Goal: Task Accomplishment & Management: Manage account settings

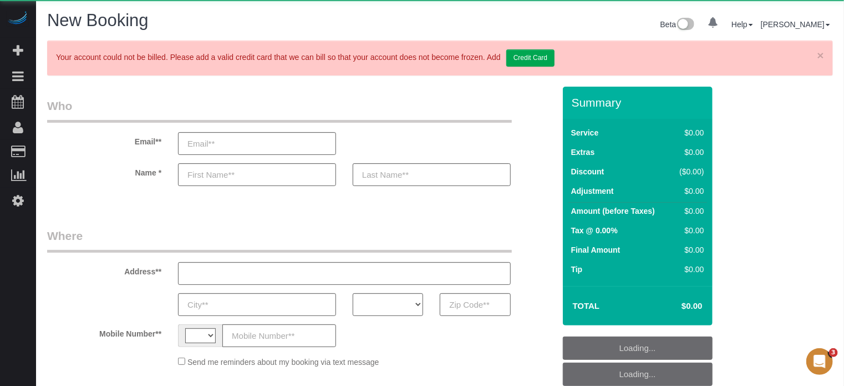
select select "string:[GEOGRAPHIC_DATA]"
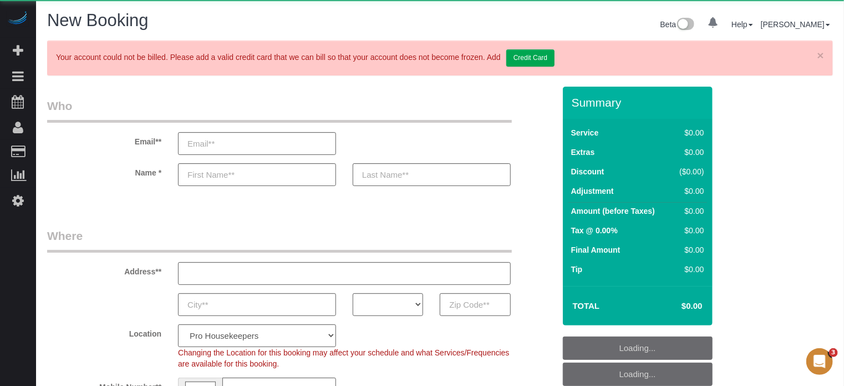
select select "object:651"
select select "4"
select select "number:9"
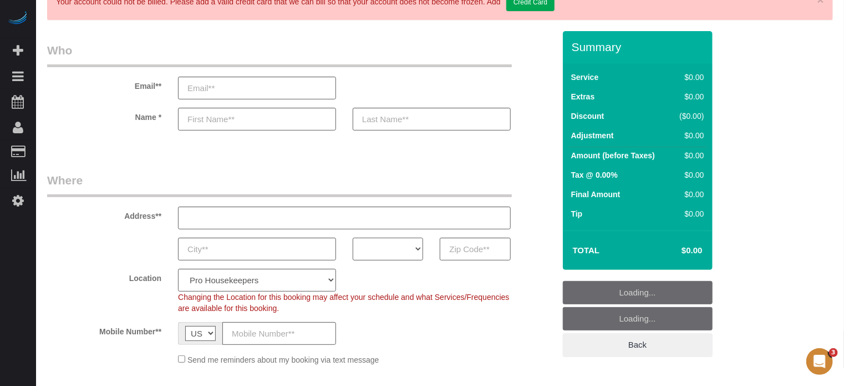
click at [396, 247] on select "AK AL AR AZ CA CO CT DC DE FL GA HI IA ID IL IN KS KY LA MA MD ME MI MN MO MS M…" at bounding box center [388, 248] width 70 height 23
select select "object:1244"
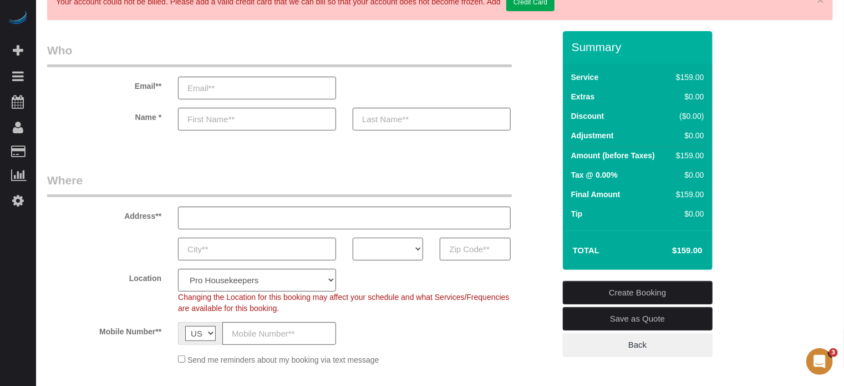
select select "FL"
click at [353, 237] on select "AK AL AR AZ CA CO CT DC DE FL GA HI IA ID IL IN KS KY LA MA MD ME MI MN MO MS M…" at bounding box center [388, 248] width 70 height 23
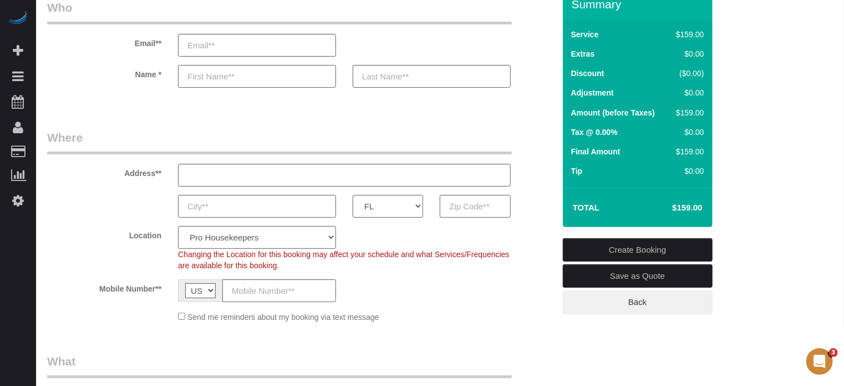
scroll to position [111, 0]
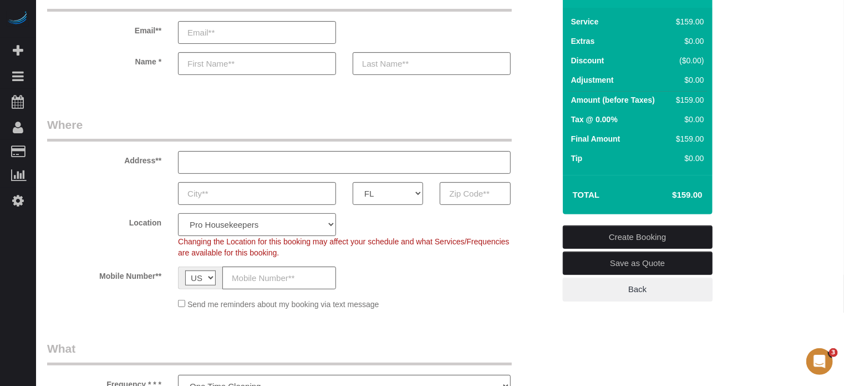
click at [221, 229] on select "Pro Housekeepers Atlanta Austin Boston Chicago Cincinnati Clearwater Denver Ft …" at bounding box center [257, 224] width 158 height 23
select select "24"
click at [178, 213] on select "Pro Housekeepers Atlanta Austin Boston Chicago Cincinnati Clearwater Denver Ft …" at bounding box center [257, 224] width 158 height 23
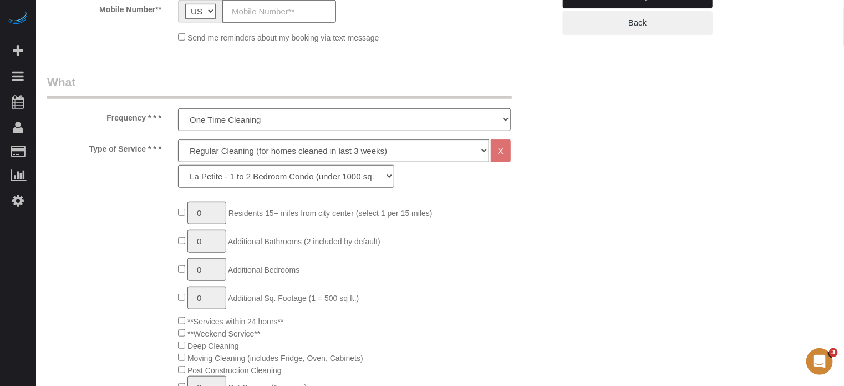
scroll to position [388, 0]
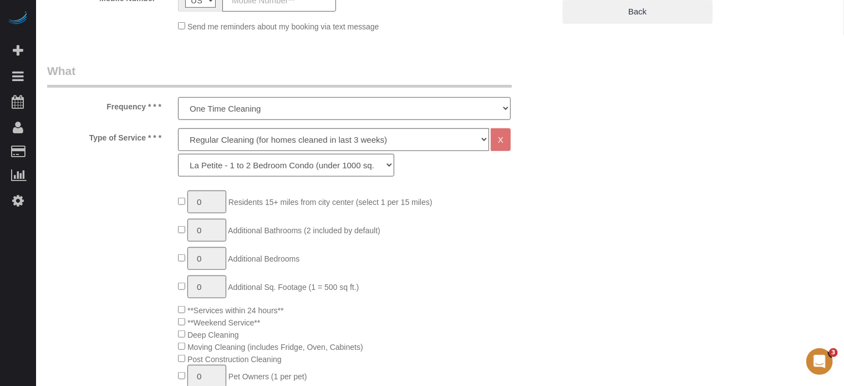
click at [232, 110] on select "One Time Cleaning Weekly Cleaning (20%) - 20.00% (0% for the First Booking) Eve…" at bounding box center [344, 108] width 333 height 23
select select "object:1254"
click at [178, 97] on select "One Time Cleaning Weekly Cleaning (20%) - 20.00% (0% for the First Booking) Eve…" at bounding box center [344, 108] width 333 height 23
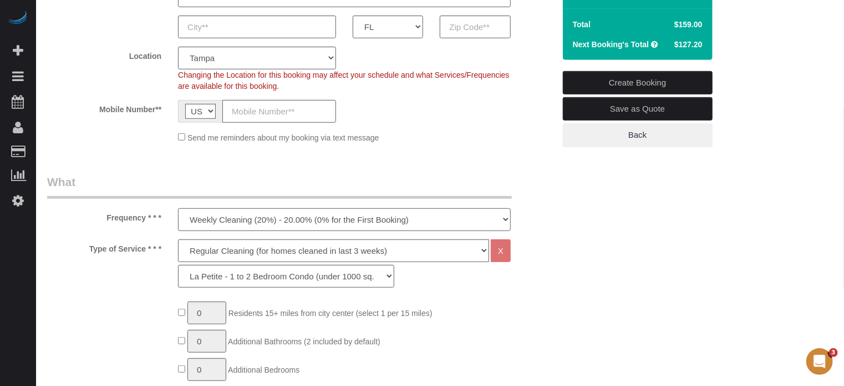
scroll to position [333, 0]
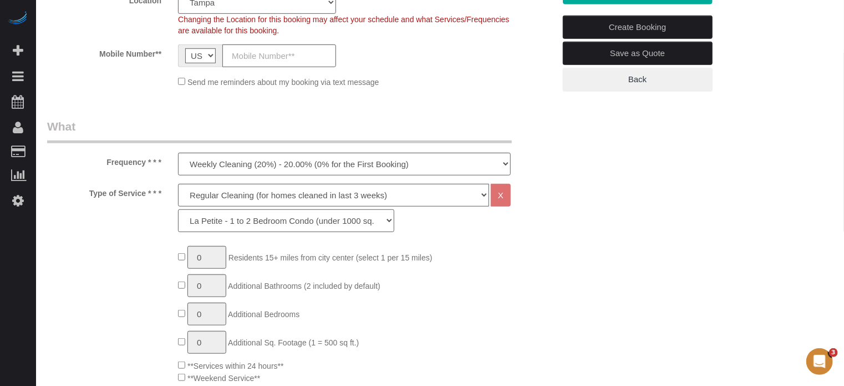
click at [274, 219] on select "La Petite - 1 to 2 Bedroom Condo (under 1000 sq. ft.) La Petite II - 2 Bedroom …" at bounding box center [286, 220] width 216 height 23
select select "89"
click at [178, 209] on select "La Petite - 1 to 2 Bedroom Condo (under 1000 sq. ft.) La Petite II - 2 Bedroom …" at bounding box center [286, 220] width 216 height 23
click at [213, 166] on select "One Time Cleaning Weekly Cleaning (20%) - 20.00% (0% for the First Booking) Eve…" at bounding box center [344, 164] width 333 height 23
click at [219, 161] on select "One Time Cleaning Weekly Cleaning (20%) - 20.00% (0% for the First Booking) Eve…" at bounding box center [344, 164] width 333 height 23
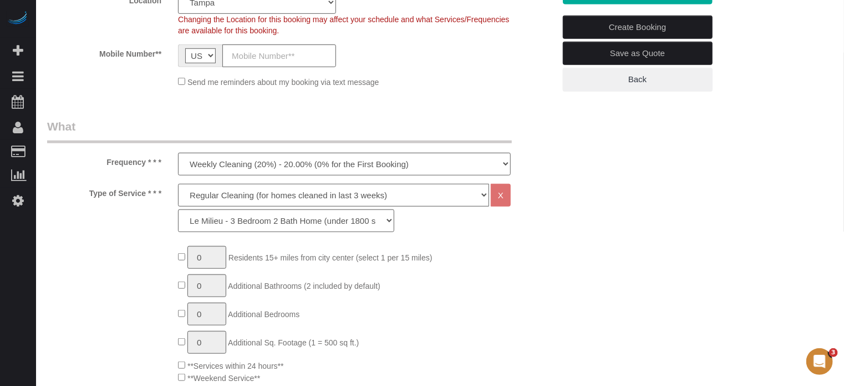
click at [224, 199] on select "Deep Cleaning (for homes that have not been cleaned in 3+ weeks) Spruce Regular…" at bounding box center [333, 195] width 311 height 23
select select "8"
click at [178, 184] on select "Deep Cleaning (for homes that have not been cleaned in 3+ weeks) Spruce Regular…" at bounding box center [333, 195] width 311 height 23
select select "50"
click at [224, 162] on select "One Time Cleaning Weekly Cleaning (20%) - 20.00% (0% for the First Booking) Eve…" at bounding box center [344, 164] width 333 height 23
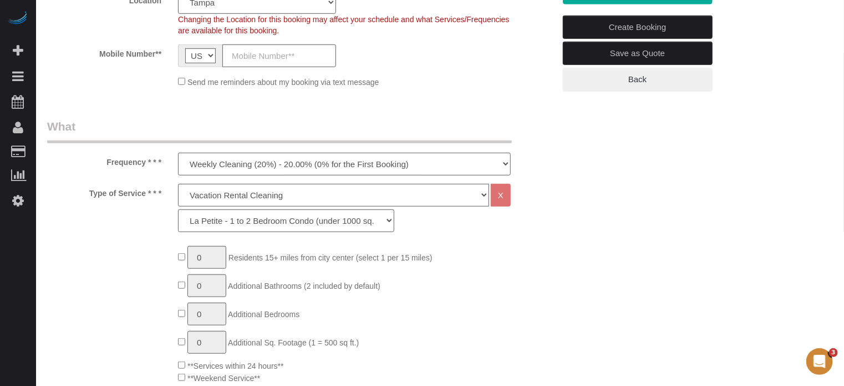
select select "object:1253"
click at [178, 153] on select "One Time Cleaning Weekly Cleaning (20%) - 20.00% (0% for the First Booking) Eve…" at bounding box center [344, 164] width 333 height 23
click at [256, 225] on select "La Petite - 1 to 2 Bedroom Condo (under 1000 sq. ft.) La Petite II - 2 Bedroom …" at bounding box center [286, 220] width 216 height 23
select select "60"
click at [178, 209] on select "La Petite - 1 to 2 Bedroom Condo (under 1000 sq. ft.) La Petite II - 2 Bedroom …" at bounding box center [286, 220] width 216 height 23
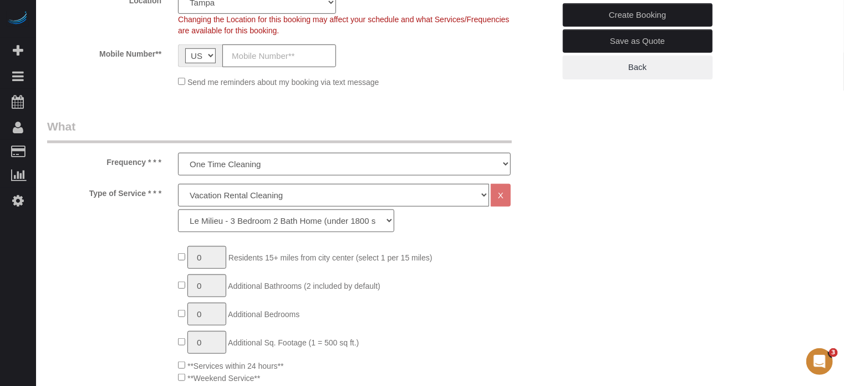
drag, startPoint x: 106, startPoint y: 162, endPoint x: 164, endPoint y: 199, distance: 68.8
click at [164, 199] on div "Type of Service * * * Deep Cleaning (for homes that have not been cleaned in 3+…" at bounding box center [301, 211] width 524 height 54
drag, startPoint x: 163, startPoint y: 192, endPoint x: 102, endPoint y: 159, distance: 69.0
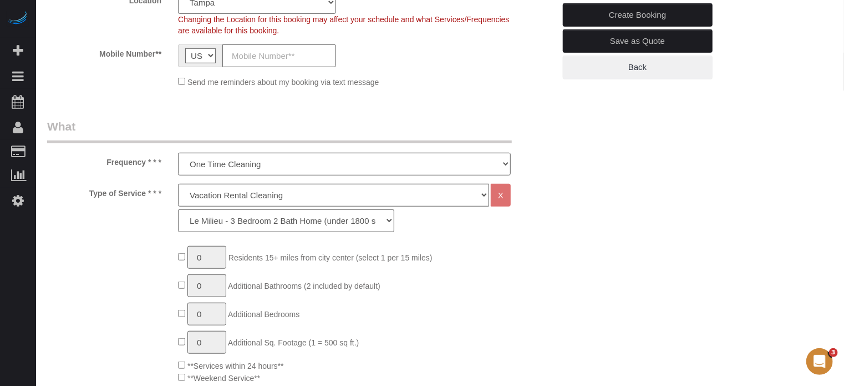
click at [102, 159] on label "Frequency * * *" at bounding box center [104, 160] width 131 height 15
drag, startPoint x: 109, startPoint y: 161, endPoint x: 149, endPoint y: 190, distance: 49.6
click at [149, 190] on label "Type of Service * * *" at bounding box center [104, 191] width 131 height 15
click at [108, 160] on label "Frequency * * *" at bounding box center [104, 160] width 131 height 15
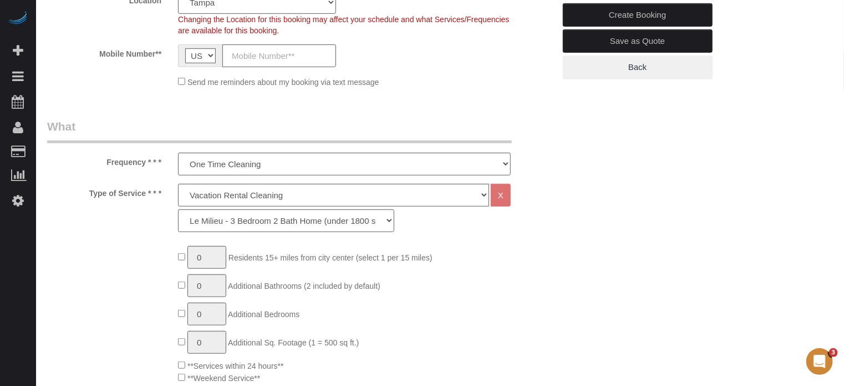
drag, startPoint x: 108, startPoint y: 160, endPoint x: 154, endPoint y: 188, distance: 53.9
click at [237, 216] on select "La Petite - 1 to 2 Bedroom Condo (under 1000 sq. ft.) La Petite II - 2 Bedroom …" at bounding box center [286, 220] width 216 height 23
click at [178, 209] on select "La Petite - 1 to 2 Bedroom Condo (under 1000 sq. ft.) La Petite II - 2 Bedroom …" at bounding box center [286, 220] width 216 height 23
click at [238, 169] on select "One Time Cleaning Weekly Cleaning (20%) - 20.00% (0% for the First Booking) Eve…" at bounding box center [344, 164] width 333 height 23
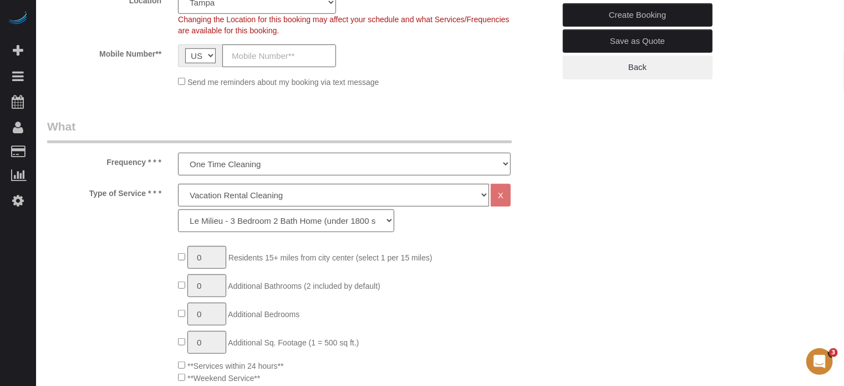
select select "object:1254"
click at [178, 153] on select "One Time Cleaning Weekly Cleaning (20%) - 20.00% (0% for the First Booking) Eve…" at bounding box center [344, 164] width 333 height 23
click at [197, 195] on select "Deep Cleaning (for homes that have not been cleaned in 3+ weeks) Spruce Regular…" at bounding box center [333, 195] width 311 height 23
select select "4"
click at [178, 184] on select "Deep Cleaning (for homes that have not been cleaned in 3+ weeks) Spruce Regular…" at bounding box center [333, 195] width 311 height 23
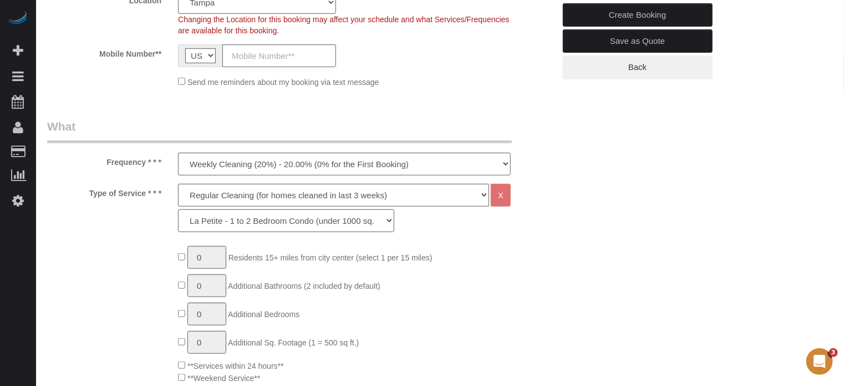
click at [217, 225] on select "La Petite - 1 to 2 Bedroom Condo (under 1000 sq. ft.) La Petite II - 2 Bedroom …" at bounding box center [286, 220] width 216 height 23
select select "89"
click at [178, 209] on select "La Petite - 1 to 2 Bedroom Condo (under 1000 sq. ft.) La Petite II - 2 Bedroom …" at bounding box center [286, 220] width 216 height 23
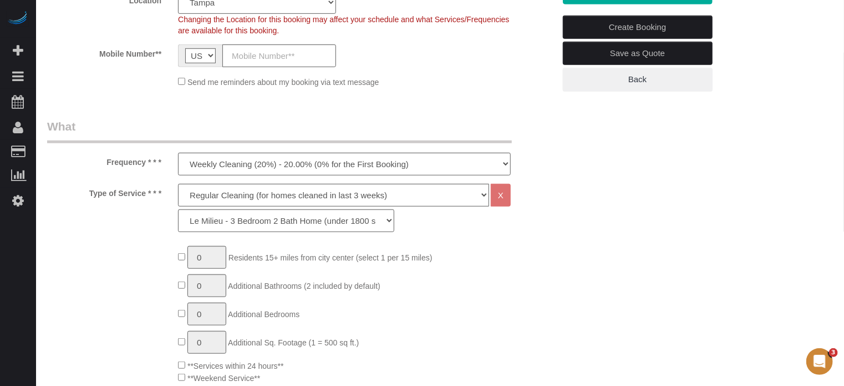
click at [110, 160] on label "Frequency * * *" at bounding box center [104, 160] width 131 height 15
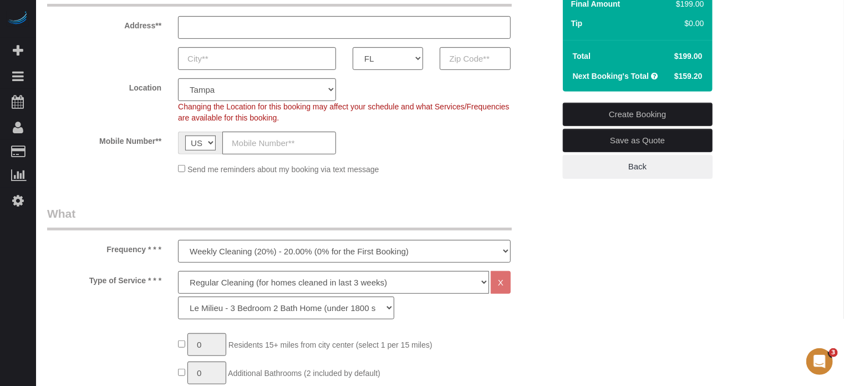
scroll to position [222, 0]
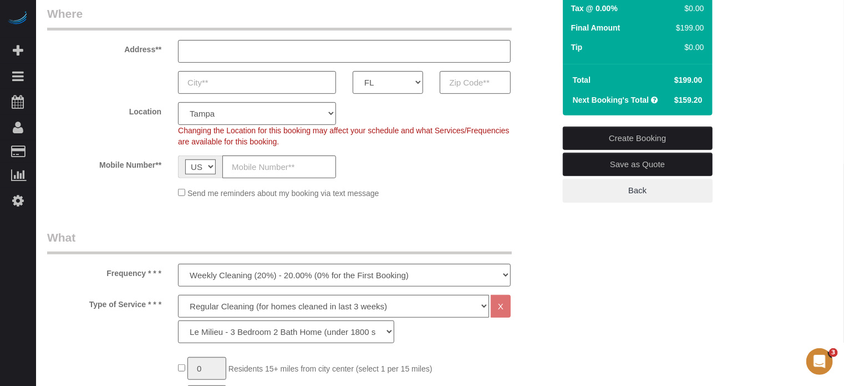
click at [530, 160] on div "Mobile Number** AF AL DZ AD AO AI AQ AG AR AM AW AU AT AZ BS BH BD BB BY BE BZ …" at bounding box center [301, 166] width 524 height 23
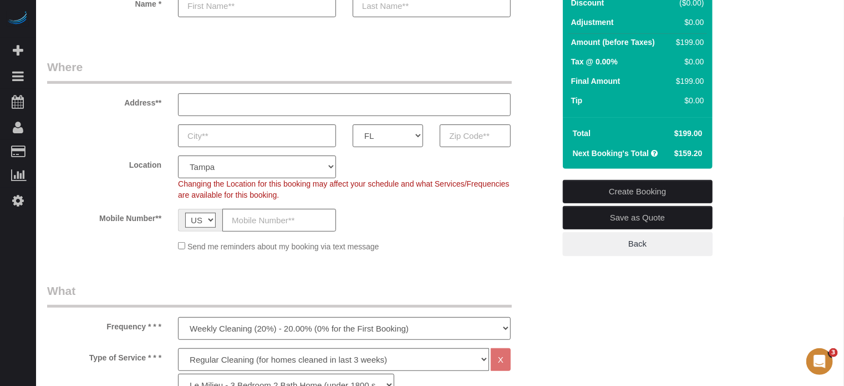
scroll to position [184, 0]
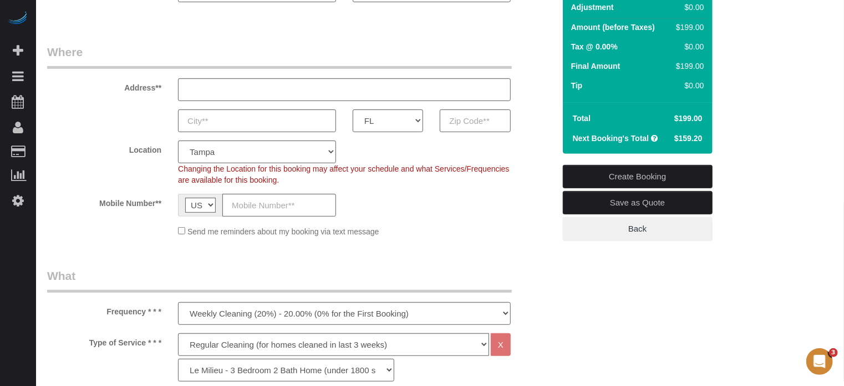
click at [536, 65] on div "Address**" at bounding box center [301, 72] width 524 height 57
click at [539, 65] on div "Address**" at bounding box center [301, 72] width 524 height 57
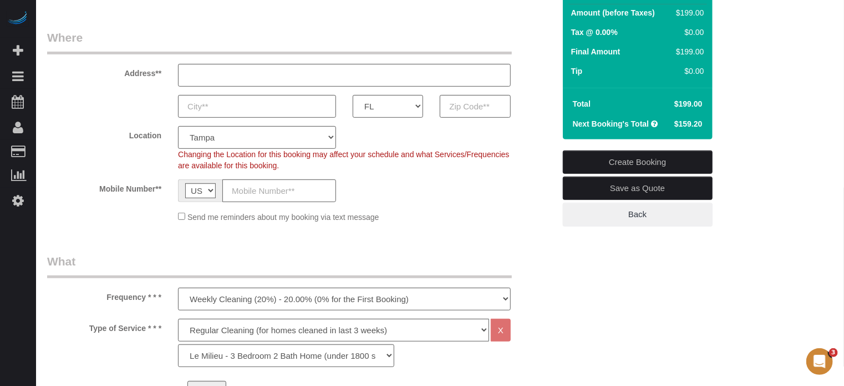
scroll to position [201, 0]
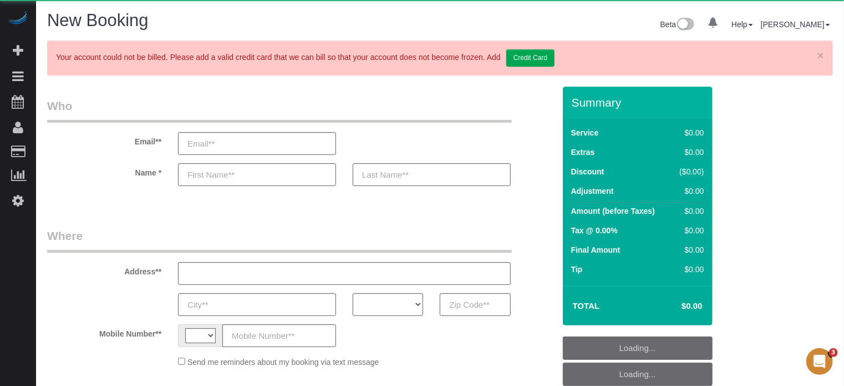
select select "string:[GEOGRAPHIC_DATA]"
select select "number:9"
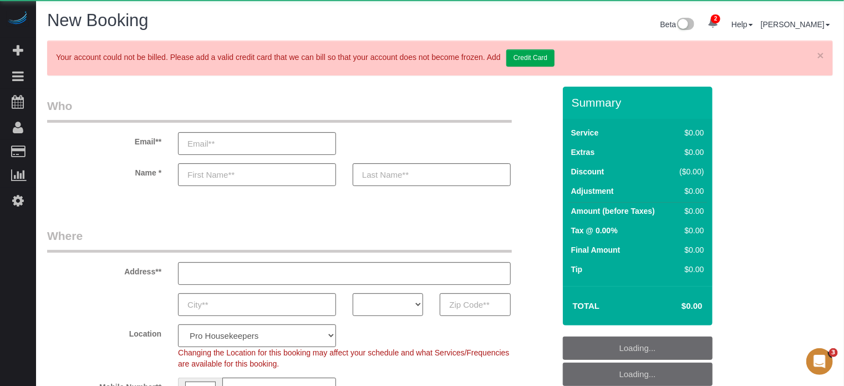
select select "object:1244"
select select "4"
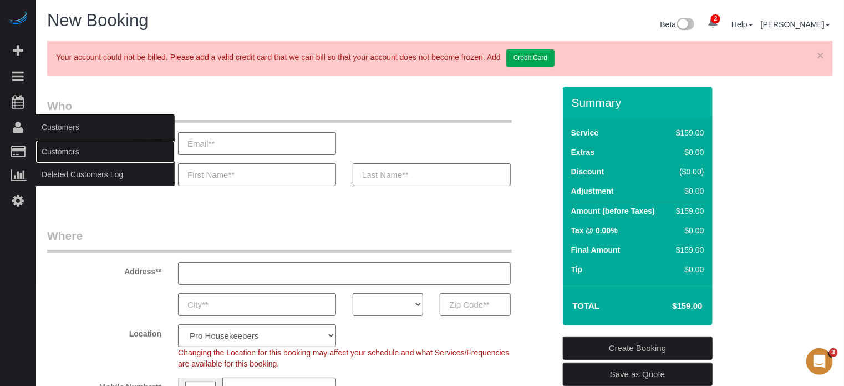
click at [50, 151] on link "Customers" at bounding box center [105, 151] width 139 height 22
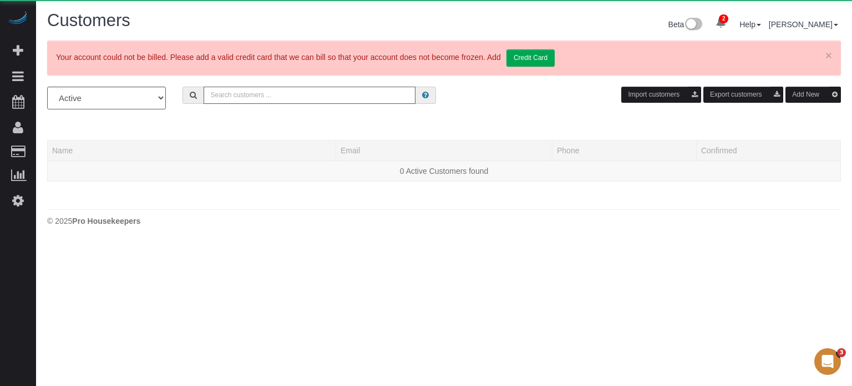
click at [286, 95] on input "text" at bounding box center [310, 95] width 212 height 17
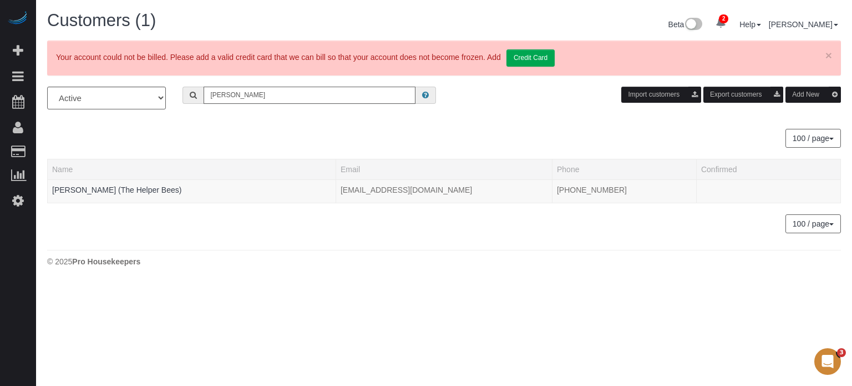
type input "Robert Bauer"
click at [143, 186] on link "Robert Bauer (The Helper Bees)" at bounding box center [116, 189] width 129 height 9
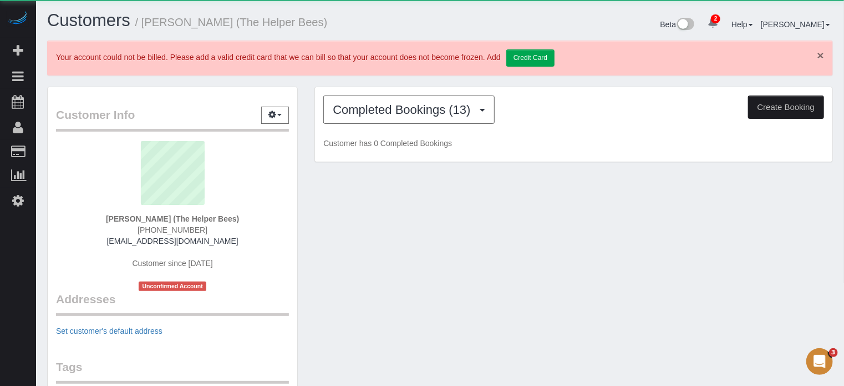
click at [824, 55] on link "×" at bounding box center [821, 55] width 7 height 12
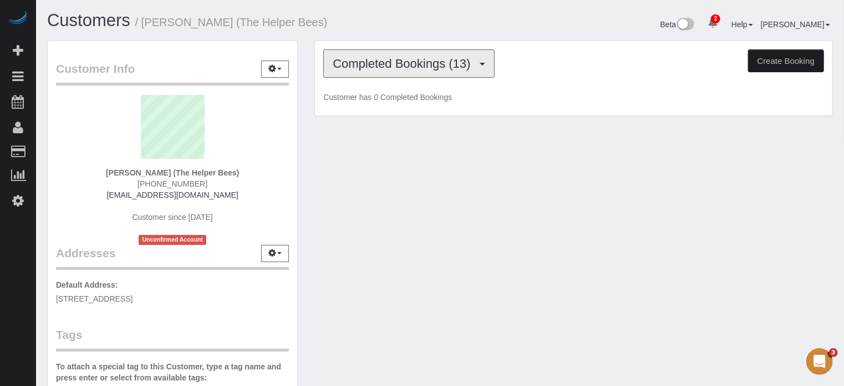
click at [398, 63] on span "Completed Bookings (13)" at bounding box center [404, 64] width 143 height 14
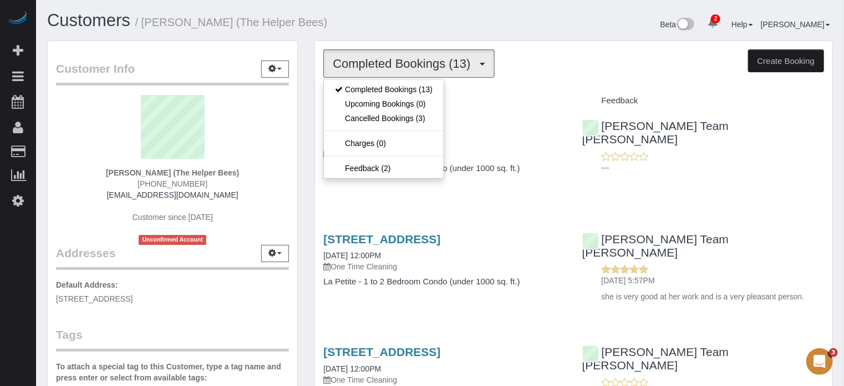
click at [397, 33] on div "Customers / Robert Bauer (The Helper Bees)" at bounding box center [240, 23] width 402 height 24
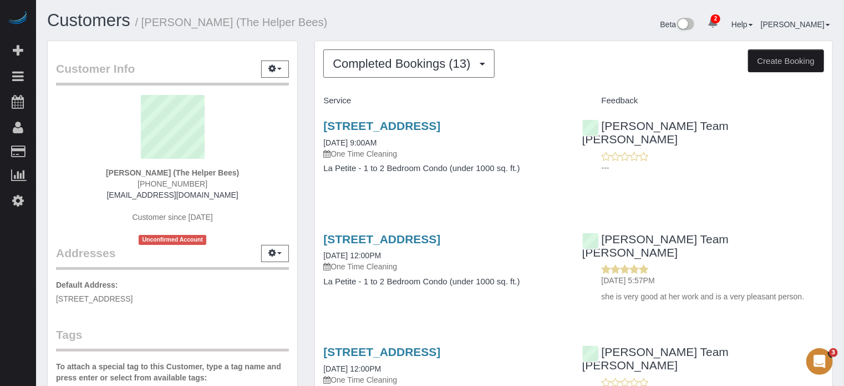
click at [303, 163] on div "Customer Info Edit Contact Info Send Message Email Preferences Special Sales Ta…" at bounding box center [172, 312] width 267 height 544
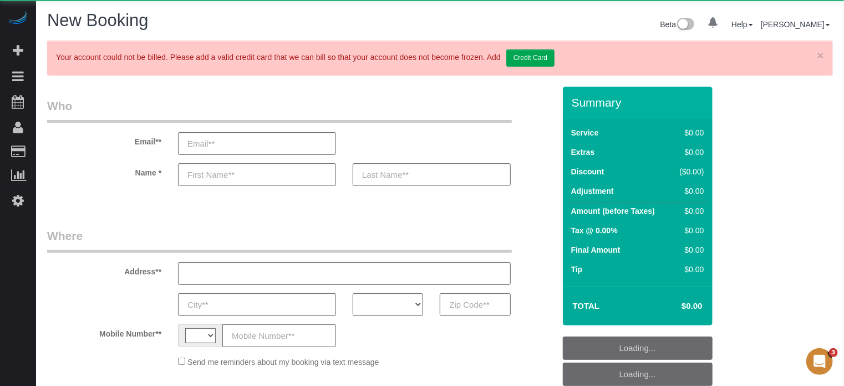
select select "string:[GEOGRAPHIC_DATA]"
select select "object:344"
select select "number:9"
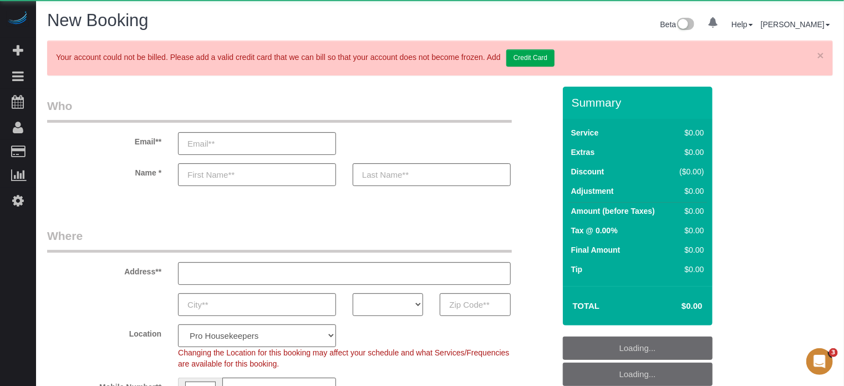
select select "object:1109"
select select "4"
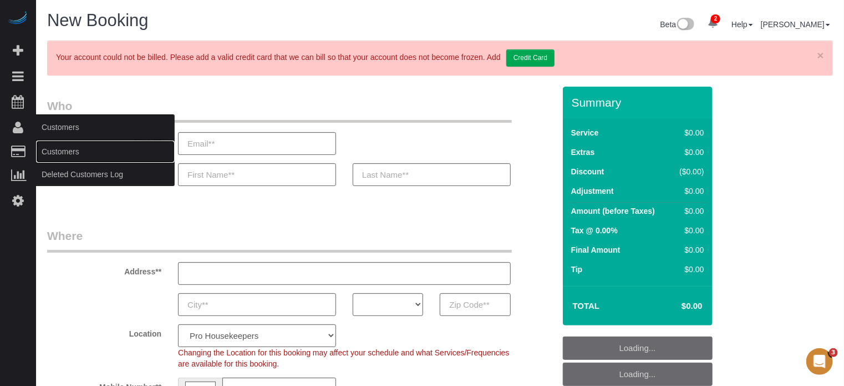
click at [55, 154] on link "Customers" at bounding box center [105, 151] width 139 height 22
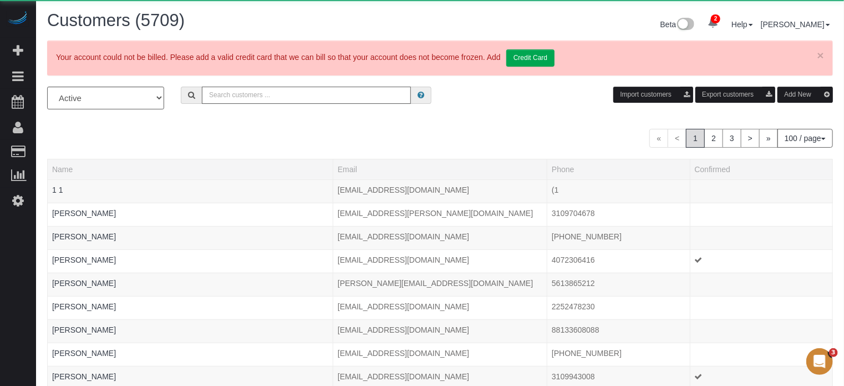
click at [244, 98] on input "text" at bounding box center [306, 95] width 209 height 17
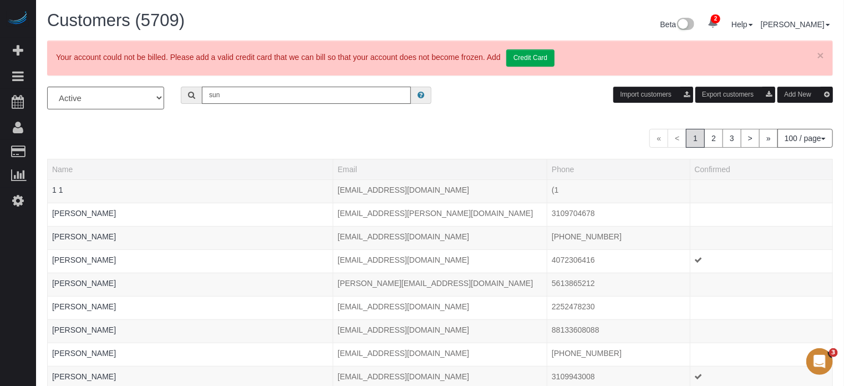
type input "[PERSON_NAME]"
click at [269, 97] on input "[PERSON_NAME]" at bounding box center [306, 95] width 209 height 17
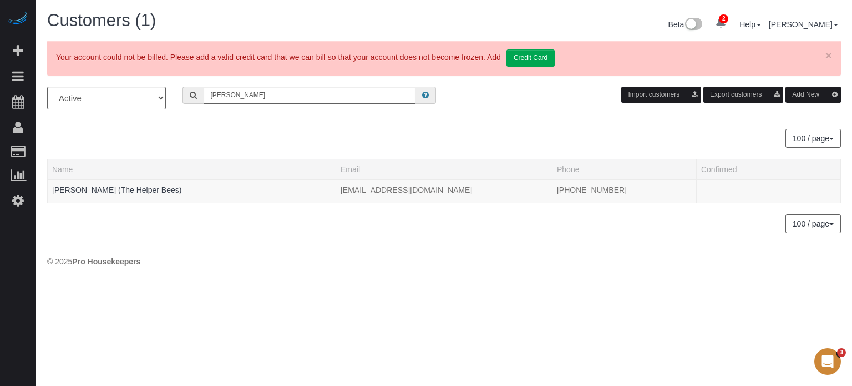
click at [222, 133] on div "100 / page 10 / page 20 / page 30 / page 40 / page 50 / page 100 / page" at bounding box center [444, 138] width 794 height 19
click at [113, 190] on link "[PERSON_NAME] (The Helper Bees)" at bounding box center [116, 189] width 129 height 9
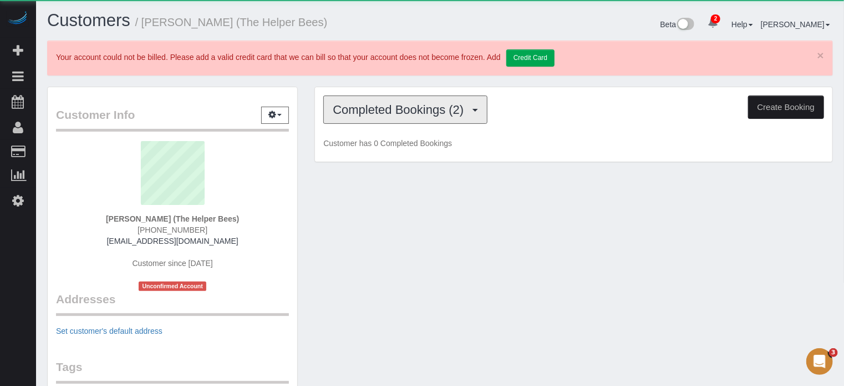
click at [387, 104] on span "Completed Bookings (2)" at bounding box center [401, 110] width 136 height 14
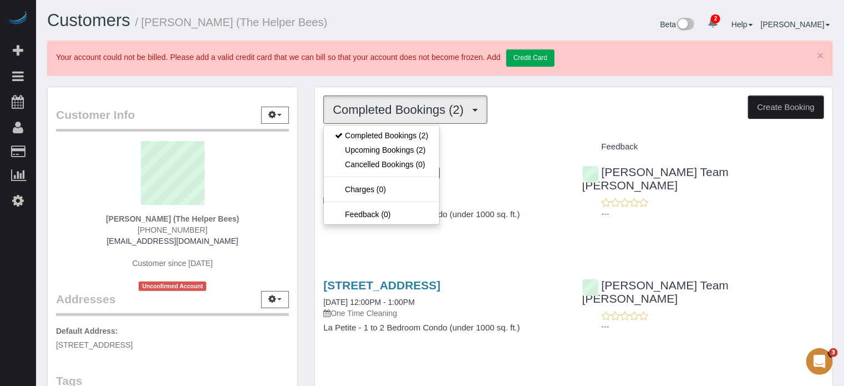
click at [372, 79] on div "Customers / [PERSON_NAME] (The Helper Bees) Beta 2 Your Notifications You have …" at bounding box center [440, 335] width 808 height 670
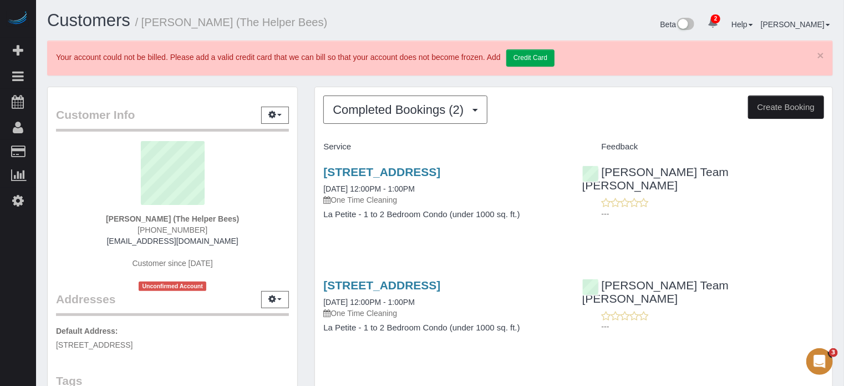
scroll to position [55, 0]
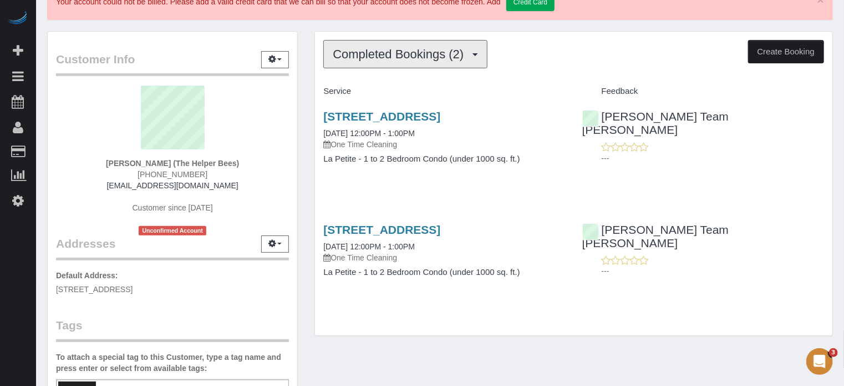
click at [355, 64] on button "Completed Bookings (2)" at bounding box center [405, 54] width 164 height 28
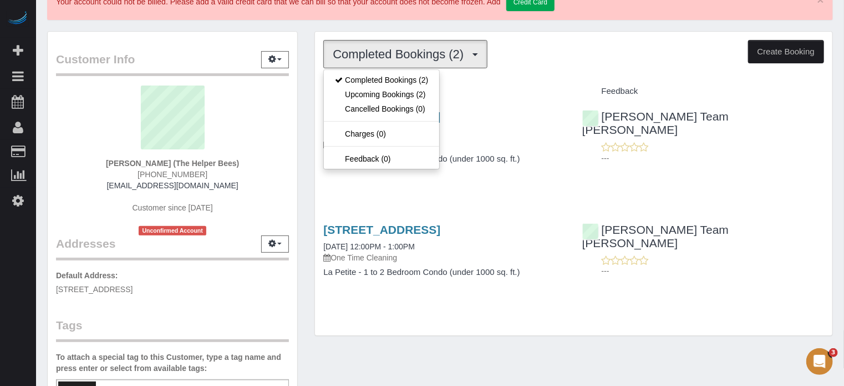
click at [306, 92] on div "Customer Info Edit Contact Info Send Message Email Preferences Special Sales Ta…" at bounding box center [172, 303] width 267 height 544
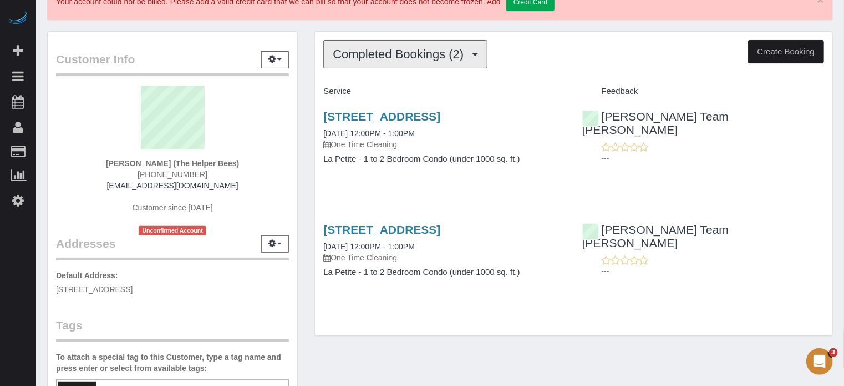
click at [378, 60] on button "Completed Bookings (2)" at bounding box center [405, 54] width 164 height 28
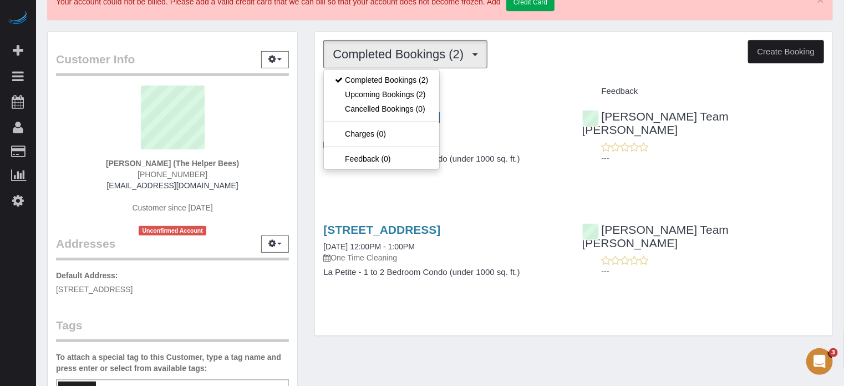
click at [305, 103] on div "Customer Info Edit Contact Info Send Message Email Preferences Special Sales Ta…" at bounding box center [172, 303] width 267 height 544
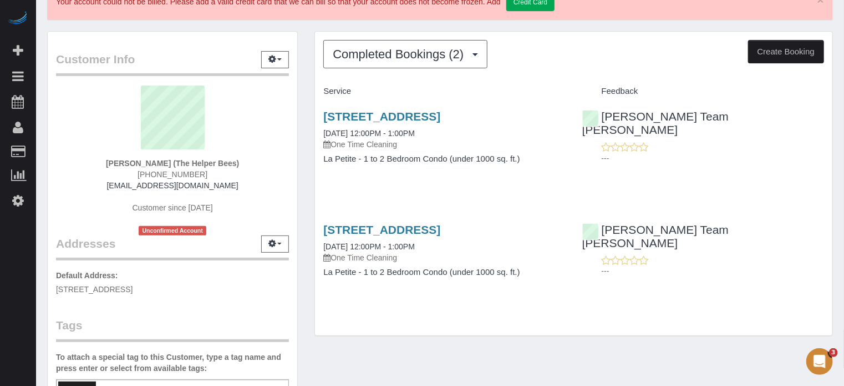
click at [306, 83] on div "Customer Info Edit Contact Info Send Message Email Preferences Special Sales Ta…" at bounding box center [172, 303] width 267 height 544
click at [306, 82] on div "Customer Info Edit Contact Info Send Message Email Preferences Special Sales Ta…" at bounding box center [172, 303] width 267 height 544
drag, startPoint x: 305, startPoint y: 26, endPoint x: 326, endPoint y: 40, distance: 25.5
click at [326, 40] on div "Customers / Suncha Bauer (The Helper Bees) Beta 2 Your Notifications You have 0…" at bounding box center [440, 280] width 808 height 670
click at [299, 34] on div "Customer Info Edit Contact Info Send Message Email Preferences Special Sales Ta…" at bounding box center [172, 303] width 267 height 544
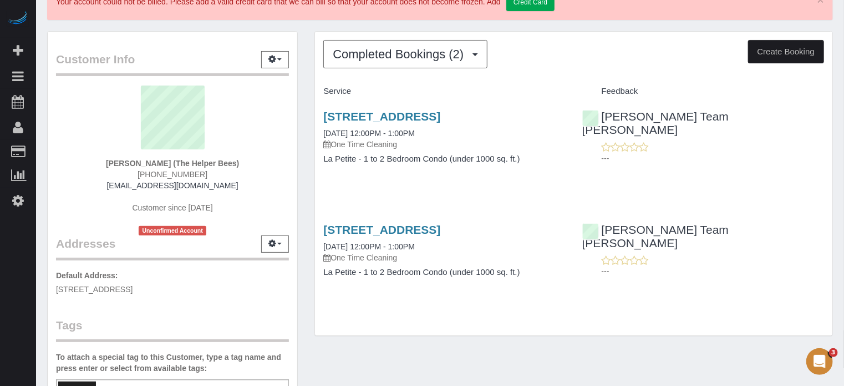
drag, startPoint x: 310, startPoint y: 33, endPoint x: 749, endPoint y: 257, distance: 492.5
click at [749, 257] on div "Completed Bookings (2) Completed Bookings (2) Upcoming Bookings (2) Cancelled B…" at bounding box center [573, 189] width 535 height 316
click at [749, 276] on div "7312 S 74th Lane, Laveen, AZ 85339 08/22/2025 12:00PM - 1:00PM One Time Cleanin…" at bounding box center [574, 256] width 518 height 85
drag, startPoint x: 737, startPoint y: 272, endPoint x: 312, endPoint y: 53, distance: 478.1
click at [312, 53] on div "Completed Bookings (2) Completed Bookings (2) Upcoming Bookings (2) Cancelled B…" at bounding box center [573, 189] width 535 height 316
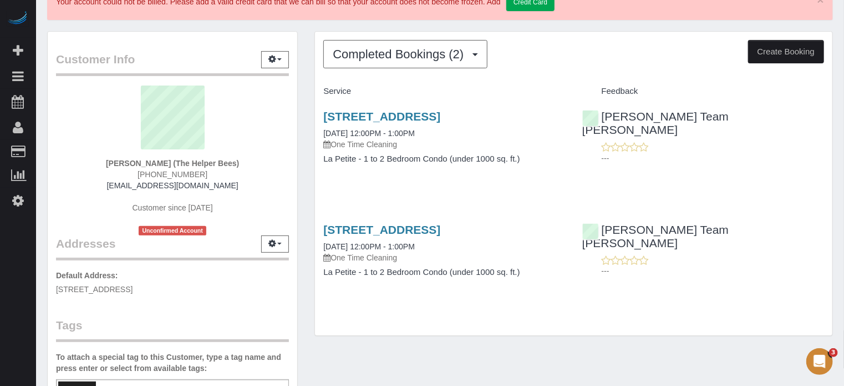
click at [312, 53] on div "Completed Bookings (2) Completed Bookings (2) Upcoming Bookings (2) Cancelled B…" at bounding box center [573, 189] width 535 height 316
drag, startPoint x: 306, startPoint y: 42, endPoint x: 750, endPoint y: 252, distance: 490.8
click at [750, 252] on div "Completed Bookings (2) Completed Bookings (2) Upcoming Bookings (2) Cancelled B…" at bounding box center [573, 189] width 535 height 316
click at [748, 270] on div "7312 S 74th Lane, Laveen, AZ 85339 08/22/2025 12:00PM - 1:00PM One Time Cleanin…" at bounding box center [574, 256] width 518 height 85
click at [734, 277] on div "7312 S 74th Lane, Laveen, AZ 85339 08/22/2025 12:00PM - 1:00PM One Time Cleanin…" at bounding box center [574, 256] width 518 height 85
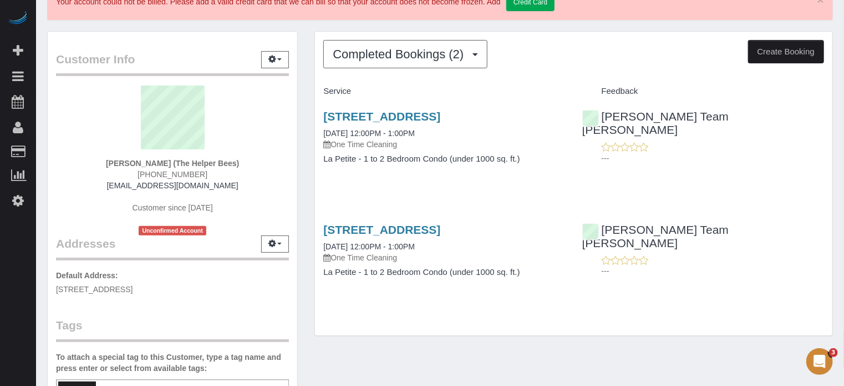
click at [731, 283] on div "7312 S 74th Lane, Laveen, AZ 85339 08/22/2025 12:00PM - 1:00PM One Time Cleanin…" at bounding box center [574, 256] width 518 height 85
click at [610, 299] on div "Completed Bookings (2) Completed Bookings (2) Upcoming Bookings (2) Cancelled B…" at bounding box center [574, 183] width 518 height 303
drag, startPoint x: 688, startPoint y: 270, endPoint x: 315, endPoint y: 45, distance: 435.0
click at [315, 45] on div "Completed Bookings (2) Completed Bookings (2) Upcoming Bookings (2) Cancelled B…" at bounding box center [574, 183] width 518 height 303
click at [311, 43] on div "Completed Bookings (2) Completed Bookings (2) Upcoming Bookings (2) Cancelled B…" at bounding box center [573, 189] width 535 height 316
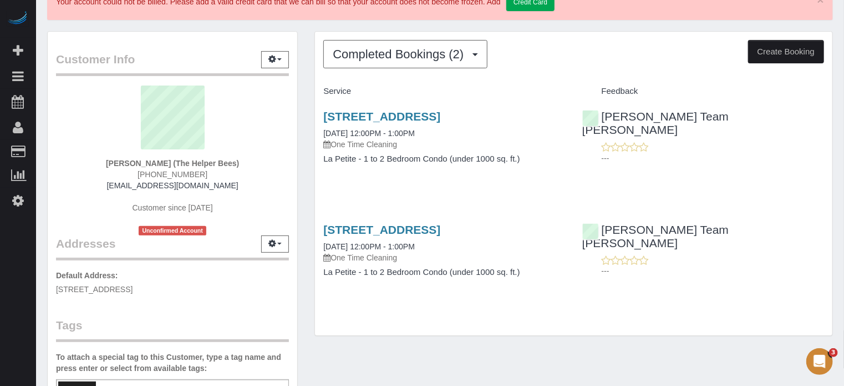
drag, startPoint x: 333, startPoint y: 90, endPoint x: 731, endPoint y: 305, distance: 452.3
click at [731, 305] on div "Completed Bookings (2) Completed Bookings (2) Upcoming Bookings (2) Cancelled B…" at bounding box center [573, 189] width 535 height 316
click at [731, 305] on div "Completed Bookings (2) Completed Bookings (2) Upcoming Bookings (2) Cancelled B…" at bounding box center [574, 183] width 518 height 303
drag, startPoint x: 716, startPoint y: 301, endPoint x: 304, endPoint y: 90, distance: 463.2
click at [304, 90] on div "Customer Info Edit Contact Info Send Message Email Preferences Special Sales Ta…" at bounding box center [440, 303] width 803 height 544
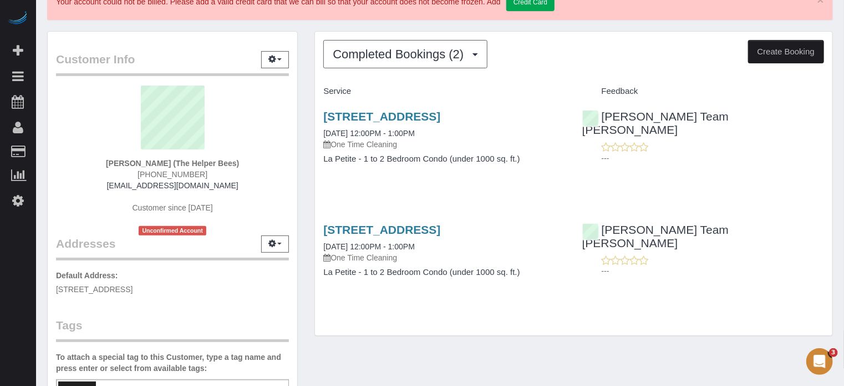
click at [309, 90] on div "Completed Bookings (2) Completed Bookings (2) Upcoming Bookings (2) Cancelled B…" at bounding box center [573, 189] width 535 height 316
drag, startPoint x: 313, startPoint y: 89, endPoint x: 692, endPoint y: 277, distance: 423.0
click at [692, 277] on div "Completed Bookings (2) Completed Bookings (2) Upcoming Bookings (2) Cancelled B…" at bounding box center [573, 189] width 535 height 316
click at [692, 277] on div "7312 S 74th Lane, Laveen, AZ 85339 08/22/2025 12:00PM - 1:00PM One Time Cleanin…" at bounding box center [574, 256] width 518 height 85
drag, startPoint x: 690, startPoint y: 279, endPoint x: 318, endPoint y: 79, distance: 421.9
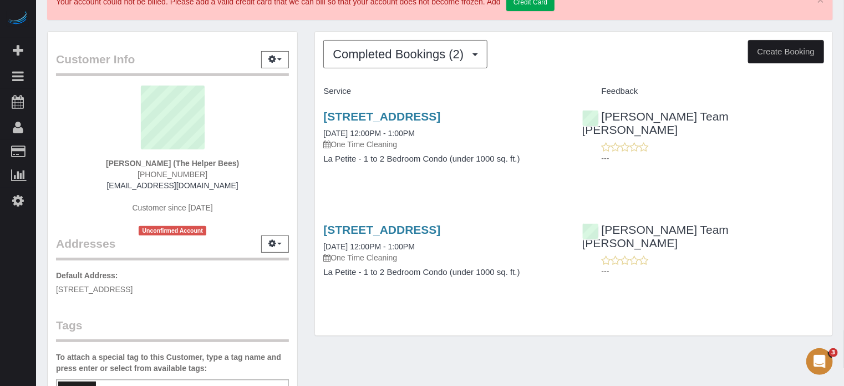
click at [318, 79] on div "Completed Bookings (2) Completed Bookings (2) Upcoming Bookings (2) Cancelled B…" at bounding box center [574, 183] width 518 height 303
click at [312, 85] on div "Completed Bookings (2) Completed Bookings (2) Upcoming Bookings (2) Cancelled B…" at bounding box center [573, 189] width 535 height 316
drag, startPoint x: 316, startPoint y: 86, endPoint x: 688, endPoint y: 274, distance: 417.5
click at [688, 274] on div "Service Feedback 7312 S 74th Lane, Laveen, AZ 85339 09/05/2025 12:00PM - 1:00PM…" at bounding box center [573, 190] width 501 height 217
click at [688, 274] on div "7312 S 74th Lane, Laveen, AZ 85339 08/22/2025 12:00PM - 1:00PM One Time Cleanin…" at bounding box center [574, 256] width 518 height 85
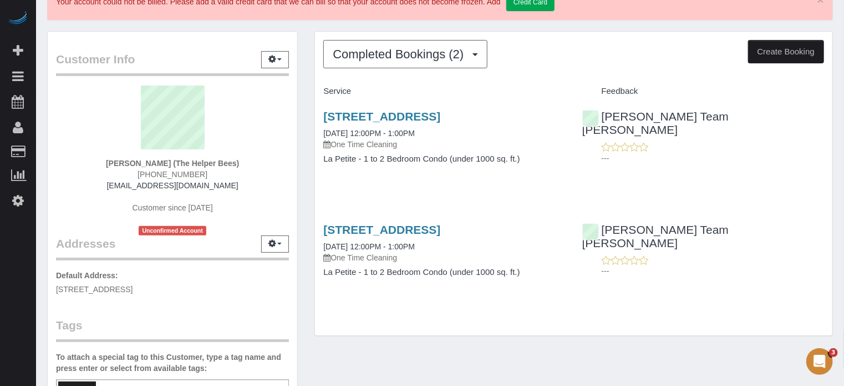
drag, startPoint x: 691, startPoint y: 287, endPoint x: 321, endPoint y: 84, distance: 422.1
click at [323, 84] on div "Service Feedback 7312 S 74th Lane, Laveen, AZ 85339 09/05/2025 12:00PM - 1:00PM…" at bounding box center [573, 190] width 501 height 217
click at [313, 87] on div "Completed Bookings (2) Completed Bookings (2) Upcoming Bookings (2) Cancelled B…" at bounding box center [573, 189] width 535 height 316
drag, startPoint x: 315, startPoint y: 87, endPoint x: 688, endPoint y: 299, distance: 428.8
click at [688, 299] on div "Completed Bookings (2) Completed Bookings (2) Upcoming Bookings (2) Cancelled B…" at bounding box center [574, 183] width 518 height 303
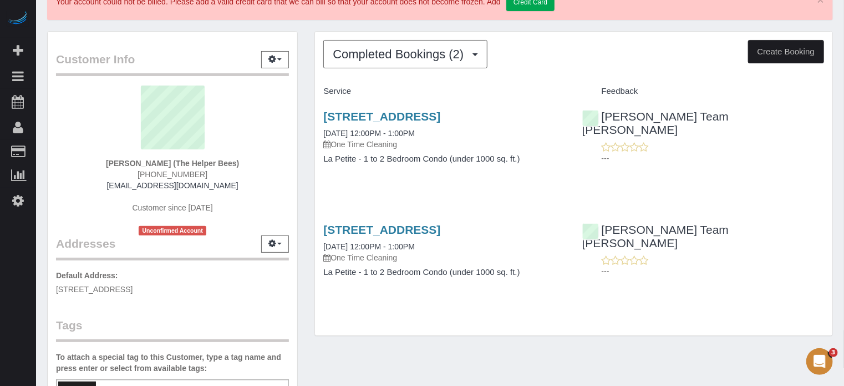
click at [688, 299] on div "Completed Bookings (2) Completed Bookings (2) Upcoming Bookings (2) Cancelled B…" at bounding box center [574, 183] width 518 height 303
drag, startPoint x: 692, startPoint y: 297, endPoint x: 310, endPoint y: 89, distance: 434.9
click at [310, 89] on div "Completed Bookings (2) Completed Bookings (2) Upcoming Bookings (2) Cancelled B…" at bounding box center [573, 189] width 535 height 316
click at [312, 88] on div "Completed Bookings (2) Completed Bookings (2) Upcoming Bookings (2) Cancelled B…" at bounding box center [573, 189] width 535 height 316
drag, startPoint x: 315, startPoint y: 87, endPoint x: 655, endPoint y: 286, distance: 394.4
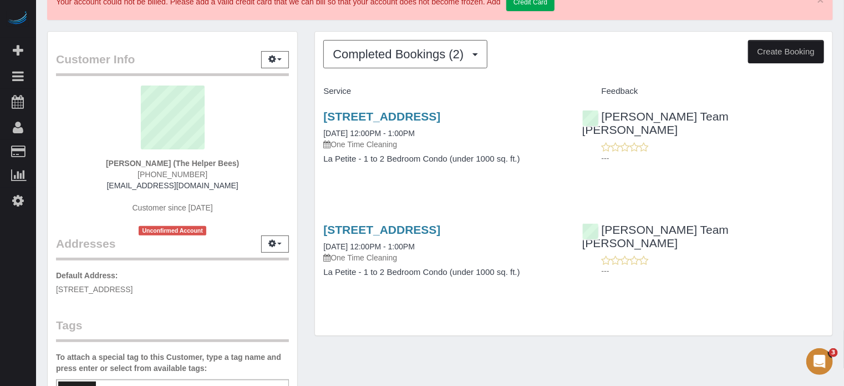
click at [655, 286] on div "Service Feedback 7312 S 74th Lane, Laveen, AZ 85339 09/05/2025 12:00PM - 1:00PM…" at bounding box center [573, 190] width 501 height 217
click at [655, 286] on div "7312 S 74th Lane, Laveen, AZ 85339 08/22/2025 12:00PM - 1:00PM One Time Cleanin…" at bounding box center [574, 256] width 518 height 85
drag, startPoint x: 678, startPoint y: 293, endPoint x: 317, endPoint y: 95, distance: 412.1
click at [323, 95] on div "Service Feedback 7312 S 74th Lane, Laveen, AZ 85339 09/05/2025 12:00PM - 1:00PM…" at bounding box center [573, 190] width 501 height 217
click at [317, 95] on div "Service" at bounding box center [444, 91] width 259 height 19
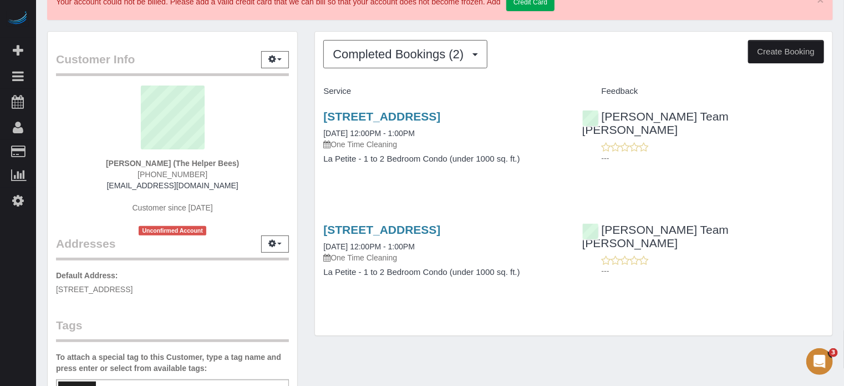
drag, startPoint x: 316, startPoint y: 87, endPoint x: 684, endPoint y: 303, distance: 426.7
click at [684, 303] on div "Completed Bookings (2) Completed Bookings (2) Upcoming Bookings (2) Cancelled B…" at bounding box center [574, 183] width 518 height 303
drag, startPoint x: 698, startPoint y: 285, endPoint x: 315, endPoint y: 75, distance: 437.2
click at [315, 75] on div "Completed Bookings (2) Completed Bookings (2) Upcoming Bookings (2) Cancelled B…" at bounding box center [574, 183] width 519 height 305
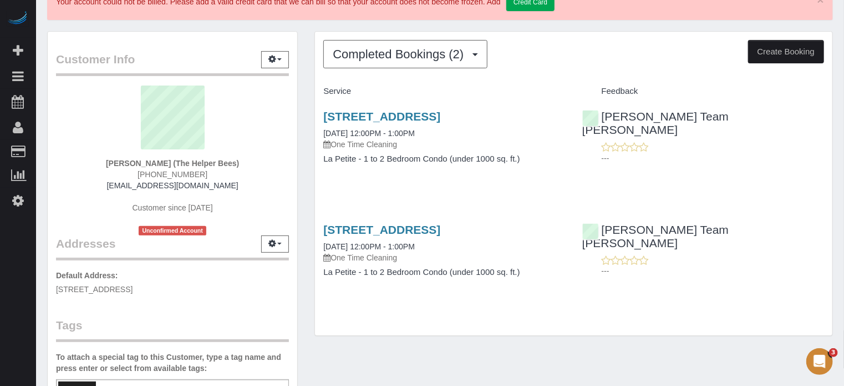
click at [313, 90] on div "Completed Bookings (2) Completed Bookings (2) Upcoming Bookings (2) Cancelled B…" at bounding box center [573, 189] width 535 height 316
drag, startPoint x: 338, startPoint y: 93, endPoint x: 659, endPoint y: 279, distance: 370.9
click at [659, 279] on div "Completed Bookings (2) Completed Bookings (2) Upcoming Bookings (2) Cancelled B…" at bounding box center [573, 189] width 535 height 316
click at [661, 281] on div "7312 S 74th Lane, Laveen, AZ 85339 08/22/2025 12:00PM - 1:00PM One Time Cleanin…" at bounding box center [574, 256] width 518 height 85
click at [685, 303] on div "Completed Bookings (2) Completed Bookings (2) Upcoming Bookings (2) Cancelled B…" at bounding box center [574, 183] width 518 height 303
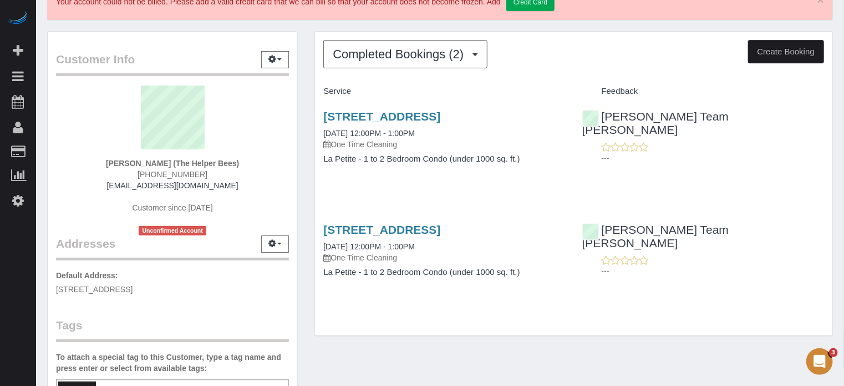
click at [691, 301] on div "Completed Bookings (2) Completed Bookings (2) Upcoming Bookings (2) Cancelled B…" at bounding box center [574, 183] width 518 height 303
drag, startPoint x: 694, startPoint y: 288, endPoint x: 315, endPoint y: 81, distance: 432.2
click at [315, 81] on div "Completed Bookings (2) Completed Bookings (2) Upcoming Bookings (2) Cancelled B…" at bounding box center [574, 183] width 519 height 305
drag, startPoint x: 317, startPoint y: 85, endPoint x: 677, endPoint y: 277, distance: 408.0
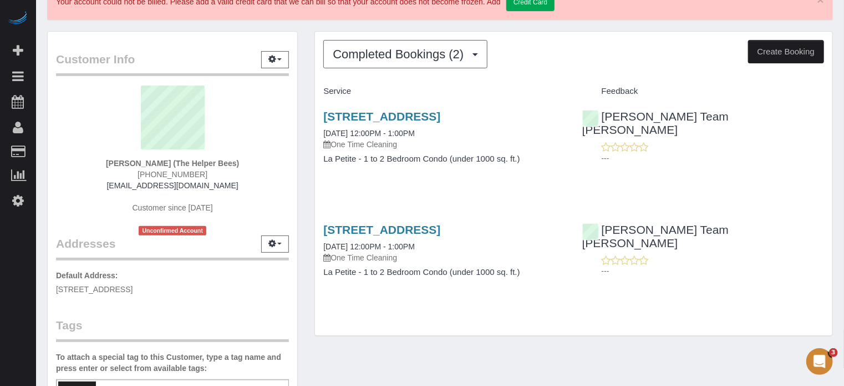
click at [677, 277] on div "Service Feedback 7312 S 74th Lane, Laveen, AZ 85339 09/05/2025 12:00PM - 1:00PM…" at bounding box center [573, 190] width 501 height 217
click at [677, 277] on div "7312 S 74th Lane, Laveen, AZ 85339 08/22/2025 12:00PM - 1:00PM One Time Cleanin…" at bounding box center [574, 256] width 518 height 85
drag, startPoint x: 686, startPoint y: 288, endPoint x: 295, endPoint y: 82, distance: 442.2
click at [295, 82] on div "Customer Info Edit Contact Info Send Message Email Preferences Special Sales Ta…" at bounding box center [440, 303] width 803 height 544
click at [317, 86] on div "Service" at bounding box center [444, 91] width 259 height 19
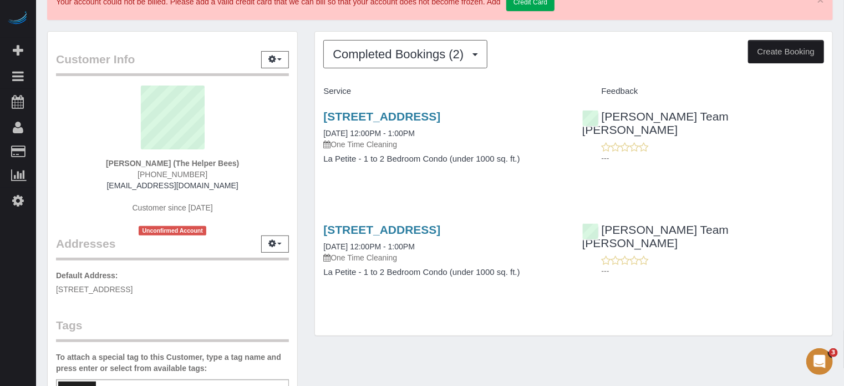
drag, startPoint x: 322, startPoint y: 86, endPoint x: 660, endPoint y: 260, distance: 380.3
click at [660, 260] on div "Service Feedback 7312 S 74th Lane, Laveen, AZ 85339 09/05/2025 12:00PM - 1:00PM…" at bounding box center [573, 190] width 501 height 217
click at [683, 277] on div "7312 S 74th Lane, Laveen, AZ 85339 08/22/2025 12:00PM - 1:00PM One Time Cleanin…" at bounding box center [574, 256] width 518 height 85
click at [691, 280] on div "7312 S 74th Lane, Laveen, AZ 85339 08/22/2025 12:00PM - 1:00PM One Time Cleanin…" at bounding box center [574, 256] width 518 height 85
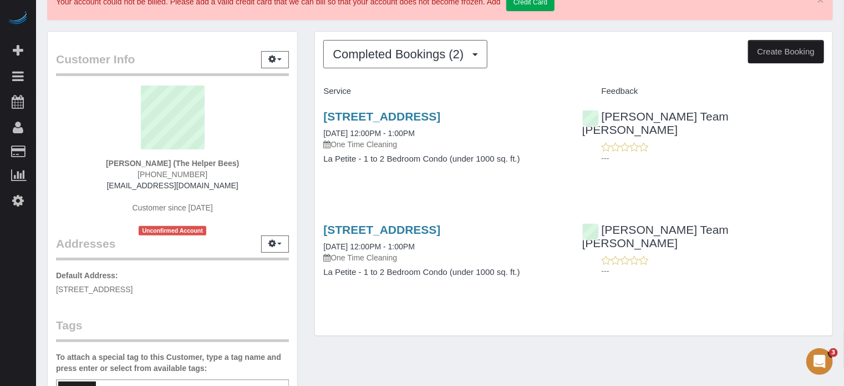
drag, startPoint x: 686, startPoint y: 273, endPoint x: 324, endPoint y: 89, distance: 406.1
click at [324, 89] on div "Service Feedback 7312 S 74th Lane, Laveen, AZ 85339 09/05/2025 12:00PM - 1:00PM…" at bounding box center [573, 190] width 501 height 217
click at [324, 89] on h4 "Service" at bounding box center [444, 91] width 242 height 9
drag, startPoint x: 324, startPoint y: 88, endPoint x: 672, endPoint y: 266, distance: 391.3
click at [672, 266] on div "Service Feedback 7312 S 74th Lane, Laveen, AZ 85339 09/05/2025 12:00PM - 1:00PM…" at bounding box center [573, 190] width 501 height 217
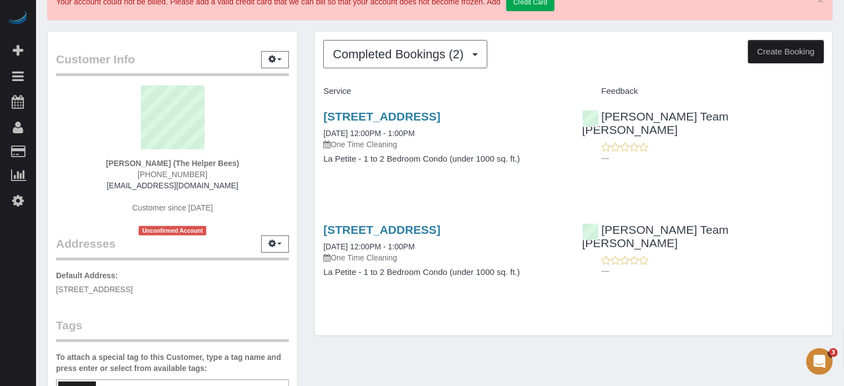
click at [685, 278] on div "7312 S 74th Lane, Laveen, AZ 85339 08/22/2025 12:00PM - 1:00PM One Time Cleanin…" at bounding box center [574, 256] width 518 height 85
drag, startPoint x: 690, startPoint y: 285, endPoint x: 324, endPoint y: 93, distance: 413.4
click at [324, 93] on div "Service Feedback 7312 S 74th Lane, Laveen, AZ 85339 09/05/2025 12:00PM - 1:00PM…" at bounding box center [573, 190] width 501 height 217
click at [324, 93] on h4 "Service" at bounding box center [444, 91] width 242 height 9
drag, startPoint x: 323, startPoint y: 93, endPoint x: 692, endPoint y: 262, distance: 406.4
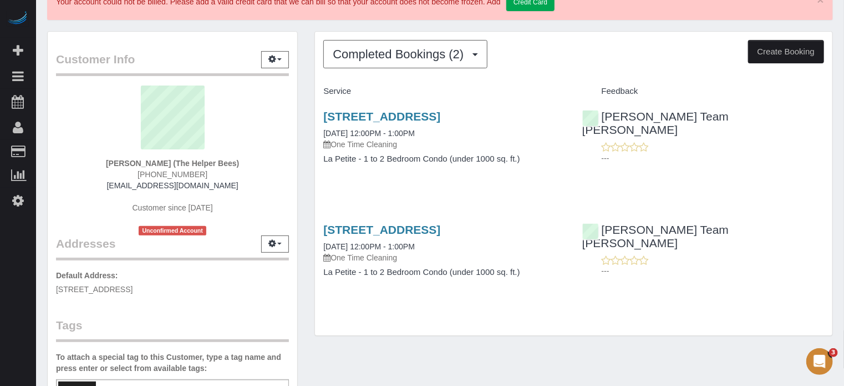
click at [692, 262] on div "Service Feedback 7312 S 74th Lane, Laveen, AZ 85339 09/05/2025 12:00PM - 1:00PM…" at bounding box center [573, 190] width 501 height 217
click at [705, 285] on div "7312 S 74th Lane, Laveen, AZ 85339 08/22/2025 12:00PM - 1:00PM One Time Cleanin…" at bounding box center [574, 256] width 518 height 85
drag, startPoint x: 703, startPoint y: 285, endPoint x: 321, endPoint y: 90, distance: 428.7
click at [323, 90] on div "Service Feedback 7312 S 74th Lane, Laveen, AZ 85339 09/05/2025 12:00PM - 1:00PM…" at bounding box center [573, 190] width 501 height 217
click at [321, 90] on div "Service" at bounding box center [444, 91] width 259 height 19
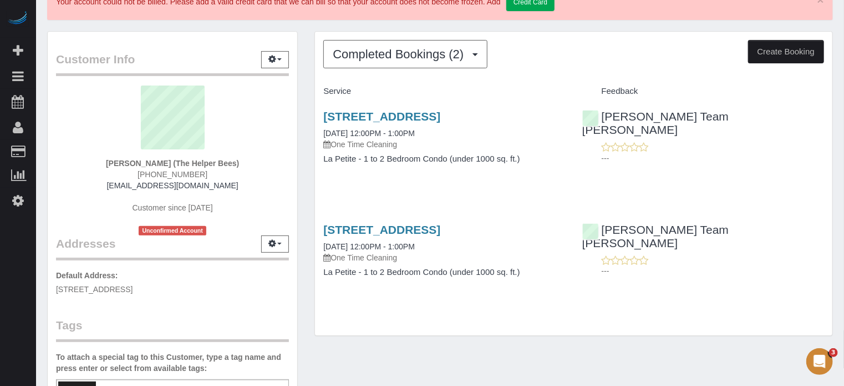
drag, startPoint x: 324, startPoint y: 90, endPoint x: 682, endPoint y: 271, distance: 400.9
click at [682, 271] on div "Service Feedback 7312 S 74th Lane, Laveen, AZ 85339 09/05/2025 12:00PM - 1:00PM…" at bounding box center [573, 190] width 501 height 217
click at [683, 272] on div "7312 S 74th Lane, Laveen, AZ 85339 08/22/2025 12:00PM - 1:00PM One Time Cleanin…" at bounding box center [574, 256] width 518 height 85
click at [690, 280] on div "7312 S 74th Lane, Laveen, AZ 85339 08/22/2025 12:00PM - 1:00PM One Time Cleanin…" at bounding box center [574, 256] width 518 height 85
click at [693, 271] on div "7312 S 74th Lane, Laveen, AZ 85339 08/22/2025 12:00PM - 1:00PM One Time Cleanin…" at bounding box center [574, 256] width 518 height 85
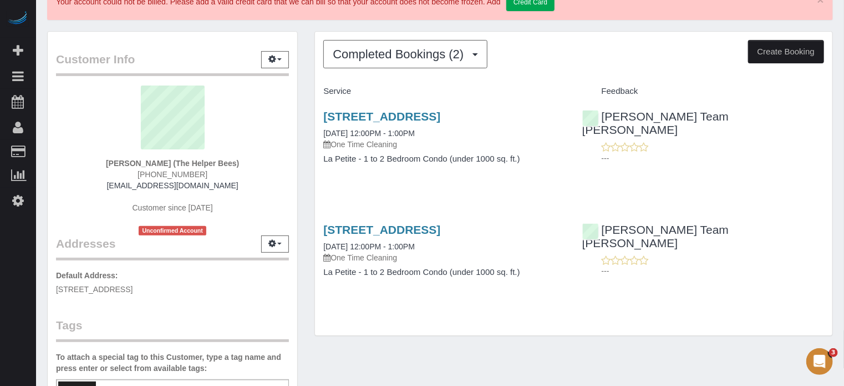
drag, startPoint x: 682, startPoint y: 268, endPoint x: 324, endPoint y: 86, distance: 401.4
click at [324, 86] on div "Service Feedback 7312 S 74th Lane, Laveen, AZ 85339 09/05/2025 12:00PM - 1:00PM…" at bounding box center [573, 190] width 501 height 217
click at [324, 87] on h4 "Service" at bounding box center [444, 91] width 242 height 9
drag, startPoint x: 323, startPoint y: 90, endPoint x: 698, endPoint y: 311, distance: 435.9
click at [698, 311] on div "Completed Bookings (2) Completed Bookings (2) Upcoming Bookings (2) Cancelled B…" at bounding box center [574, 183] width 518 height 303
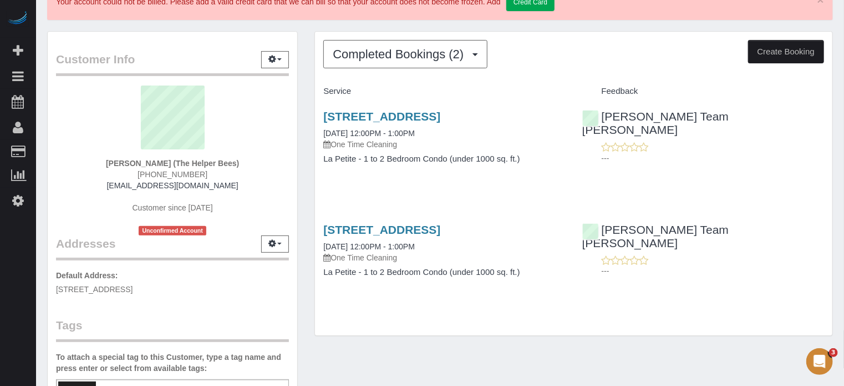
click at [671, 272] on div "7312 S 74th Lane, Laveen, AZ 85339 08/22/2025 12:00PM - 1:00PM One Time Cleanin…" at bounding box center [574, 256] width 518 height 85
drag
click at [323, 90] on div "Service Feedback 7312 S 74th Lane, Laveen, AZ 85339 09/05/2025 12:00PM - 1:00PM…" at bounding box center [573, 190] width 501 height 217
click at [320, 90] on div "Service" at bounding box center [444, 91] width 259 height 19
click at [584, 230] on div "Service Feedback 7312 S 74th Lane, Laveen, AZ 85339 09/05/2025 12:00PM - 1:00PM…" at bounding box center [573, 190] width 501 height 217
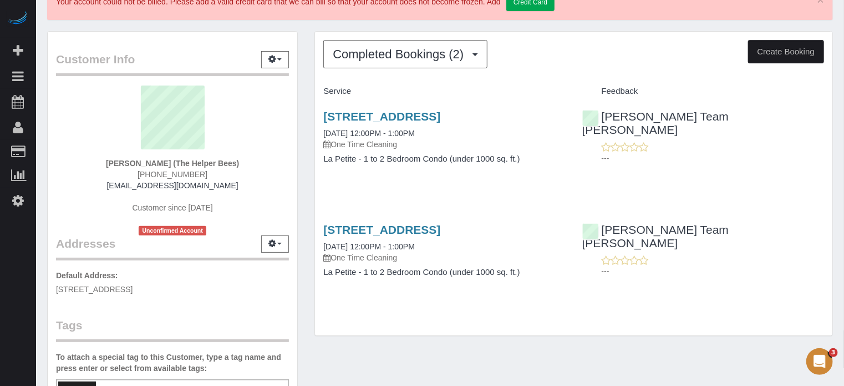
click at [315, 133] on div "Completed Bookings (2) Completed Bookings (2) Upcoming Bookings (2) Cancelled B…" at bounding box center [574, 183] width 519 height 305
click at [391, 57] on span "Completed Bookings (2)" at bounding box center [401, 54] width 136 height 14
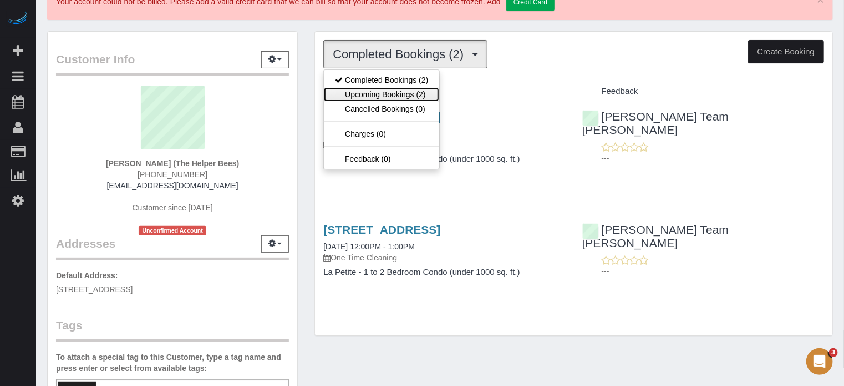
click at [406, 91] on link "Upcoming Bookings (2)" at bounding box center [381, 94] width 115 height 14
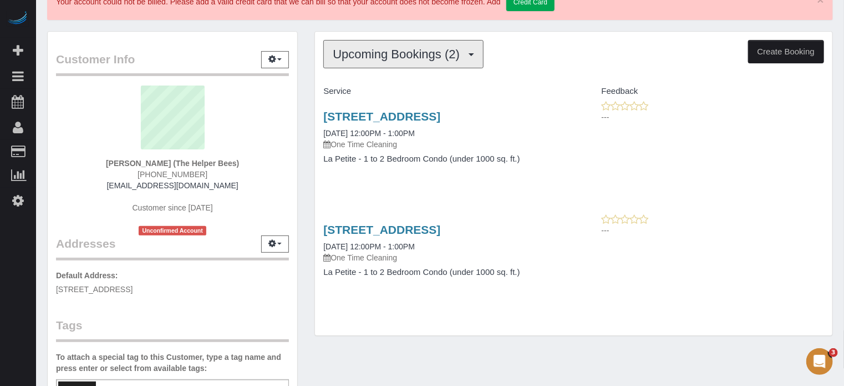
click at [369, 58] on span "Upcoming Bookings (2)" at bounding box center [399, 54] width 133 height 14
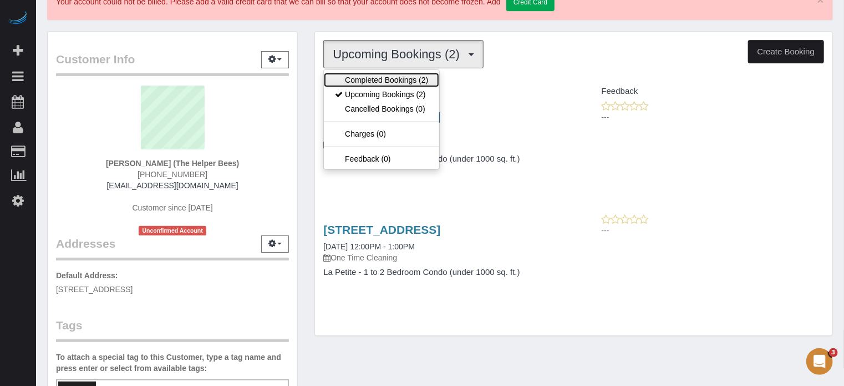
click at [362, 76] on link "Completed Bookings (2)" at bounding box center [381, 80] width 115 height 14
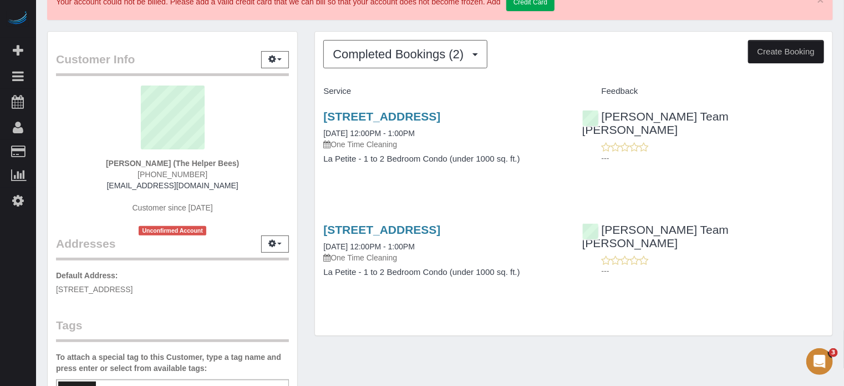
drag, startPoint x: 828, startPoint y: 140, endPoint x: 818, endPoint y: 141, distance: 10.0
click at [828, 140] on div "Chandler Team Michelle ---" at bounding box center [703, 134] width 259 height 68
click at [364, 47] on span "Completed Bookings (2)" at bounding box center [401, 54] width 136 height 14
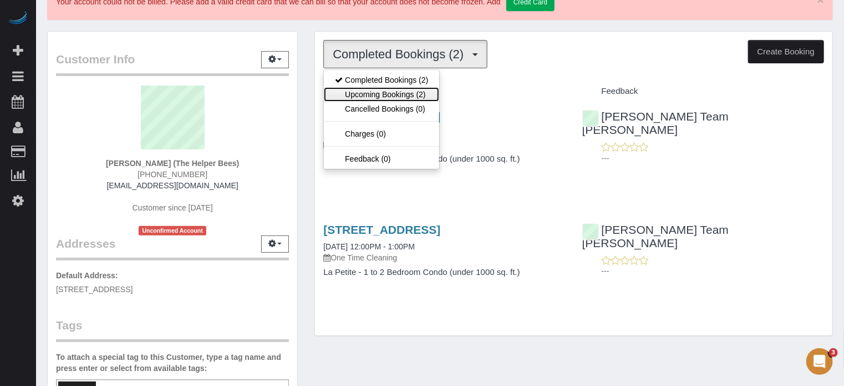
click at [385, 93] on link "Upcoming Bookings (2)" at bounding box center [381, 94] width 115 height 14
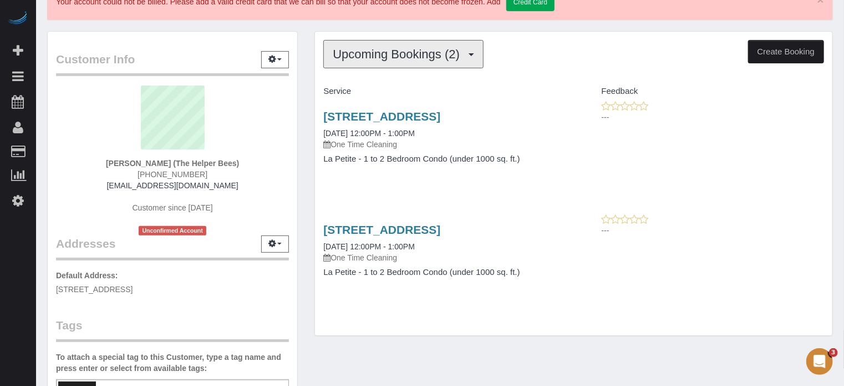
click at [433, 57] on span "Upcoming Bookings (2)" at bounding box center [399, 54] width 133 height 14
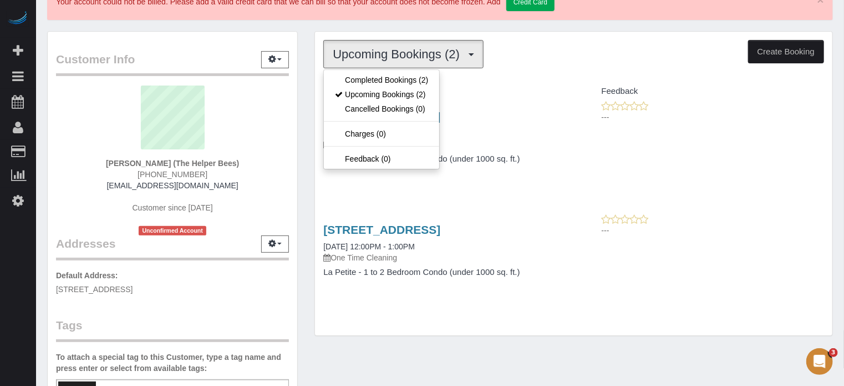
click at [300, 166] on div "Customer Info Edit Contact Info Send Message Email Preferences Special Sales Ta…" at bounding box center [172, 303] width 267 height 544
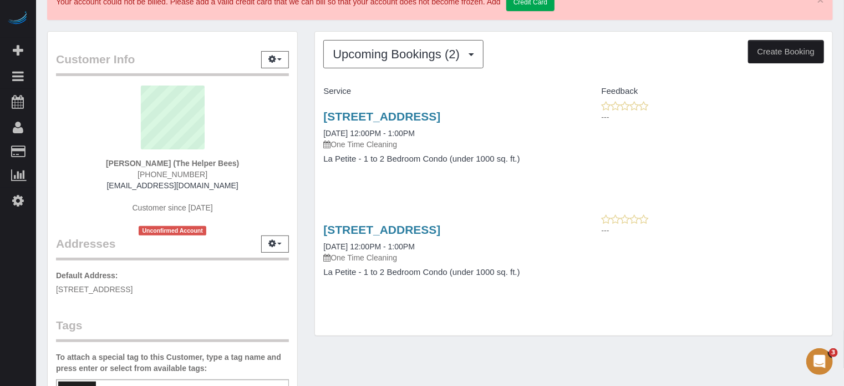
click at [753, 135] on div "7312 S 74th Lane, Laveen, AZ 85339 11/25/2025 12:00PM - 1:00PM One Time Cleanin…" at bounding box center [574, 142] width 518 height 85
click at [348, 58] on span "Upcoming Bookings (2)" at bounding box center [399, 54] width 133 height 14
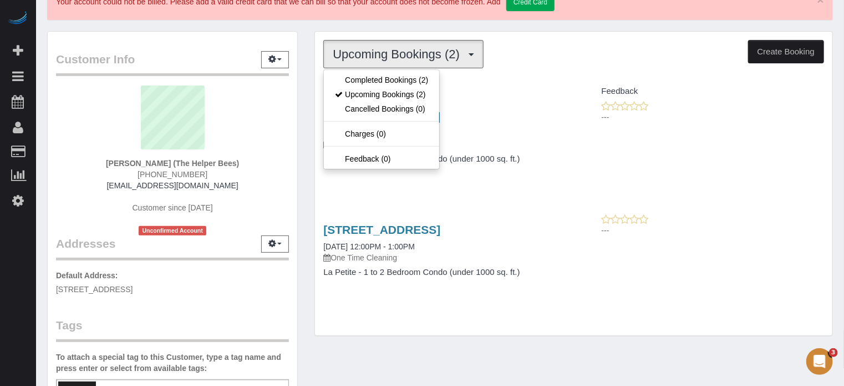
click at [315, 75] on div "Upcoming Bookings (2) Completed Bookings (2) Upcoming Bookings (2) Cancelled Bo…" at bounding box center [574, 183] width 518 height 303
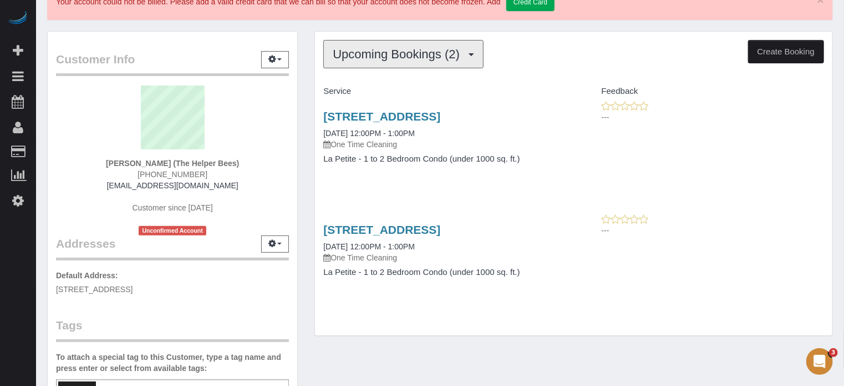
click at [369, 40] on button "Upcoming Bookings (2)" at bounding box center [403, 54] width 160 height 28
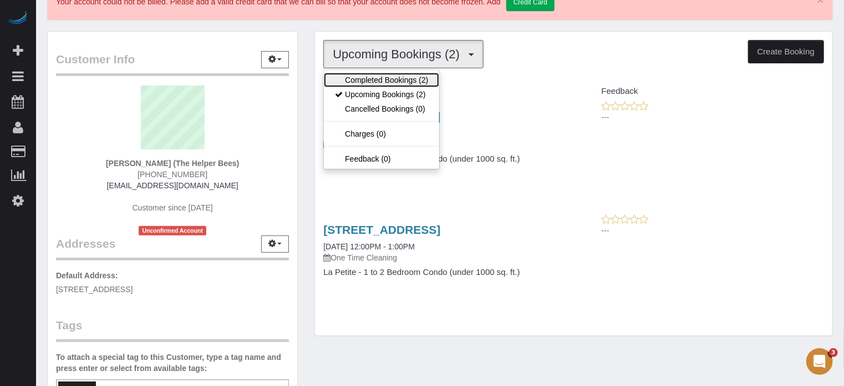
click at [378, 77] on link "Completed Bookings (2)" at bounding box center [381, 80] width 115 height 14
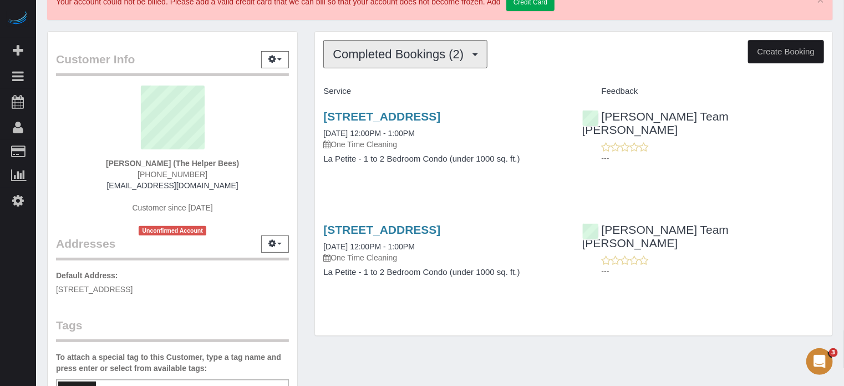
click at [391, 52] on span "Completed Bookings (2)" at bounding box center [401, 54] width 136 height 14
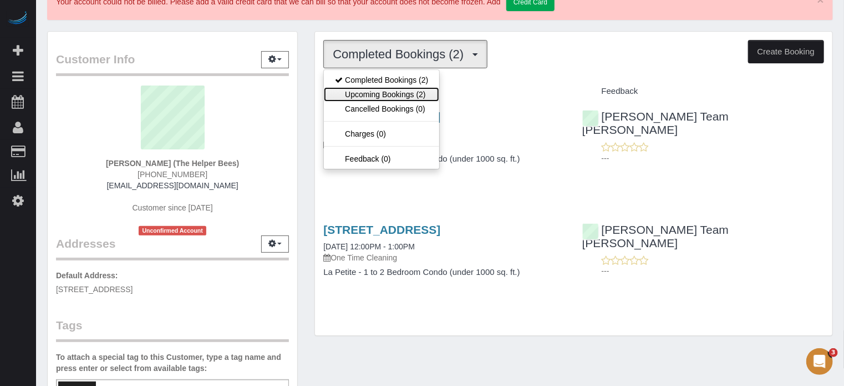
click at [391, 90] on link "Upcoming Bookings (2)" at bounding box center [381, 94] width 115 height 14
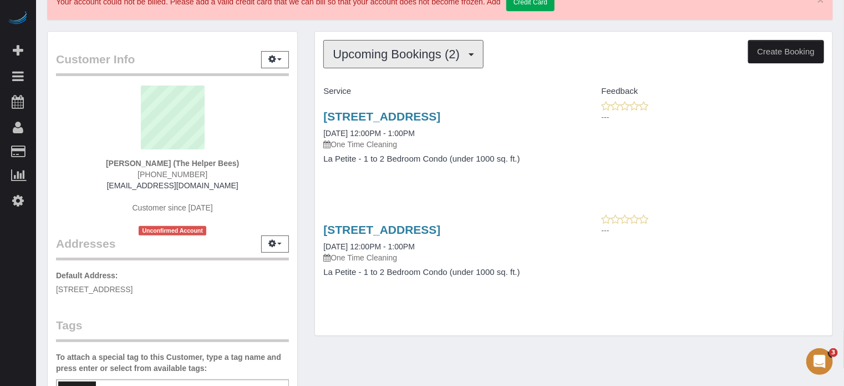
click at [357, 48] on span "Upcoming Bookings (2)" at bounding box center [399, 54] width 133 height 14
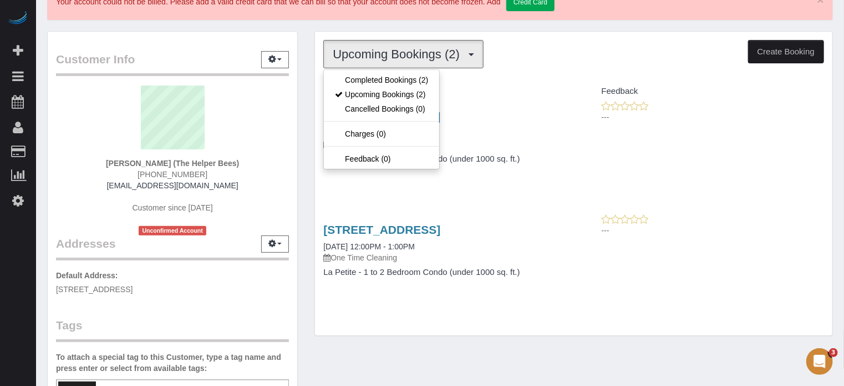
click at [308, 71] on div "Upcoming Bookings (2) Completed Bookings (2) Upcoming Bookings (2) Cancelled Bo…" at bounding box center [573, 189] width 535 height 316
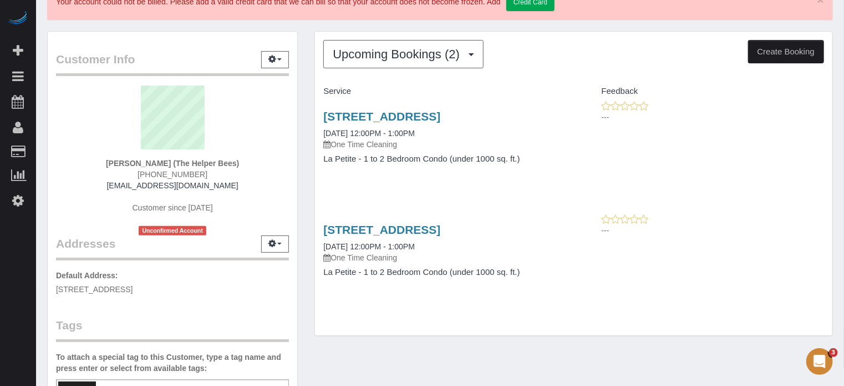
click at [829, 206] on div "Upcoming Bookings (2) Completed Bookings (2) Upcoming Bookings (2) Cancelled Bo…" at bounding box center [574, 183] width 518 height 303
click at [310, 133] on div "Upcoming Bookings (2) Completed Bookings (2) Upcoming Bookings (2) Cancelled Bo…" at bounding box center [573, 189] width 535 height 316
click at [376, 55] on span "Upcoming Bookings (2)" at bounding box center [399, 54] width 133 height 14
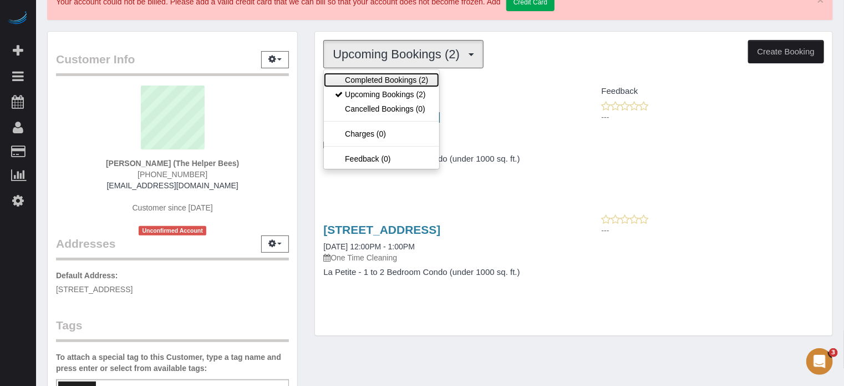
click at [374, 78] on link "Completed Bookings (2)" at bounding box center [381, 80] width 115 height 14
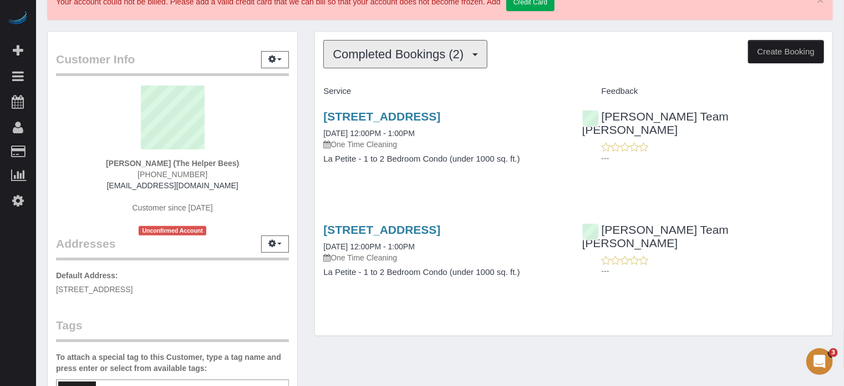
click at [398, 57] on span "Completed Bookings (2)" at bounding box center [401, 54] width 136 height 14
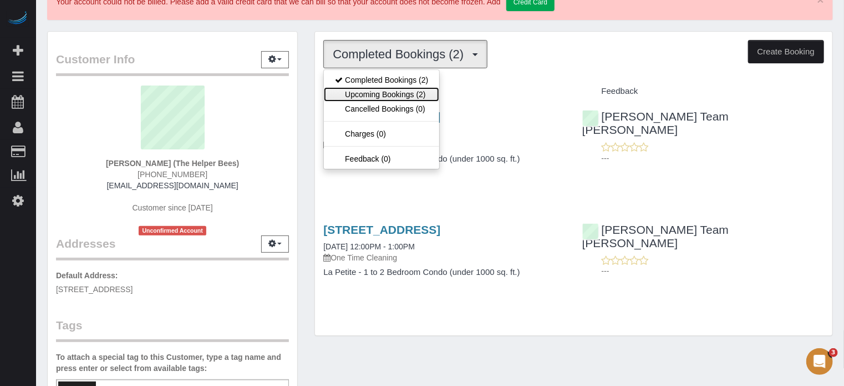
click at [399, 95] on link "Upcoming Bookings (2)" at bounding box center [381, 94] width 115 height 14
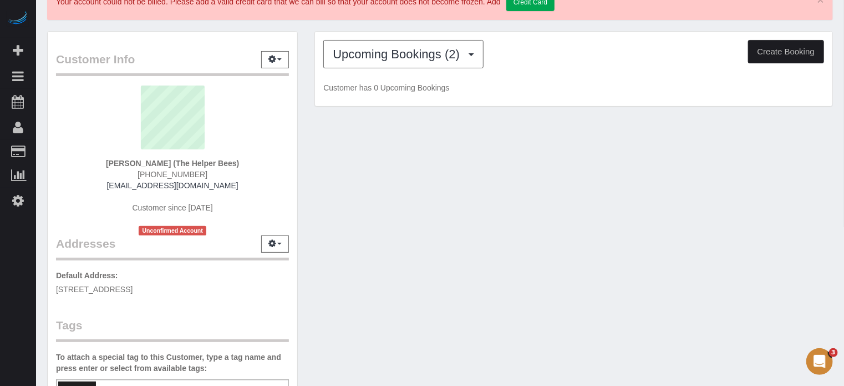
click at [305, 83] on div "Customer Info Edit Contact Info Send Message Email Preferences Special Sales Ta…" at bounding box center [172, 303] width 267 height 544
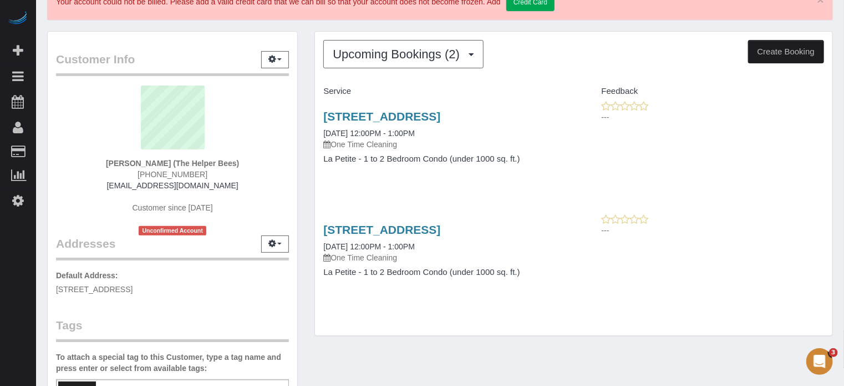
click at [305, 83] on div "Customer Info Edit Contact Info Send Message Email Preferences Special Sales Ta…" at bounding box center [172, 303] width 267 height 544
click at [313, 166] on div "Upcoming Bookings (2) Completed Bookings (2) Upcoming Bookings (2) Cancelled Bo…" at bounding box center [573, 189] width 535 height 316
click at [362, 59] on span "Upcoming Bookings (2)" at bounding box center [399, 54] width 133 height 14
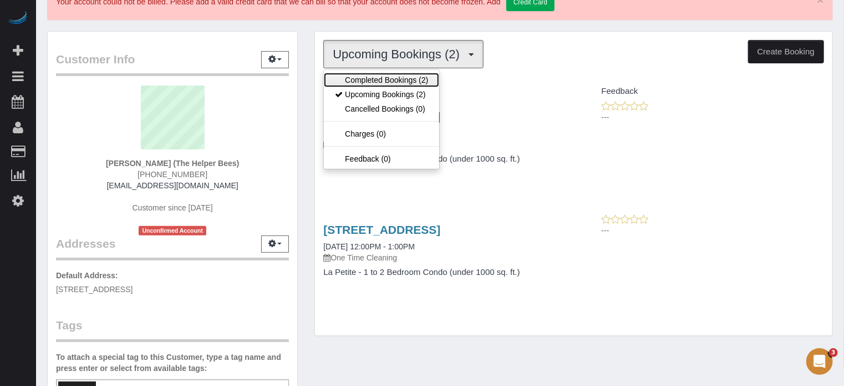
click at [361, 75] on link "Completed Bookings (2)" at bounding box center [381, 80] width 115 height 14
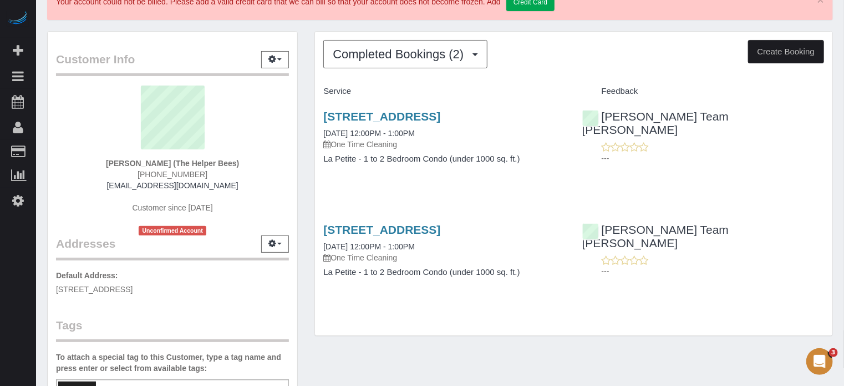
click at [186, 174] on span "[PHONE_NUMBER]" at bounding box center [173, 174] width 70 height 9
copy div "[PHONE_NUMBER]"
click at [827, 191] on div "Completed Bookings (2) Completed Bookings (2) Upcoming Bookings (2) Cancelled B…" at bounding box center [574, 183] width 518 height 303
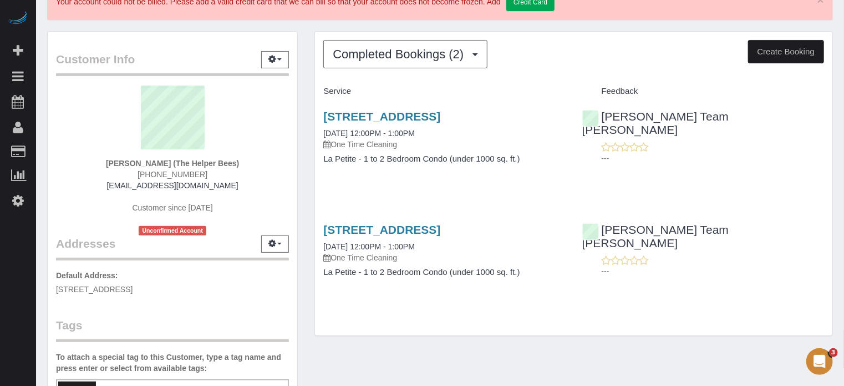
click at [304, 63] on div "Customer Info Edit Contact Info Send Message Email Preferences Special Sales Ta…" at bounding box center [172, 303] width 267 height 544
click at [389, 61] on button "Completed Bookings (2)" at bounding box center [405, 54] width 164 height 28
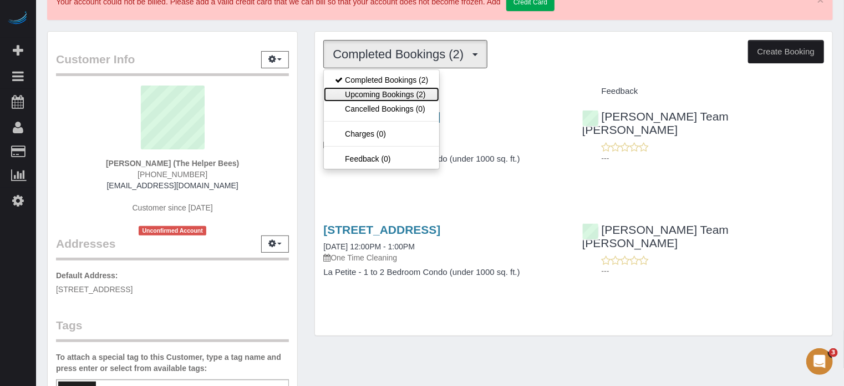
click at [391, 93] on link "Upcoming Bookings (2)" at bounding box center [381, 94] width 115 height 14
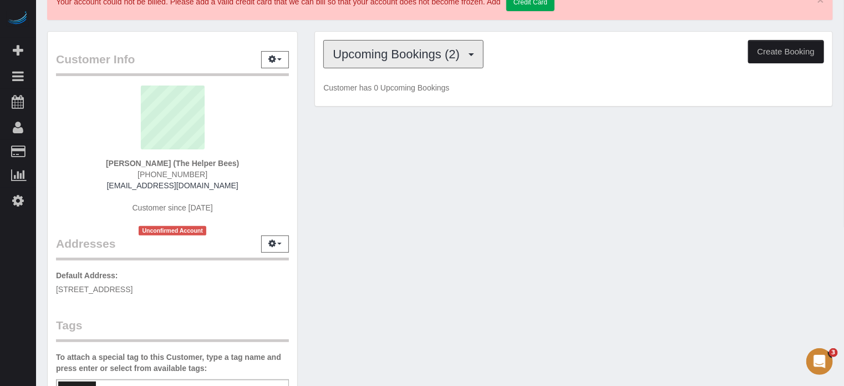
click at [388, 57] on span "Upcoming Bookings (2)" at bounding box center [399, 54] width 133 height 14
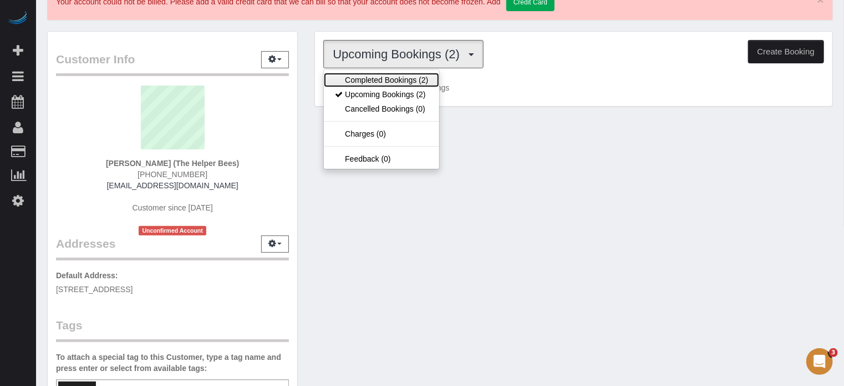
click at [383, 75] on link "Completed Bookings (2)" at bounding box center [381, 80] width 115 height 14
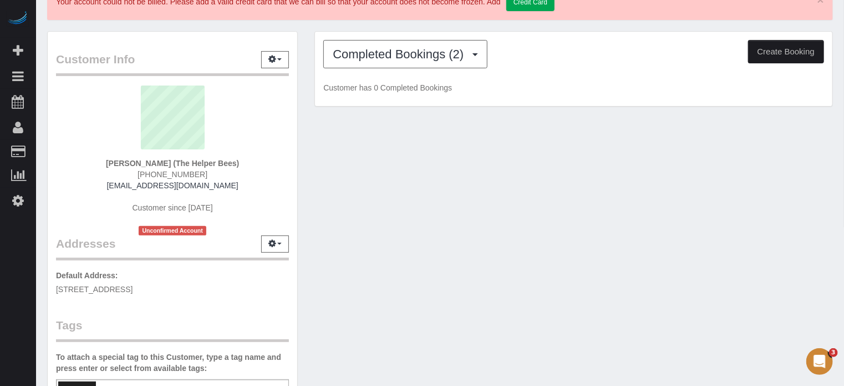
click at [302, 67] on div "Customer Info Edit Contact Info Send Message Email Preferences Special Sales Ta…" at bounding box center [172, 303] width 267 height 544
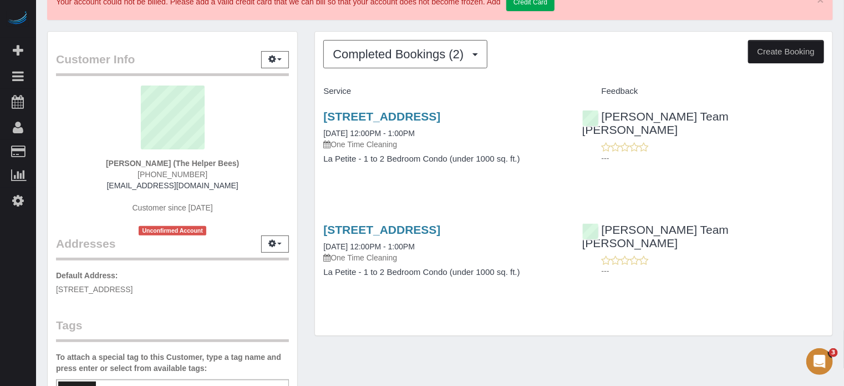
click at [309, 54] on div "Completed Bookings (2) Completed Bookings (2) Upcoming Bookings (2) Cancelled B…" at bounding box center [573, 189] width 535 height 316
click at [418, 57] on span "Completed Bookings (2)" at bounding box center [401, 54] width 136 height 14
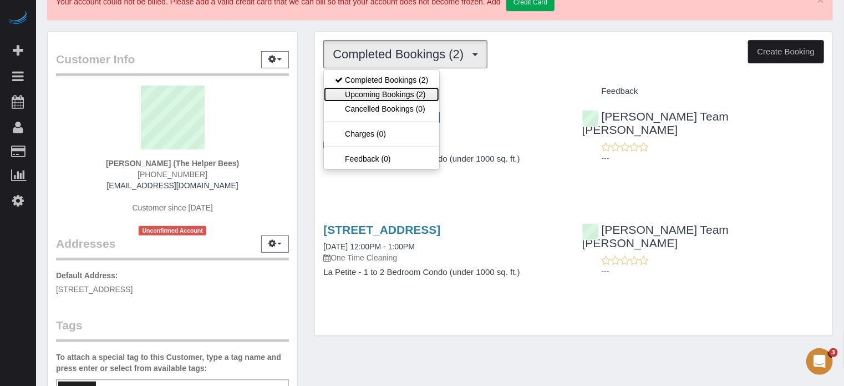
click at [395, 90] on link "Upcoming Bookings (2)" at bounding box center [381, 94] width 115 height 14
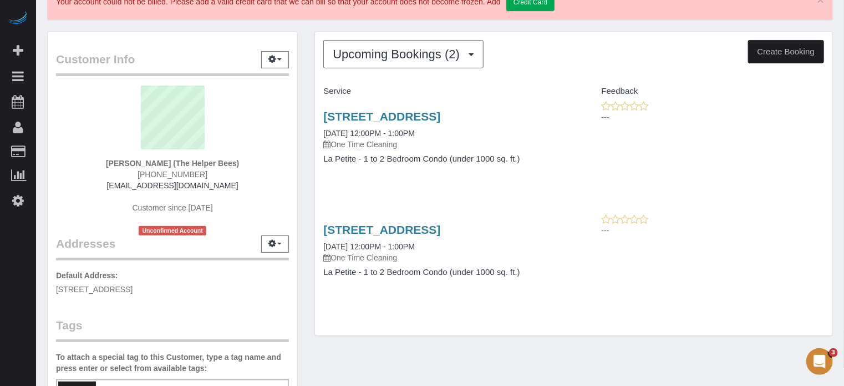
click at [306, 107] on div "Customer Info Edit Contact Info Send Message Email Preferences Special Sales Ta…" at bounding box center [172, 303] width 267 height 544
click at [509, 343] on div "Upcoming Bookings (2) Completed Bookings (2) Upcoming Bookings (2) Cancelled Bo…" at bounding box center [573, 189] width 535 height 316
click at [306, 196] on div "Upcoming Bookings (2) Completed Bookings (2) Upcoming Bookings (2) Cancelled Bo…" at bounding box center [573, 189] width 535 height 316
click at [306, 188] on div "Customer Info Edit Contact Info Send Message Email Preferences Special Sales Ta…" at bounding box center [172, 303] width 267 height 544
click at [307, 191] on div "Upcoming Bookings (2) Completed Bookings (2) Upcoming Bookings (2) Cancelled Bo…" at bounding box center [573, 189] width 535 height 316
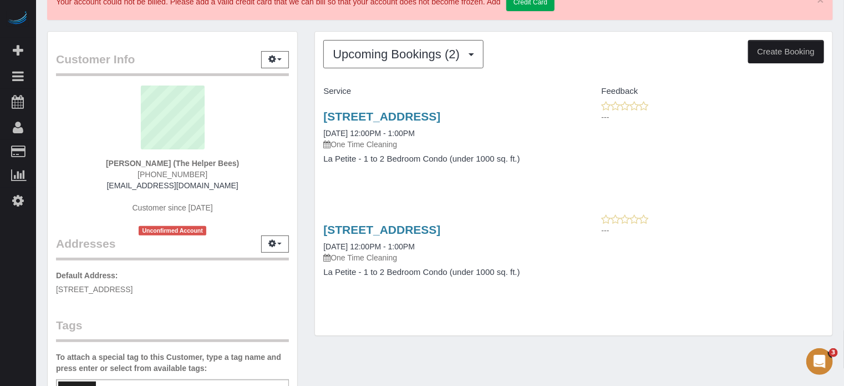
click at [305, 190] on div "Customer Info Edit Contact Info Send Message Email Preferences Special Sales Ta…" at bounding box center [172, 303] width 267 height 544
click at [306, 179] on div "Customer Info Edit Contact Info Send Message Email Preferences Special Sales Ta…" at bounding box center [172, 303] width 267 height 544
click at [307, 194] on div "Upcoming Bookings (2) Completed Bookings (2) Upcoming Bookings (2) Cancelled Bo…" at bounding box center [573, 189] width 535 height 316
click at [304, 181] on div "Customer Info Edit Contact Info Send Message Email Preferences Special Sales Ta…" at bounding box center [172, 303] width 267 height 544
click at [305, 189] on div "Customer Info Edit Contact Info Send Message Email Preferences Special Sales Ta…" at bounding box center [172, 303] width 267 height 544
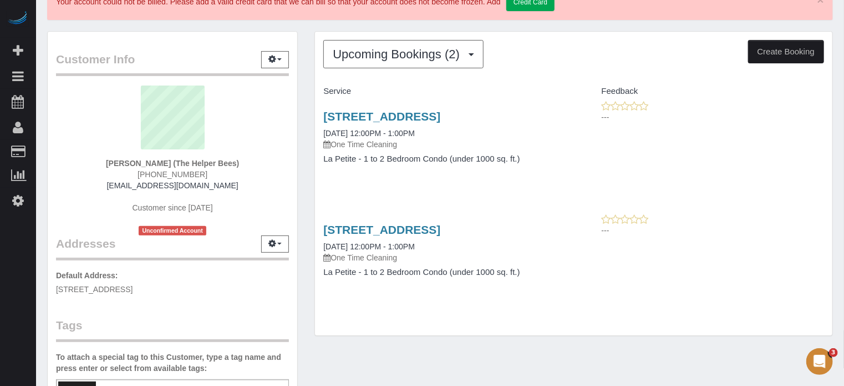
click at [621, 347] on div "Customer Info Edit Contact Info Send Message Email Preferences Special Sales Ta…" at bounding box center [440, 303] width 803 height 544
click at [516, 343] on div "Upcoming Bookings (2) Completed Bookings (2) Upcoming Bookings (2) Cancelled Bo…" at bounding box center [573, 189] width 535 height 316
click at [565, 341] on div "Upcoming Bookings (2) Completed Bookings (2) Upcoming Bookings (2) Cancelled Bo…" at bounding box center [573, 189] width 535 height 316
click at [628, 347] on div "Customer Info Edit Contact Info Send Message Email Preferences Special Sales Ta…" at bounding box center [440, 303] width 803 height 544
click at [373, 354] on div "Customer Info Edit Contact Info Send Message Email Preferences Special Sales Ta…" at bounding box center [440, 303] width 803 height 544
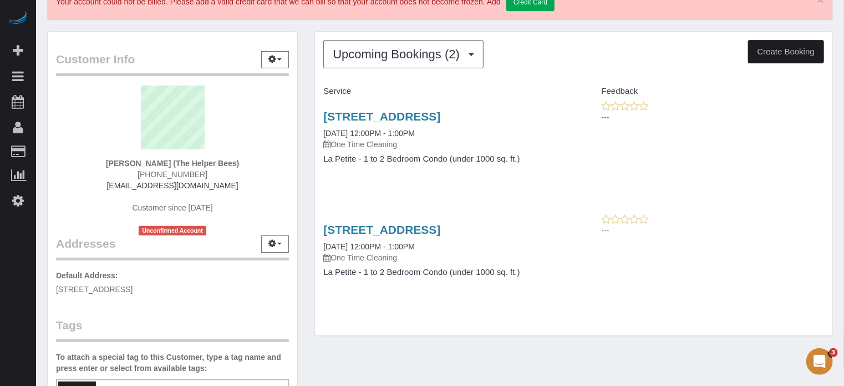
click at [396, 348] on div "Customer Info Edit Contact Info Send Message Email Preferences Special Sales Ta…" at bounding box center [440, 303] width 803 height 544
click at [583, 341] on div "Upcoming Bookings (2) Completed Bookings (2) Upcoming Bookings (2) Cancelled Bo…" at bounding box center [573, 189] width 535 height 316
click at [545, 360] on div "Customer Info Edit Contact Info Send Message Email Preferences Special Sales Ta…" at bounding box center [440, 303] width 803 height 544
click at [541, 359] on div "Customer Info Edit Contact Info Send Message Email Preferences Special Sales Ta…" at bounding box center [440, 303] width 803 height 544
click at [310, 106] on div "Upcoming Bookings (2) Completed Bookings (2) Upcoming Bookings (2) Cancelled Bo…" at bounding box center [573, 189] width 535 height 316
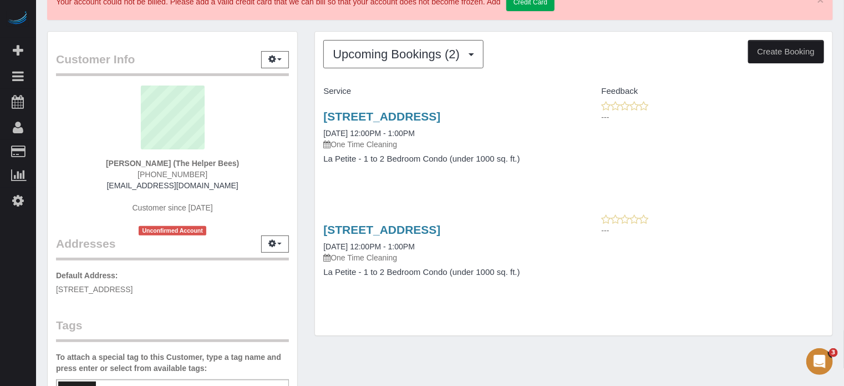
click at [302, 102] on div "Customer Info Edit Contact Info Send Message Email Preferences Special Sales Ta…" at bounding box center [172, 303] width 267 height 544
click at [304, 309] on div "Customer Info Edit Contact Info Send Message Email Preferences Special Sales Ta…" at bounding box center [172, 303] width 267 height 544
click at [368, 59] on span "Upcoming Bookings (2)" at bounding box center [399, 54] width 133 height 14
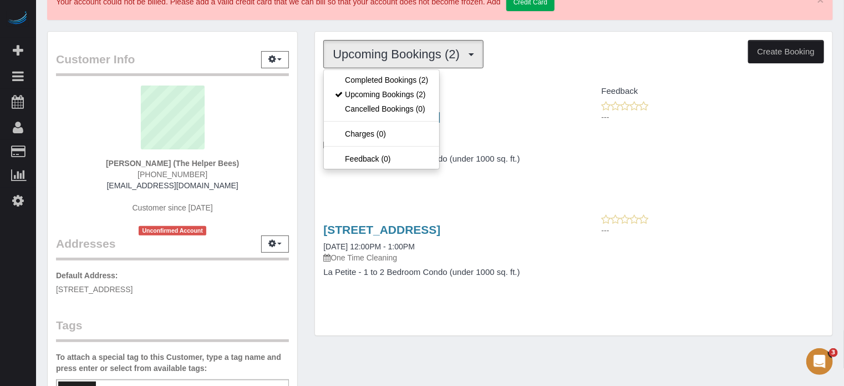
click at [309, 73] on div "Upcoming Bookings (2) Completed Bookings (2) Upcoming Bookings (2) Cancelled Bo…" at bounding box center [573, 189] width 535 height 316
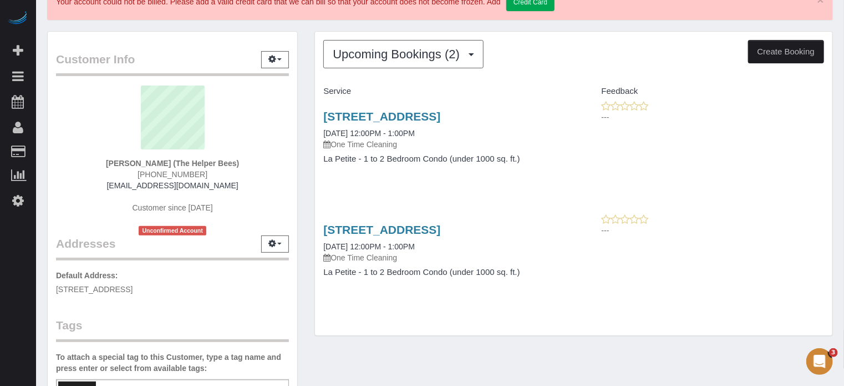
click at [306, 74] on div "Customer Info Edit Contact Info Send Message Email Preferences Special Sales Ta…" at bounding box center [172, 303] width 267 height 544
click at [712, 352] on div "Customer Info Edit Contact Info Send Message Email Preferences Special Sales Ta…" at bounding box center [440, 303] width 803 height 544
click at [533, 357] on div "Customer Info Edit Contact Info Send Message Email Preferences Special Sales Ta…" at bounding box center [440, 303] width 803 height 544
click at [700, 79] on div "Upcoming Bookings (2) Completed Bookings (2) Upcoming Bookings (2) Cancelled Bo…" at bounding box center [574, 183] width 518 height 303
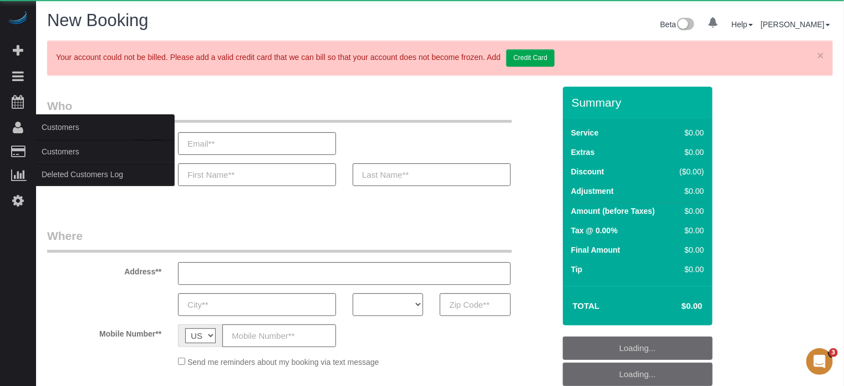
select select "object:651"
select select "4"
select select "number:9"
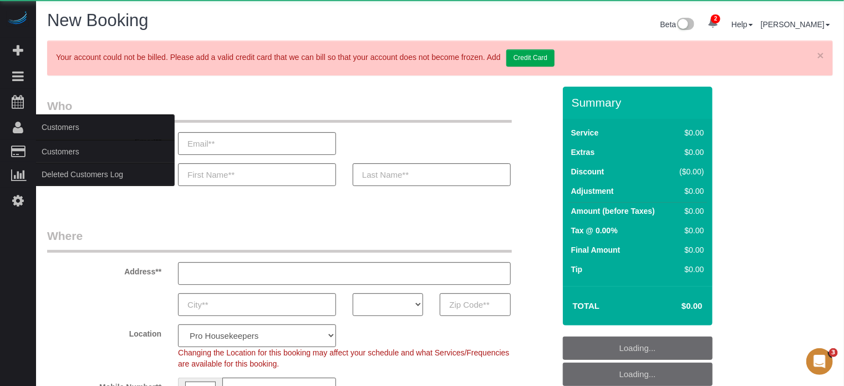
select select "object:1244"
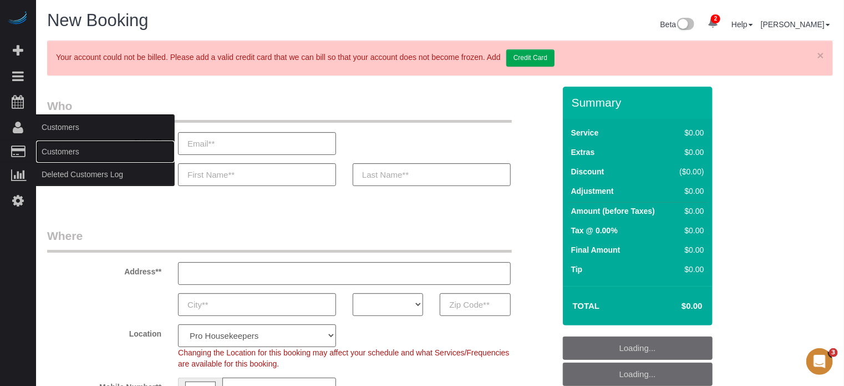
click at [57, 145] on link "Customers" at bounding box center [105, 151] width 139 height 22
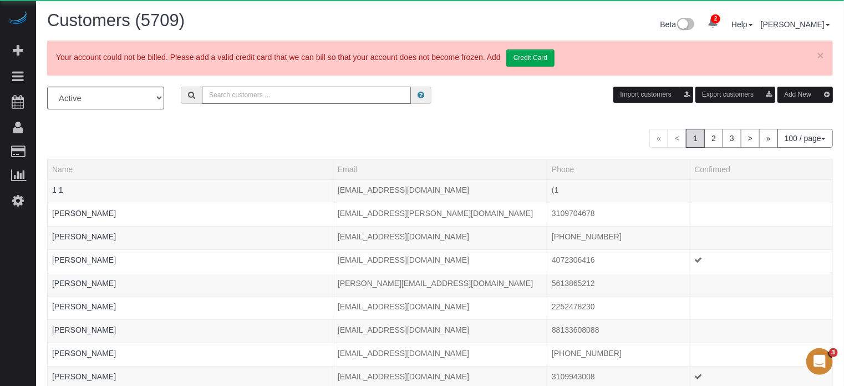
click at [255, 94] on input "text" at bounding box center [306, 95] width 209 height 17
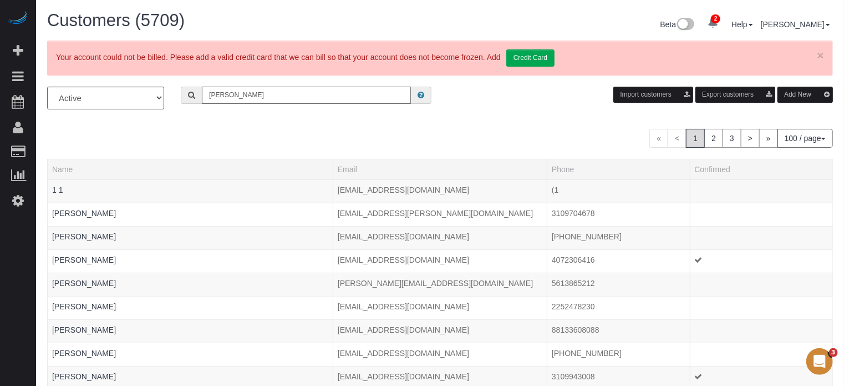
type input "Robert Bauer"
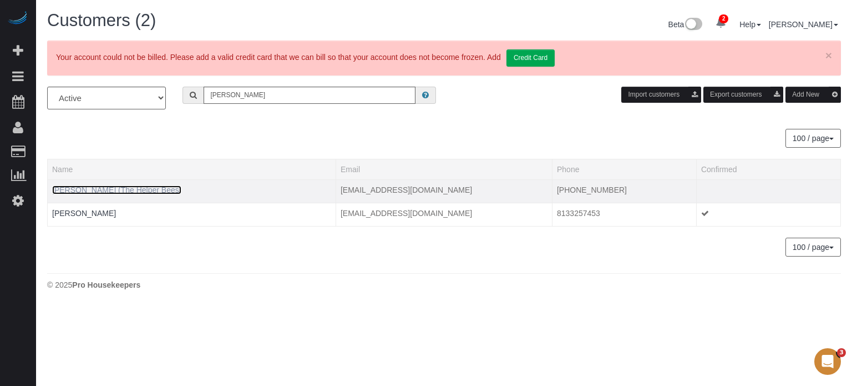
click at [100, 191] on link "Robert Bauer (The Helper Bees)" at bounding box center [116, 189] width 129 height 9
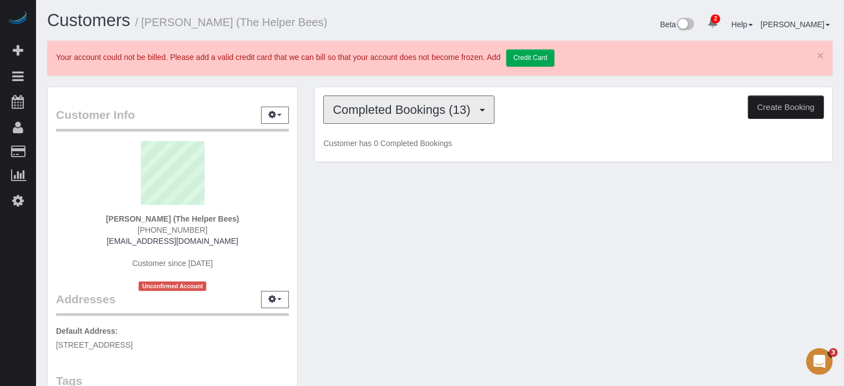
click at [378, 116] on button "Completed Bookings (13)" at bounding box center [408, 109] width 171 height 28
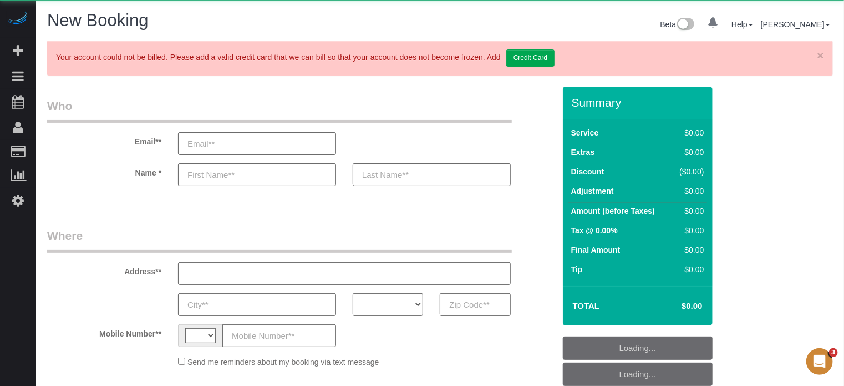
select select "object:600"
select select "string:[GEOGRAPHIC_DATA]"
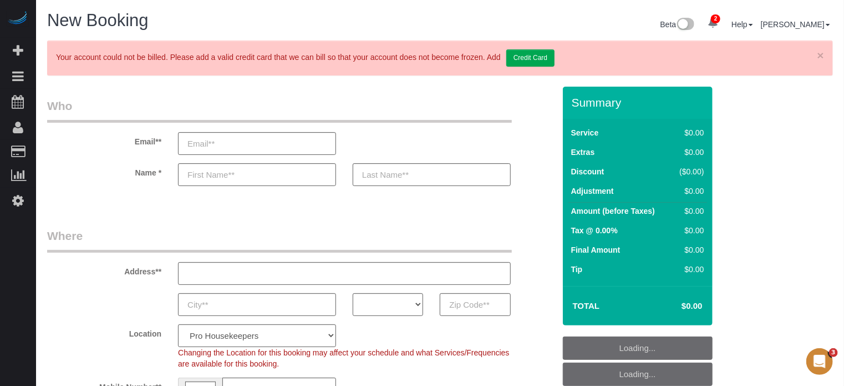
select select "4"
select select "number:9"
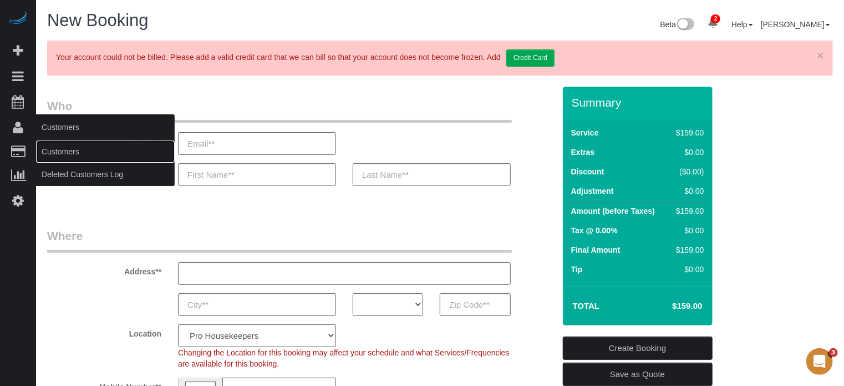
click at [65, 146] on link "Customers" at bounding box center [105, 151] width 139 height 22
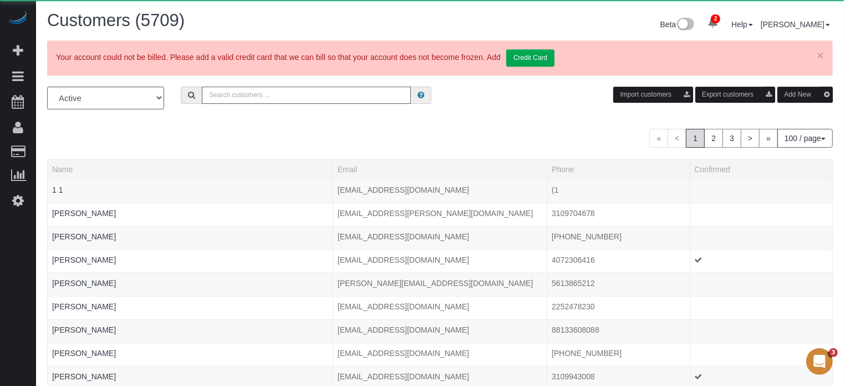
click at [285, 95] on input "text" at bounding box center [306, 95] width 209 height 17
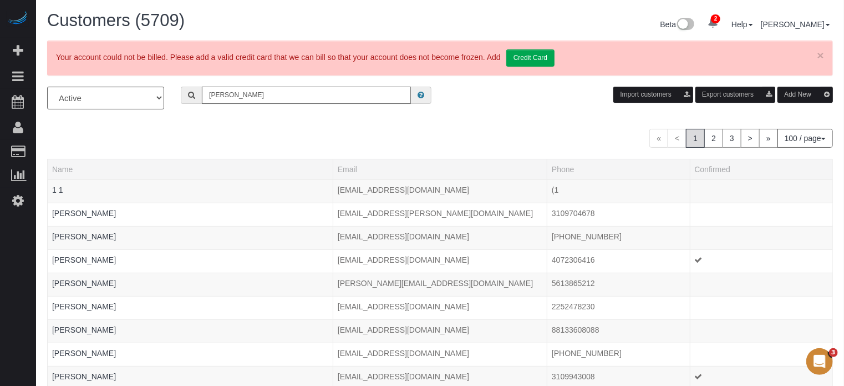
click at [259, 98] on input "Robert Bauer" at bounding box center [306, 95] width 209 height 17
type input "Suncha Bauer"
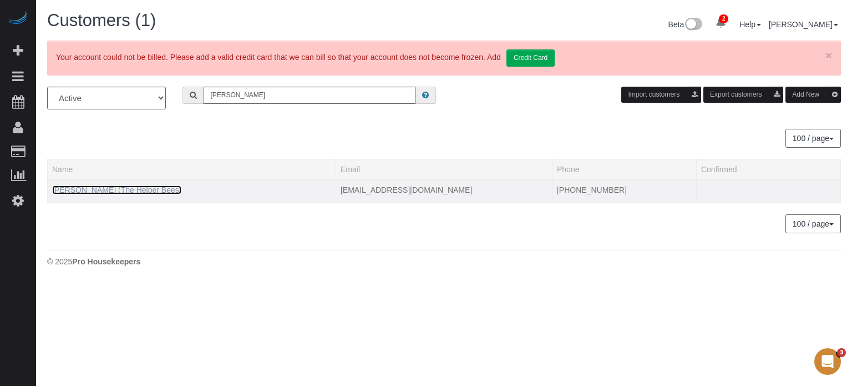
click at [131, 190] on link "Suncha Bauer (The Helper Bees)" at bounding box center [116, 189] width 129 height 9
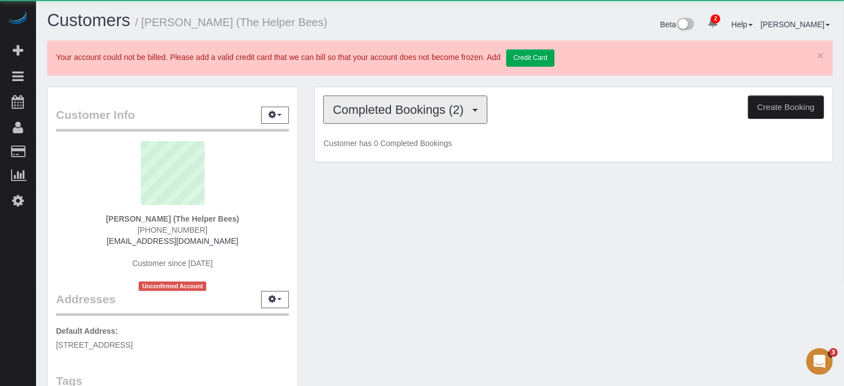
click at [382, 117] on button "Completed Bookings (2)" at bounding box center [405, 109] width 164 height 28
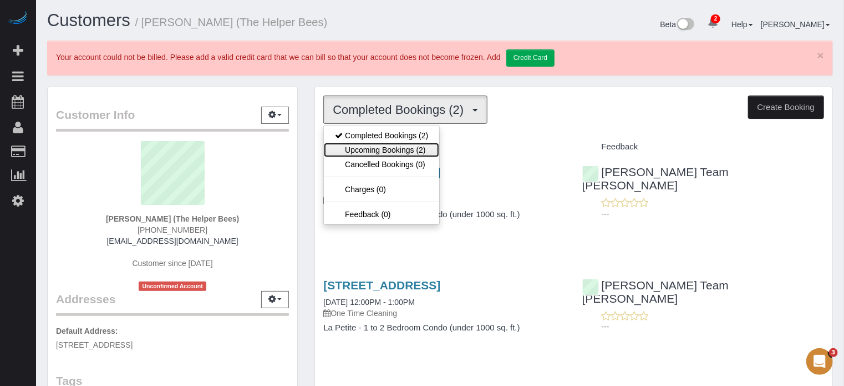
click at [386, 148] on link "Upcoming Bookings (2)" at bounding box center [381, 150] width 115 height 14
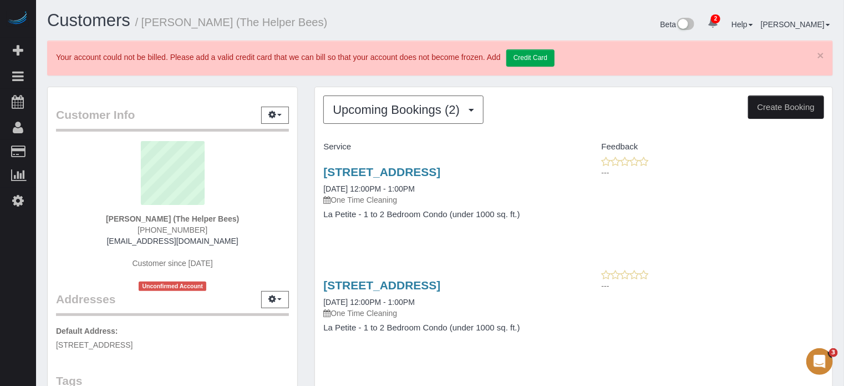
scroll to position [55, 0]
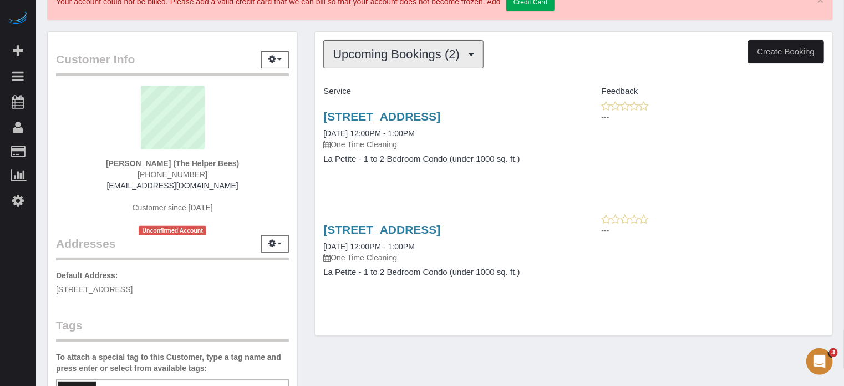
click at [359, 67] on button "Upcoming Bookings (2)" at bounding box center [403, 54] width 160 height 28
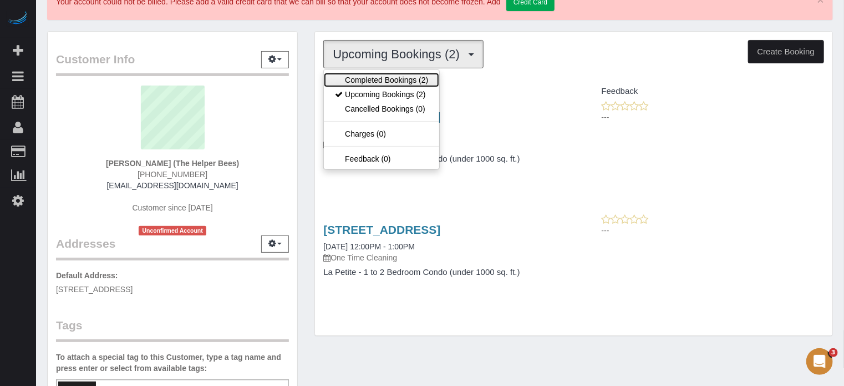
click at [374, 79] on link "Completed Bookings (2)" at bounding box center [381, 80] width 115 height 14
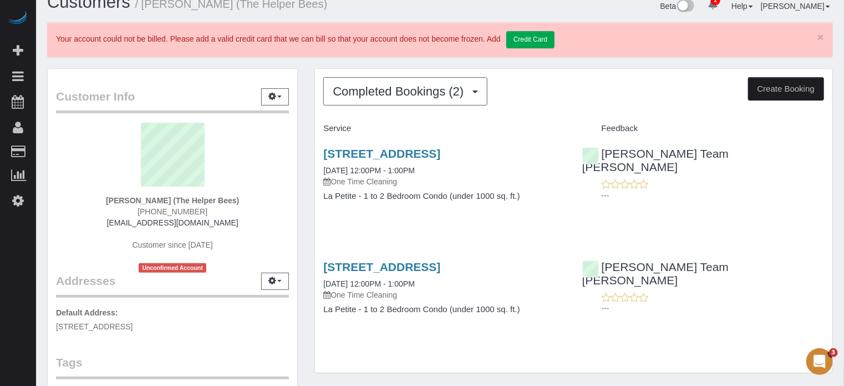
scroll to position [0, 0]
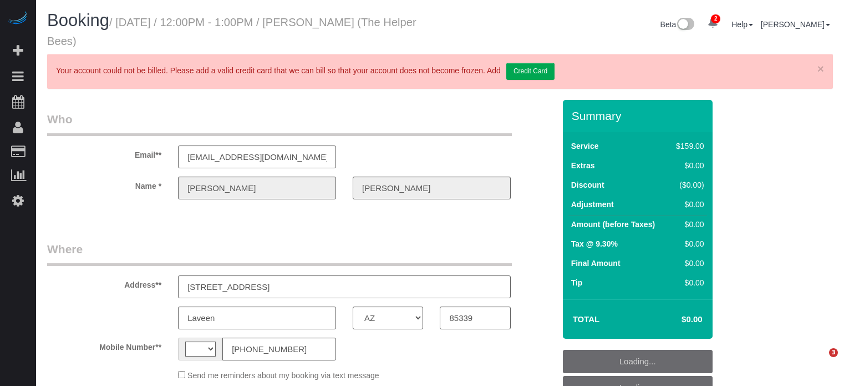
select select "AZ"
select select "string:[GEOGRAPHIC_DATA]"
select select "object:636"
select select "number:9"
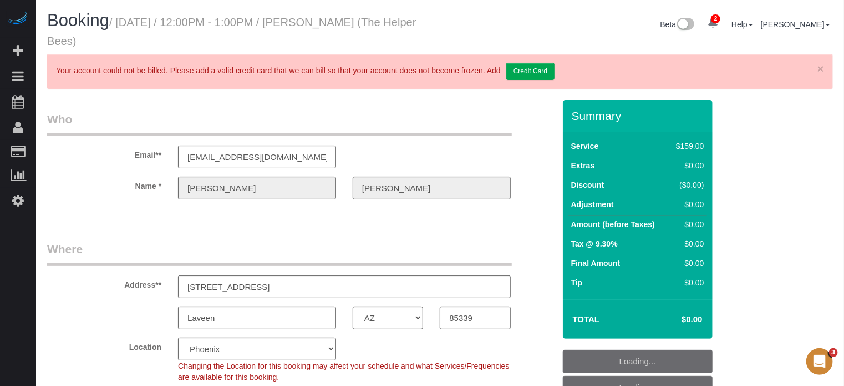
select select "4"
select select "spot1"
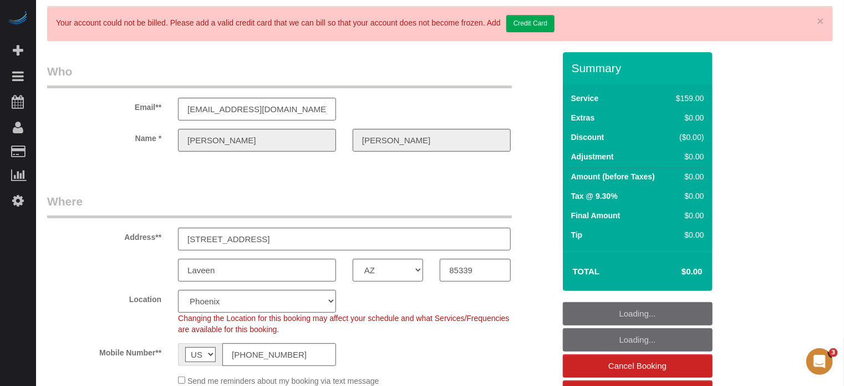
select select "object:853"
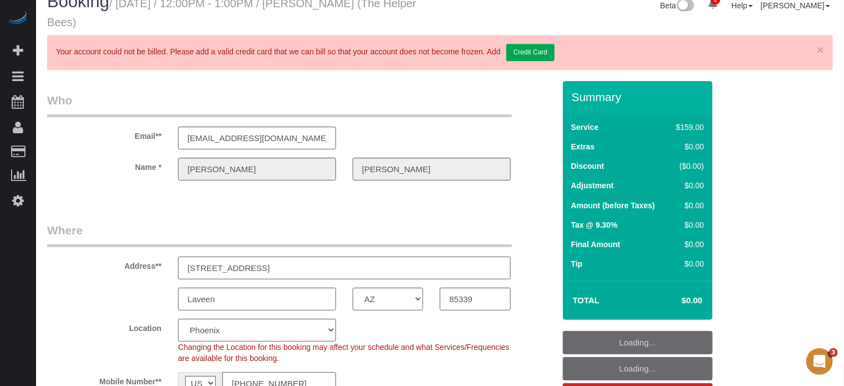
scroll to position [0, 0]
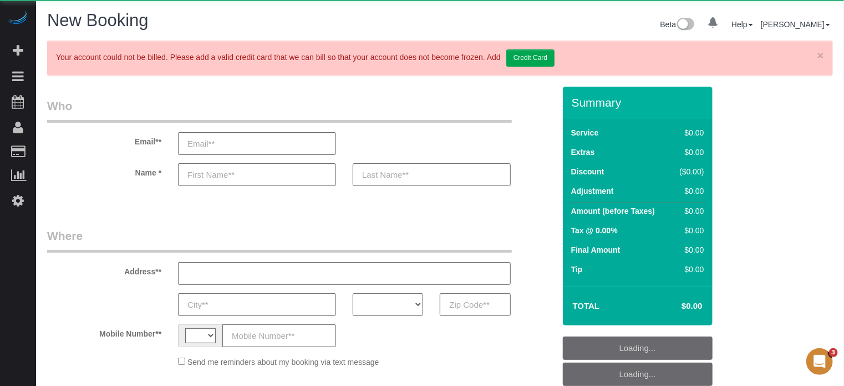
select select "string:[GEOGRAPHIC_DATA]"
select select "object:787"
select select "4"
select select "number:9"
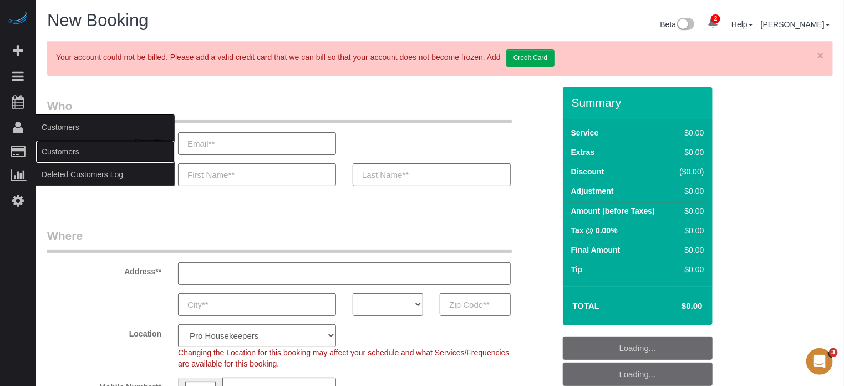
click at [58, 151] on link "Customers" at bounding box center [105, 151] width 139 height 22
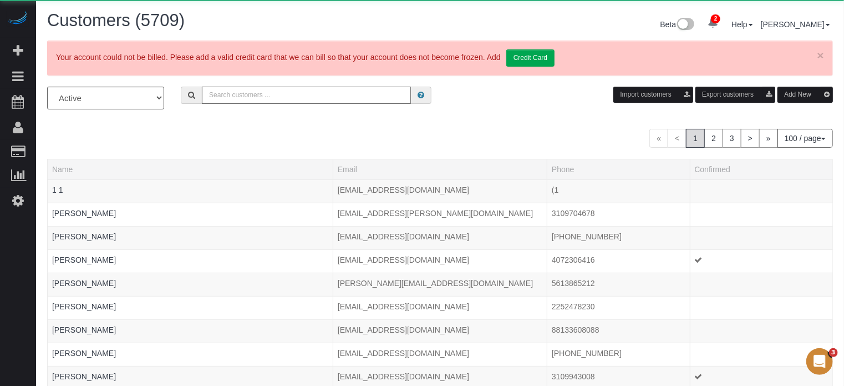
click at [280, 98] on input "text" at bounding box center [306, 95] width 209 height 17
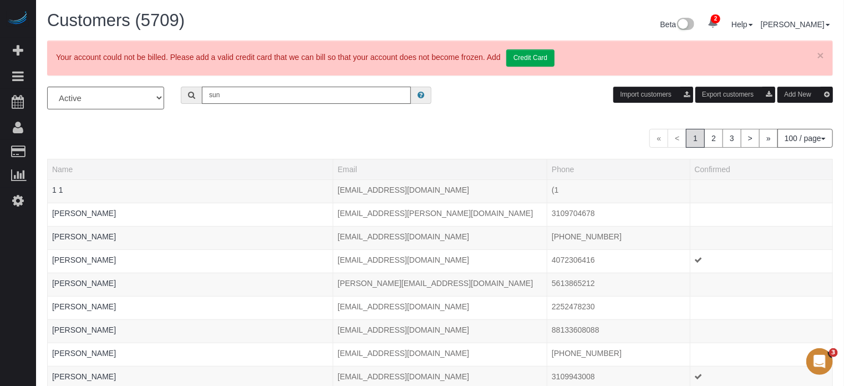
type input "[PERSON_NAME]"
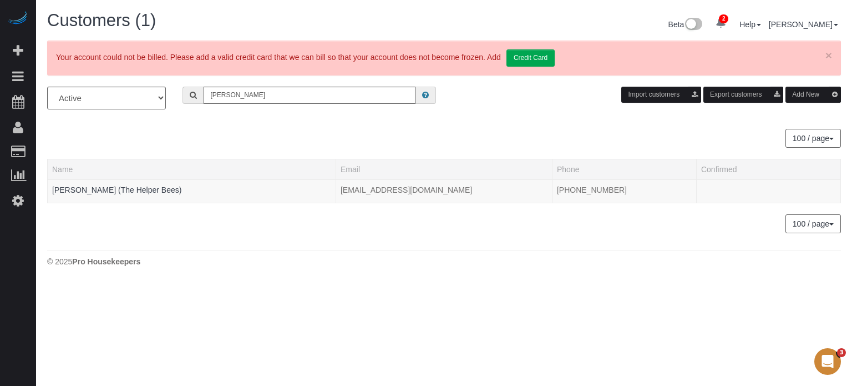
drag, startPoint x: 834, startPoint y: 264, endPoint x: 781, endPoint y: 250, distance: 55.0
click at [834, 264] on div "© 2025 Pro Housekeepers" at bounding box center [444, 261] width 794 height 11
click at [80, 188] on link "Suncha Bauer (The Helper Bees)" at bounding box center [116, 189] width 129 height 9
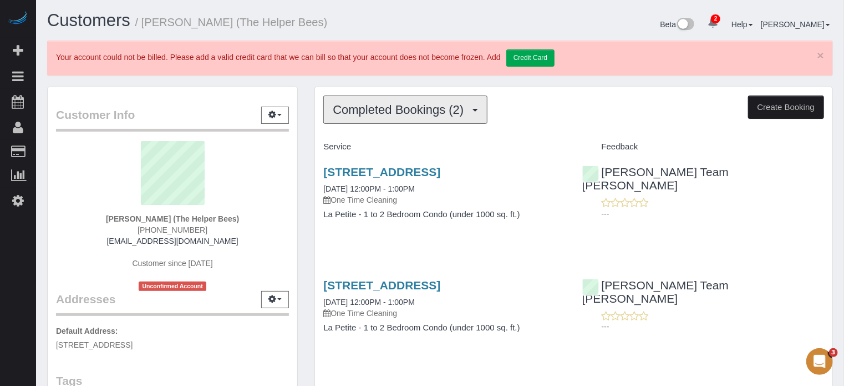
click at [403, 104] on span "Completed Bookings (2)" at bounding box center [401, 110] width 136 height 14
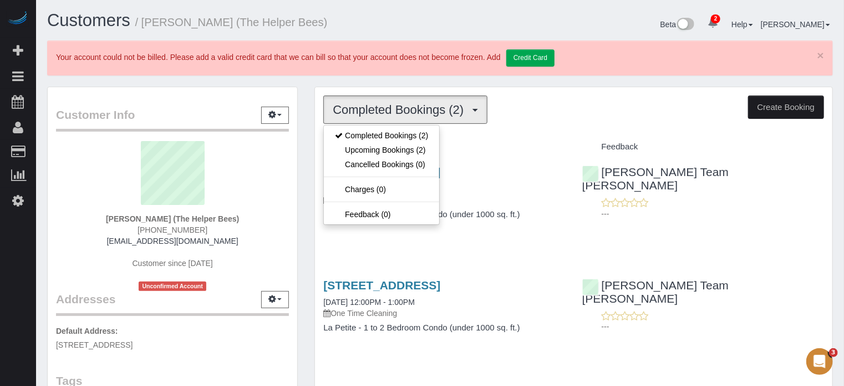
click at [404, 105] on span "Completed Bookings (2)" at bounding box center [401, 110] width 136 height 14
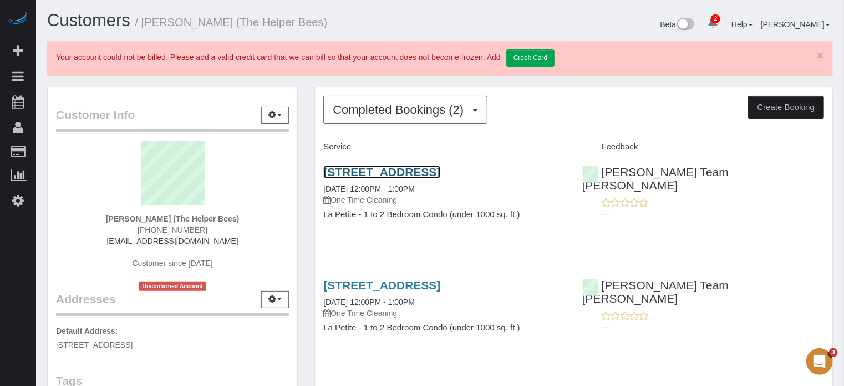
click at [366, 170] on link "7312 S 74th Lane, Laveen, AZ 85339" at bounding box center [381, 171] width 117 height 13
click at [359, 169] on link "7312 S 74th Lane, Laveen, AZ 85339" at bounding box center [381, 171] width 117 height 13
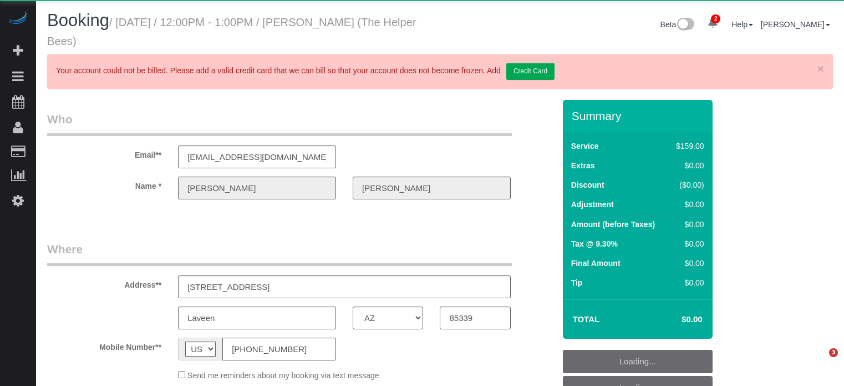
select select "AZ"
select select "object:643"
select select "spot1"
select select "number:9"
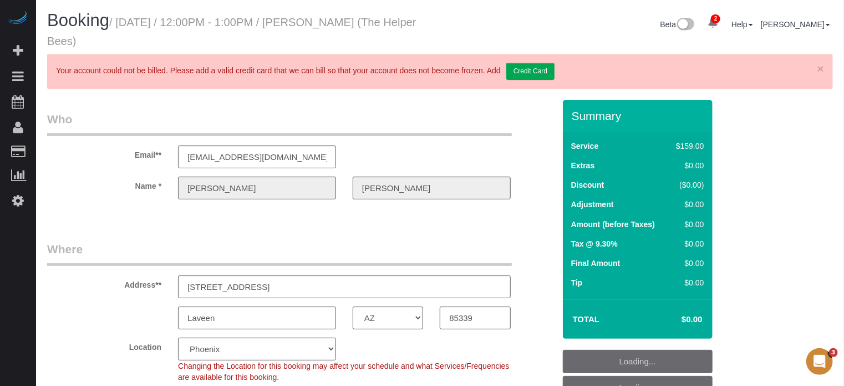
select select "object:853"
select select
select select "4"
select select "spot6"
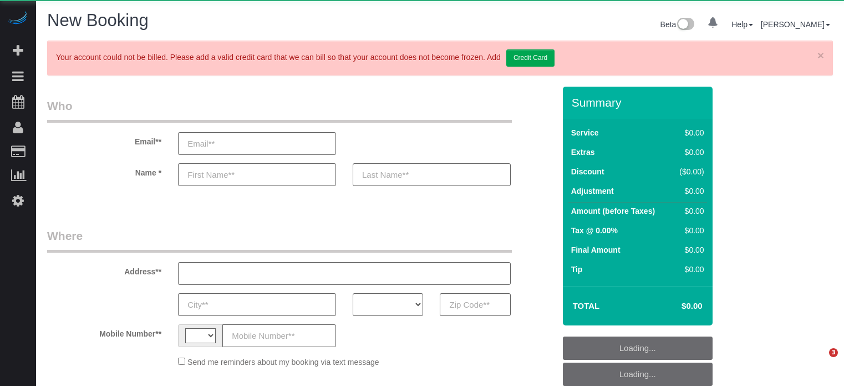
select select "number:9"
select select "string:[GEOGRAPHIC_DATA]"
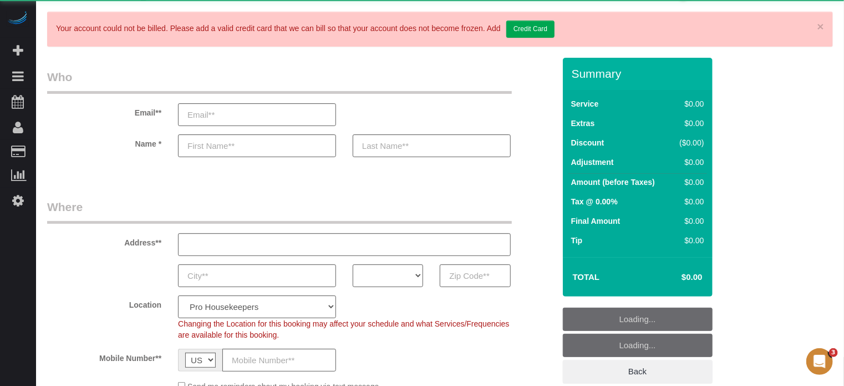
scroll to position [55, 0]
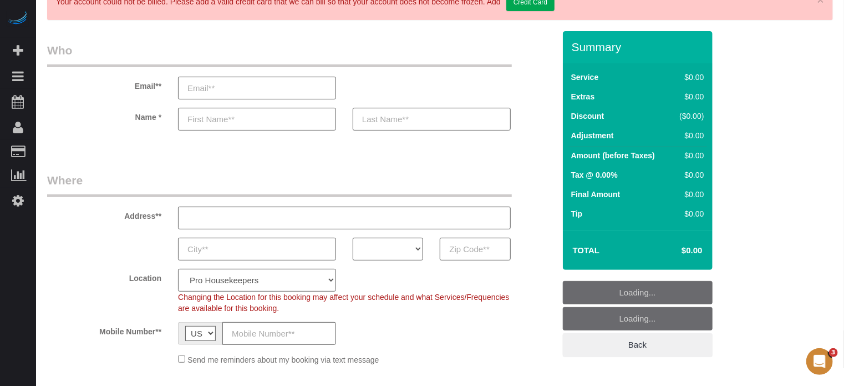
select select "object:1244"
select select "4"
click at [386, 253] on select "AK AL AR AZ CA CO CT DC DE [GEOGRAPHIC_DATA] [GEOGRAPHIC_DATA] HI IA ID IL IN K…" at bounding box center [388, 248] width 70 height 23
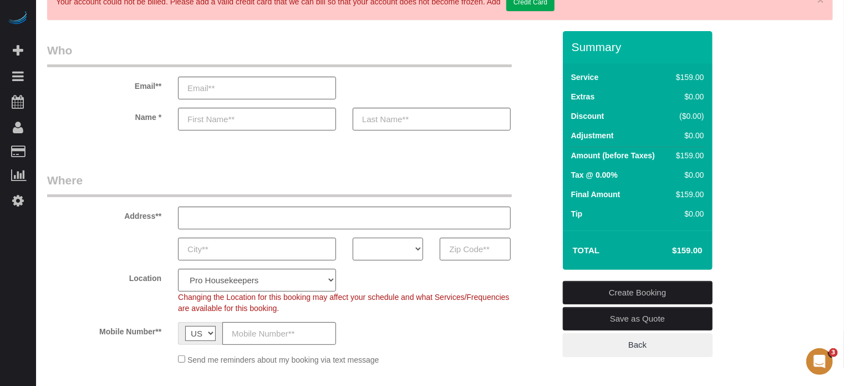
select select "FL"
click at [318, 210] on input "text" at bounding box center [344, 217] width 333 height 23
click at [203, 271] on select "Pro Housekeepers [GEOGRAPHIC_DATA] [GEOGRAPHIC_DATA] [GEOGRAPHIC_DATA] [GEOGRAP…" at bounding box center [257, 280] width 158 height 23
select select "20"
click at [178, 269] on select "Pro Housekeepers [GEOGRAPHIC_DATA] [GEOGRAPHIC_DATA] [GEOGRAPHIC_DATA] [GEOGRAP…" at bounding box center [257, 280] width 158 height 23
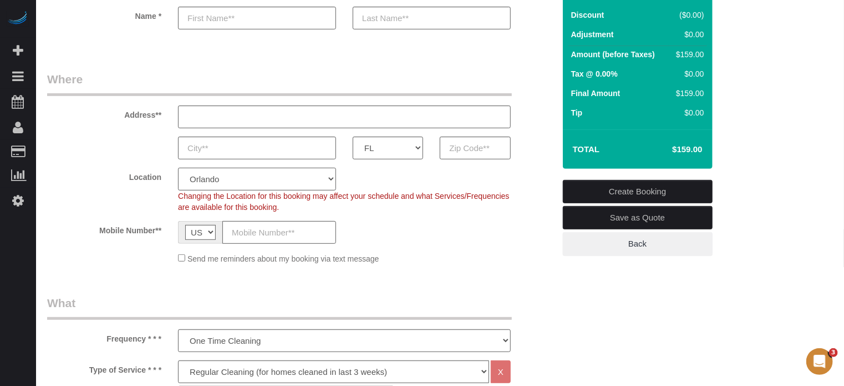
scroll to position [222, 0]
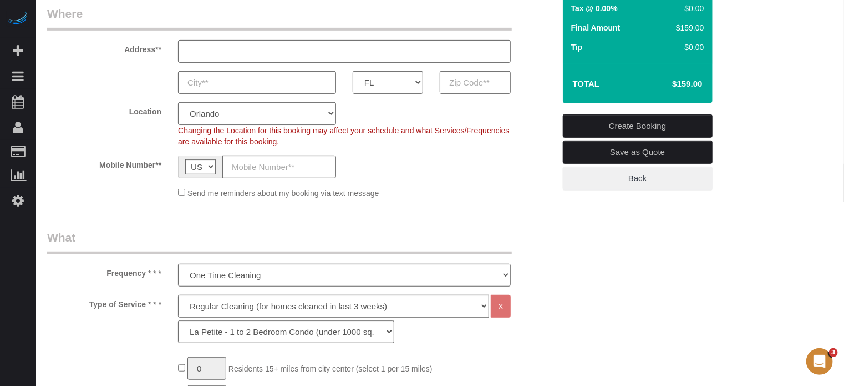
select select "object:1253"
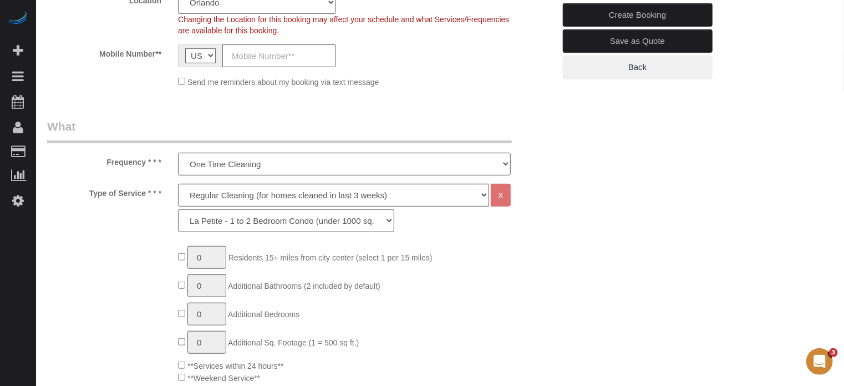
scroll to position [388, 0]
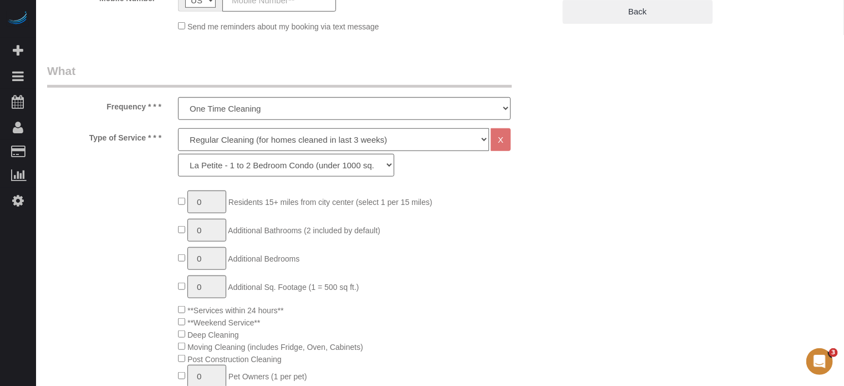
click at [220, 148] on select "Deep Cleaning (for homes that have not been cleaned in 3+ weeks) Spruce Regular…" at bounding box center [333, 139] width 311 height 23
click at [217, 144] on select "Deep Cleaning (for homes that have not been cleaned in 3+ weeks) Spruce Regular…" at bounding box center [333, 139] width 311 height 23
select select "5"
click at [178, 128] on select "Deep Cleaning (for homes that have not been cleaned in 3+ weeks) Spruce Regular…" at bounding box center [333, 139] width 311 height 23
select select "93"
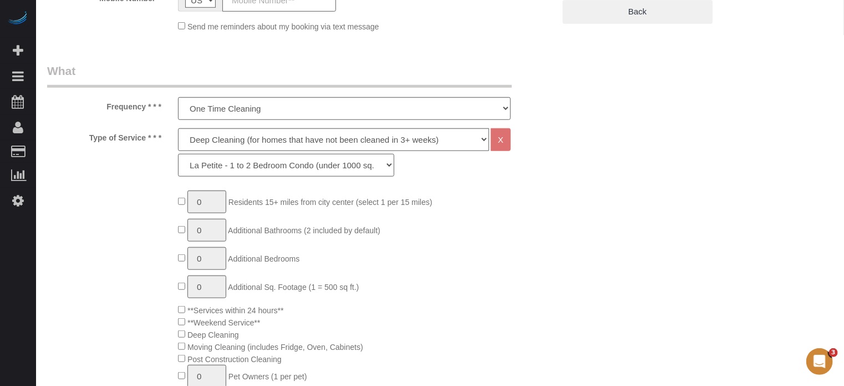
click at [225, 170] on select "La Petite - 1 to 2 Bedroom Condo (under 1000 sq. ft.) La Petite II - 2 Bedroom …" at bounding box center [286, 165] width 216 height 23
click at [178, 154] on select "La Petite - 1 to 2 Bedroom Condo (under 1000 sq. ft.) La Petite II - 2 Bedroom …" at bounding box center [286, 165] width 216 height 23
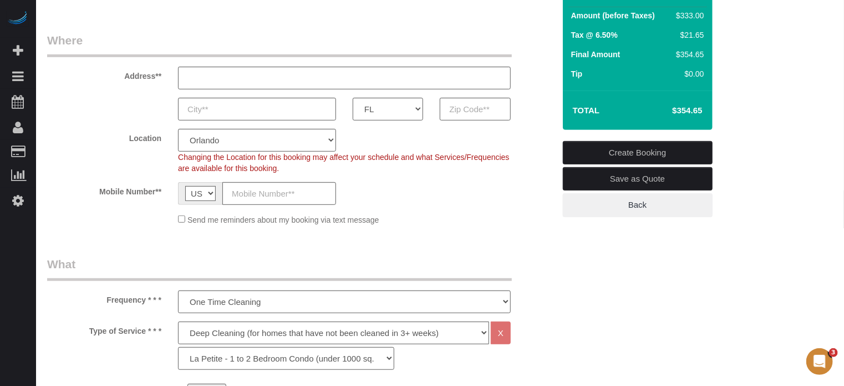
scroll to position [222, 0]
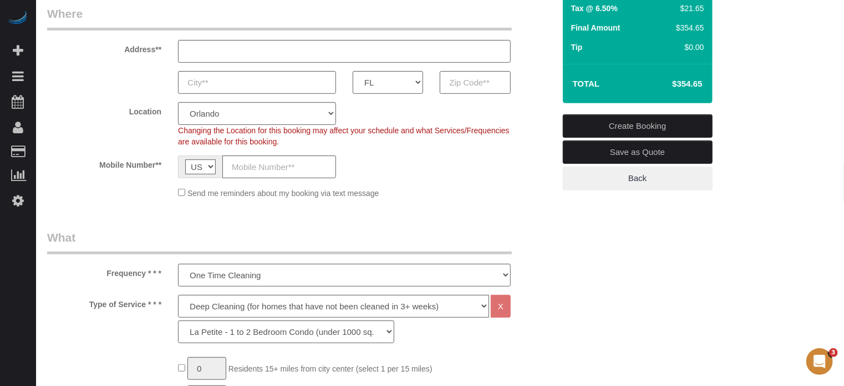
drag, startPoint x: 844, startPoint y: 80, endPoint x: 715, endPoint y: 30, distance: 138.8
click at [683, 80] on h4 "$354.65" at bounding box center [670, 83] width 63 height 9
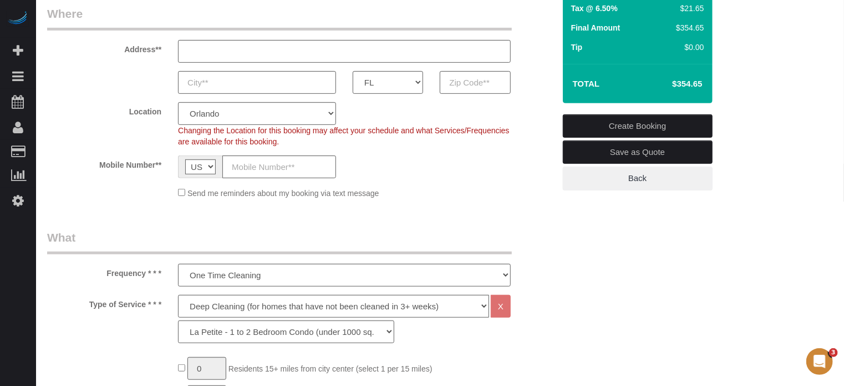
copy div "$354.65 Create Booking Save as Quote Back"
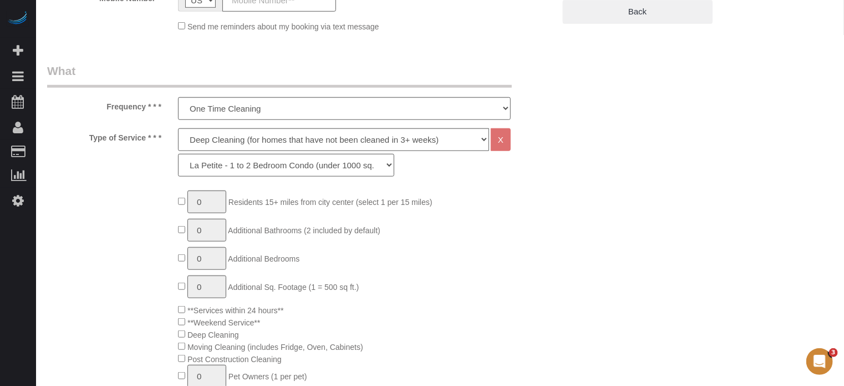
scroll to position [111, 0]
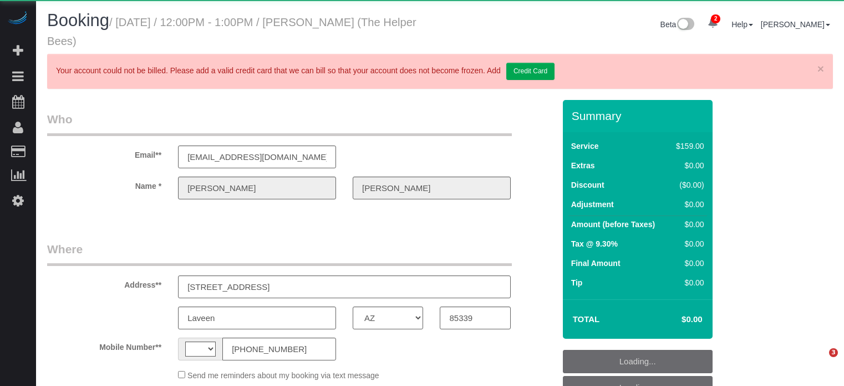
select select "AZ"
select select "string:[GEOGRAPHIC_DATA]"
select select "object:636"
select select "spot1"
select select "number:9"
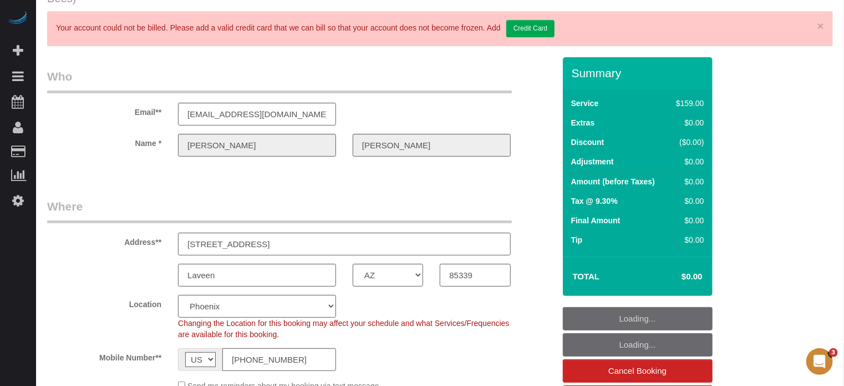
select select "object:724"
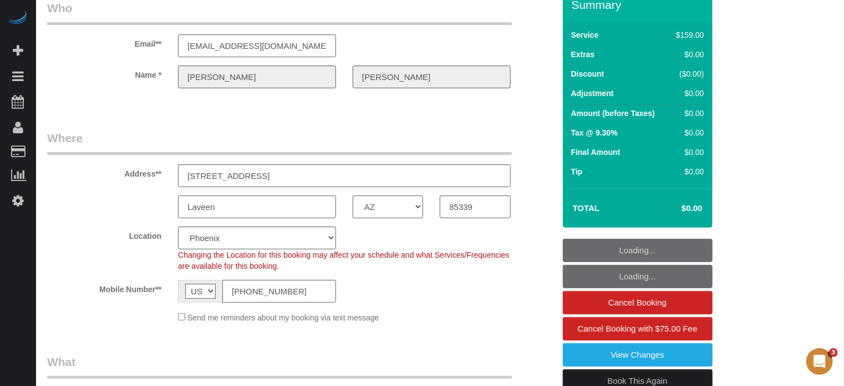
select select "4"
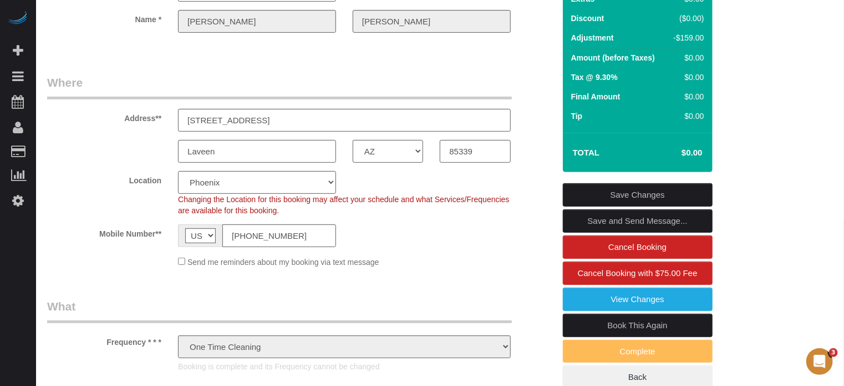
click at [621, 325] on link "Book This Again" at bounding box center [638, 324] width 150 height 23
select select "AZ"
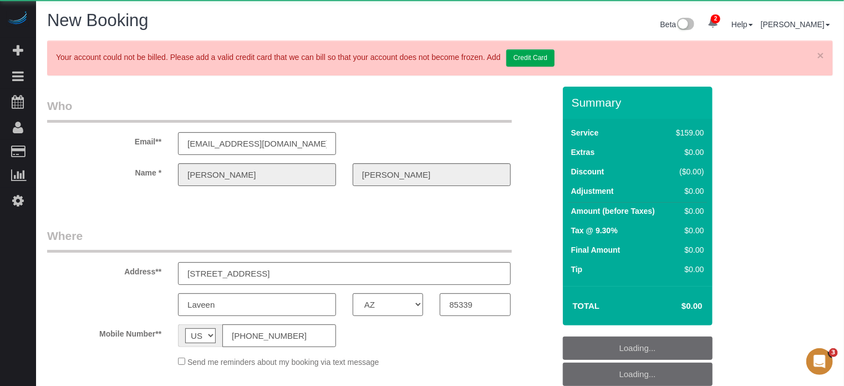
select select "object:1213"
select select "4"
select select "number:9"
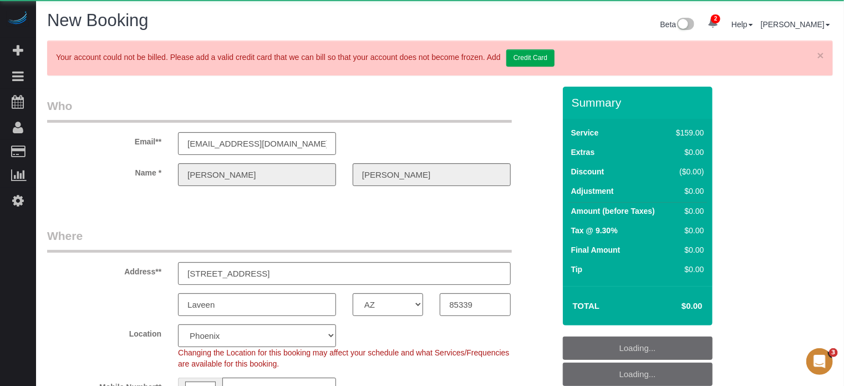
select select "object:1349"
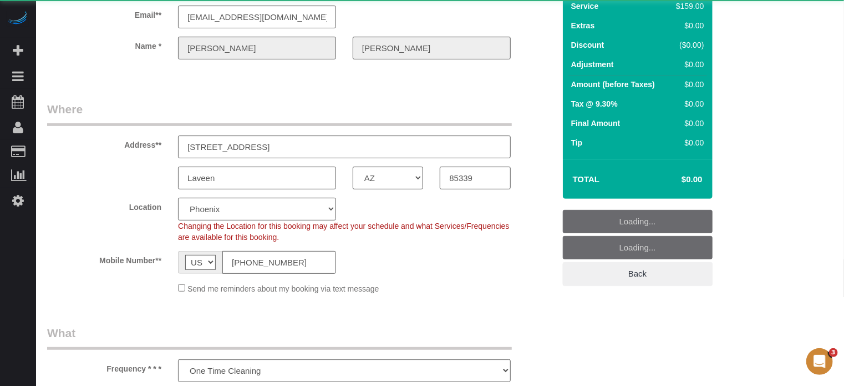
scroll to position [222, 0]
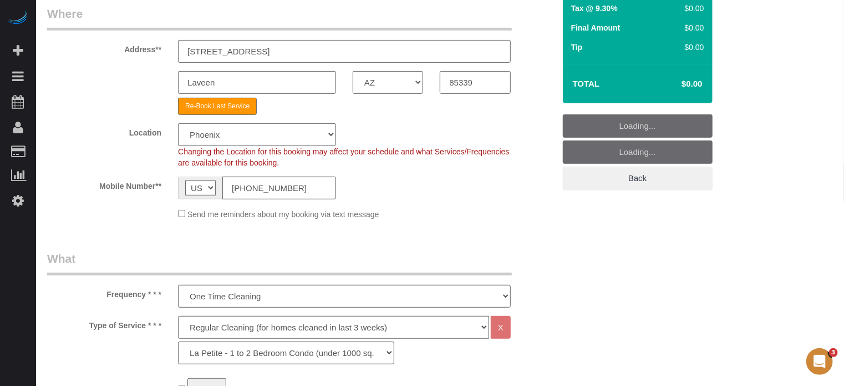
select select "1"
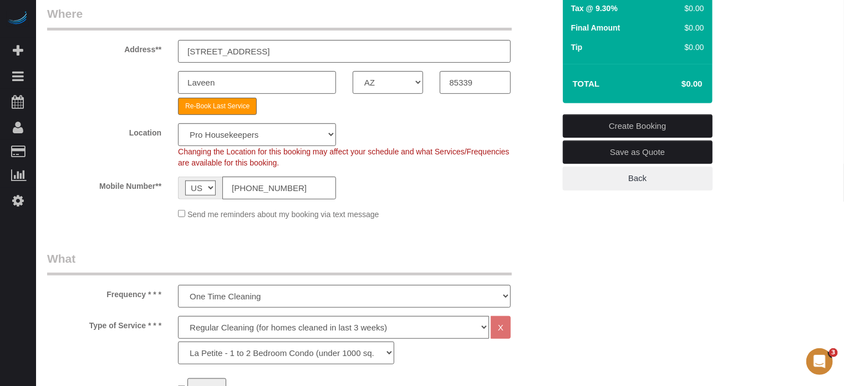
select select "object:1361"
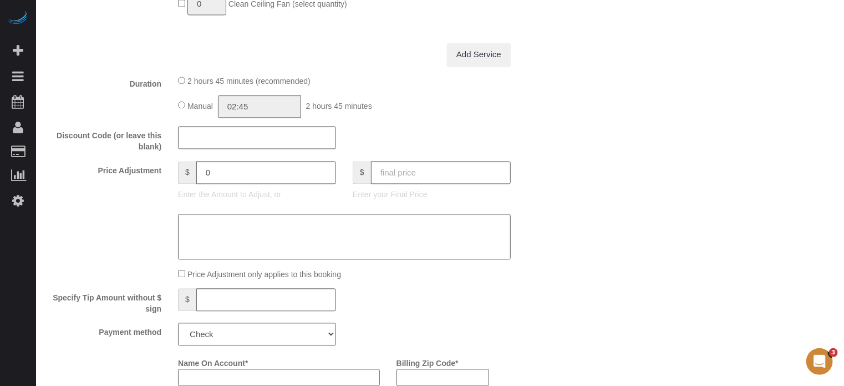
scroll to position [1220, 0]
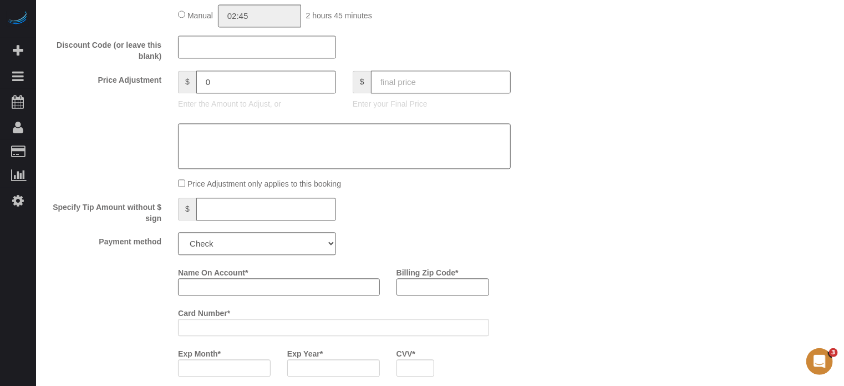
click at [421, 83] on input "text" at bounding box center [441, 81] width 140 height 23
type input "0"
click at [601, 155] on div "Who Email** [EMAIL_ADDRESS][DOMAIN_NAME] Name * [PERSON_NAME] Where Address** […" at bounding box center [440, 37] width 786 height 2342
click at [277, 246] on select "Add Credit Card Cash Check Paypal" at bounding box center [257, 243] width 158 height 23
type input "-159"
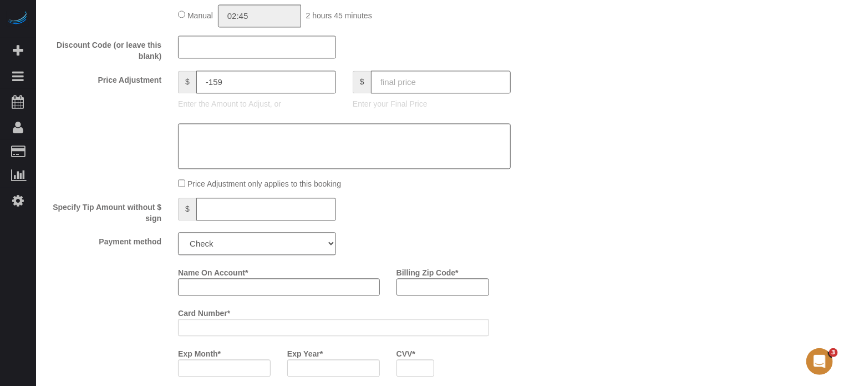
select select "string:check"
click at [178, 236] on select "Add Credit Card Cash Check Paypal" at bounding box center [257, 243] width 158 height 23
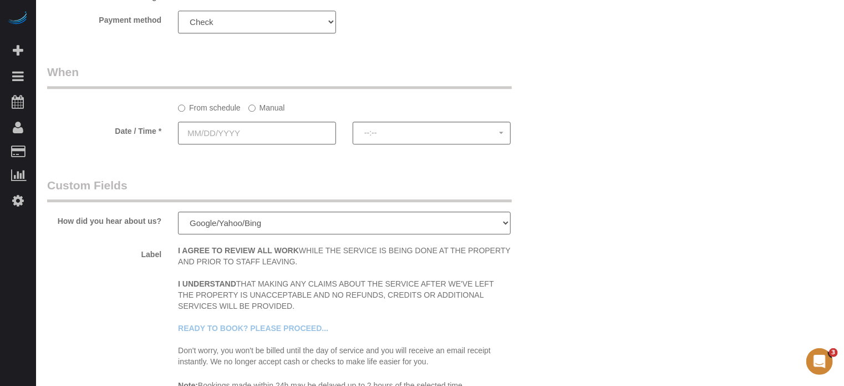
scroll to position [1442, 0]
click at [222, 138] on input "text" at bounding box center [257, 132] width 158 height 23
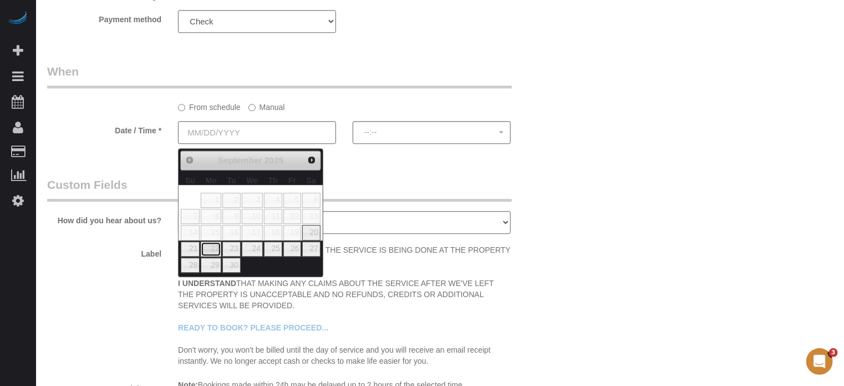
click at [213, 246] on link "22" at bounding box center [211, 248] width 21 height 15
type input "09/22/2025"
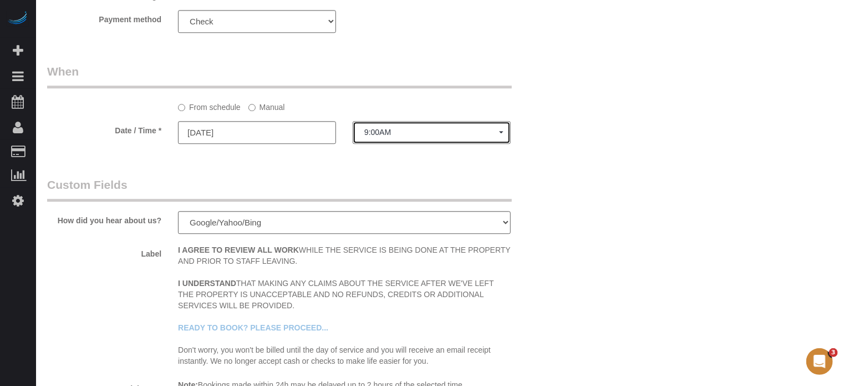
click at [377, 136] on span "9:00AM" at bounding box center [431, 132] width 135 height 9
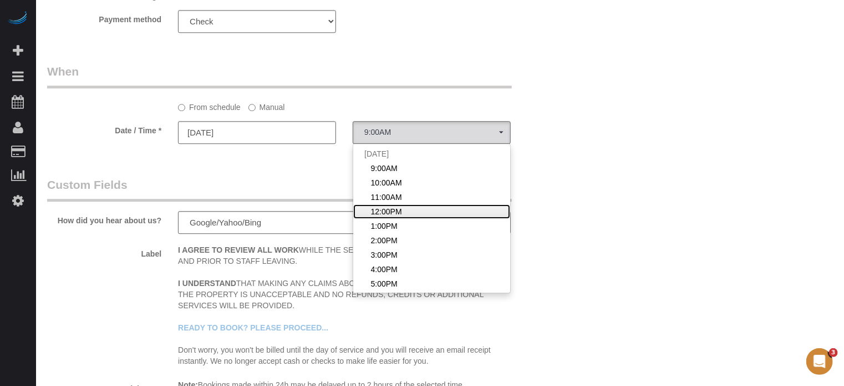
click at [381, 211] on span "12:00PM" at bounding box center [386, 211] width 31 height 11
select select "spot14"
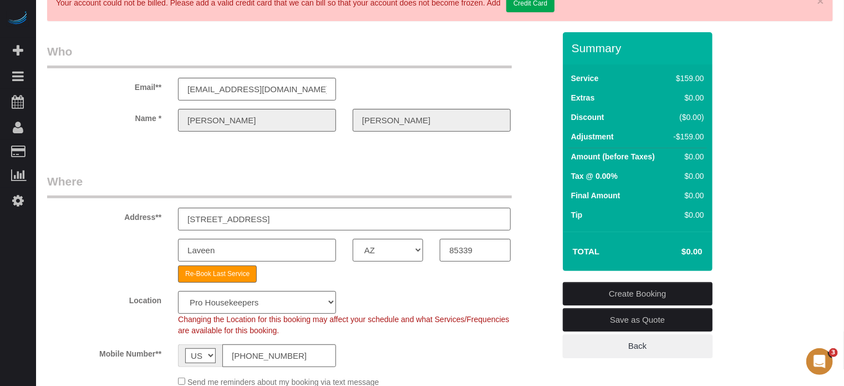
scroll to position [0, 0]
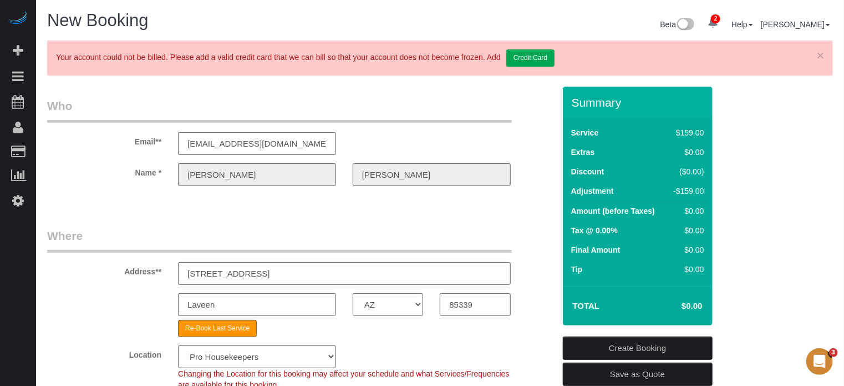
click at [641, 345] on link "Create Booking" at bounding box center [638, 347] width 150 height 23
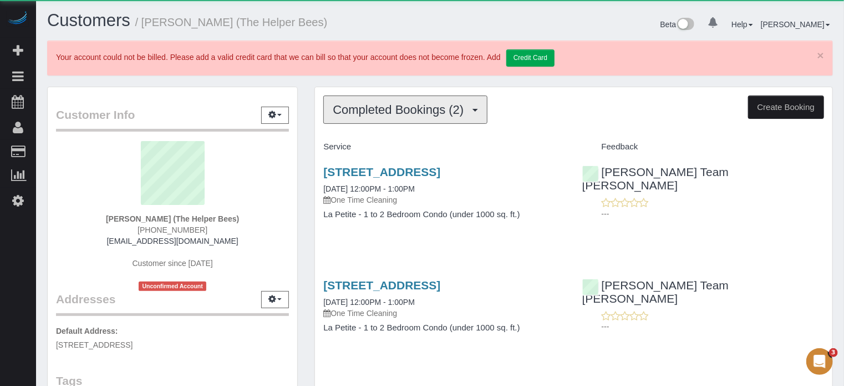
click at [371, 110] on span "Completed Bookings (2)" at bounding box center [401, 110] width 136 height 14
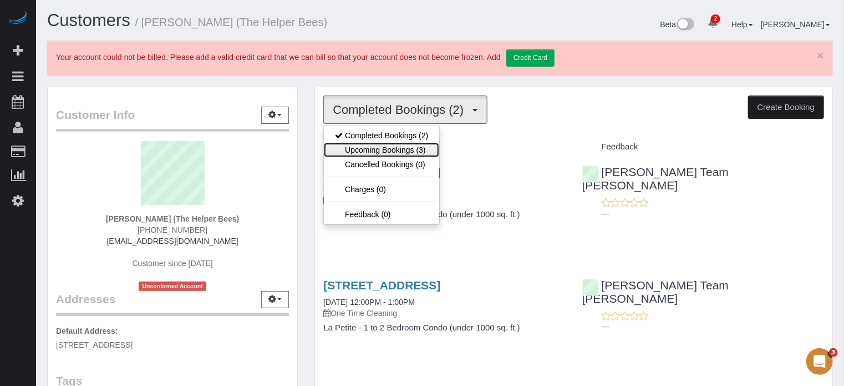
click at [378, 144] on link "Upcoming Bookings (3)" at bounding box center [381, 150] width 115 height 14
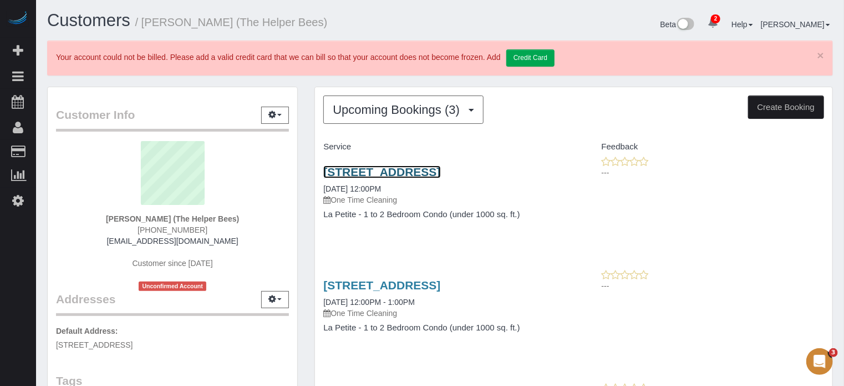
click at [404, 171] on link "[STREET_ADDRESS]" at bounding box center [381, 171] width 117 height 13
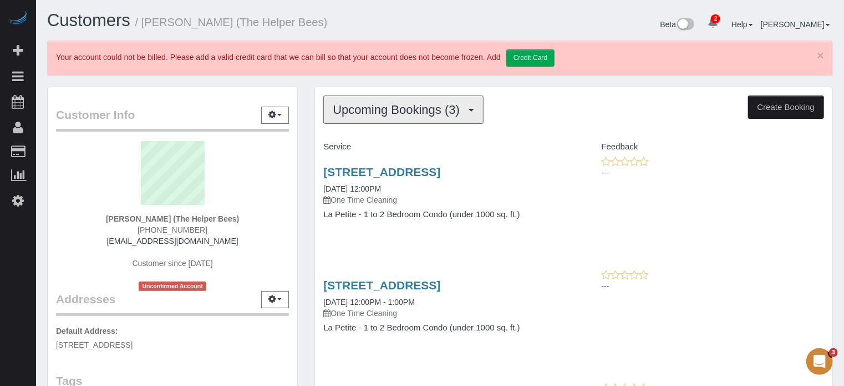
click at [367, 103] on span "Upcoming Bookings (3)" at bounding box center [399, 110] width 133 height 14
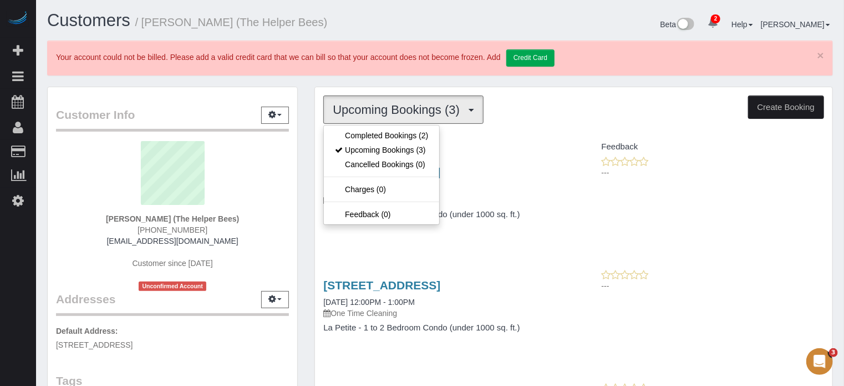
click at [303, 117] on div "Customer Info Edit Contact Info Send Message Email Preferences Special Sales Ta…" at bounding box center [172, 359] width 267 height 544
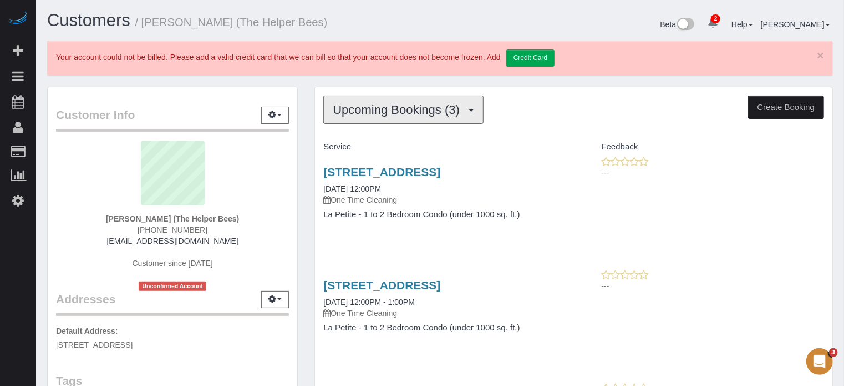
click at [349, 110] on span "Upcoming Bookings (3)" at bounding box center [399, 110] width 133 height 14
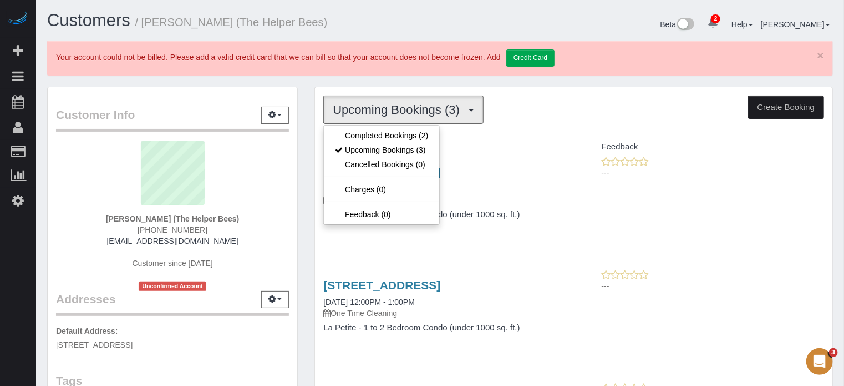
click at [302, 107] on div "Customer Info Edit Contact Info Send Message Email Preferences Special Sales Ta…" at bounding box center [172, 359] width 267 height 544
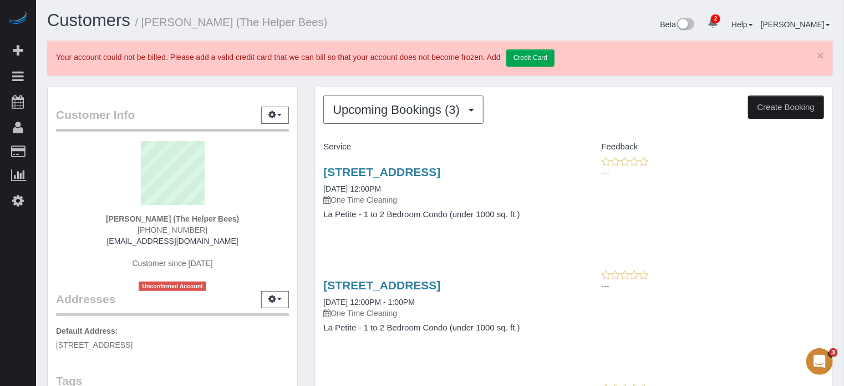
click at [826, 139] on div "Feedback" at bounding box center [703, 147] width 259 height 19
click at [308, 181] on div "Upcoming Bookings (3) Completed Bookings (2) Upcoming Bookings (3) Cancelled Bo…" at bounding box center [573, 301] width 535 height 429
click at [840, 192] on div "Upcoming Bookings (3) Completed Bookings (2) Upcoming Bookings (3) Cancelled Bo…" at bounding box center [573, 301] width 535 height 429
click at [368, 173] on link "[STREET_ADDRESS]" at bounding box center [381, 171] width 117 height 13
click at [347, 108] on span "Upcoming Bookings (3)" at bounding box center [399, 110] width 133 height 14
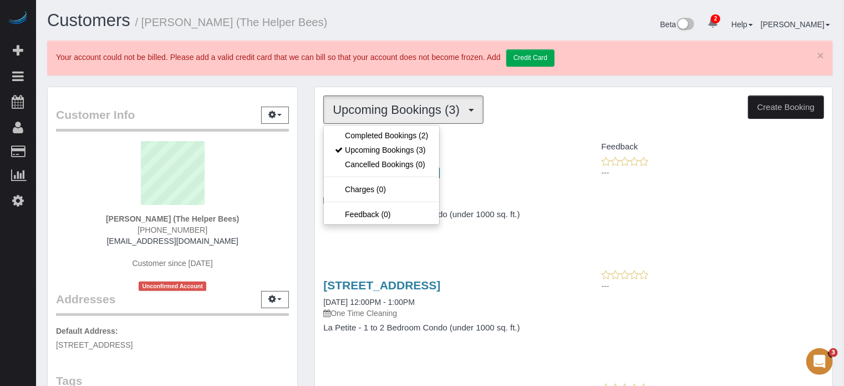
click at [313, 145] on div "Upcoming Bookings (3) Completed Bookings (2) Upcoming Bookings (3) Cancelled Bo…" at bounding box center [573, 301] width 535 height 429
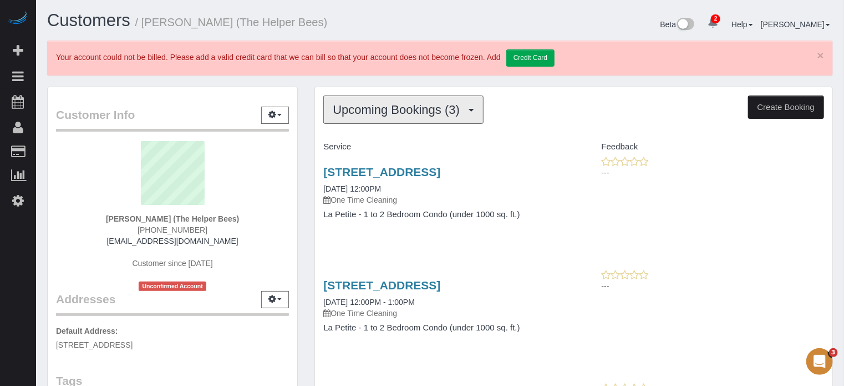
click at [368, 110] on span "Upcoming Bookings (3)" at bounding box center [399, 110] width 133 height 14
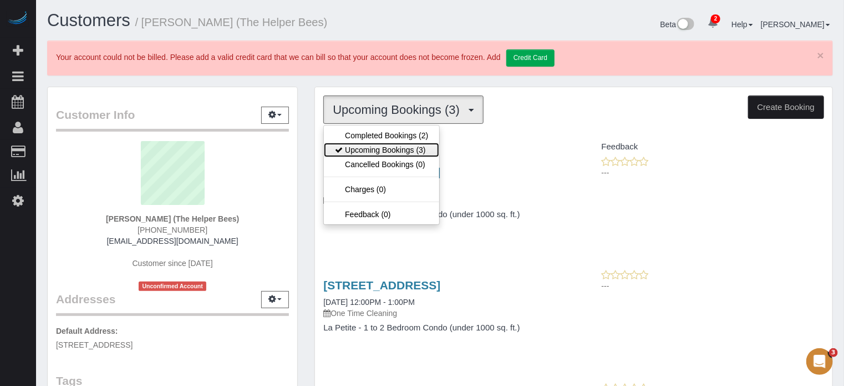
click at [383, 145] on link "Upcoming Bookings (3)" at bounding box center [381, 150] width 115 height 14
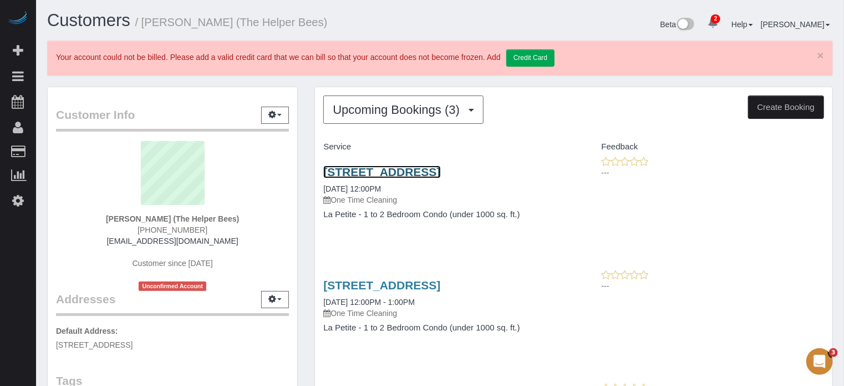
click at [347, 169] on link "[STREET_ADDRESS]" at bounding box center [381, 171] width 117 height 13
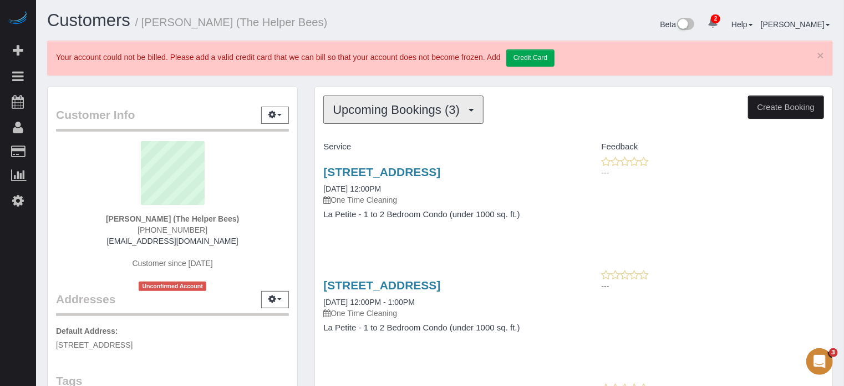
click at [424, 110] on span "Upcoming Bookings (3)" at bounding box center [399, 110] width 133 height 14
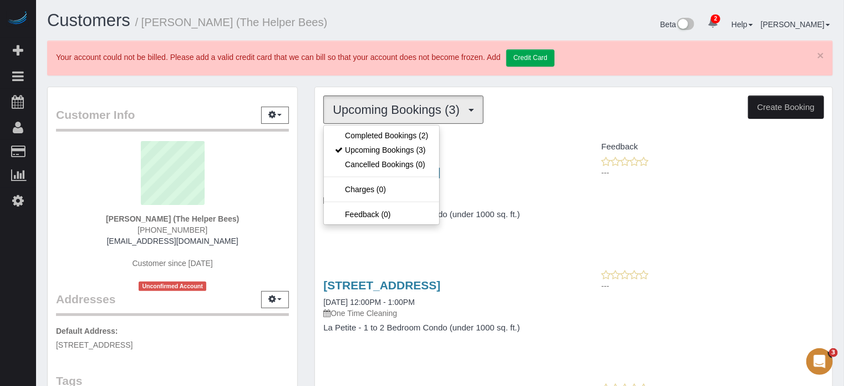
click at [536, 119] on div "Upcoming Bookings (3) Completed Bookings (2) Upcoming Bookings (3) Cancelled Bo…" at bounding box center [573, 109] width 501 height 28
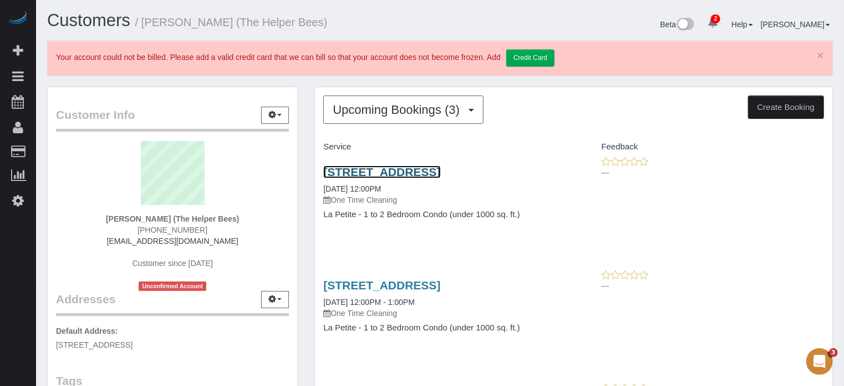
click at [366, 171] on link "[STREET_ADDRESS]" at bounding box center [381, 171] width 117 height 13
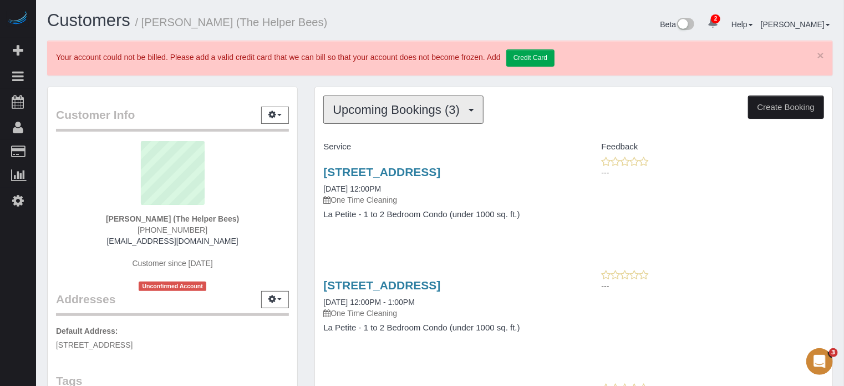
click at [375, 119] on button "Upcoming Bookings (3)" at bounding box center [403, 109] width 160 height 28
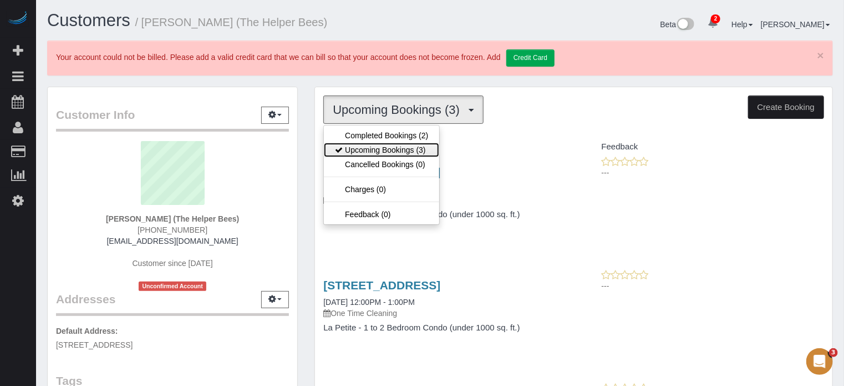
click at [377, 144] on link "Upcoming Bookings (3)" at bounding box center [381, 150] width 115 height 14
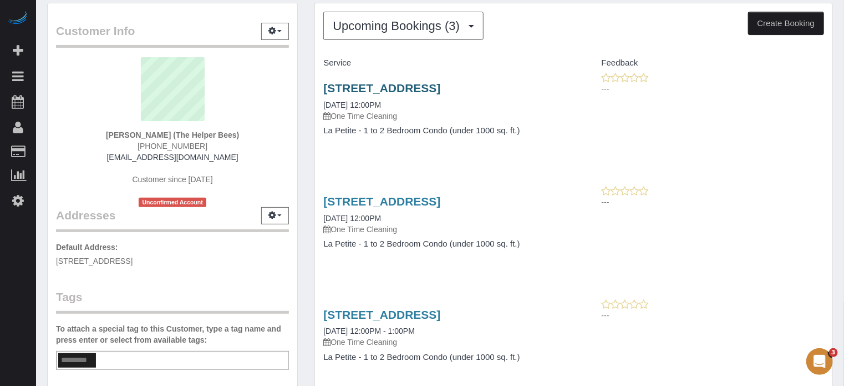
scroll to position [166, 0]
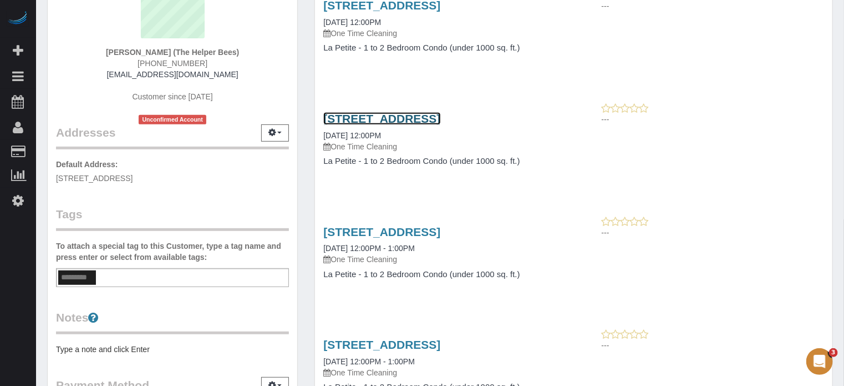
click at [360, 116] on link "7312 S 74th Lane, Laveen, AZ 85339" at bounding box center [381, 118] width 117 height 13
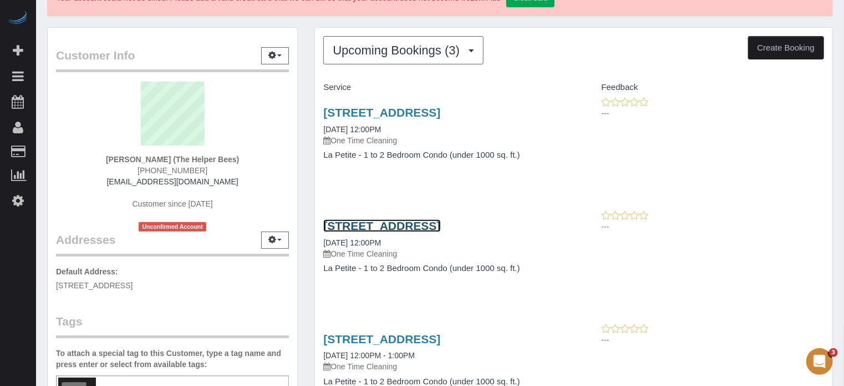
scroll to position [55, 0]
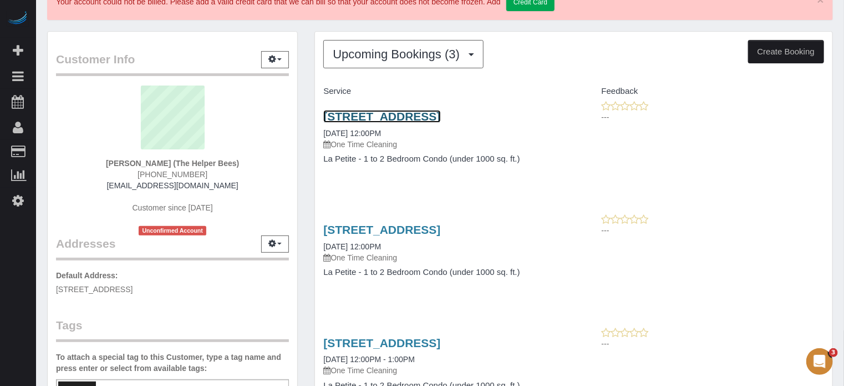
click at [406, 114] on link "7312 S 74th Lane, Laveen, AZ 85339" at bounding box center [381, 116] width 117 height 13
drag, startPoint x: 797, startPoint y: 207, endPoint x: 729, endPoint y: 145, distance: 91.5
click at [797, 207] on div "Service Feedback 7312 S 74th Lane, Laveen, AZ 85339 09/22/2025 12:00PM One Time…" at bounding box center [573, 303] width 501 height 443
click at [440, 114] on link "7312 S 74th Lane, Laveen, AZ 85339" at bounding box center [381, 116] width 117 height 13
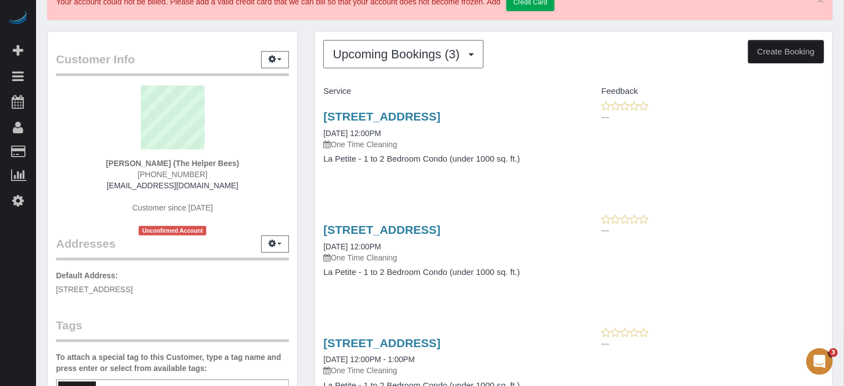
drag, startPoint x: 771, startPoint y: 207, endPoint x: 501, endPoint y: 173, distance: 271.2
click at [771, 207] on div "Service Feedback 7312 S 74th Lane, Laveen, AZ 85339 09/22/2025 12:00PM One Time…" at bounding box center [573, 303] width 501 height 443
click at [406, 118] on link "7312 S 74th Lane, Laveen, AZ 85339" at bounding box center [381, 116] width 117 height 13
click at [423, 120] on link "7312 S 74th Lane, Laveen, AZ 85339" at bounding box center [381, 116] width 117 height 13
click at [440, 113] on link "7312 S 74th Lane, Laveen, AZ 85339" at bounding box center [381, 116] width 117 height 13
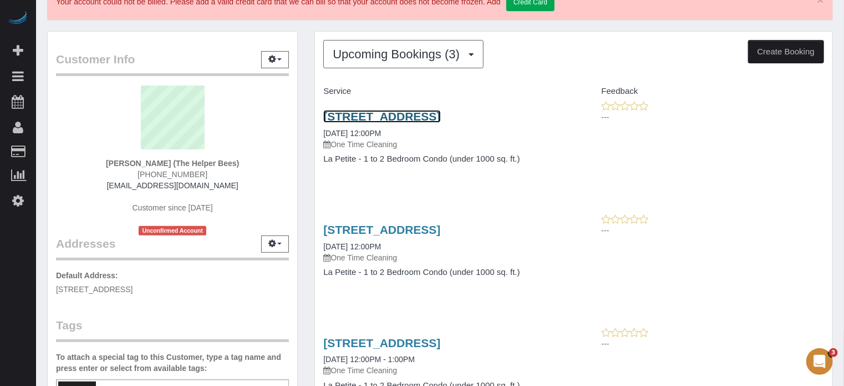
click at [389, 113] on link "7312 S 74th Lane, Laveen, AZ 85339" at bounding box center [381, 116] width 117 height 13
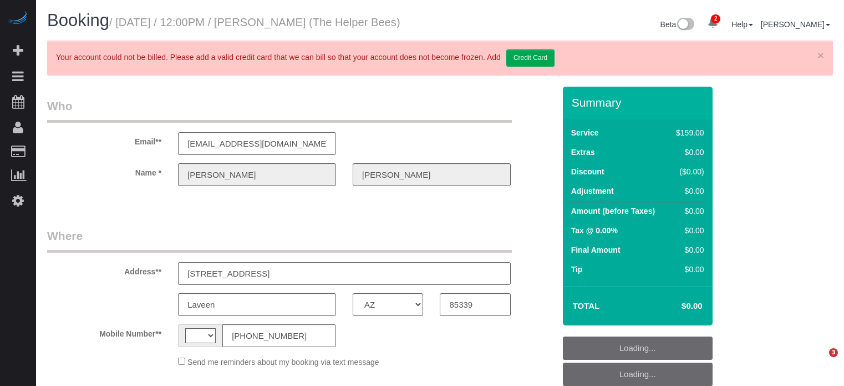
select select "AZ"
select select "string:[GEOGRAPHIC_DATA]"
select select "object:681"
select select "4"
select select "spot4"
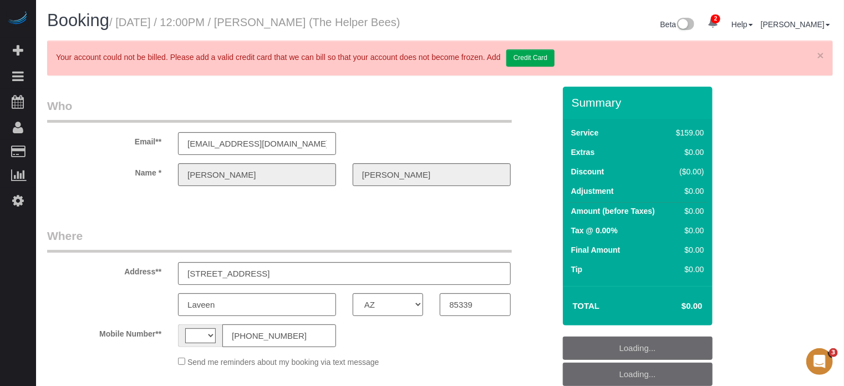
select select "number:9"
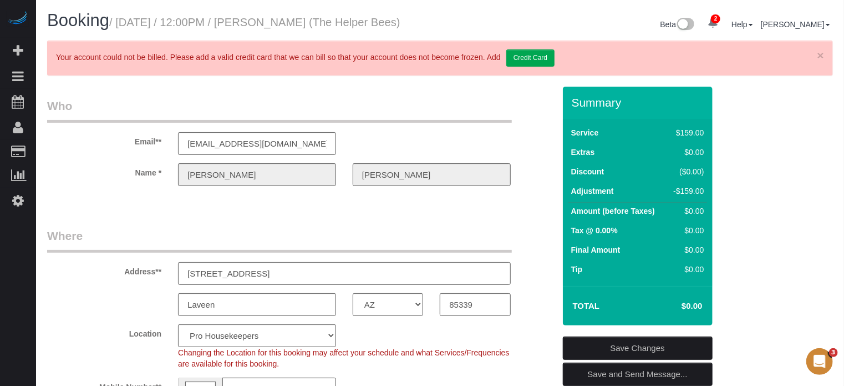
drag, startPoint x: 822, startPoint y: 216, endPoint x: 433, endPoint y: 218, distance: 388.9
drag, startPoint x: 832, startPoint y: 253, endPoint x: 804, endPoint y: 247, distance: 28.8
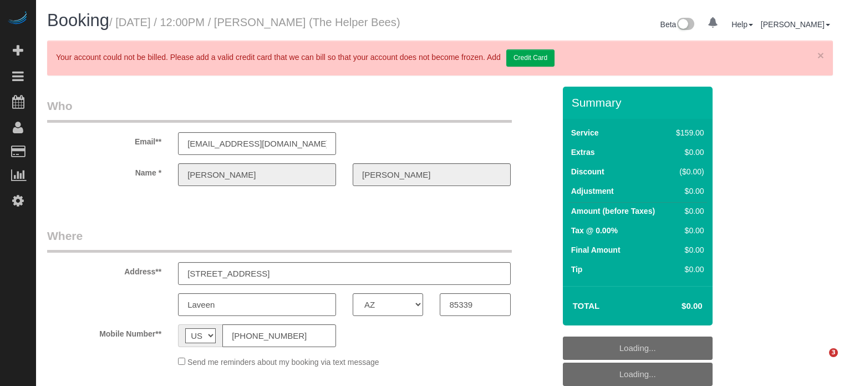
select select "AZ"
select select "4"
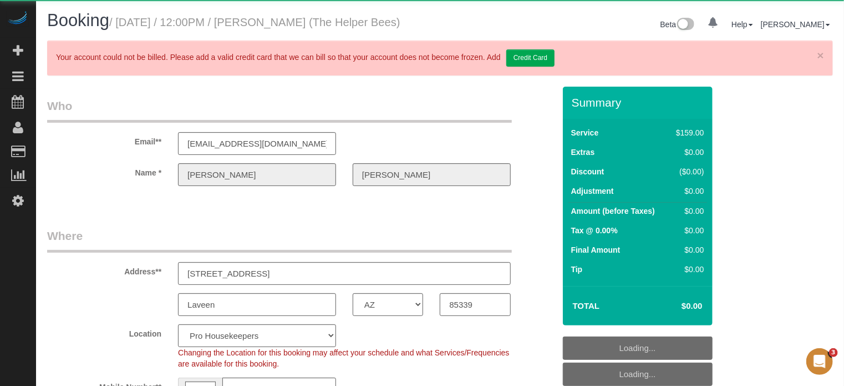
select select "object:792"
select select "spot4"
select select "number:9"
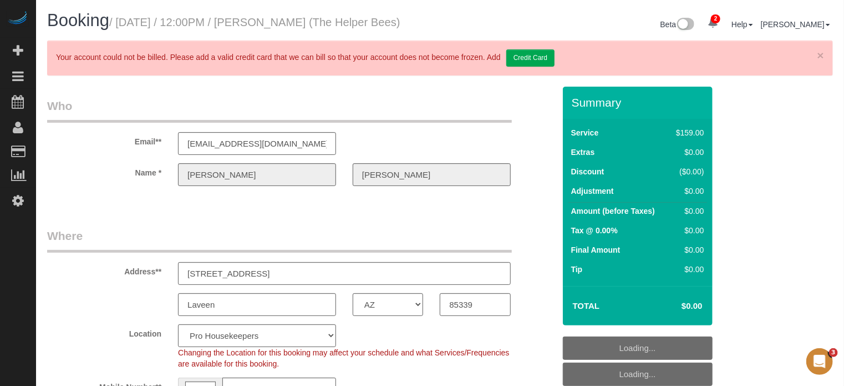
select select "object:1261"
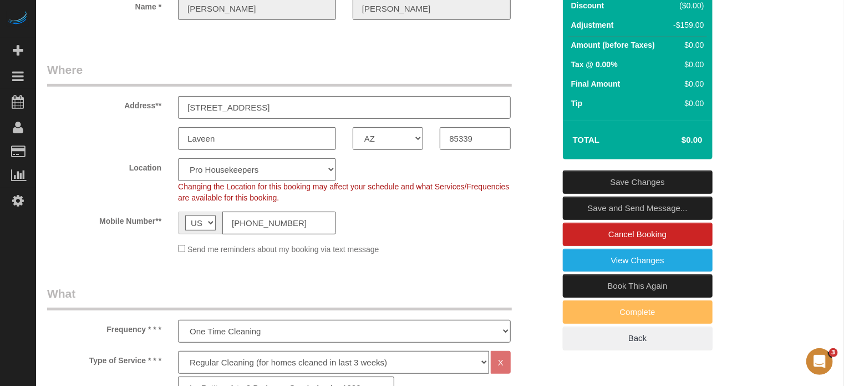
scroll to position [166, 0]
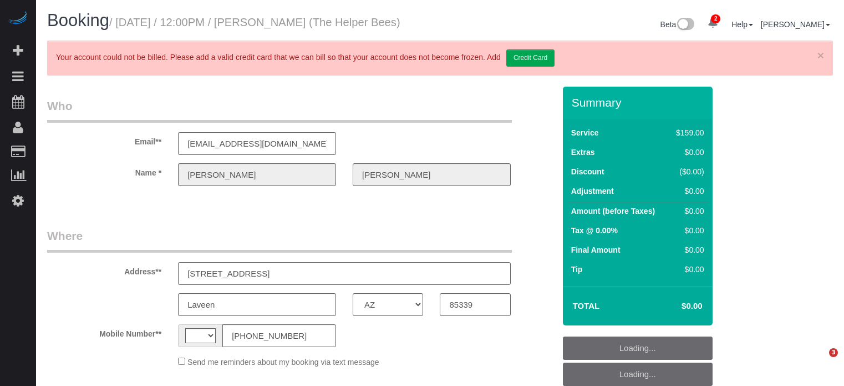
select select "AZ"
select select "string:[GEOGRAPHIC_DATA]"
select select "object:1261"
select select "4"
select select "spot4"
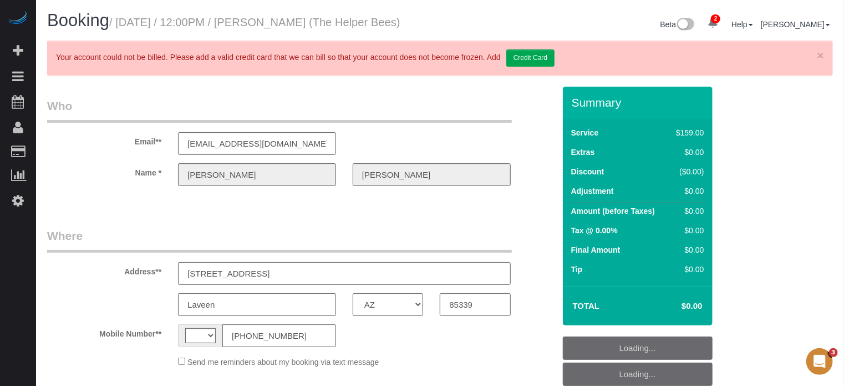
select select "number:9"
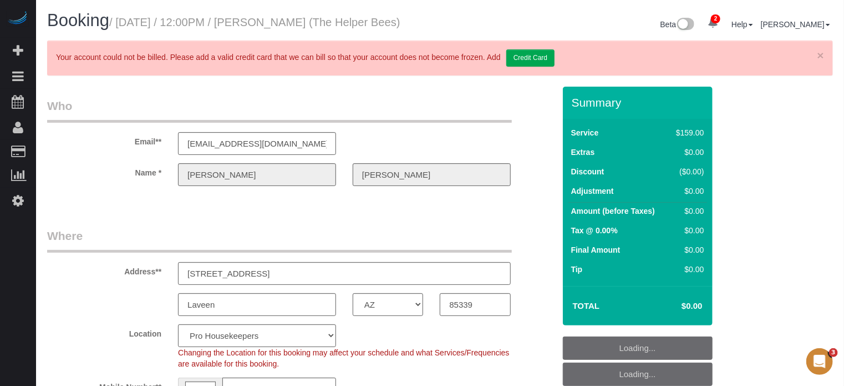
select select "spot54"
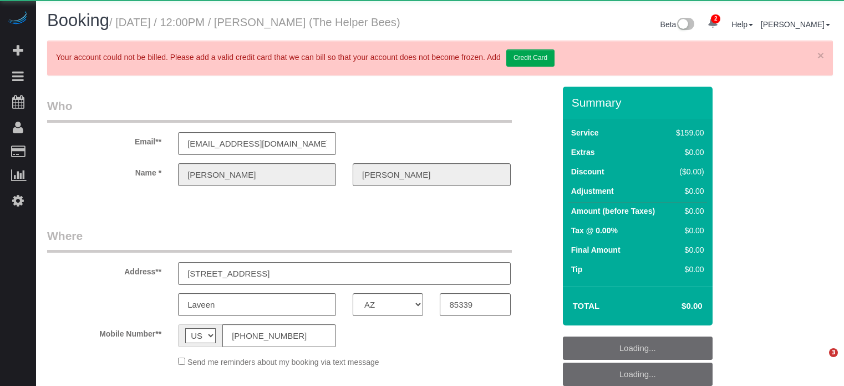
select select "AZ"
select select "object:681"
select select "spot4"
select select "number:9"
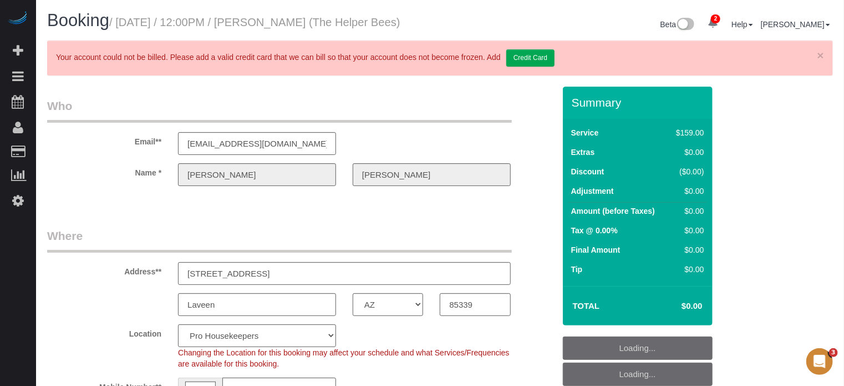
select select "4"
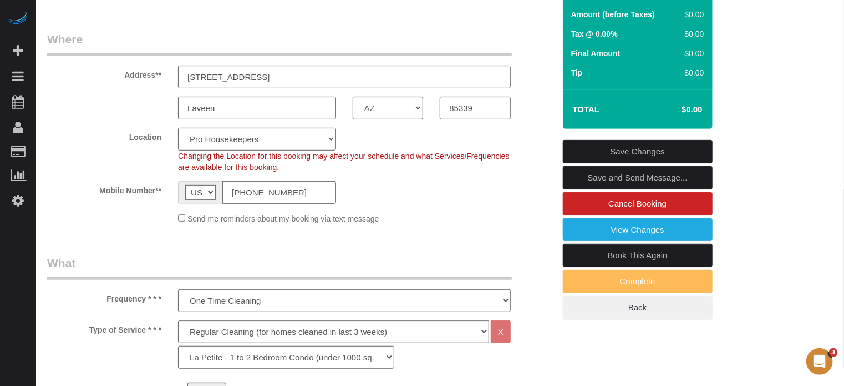
scroll to position [222, 0]
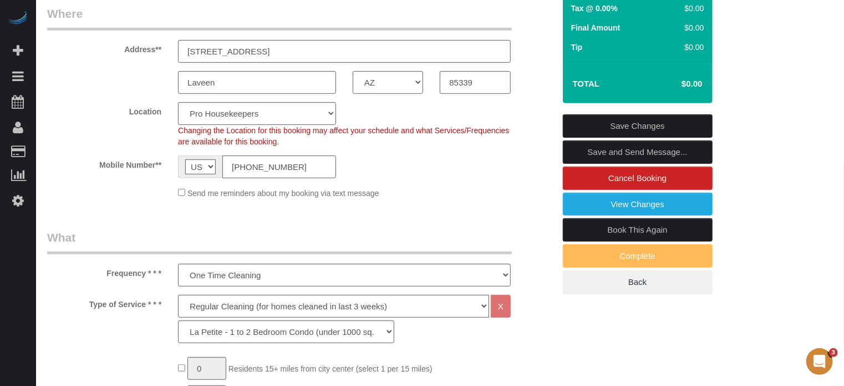
click at [592, 234] on link "Book This Again" at bounding box center [638, 229] width 150 height 23
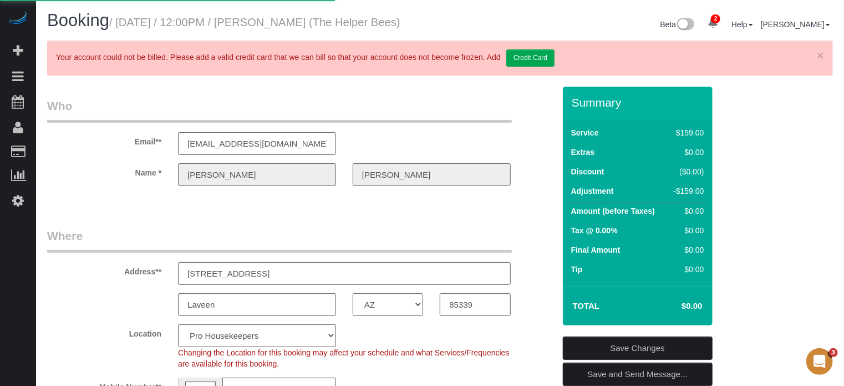
select select "AZ"
select select "number:9"
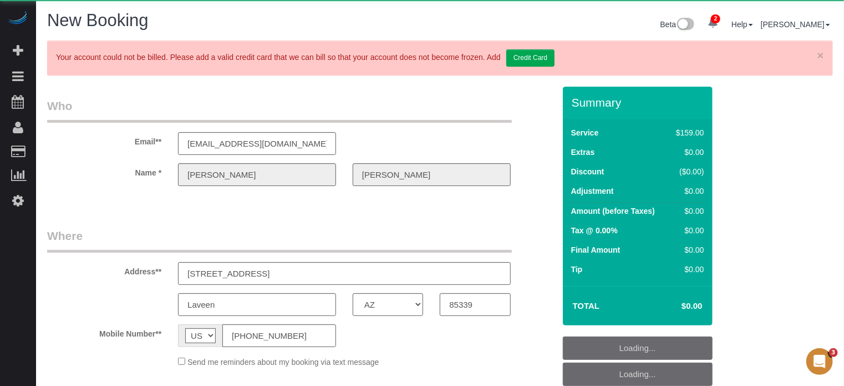
select select "object:2022"
select select "4"
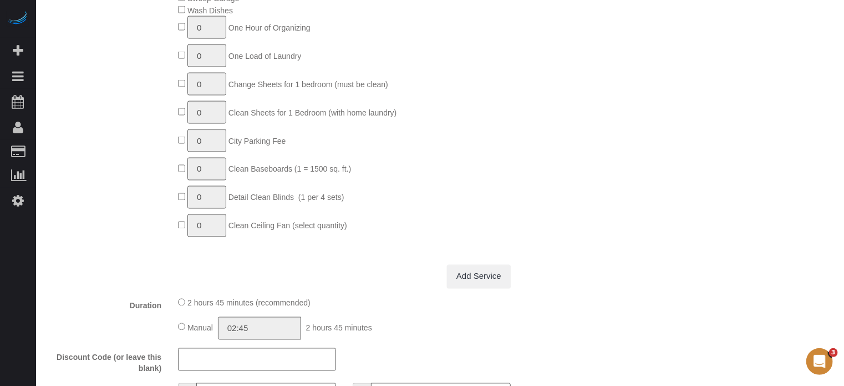
select select "object:2621"
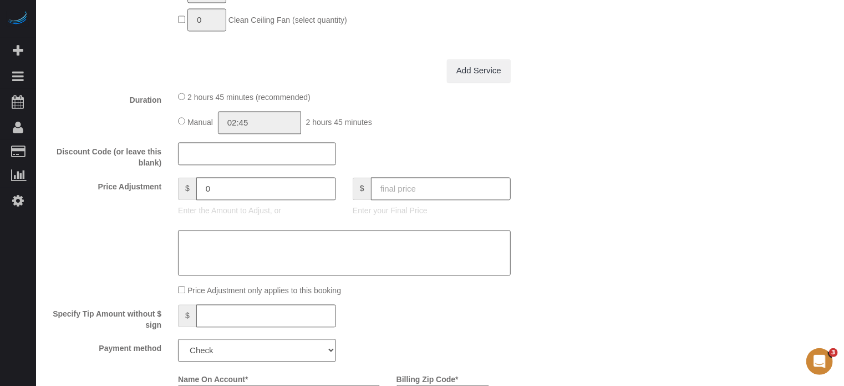
scroll to position [1186, 0]
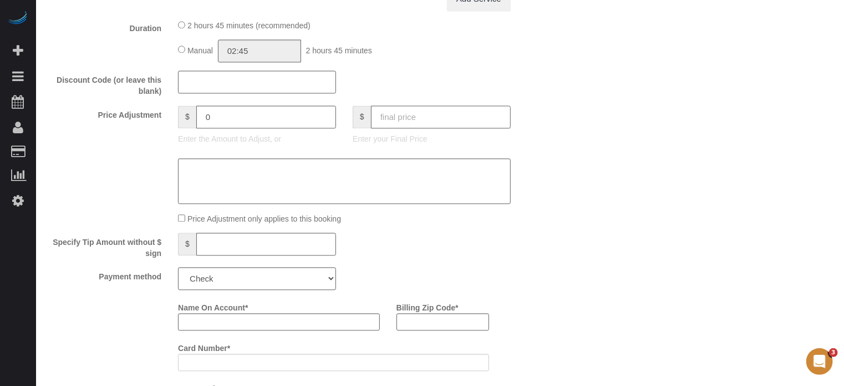
click at [413, 128] on input "text" at bounding box center [441, 116] width 140 height 23
type input "0"
click at [249, 281] on select "Add Credit Card Cash Check Paypal" at bounding box center [257, 278] width 158 height 23
type input "-159"
select select "string:check"
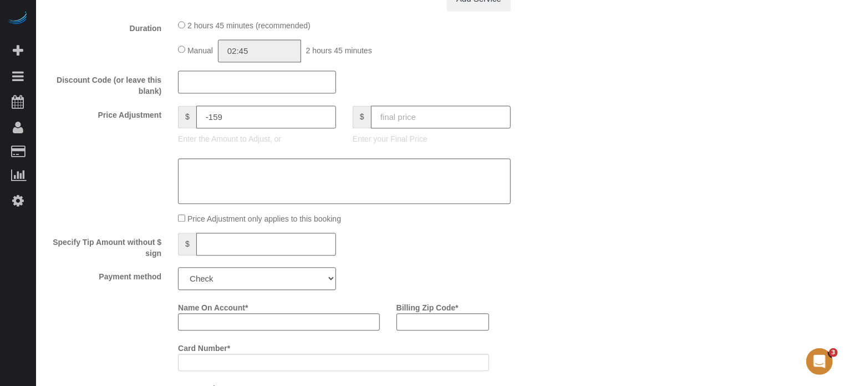
click at [178, 271] on select "Add Credit Card Cash Check Paypal" at bounding box center [257, 278] width 158 height 23
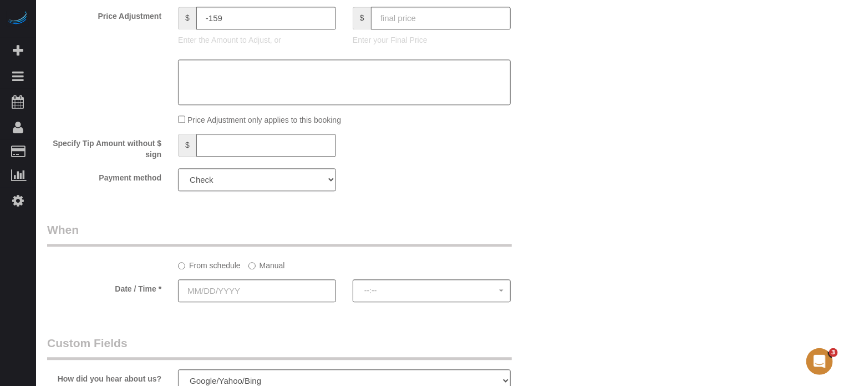
scroll to position [1407, 0]
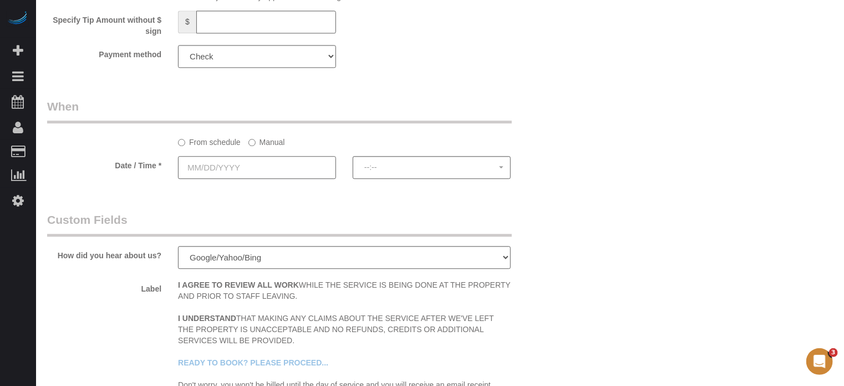
click at [244, 170] on input "text" at bounding box center [257, 167] width 158 height 23
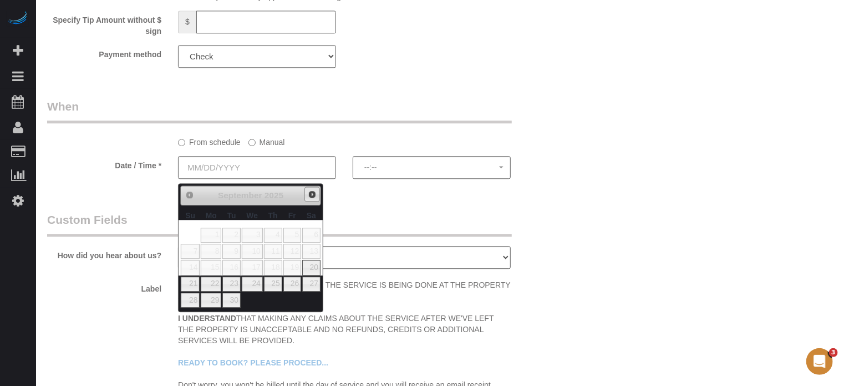
click at [311, 195] on span "Next" at bounding box center [312, 194] width 9 height 9
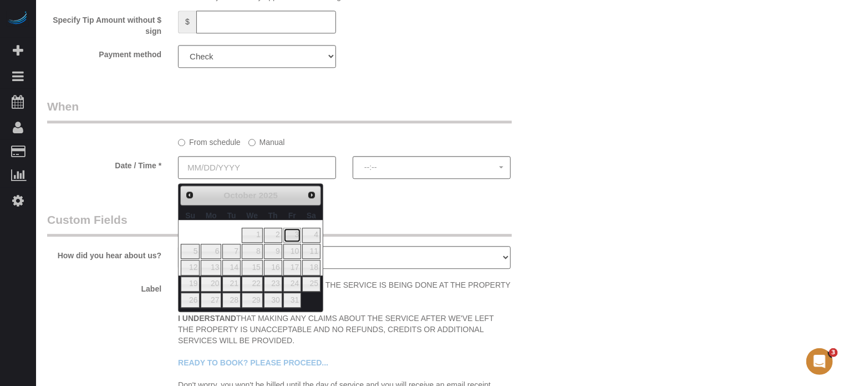
click at [296, 232] on link "3" at bounding box center [292, 234] width 18 height 15
type input "10/03/2025"
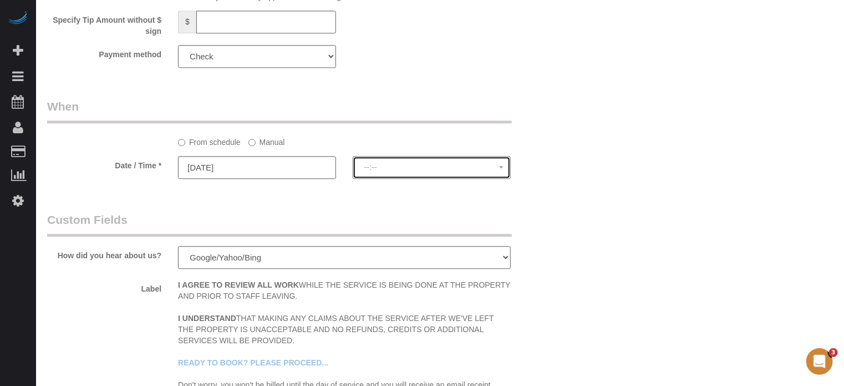
click at [381, 175] on button "--:--" at bounding box center [432, 167] width 158 height 23
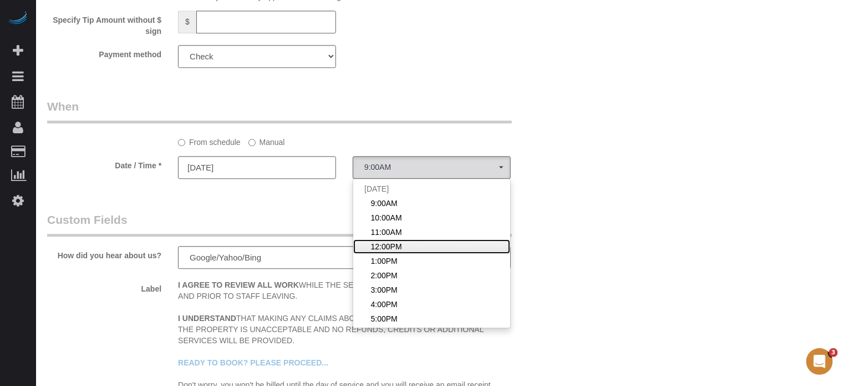
click at [392, 248] on span "12:00PM" at bounding box center [386, 246] width 31 height 11
select select "spot104"
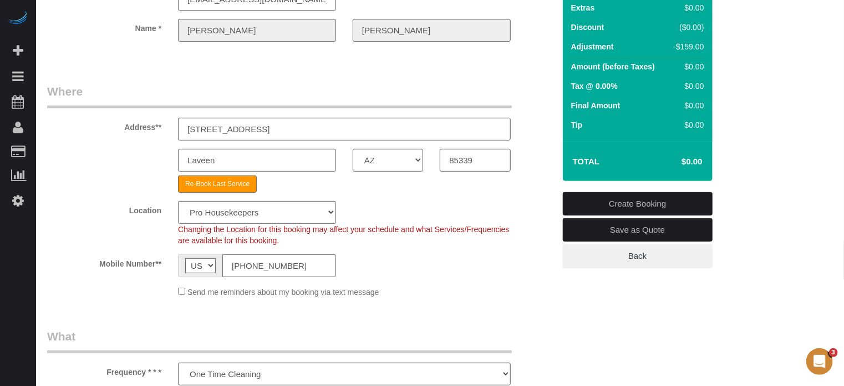
scroll to position [76, 0]
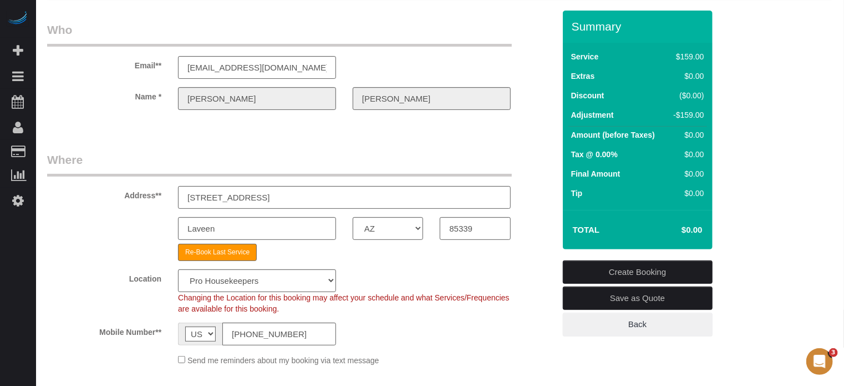
click at [625, 265] on link "Create Booking" at bounding box center [638, 271] width 150 height 23
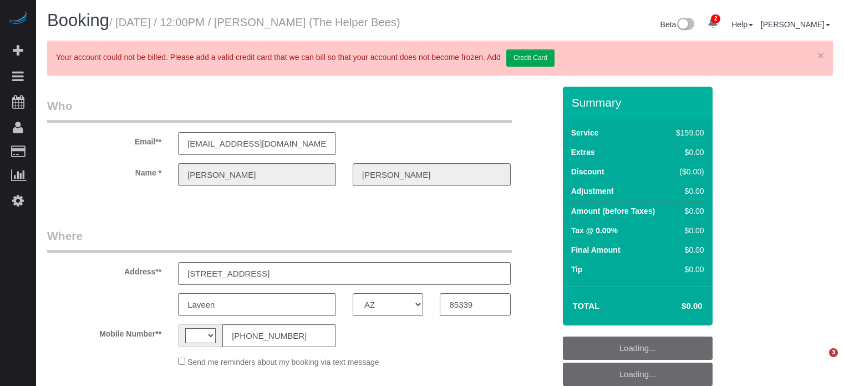
select select "AZ"
select select "string:[GEOGRAPHIC_DATA]"
select select "object:374"
select select "4"
select select "number:9"
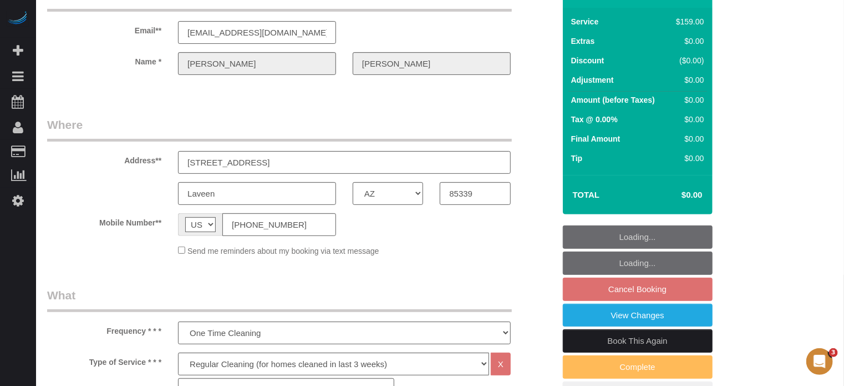
select select "spot4"
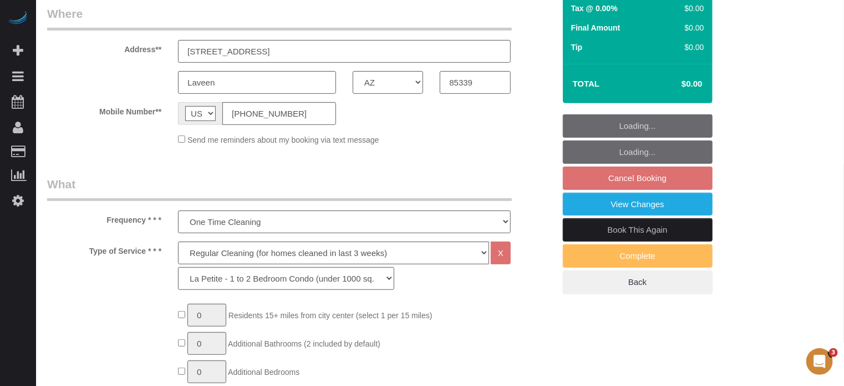
select select "object:1261"
select select "spot54"
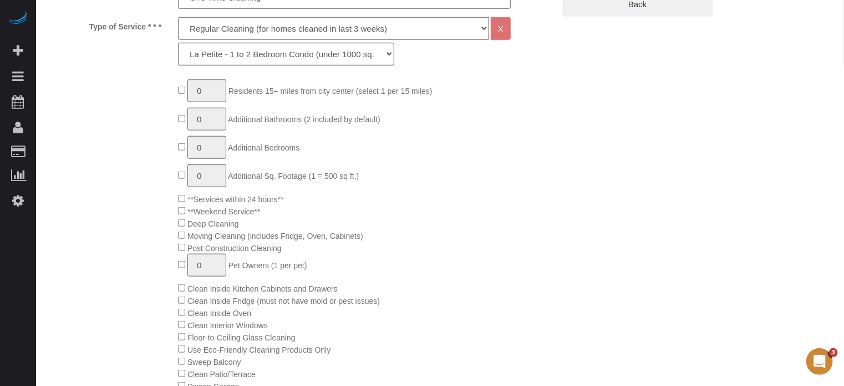
scroll to position [222, 0]
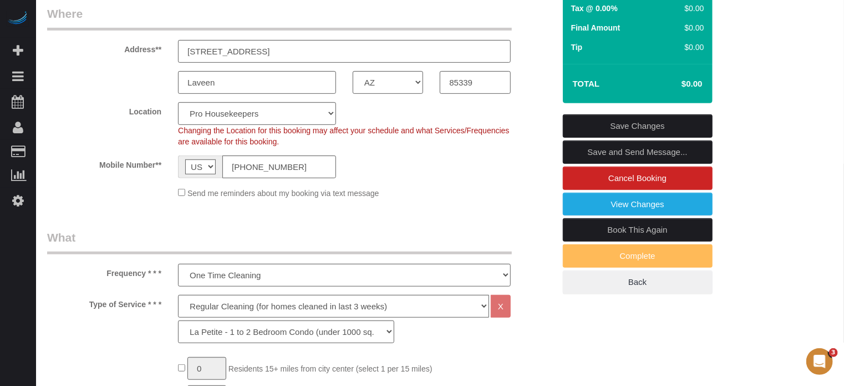
click at [615, 241] on link "Book This Again" at bounding box center [638, 229] width 150 height 23
select select "AZ"
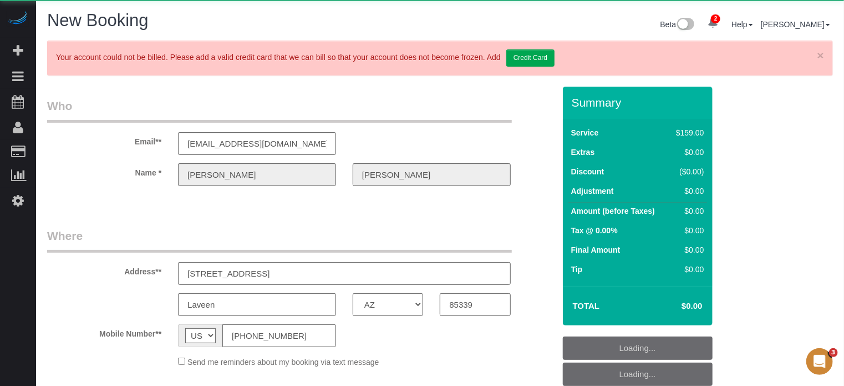
select select "number:9"
select select "string:fspay"
select select "object:2022"
select select "4"
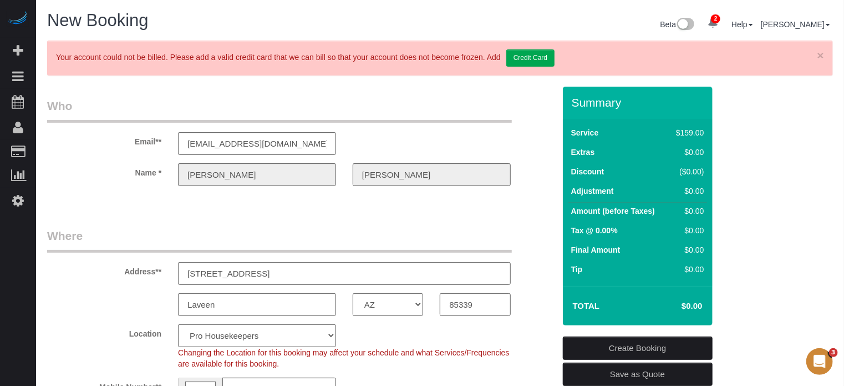
select select "object:2616"
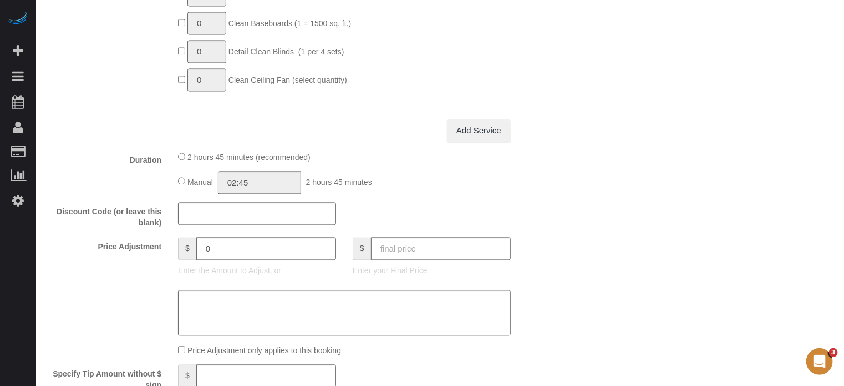
scroll to position [1110, 0]
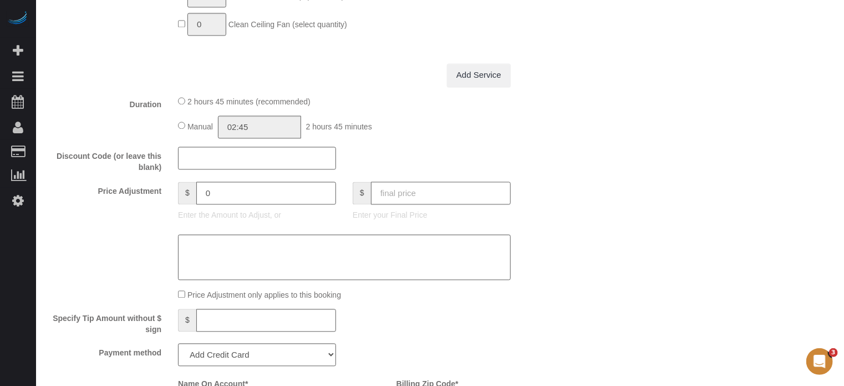
click at [473, 195] on input "text" at bounding box center [441, 192] width 140 height 23
type input "0"
click at [617, 227] on div "Who Email** [EMAIL_ADDRESS][DOMAIN_NAME] Name * [PERSON_NAME] Where Address** […" at bounding box center [440, 148] width 786 height 2342
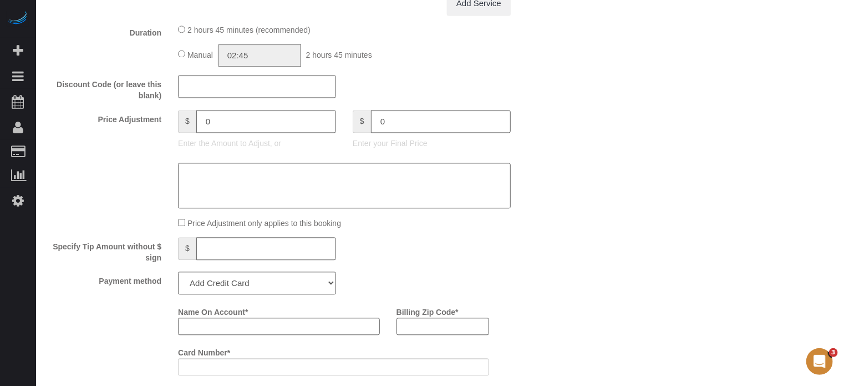
scroll to position [1276, 0]
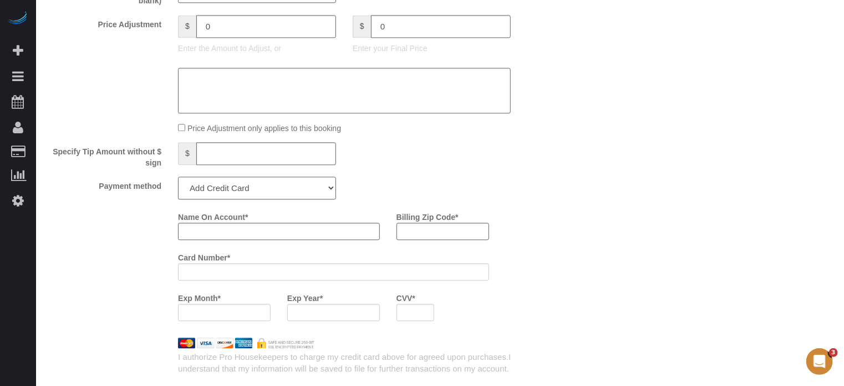
click at [288, 196] on select "Add Credit Card Cash Check Paypal" at bounding box center [257, 187] width 158 height 23
type input "-159"
select select "string:check"
click at [178, 180] on select "Add Credit Card Cash Check Paypal" at bounding box center [257, 187] width 158 height 23
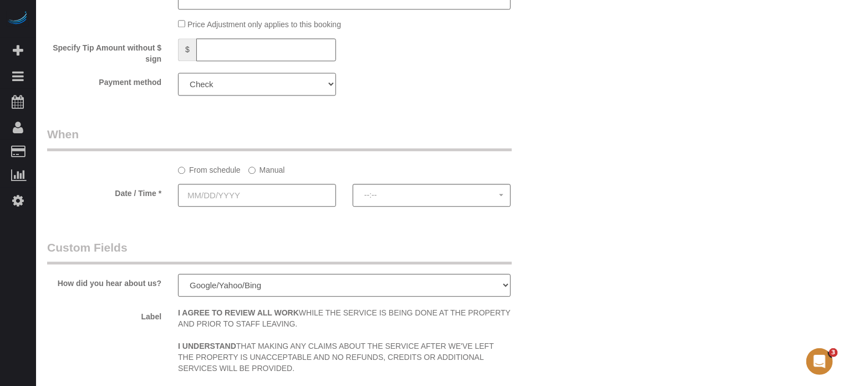
scroll to position [1387, 0]
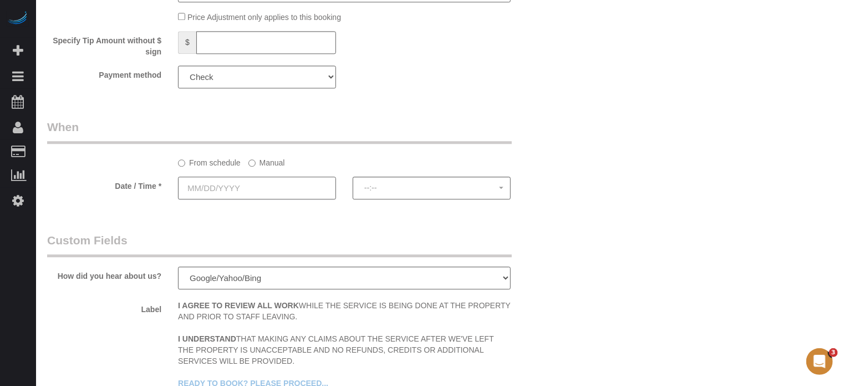
click at [226, 189] on input "text" at bounding box center [257, 187] width 158 height 23
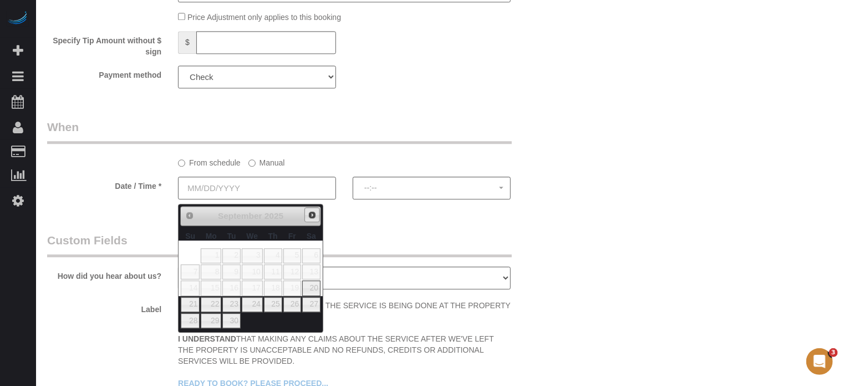
click at [308, 217] on span "Next" at bounding box center [312, 214] width 9 height 9
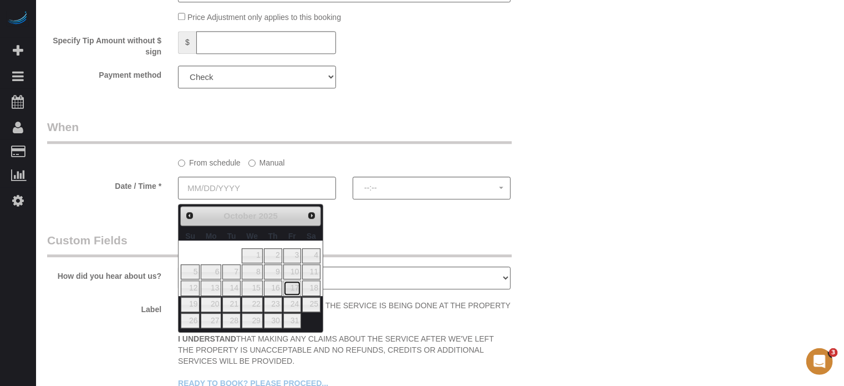
click at [288, 287] on link "17" at bounding box center [292, 287] width 18 height 15
type input "10/17/2025"
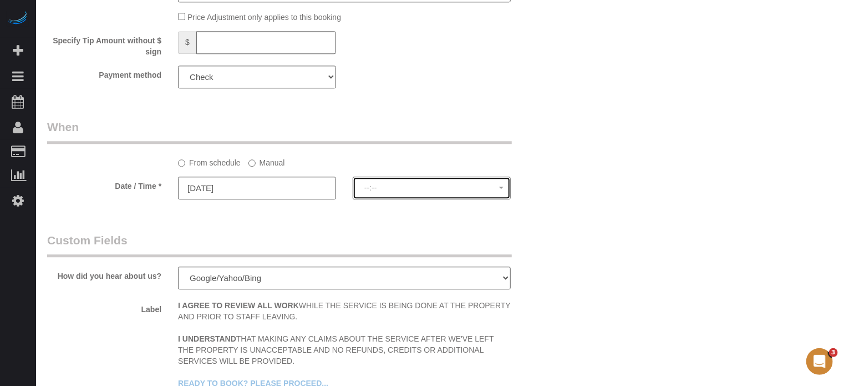
click at [386, 192] on span "--:--" at bounding box center [431, 187] width 135 height 9
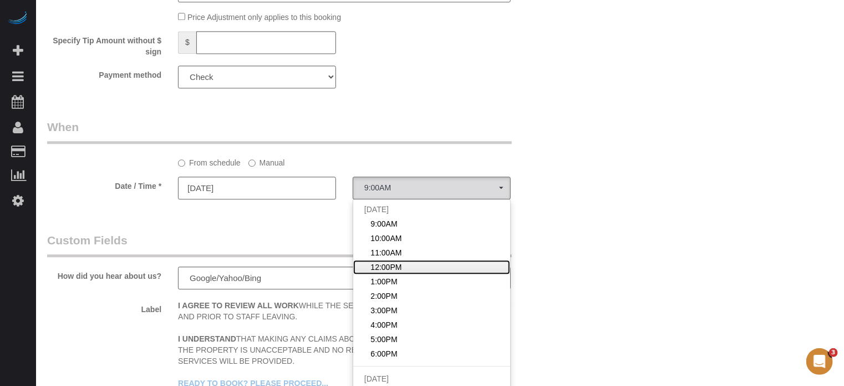
click at [396, 270] on span "12:00PM" at bounding box center [386, 266] width 31 height 11
select select "spot154"
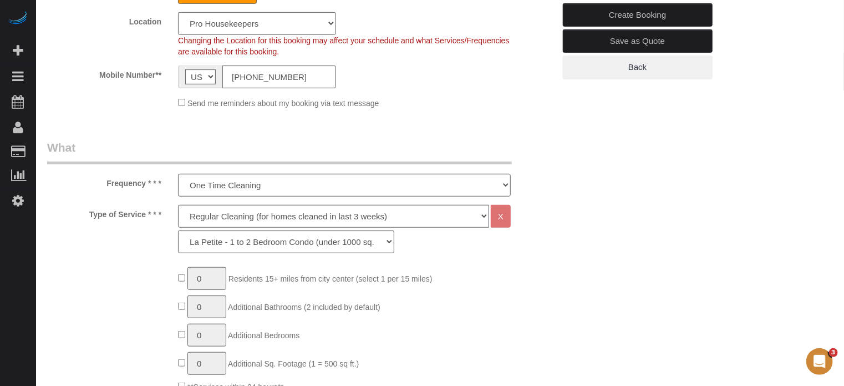
scroll to position [55, 0]
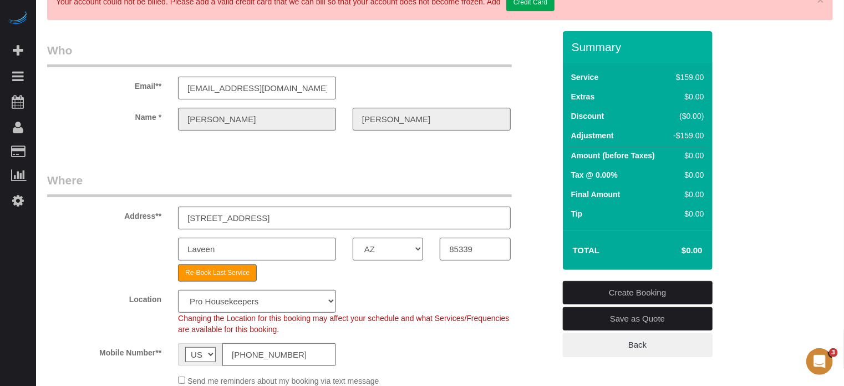
click at [640, 286] on link "Create Booking" at bounding box center [638, 292] width 150 height 23
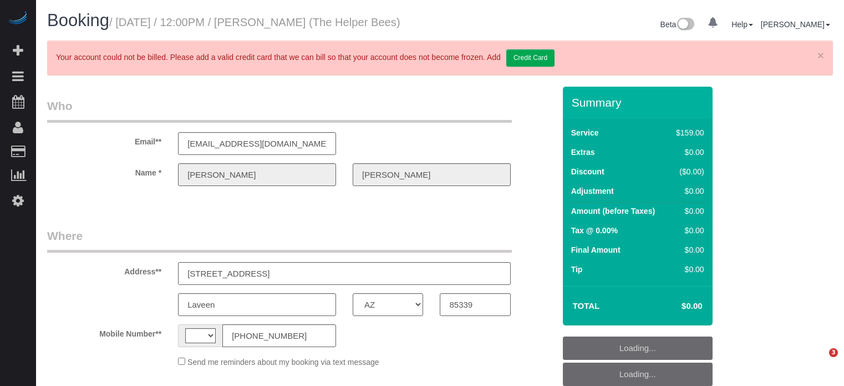
select select "AZ"
select select "string:[GEOGRAPHIC_DATA]"
select select "object:621"
select select "4"
select select "number:9"
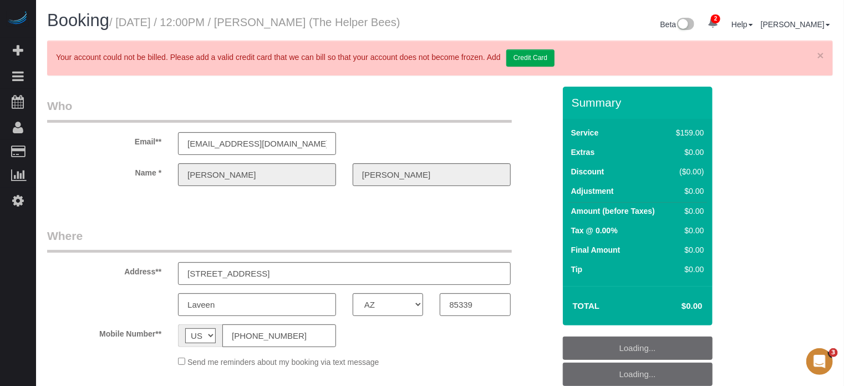
select select "spot4"
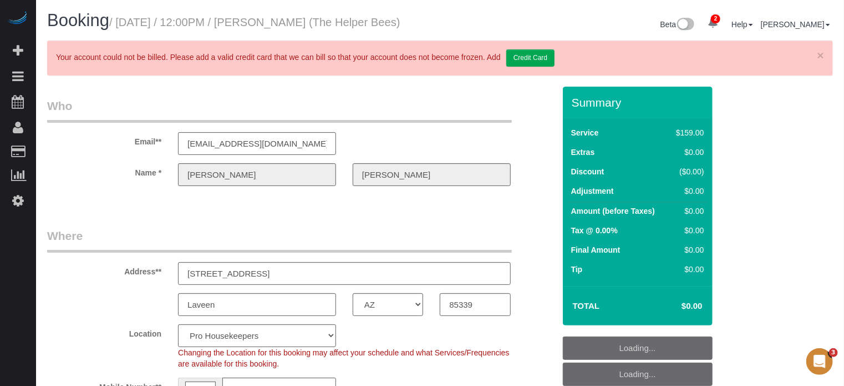
select select "object:1261"
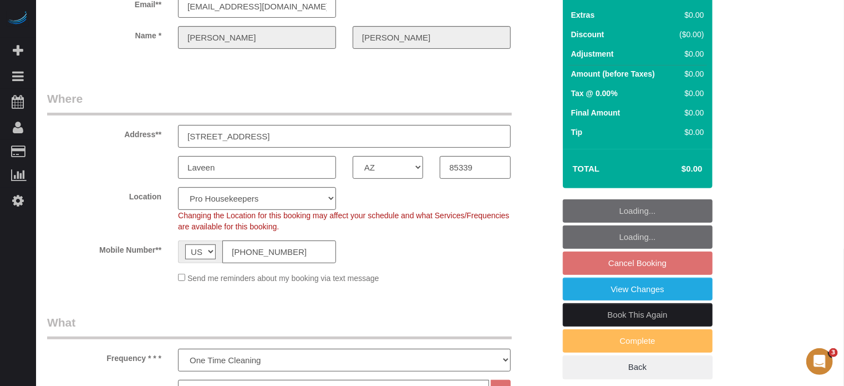
scroll to position [222, 0]
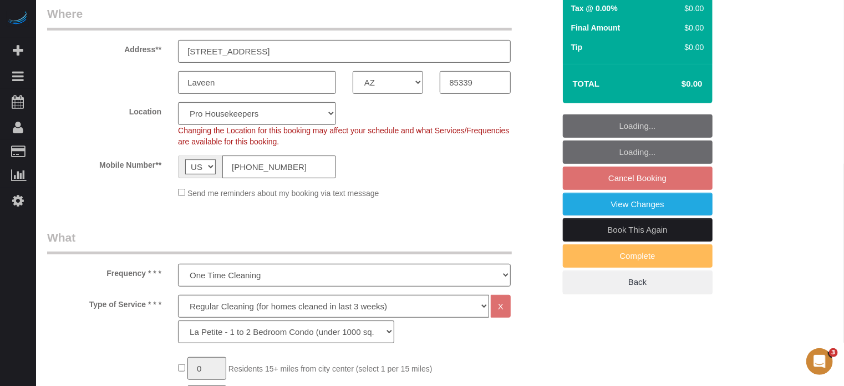
click at [622, 238] on link "Book This Again" at bounding box center [638, 229] width 150 height 23
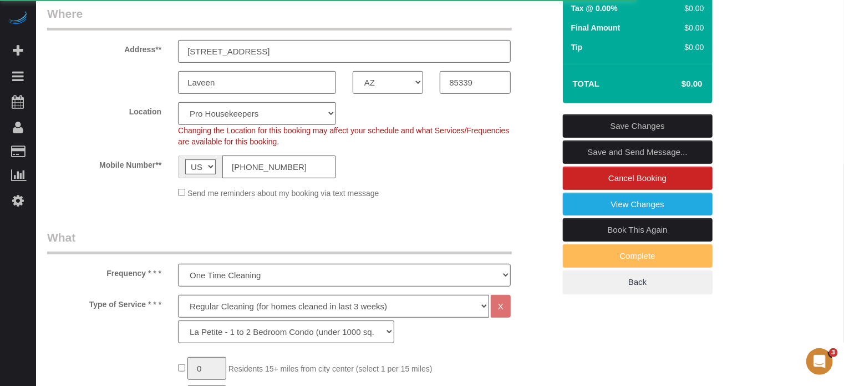
select select "AZ"
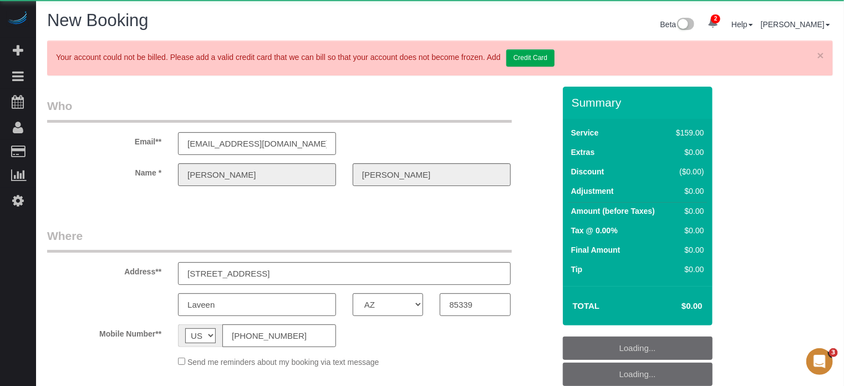
select select "number:9"
select select "string:fspay"
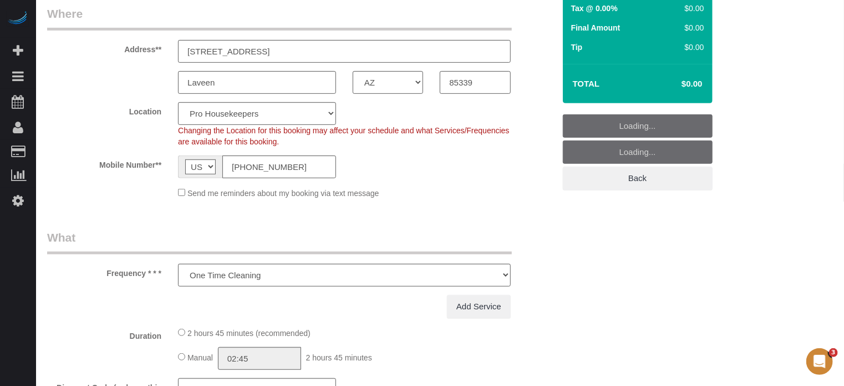
select select "object:2029"
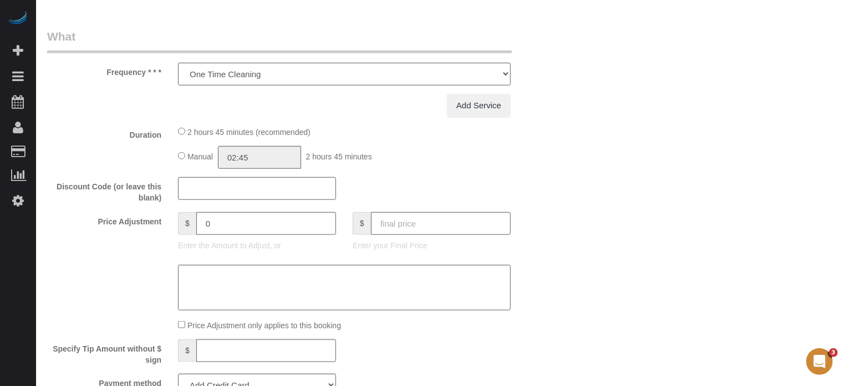
scroll to position [464, 0]
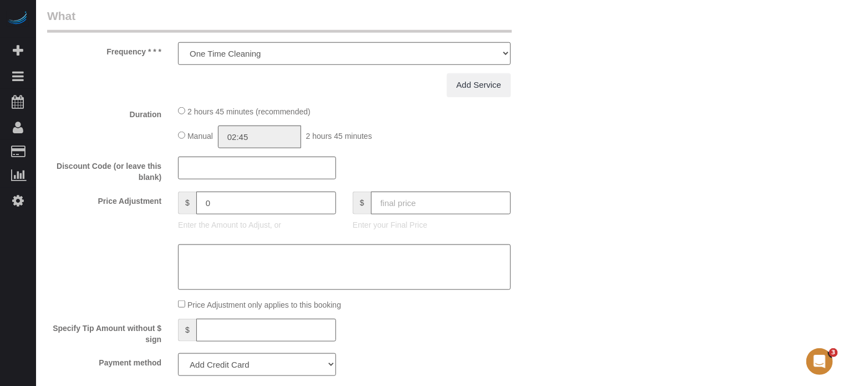
select select "4"
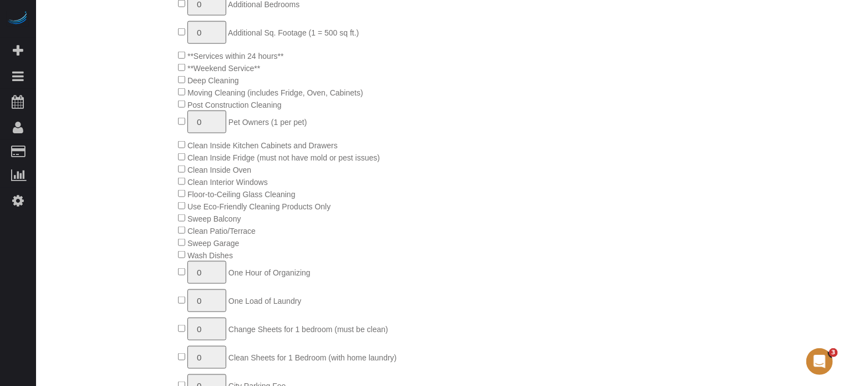
select select "object:2621"
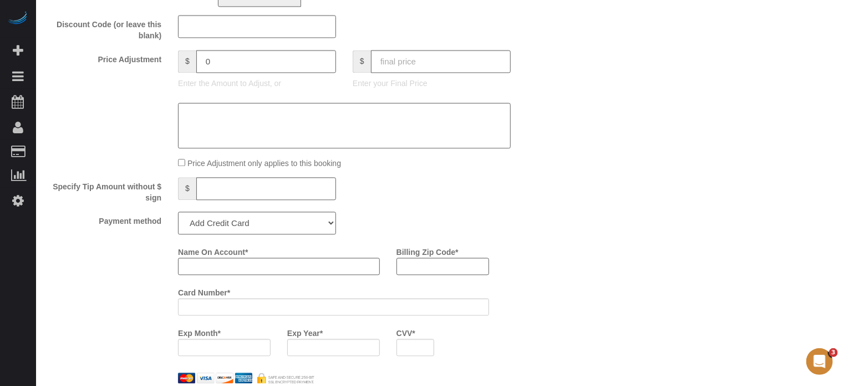
scroll to position [1075, 0]
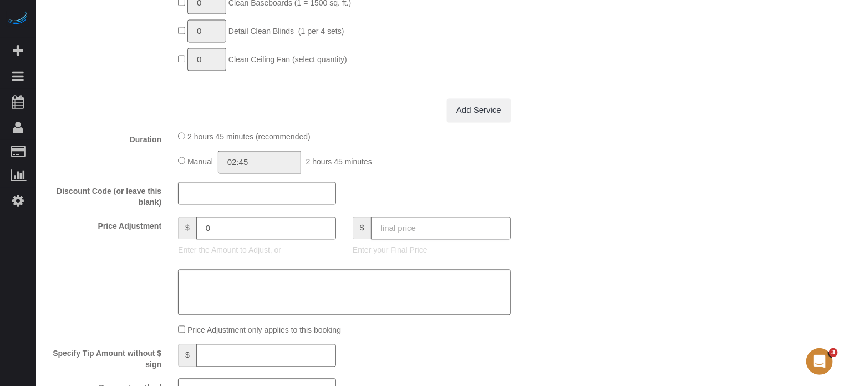
click at [434, 237] on input "text" at bounding box center [441, 227] width 140 height 23
type input "0"
click at [577, 241] on div "Who Email** [EMAIL_ADDRESS][DOMAIN_NAME] Name * [PERSON_NAME] Where Address** […" at bounding box center [440, 183] width 786 height 2342
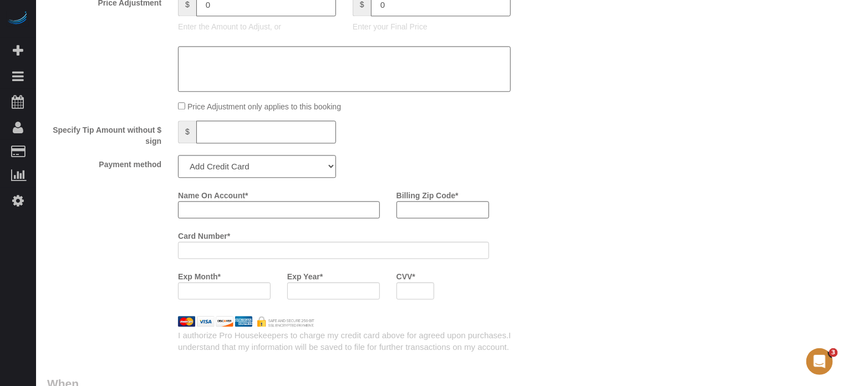
scroll to position [1407, 0]
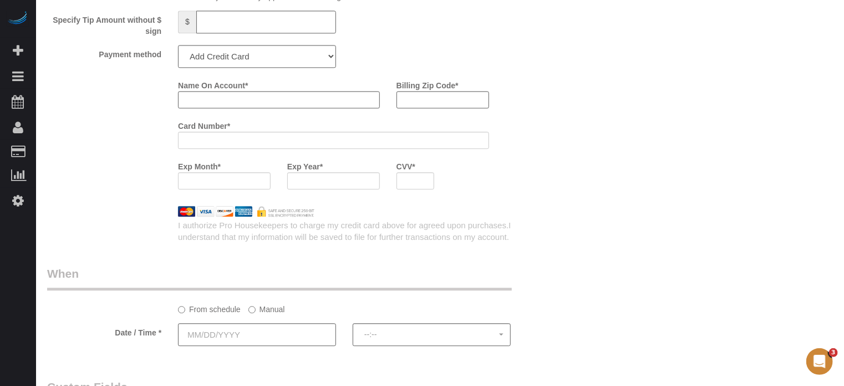
type input "-159"
click at [222, 68] on select "Add Credit Card Cash Check Paypal" at bounding box center [257, 56] width 158 height 23
select select "string:check"
click at [178, 49] on select "Add Credit Card Cash Check Paypal" at bounding box center [257, 56] width 158 height 23
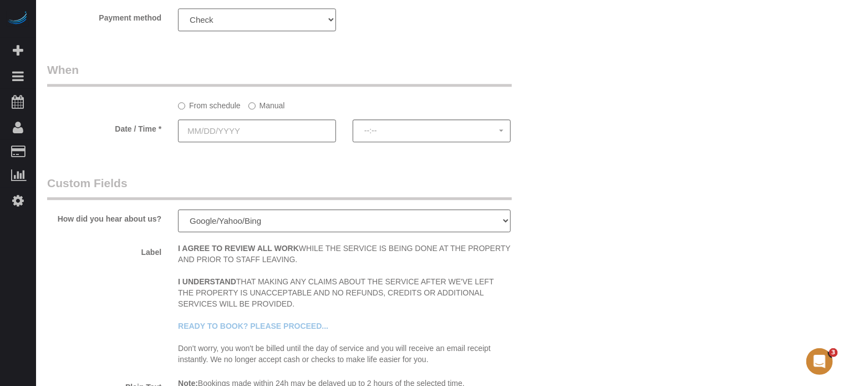
scroll to position [1463, 0]
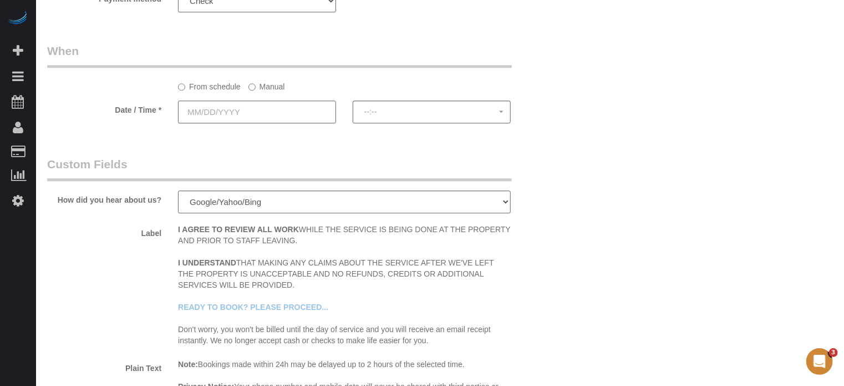
click at [222, 116] on input "text" at bounding box center [257, 111] width 158 height 23
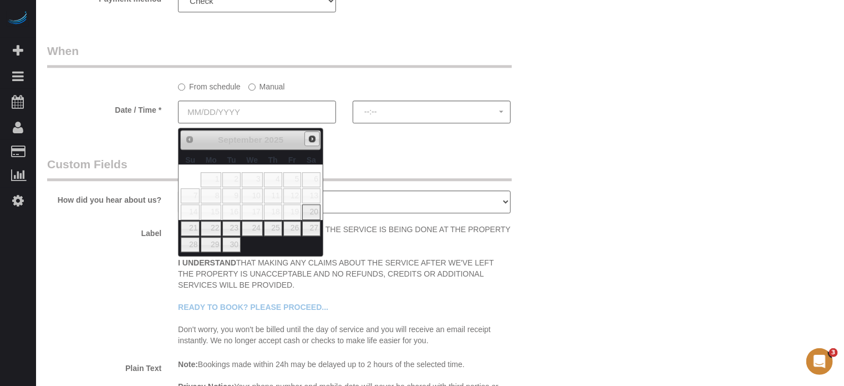
click at [310, 143] on link "Next" at bounding box center [313, 139] width 16 height 16
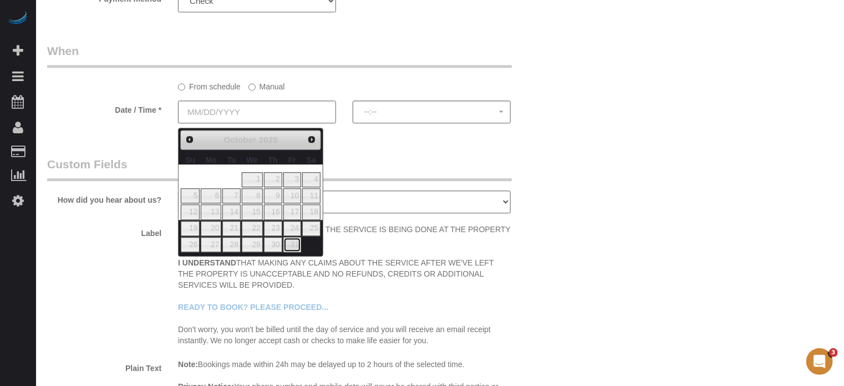
click at [295, 238] on link "31" at bounding box center [292, 244] width 18 height 15
type input "10/31/2025"
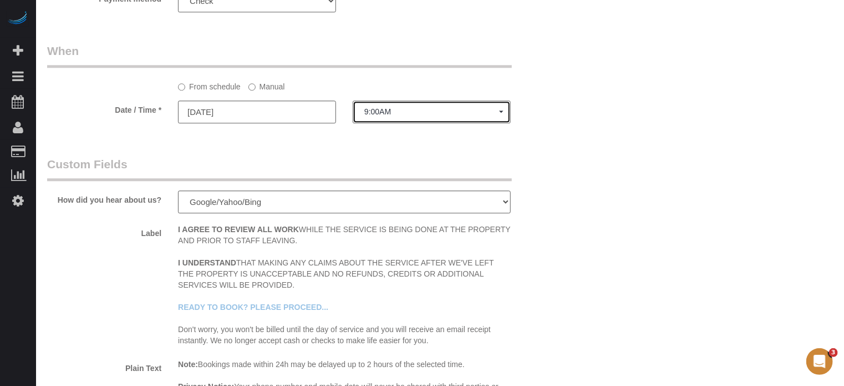
click at [386, 116] on span "9:00AM" at bounding box center [431, 111] width 135 height 9
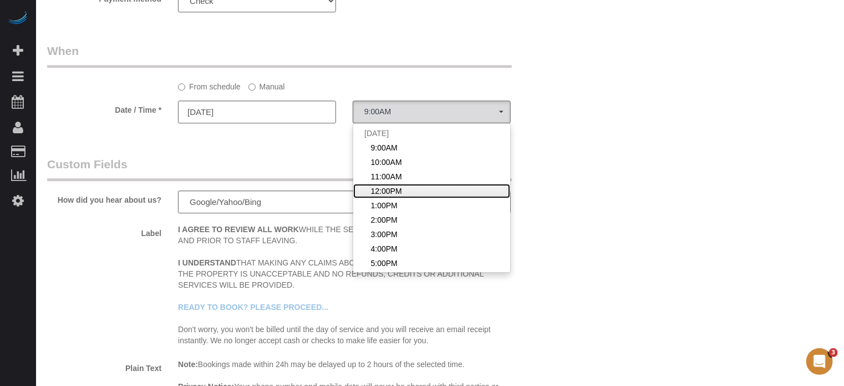
click at [391, 192] on span "12:00PM" at bounding box center [386, 190] width 31 height 11
select select "spot104"
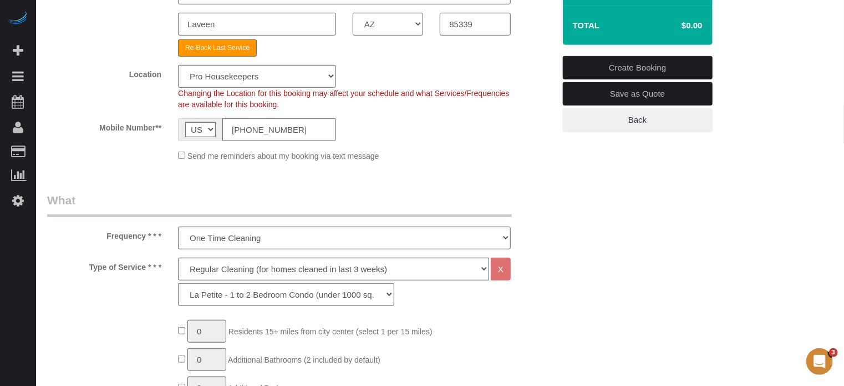
scroll to position [76, 0]
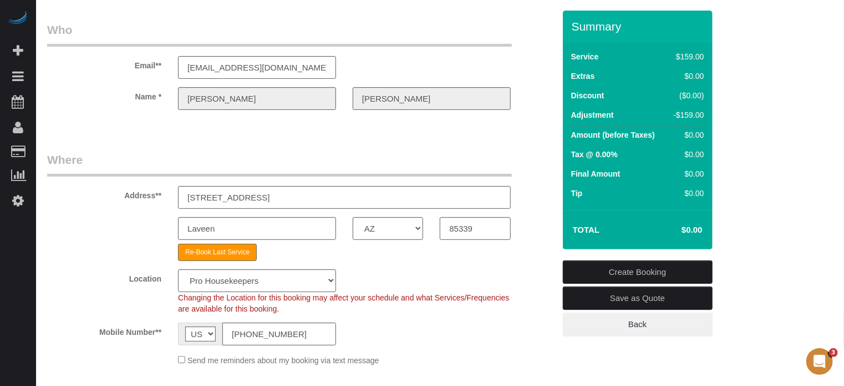
click at [626, 274] on link "Create Booking" at bounding box center [638, 271] width 150 height 23
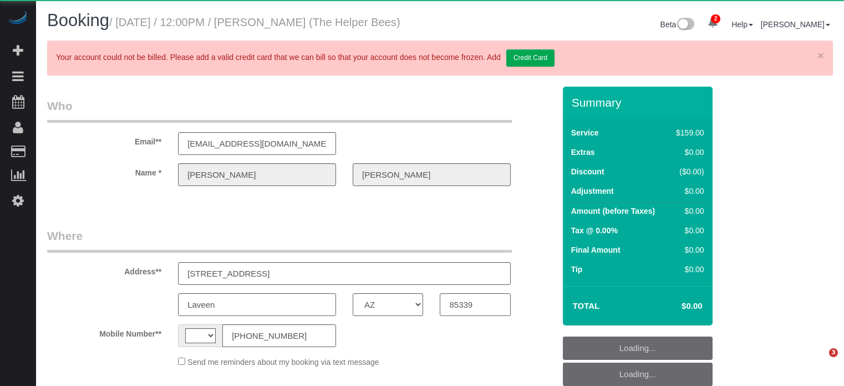
select select "AZ"
select select "string:[GEOGRAPHIC_DATA]"
select select "spot4"
select select "number:9"
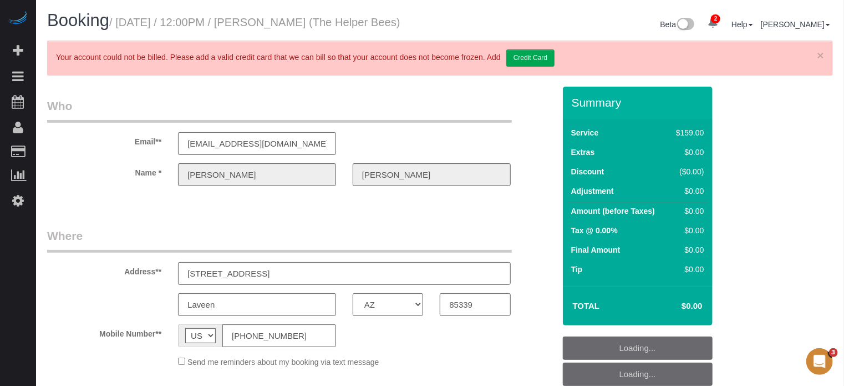
select select "object:1261"
select select "4"
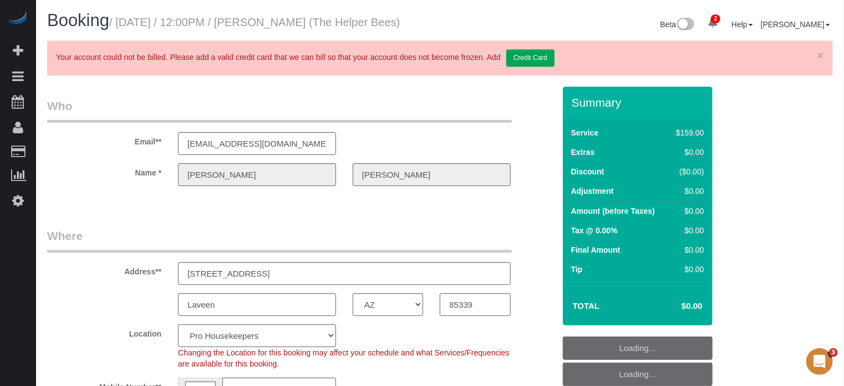
select select "spot54"
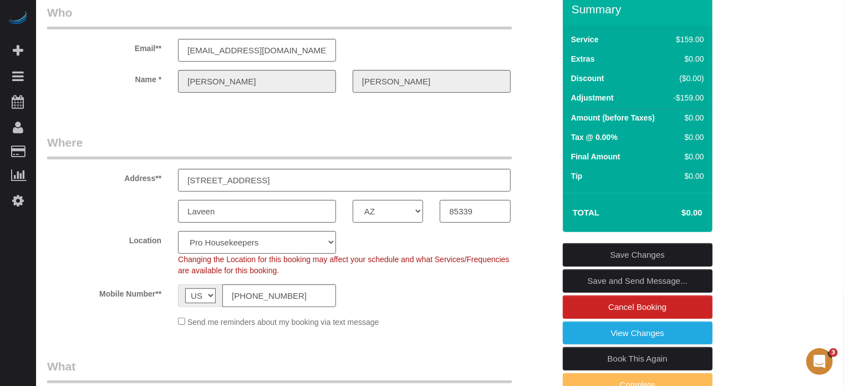
scroll to position [222, 0]
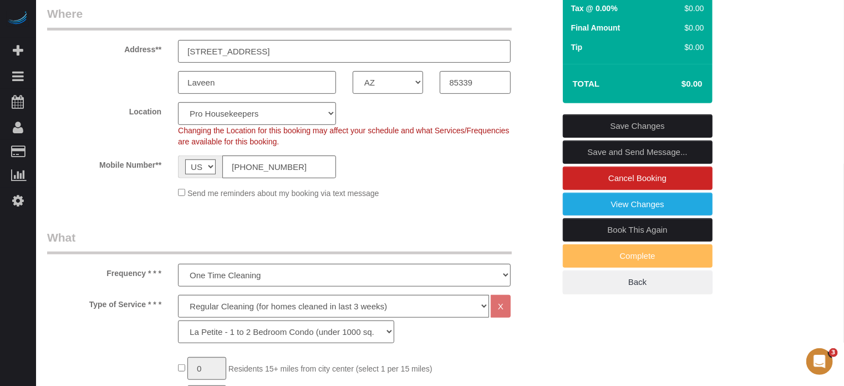
click at [598, 241] on link "Book This Again" at bounding box center [638, 229] width 150 height 23
select select "AZ"
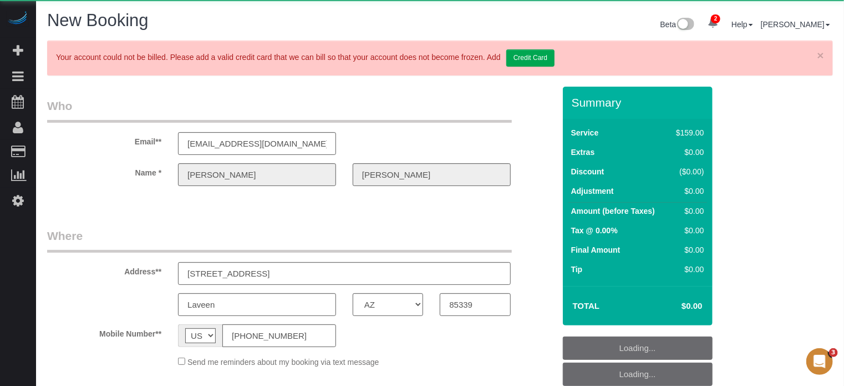
select select "string:fspay"
select select "object:2025"
select select "number:9"
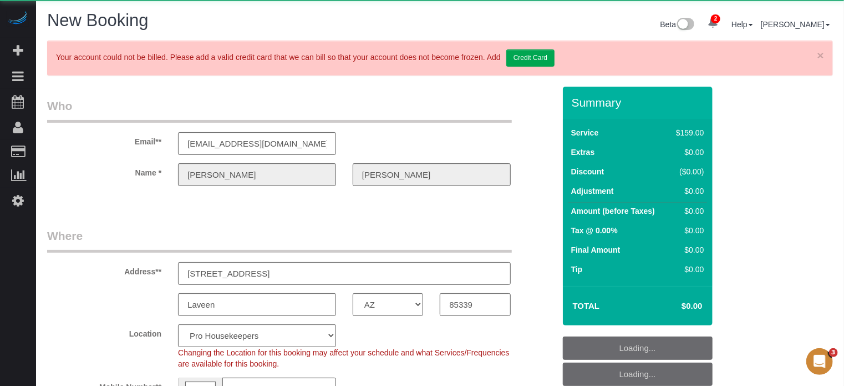
select select "object:2483"
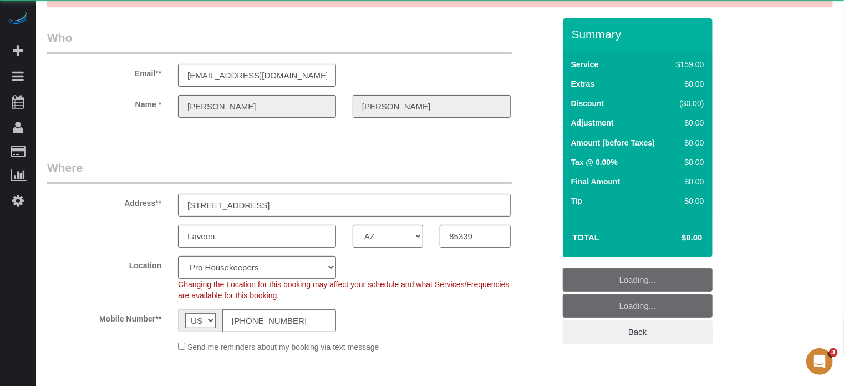
select select "4"
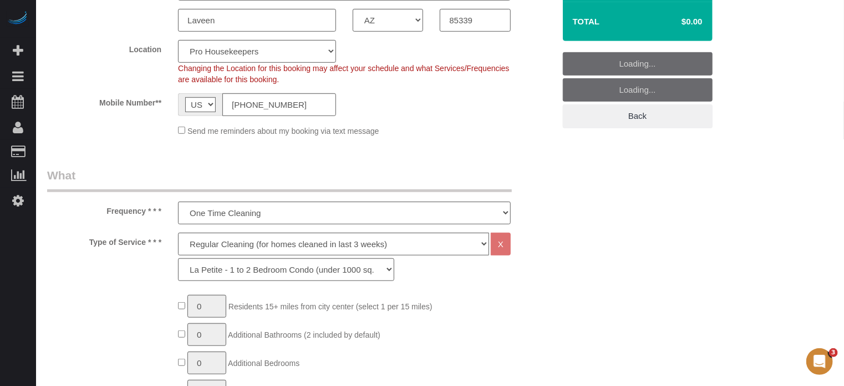
select select "object:2624"
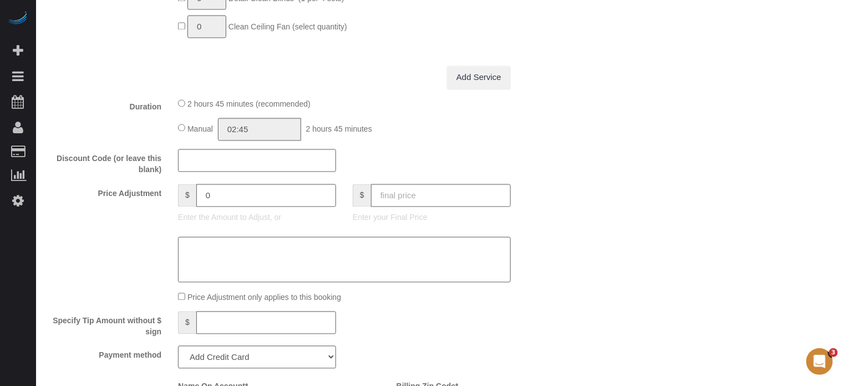
scroll to position [1110, 0]
click at [469, 204] on input "text" at bounding box center [441, 192] width 140 height 23
type input "0"
click at [566, 217] on div "Who Email** sunsart@sbcgobal.net Name * Suncha Bauer Where Address** 7312 S 74T…" at bounding box center [440, 148] width 786 height 2342
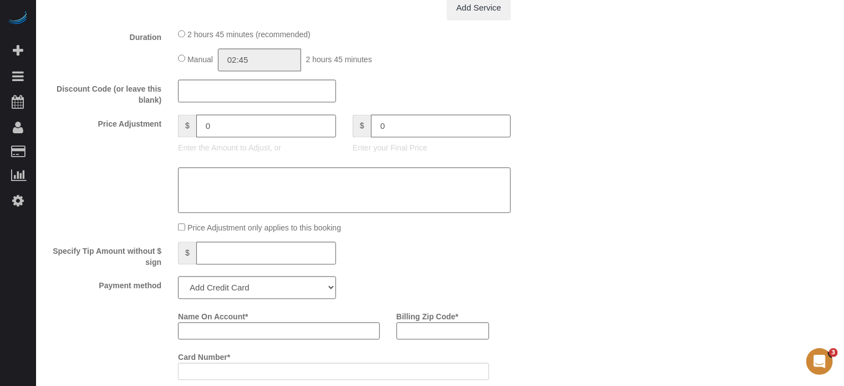
scroll to position [1331, 0]
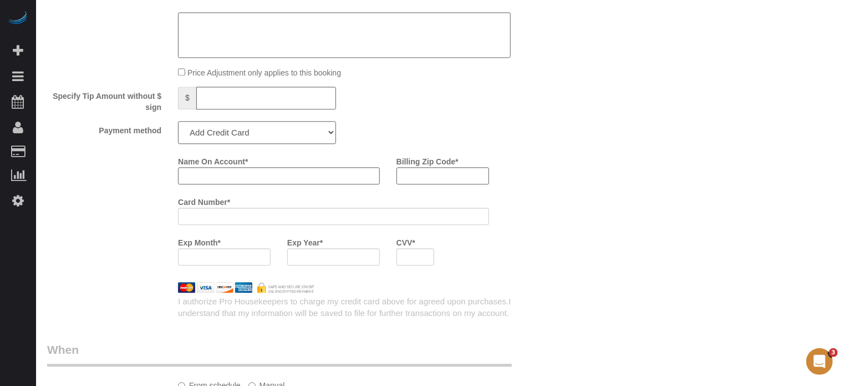
click at [248, 140] on select "Add Credit Card Cash Check Paypal" at bounding box center [257, 132] width 158 height 23
type input "-159"
select select "string:check"
click at [178, 125] on select "Add Credit Card Cash Check Paypal" at bounding box center [257, 132] width 158 height 23
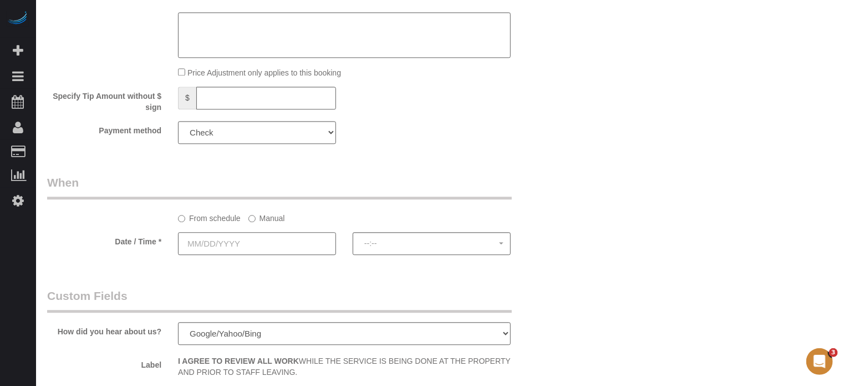
click at [269, 251] on input "text" at bounding box center [257, 243] width 158 height 23
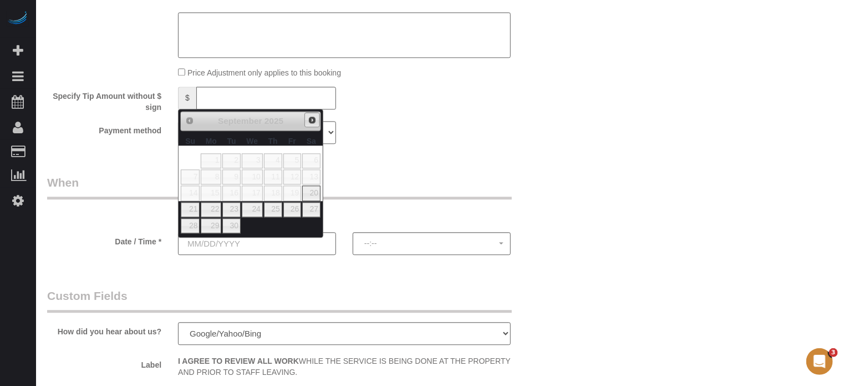
click at [311, 121] on span "Next" at bounding box center [312, 119] width 9 height 9
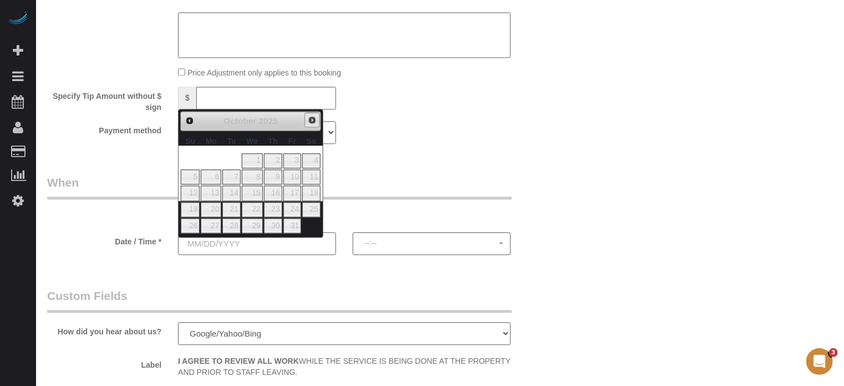
click at [311, 121] on span "Next" at bounding box center [312, 119] width 9 height 9
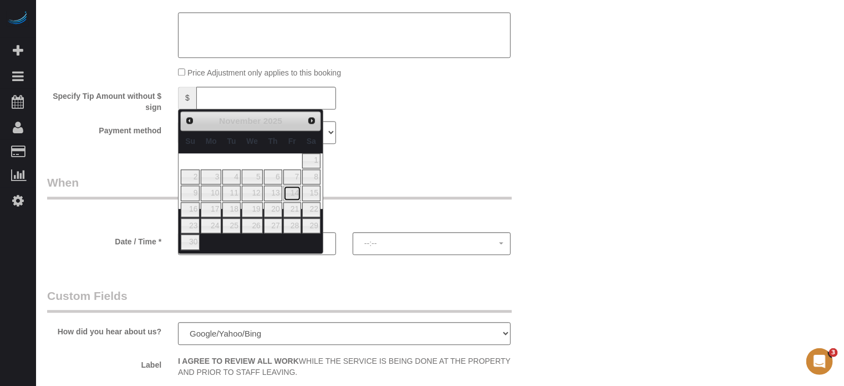
click at [293, 192] on link "14" at bounding box center [292, 192] width 18 height 15
type input "11/14/2025"
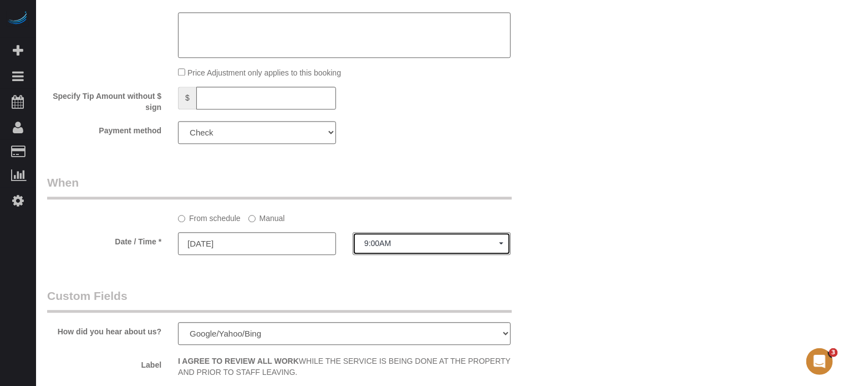
click at [377, 247] on span "9:00AM" at bounding box center [431, 243] width 135 height 9
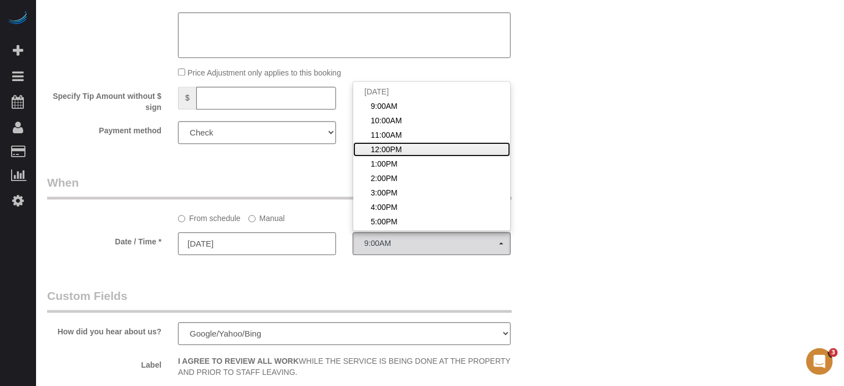
click at [388, 155] on span "12:00PM" at bounding box center [386, 149] width 31 height 11
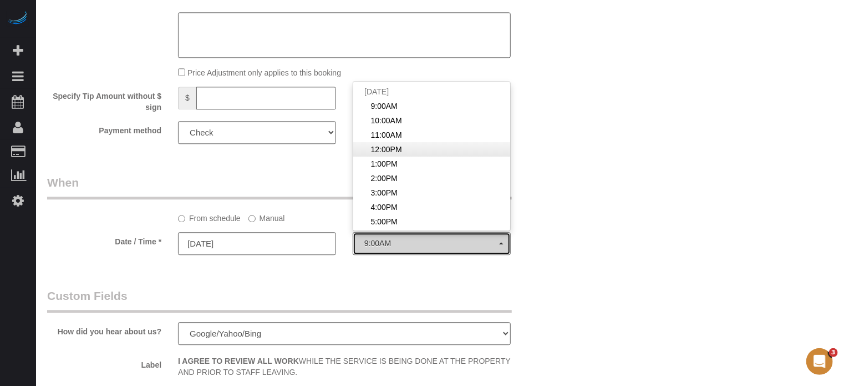
select select "spot154"
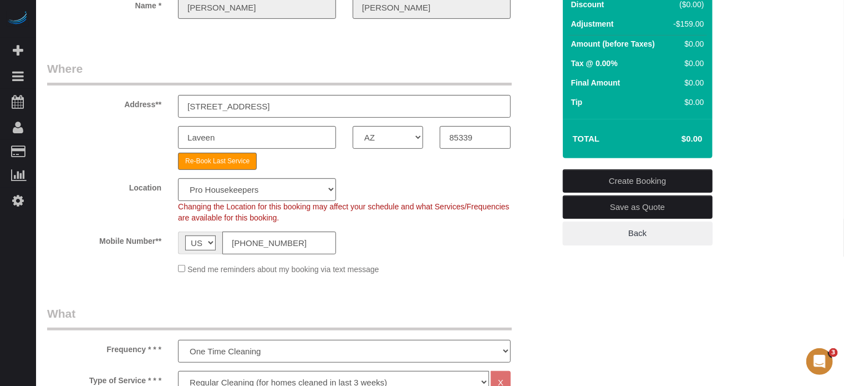
scroll to position [55, 0]
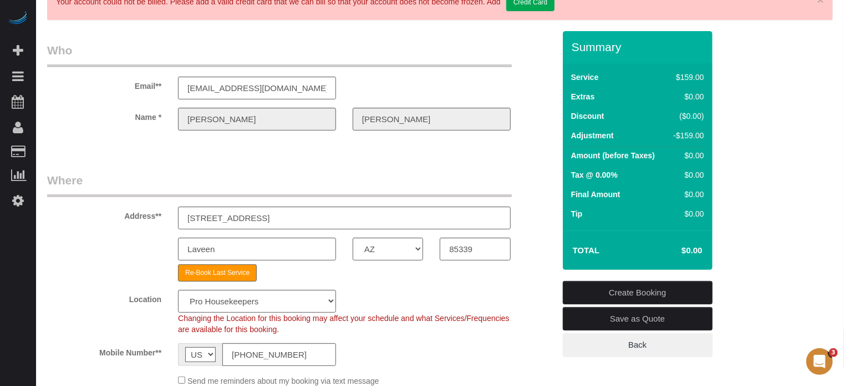
click at [615, 292] on link "Create Booking" at bounding box center [638, 292] width 150 height 23
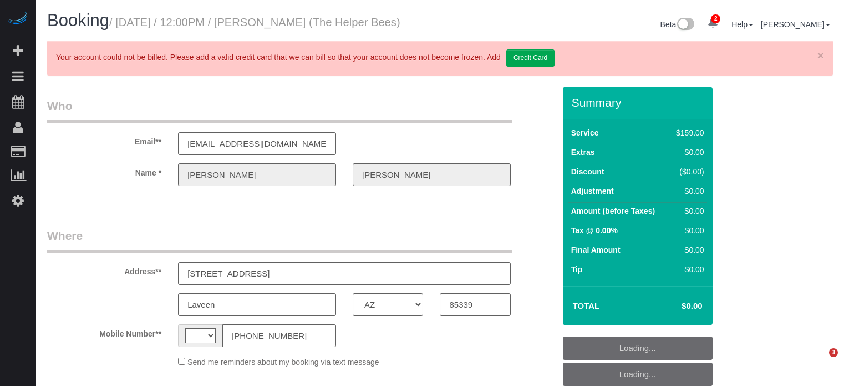
select select "AZ"
select select "string:[GEOGRAPHIC_DATA]"
select select "object:374"
select select "spot4"
select select "number:9"
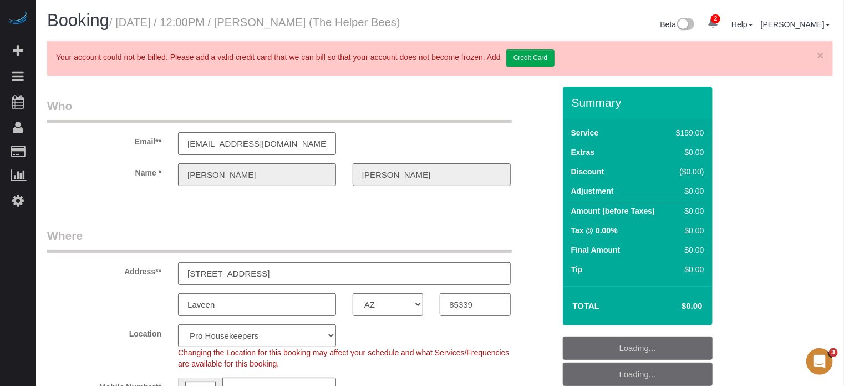
scroll to position [166, 0]
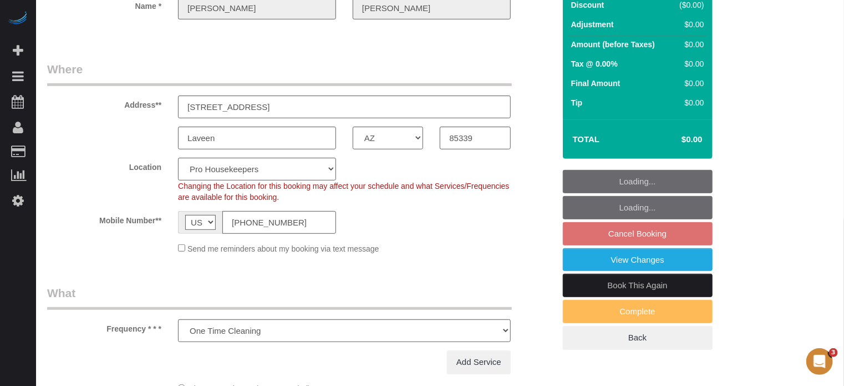
select select "4"
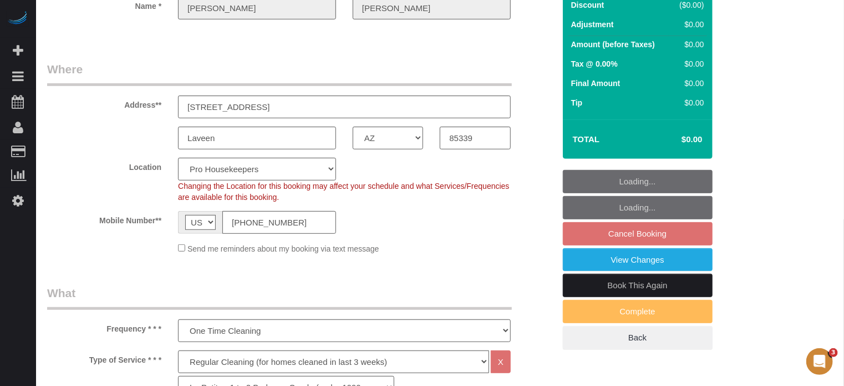
select select "object:1261"
drag, startPoint x: 587, startPoint y: 295, endPoint x: 525, endPoint y: 291, distance: 62.8
click at [587, 295] on link "Book This Again" at bounding box center [638, 284] width 150 height 23
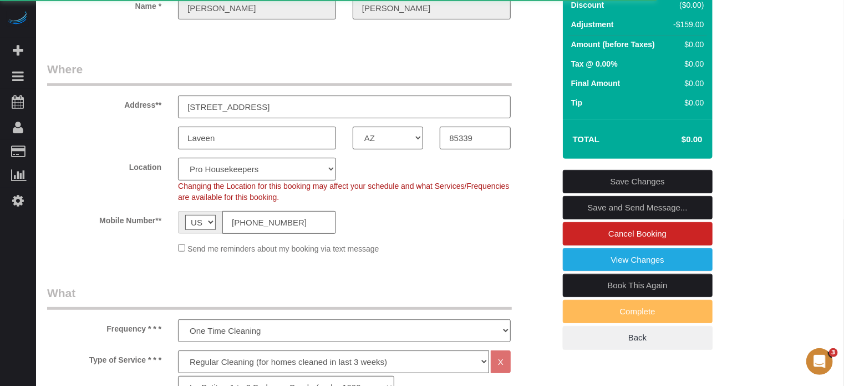
select select "AZ"
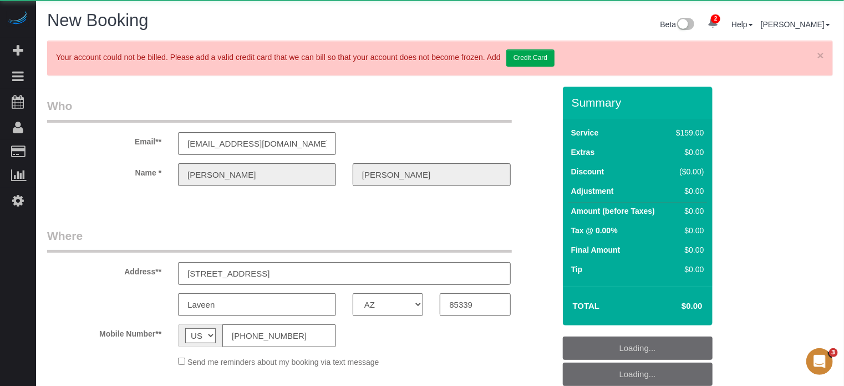
select select "string:fspay"
select select "object:1960"
select select "4"
select select "number:9"
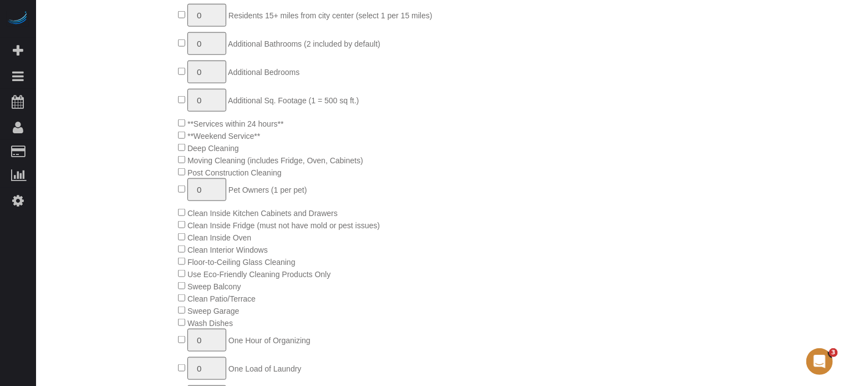
select select "object:2616"
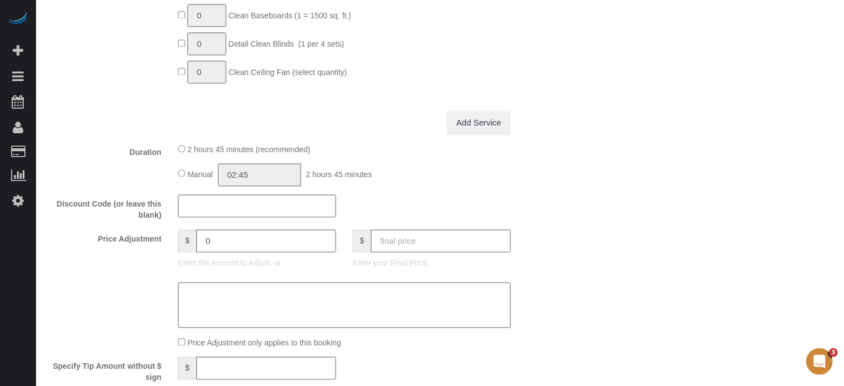
scroll to position [1186, 0]
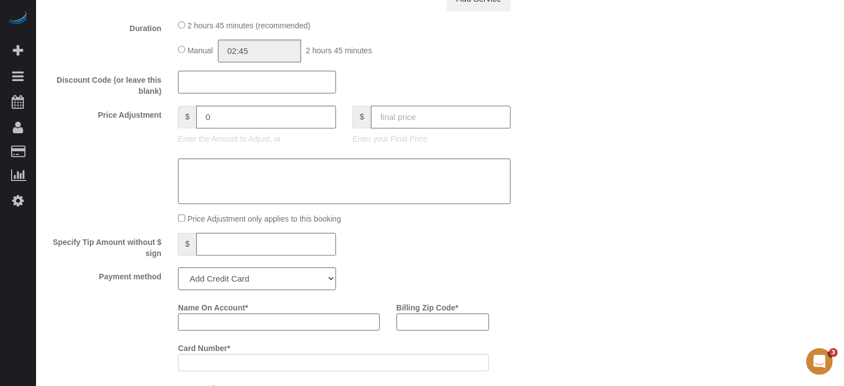
click at [467, 121] on input "text" at bounding box center [441, 116] width 140 height 23
type input "0"
click at [581, 160] on div "Who Email** sunsart@sbcgobal.net Name * Suncha Bauer Where Address** 7312 S 74T…" at bounding box center [440, 72] width 786 height 2342
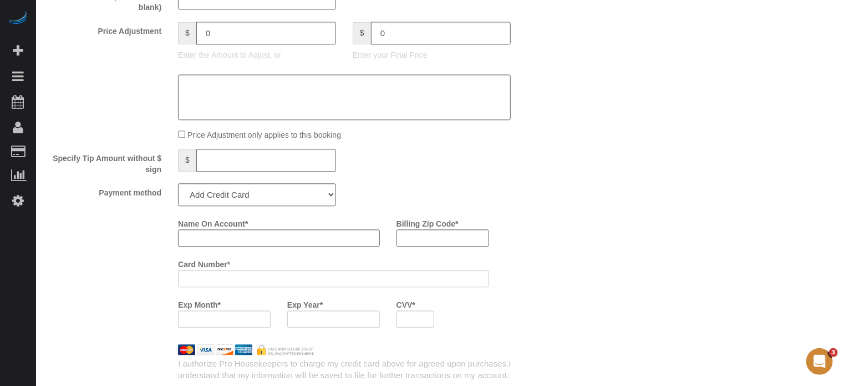
scroll to position [1352, 0]
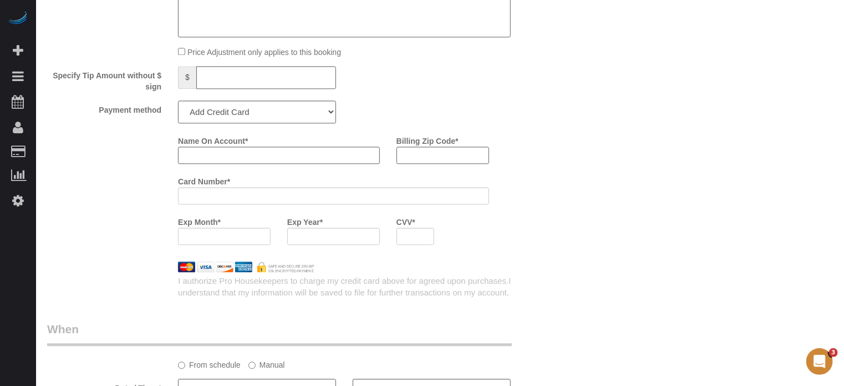
type input "-159"
click at [224, 114] on select "Add Credit Card Cash Check Paypal" at bounding box center [257, 111] width 158 height 23
select select "string:check"
click at [178, 104] on select "Add Credit Card Cash Check Paypal" at bounding box center [257, 111] width 158 height 23
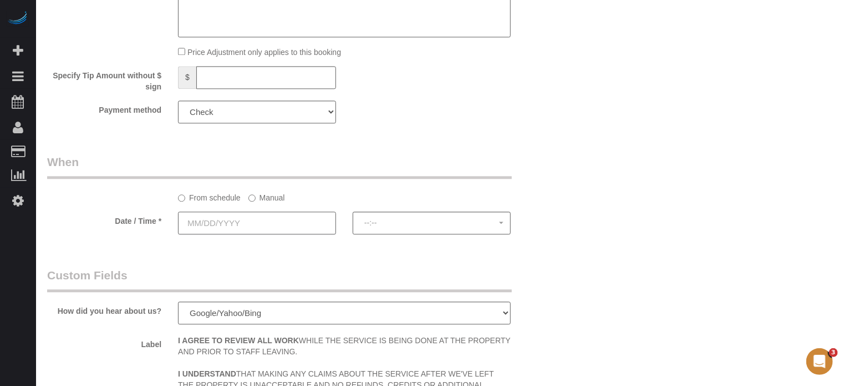
click at [250, 224] on input "text" at bounding box center [257, 222] width 158 height 23
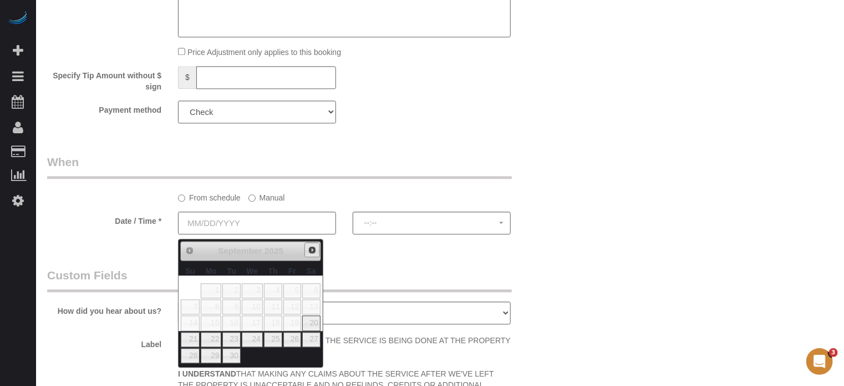
click at [312, 248] on span "Next" at bounding box center [312, 249] width 9 height 9
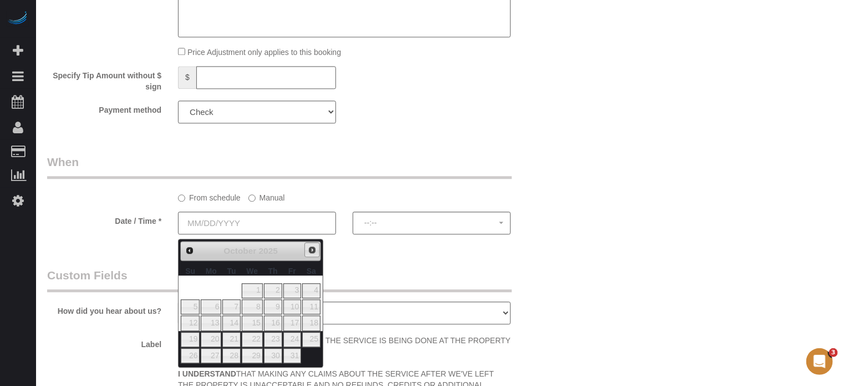
click at [312, 249] on span "Next" at bounding box center [312, 249] width 9 height 9
click at [191, 251] on span "Prev" at bounding box center [189, 249] width 9 height 9
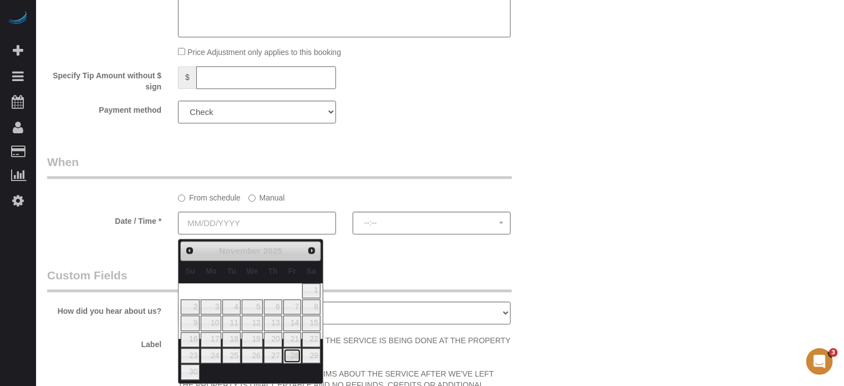
click at [296, 354] on link "28" at bounding box center [292, 355] width 18 height 15
type input "[DATE]"
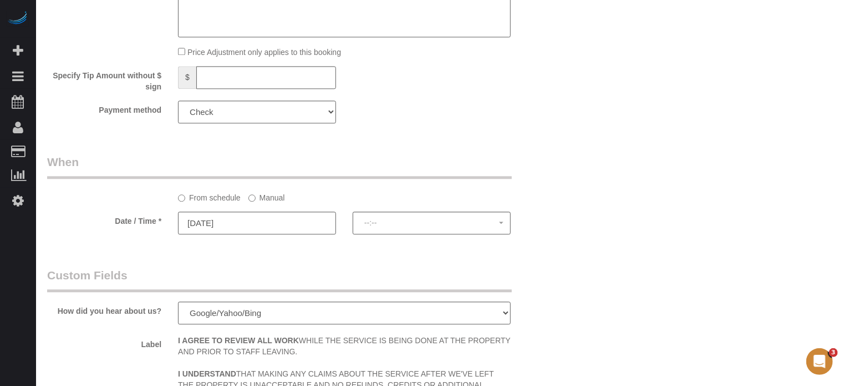
select select "spot101"
click at [264, 231] on input "[DATE]" at bounding box center [257, 222] width 158 height 23
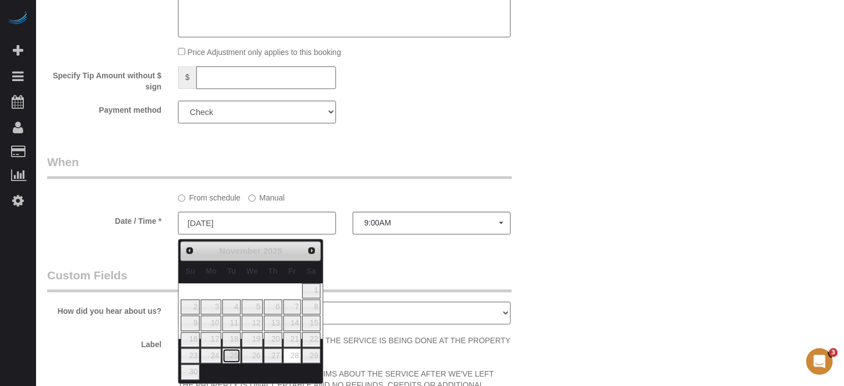
click at [236, 356] on link "25" at bounding box center [231, 355] width 18 height 15
type input "11/25/2025"
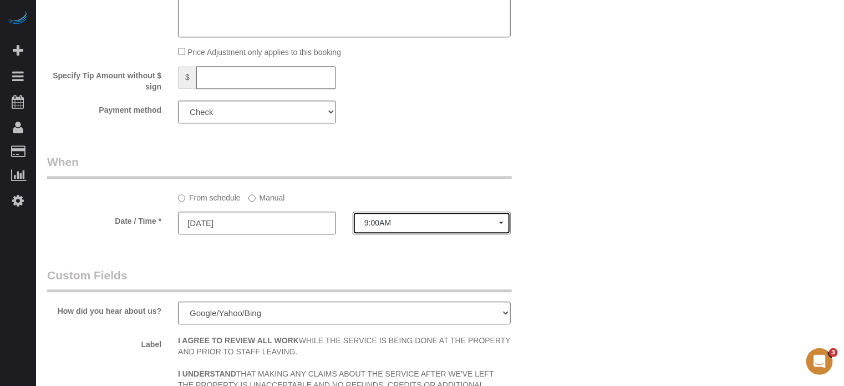
click at [397, 227] on span "9:00AM" at bounding box center [431, 222] width 135 height 9
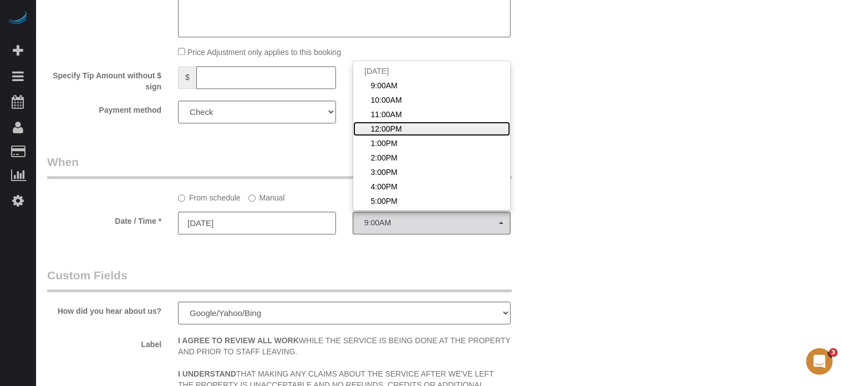
click at [395, 134] on span "12:00PM" at bounding box center [386, 128] width 31 height 11
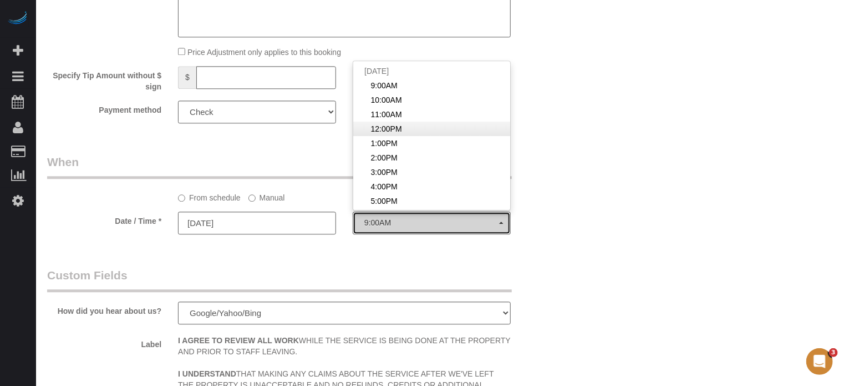
select select "spot154"
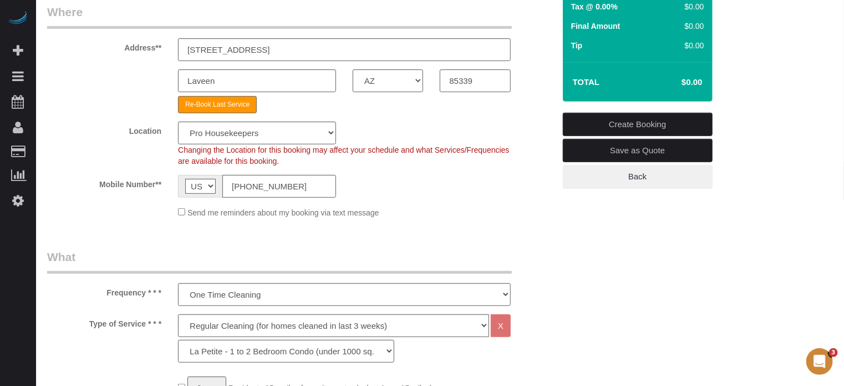
scroll to position [0, 0]
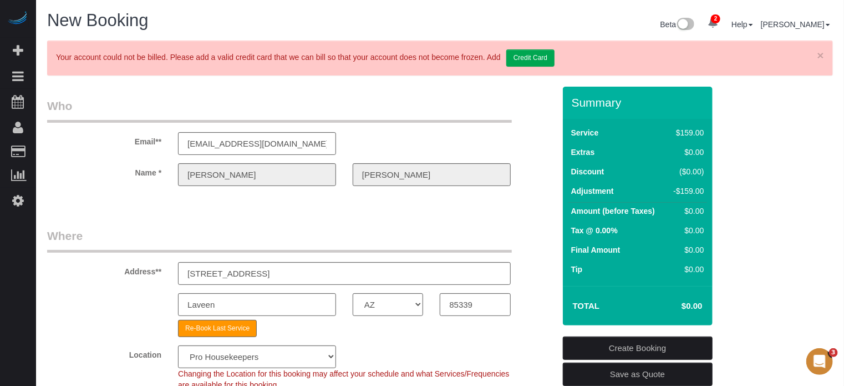
click at [627, 345] on link "Create Booking" at bounding box center [638, 347] width 150 height 23
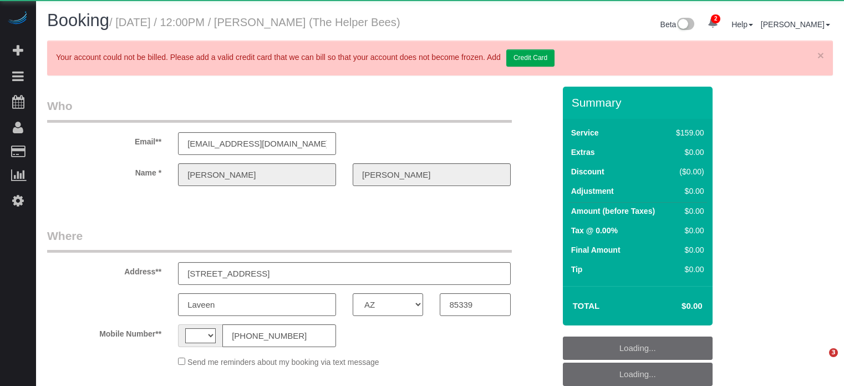
select select "AZ"
select select "string:[GEOGRAPHIC_DATA]"
select select "object:374"
select select "number:9"
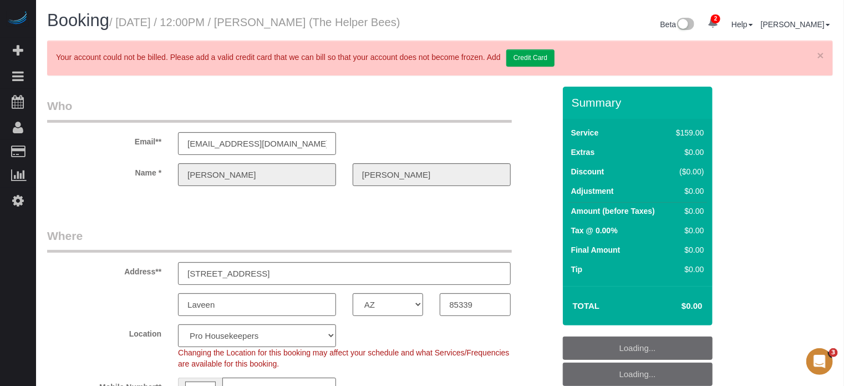
select select "spot54"
select select "object:1261"
select select "4"
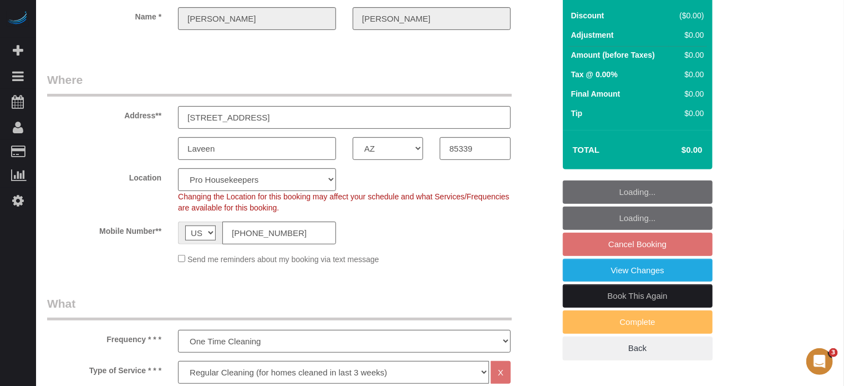
scroll to position [222, 0]
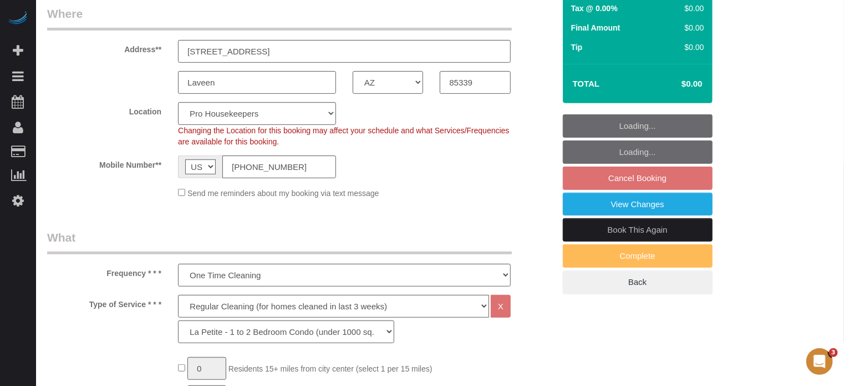
click at [617, 239] on link "Book This Again" at bounding box center [638, 229] width 150 height 23
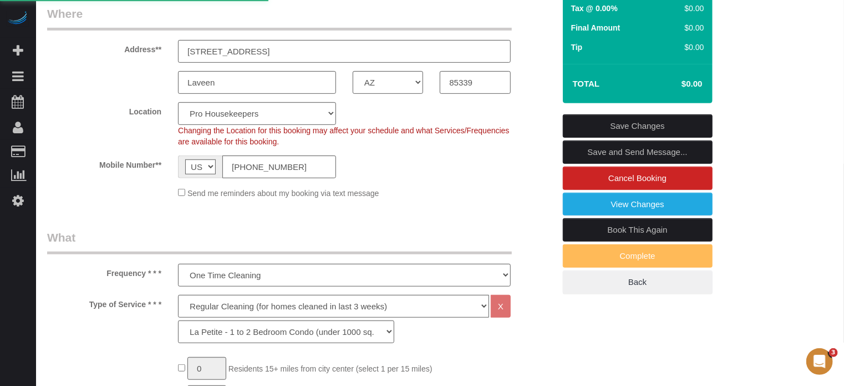
select select "AZ"
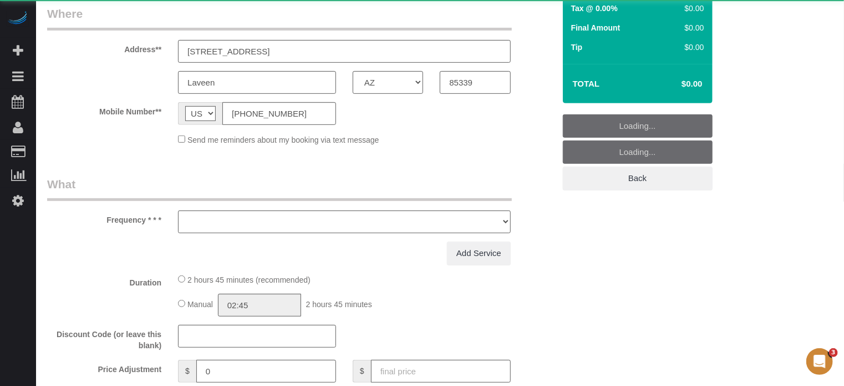
select select "string:fspay"
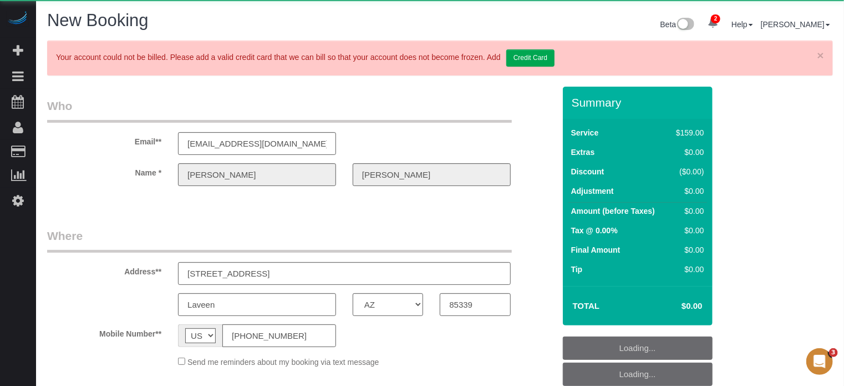
select select "object:1974"
select select "number:9"
select select "4"
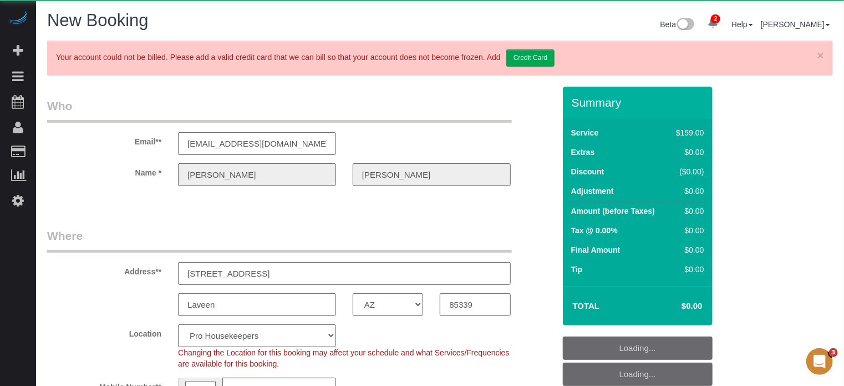
scroll to position [277, 0]
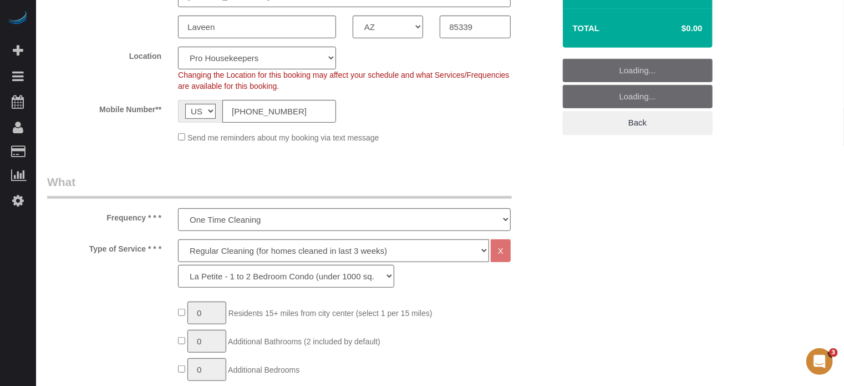
select select "object:2616"
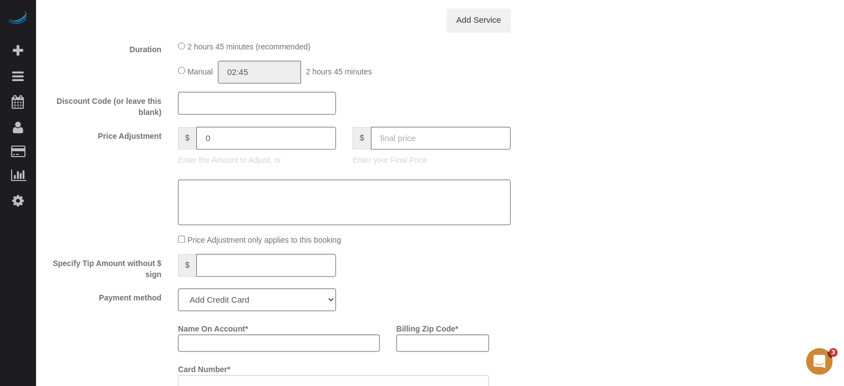
scroll to position [1165, 0]
click at [465, 142] on input "text" at bounding box center [441, 137] width 140 height 23
type input "0"
click at [220, 310] on select "Add Credit Card Cash Check Paypal" at bounding box center [257, 298] width 158 height 23
select select "string:check"
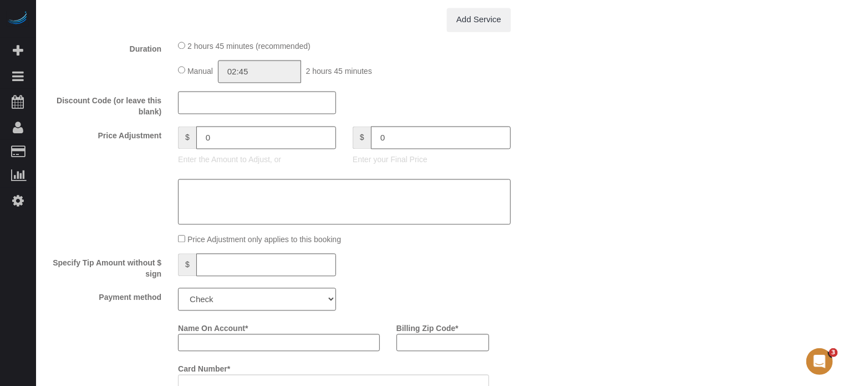
click at [178, 291] on select "Add Credit Card Cash Check Paypal" at bounding box center [257, 298] width 158 height 23
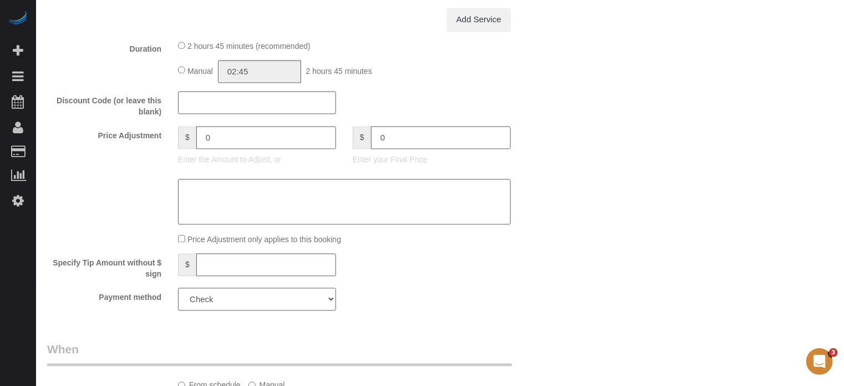
type input "-159"
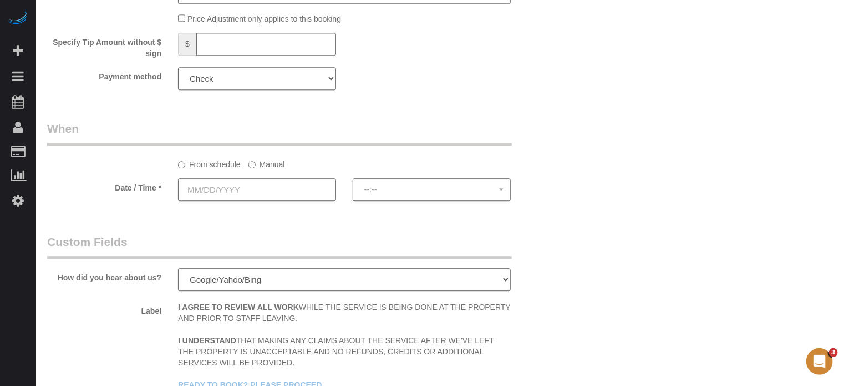
scroll to position [1387, 0]
click at [237, 190] on input "text" at bounding box center [257, 187] width 158 height 23
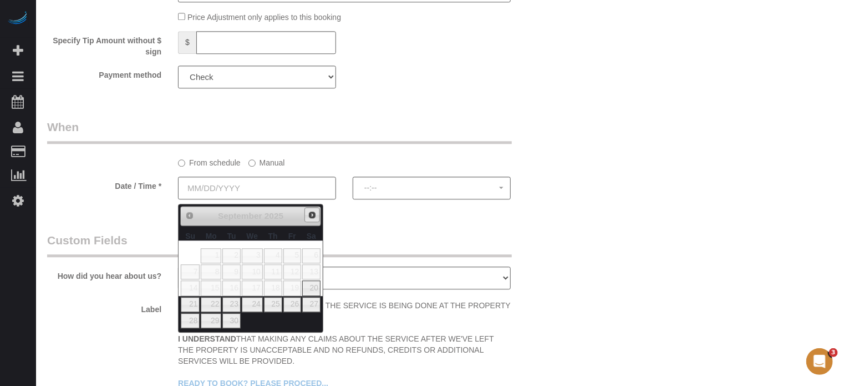
click at [311, 217] on span "Next" at bounding box center [312, 214] width 9 height 9
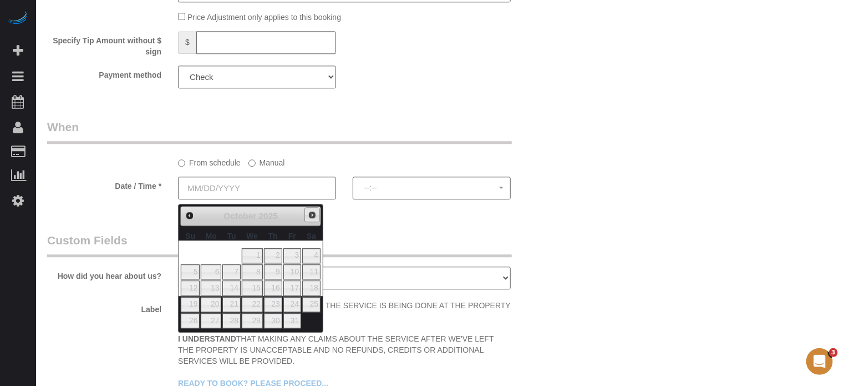
click at [311, 217] on span "Next" at bounding box center [312, 214] width 9 height 9
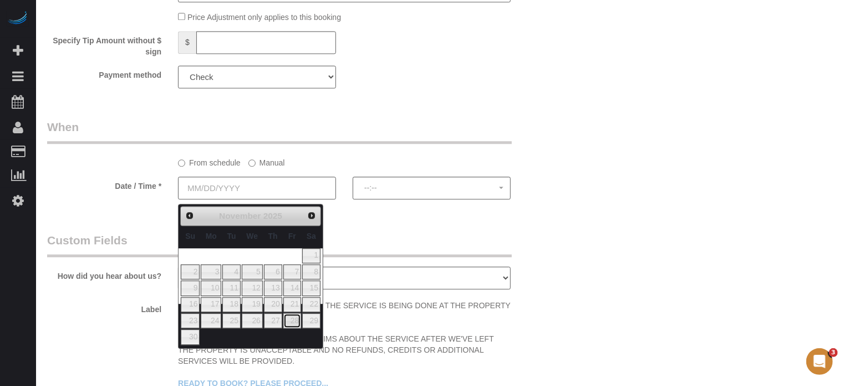
click at [290, 318] on link "28" at bounding box center [292, 320] width 18 height 15
type input "[DATE]"
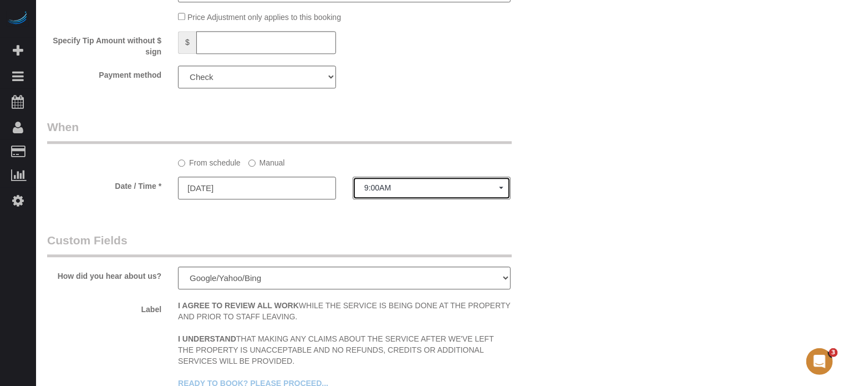
click at [404, 192] on span "9:00AM" at bounding box center [431, 187] width 135 height 9
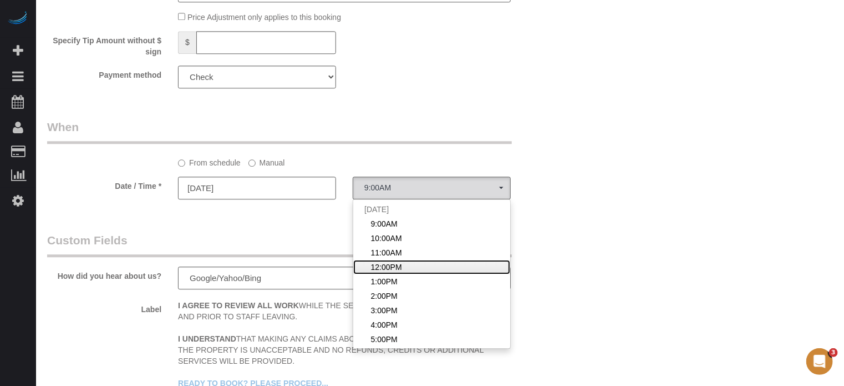
click at [396, 272] on span "12:00PM" at bounding box center [386, 266] width 31 height 11
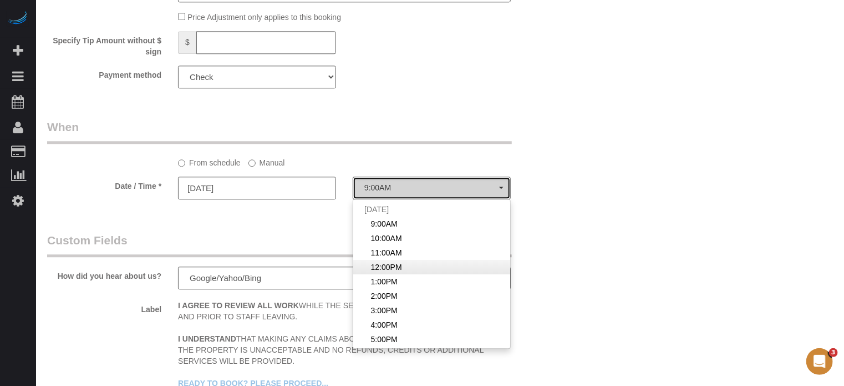
select select "spot154"
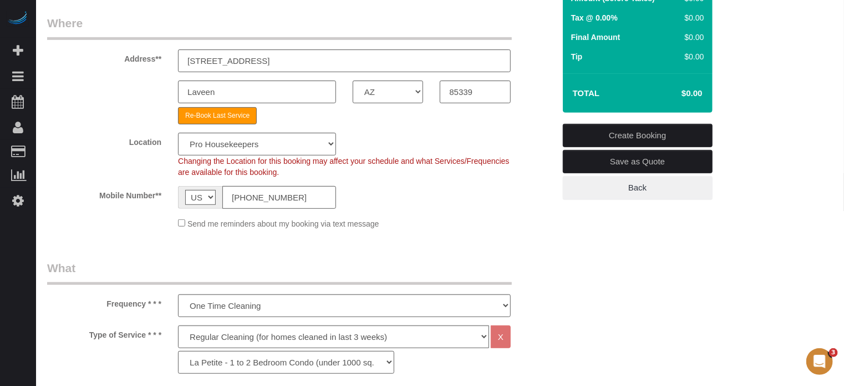
scroll to position [55, 0]
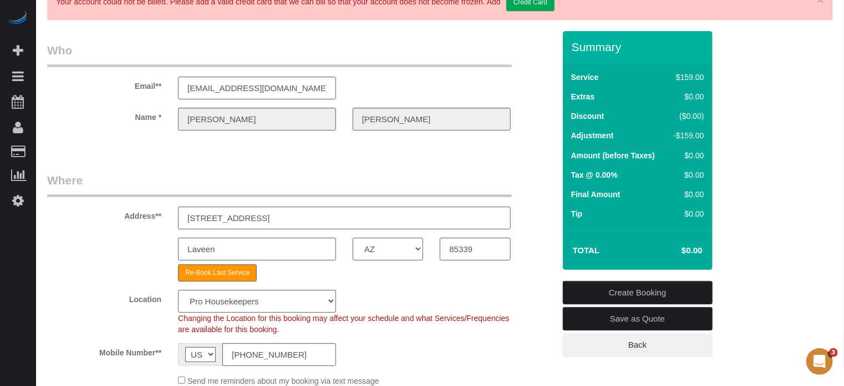
click at [631, 290] on link "Create Booking" at bounding box center [638, 292] width 150 height 23
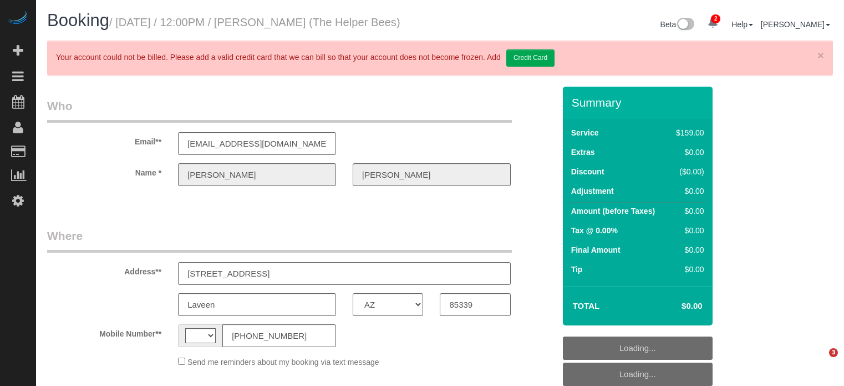
select select "AZ"
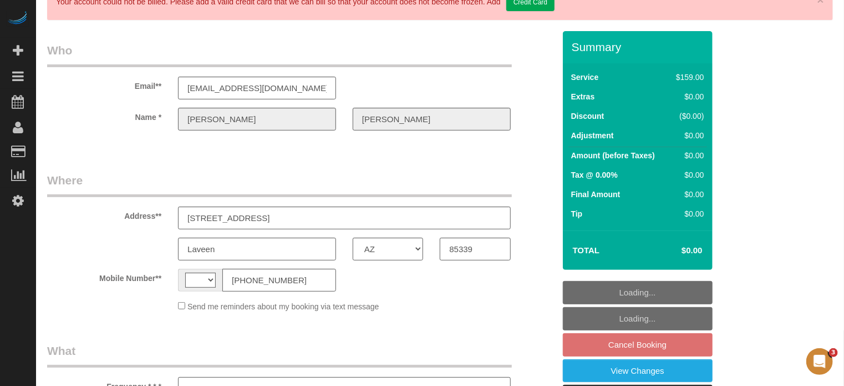
select select "object:374"
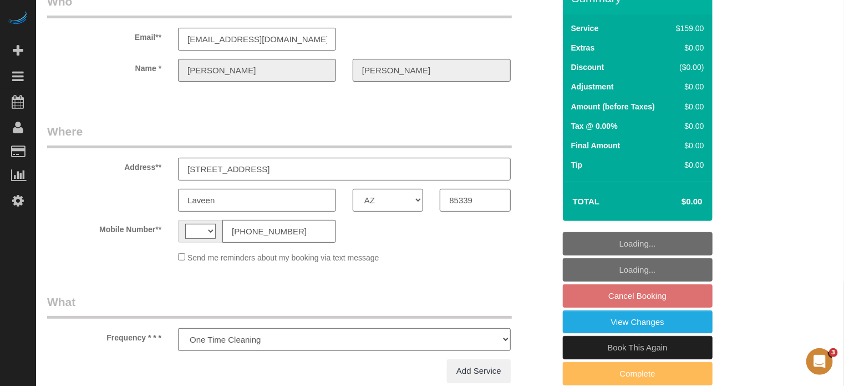
select select "string:[GEOGRAPHIC_DATA]"
select select "4"
select select "number:9"
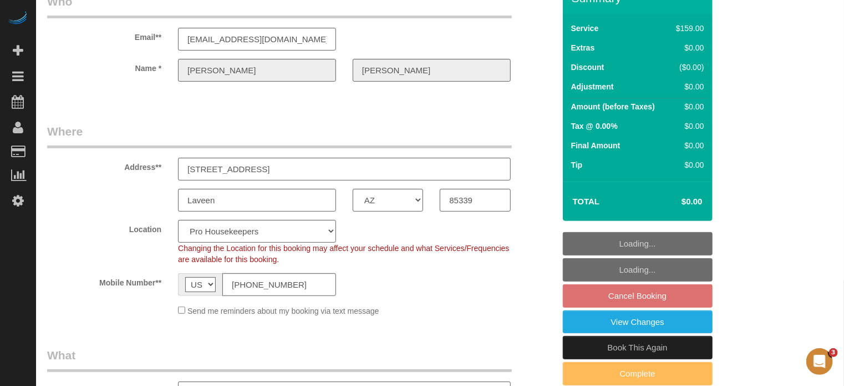
scroll to position [166, 0]
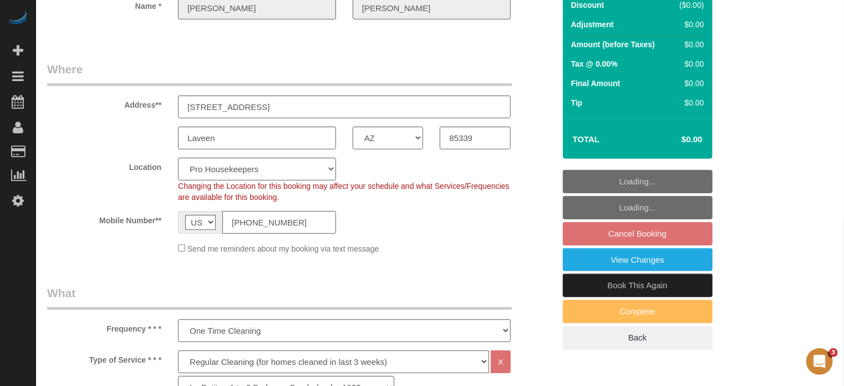
select select "object:1261"
select select "spot4"
click at [589, 297] on link "Book This Again" at bounding box center [638, 284] width 150 height 23
select select "AZ"
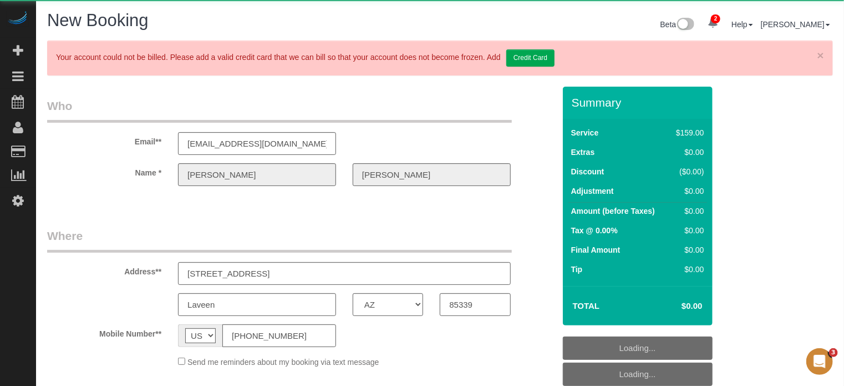
select select "object:1561"
select select "number:9"
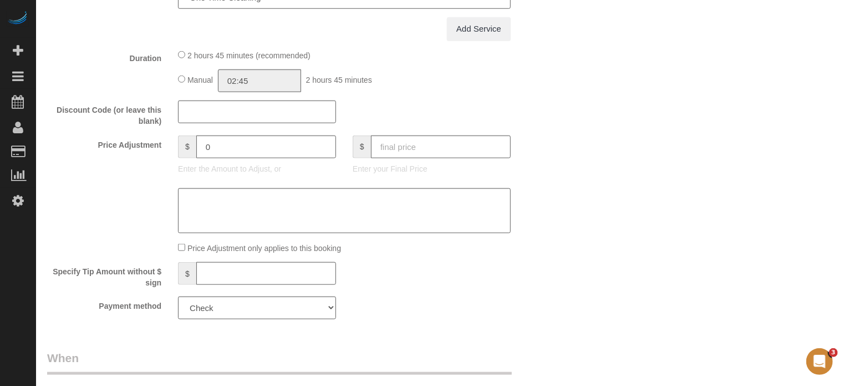
select select "string:fspay"
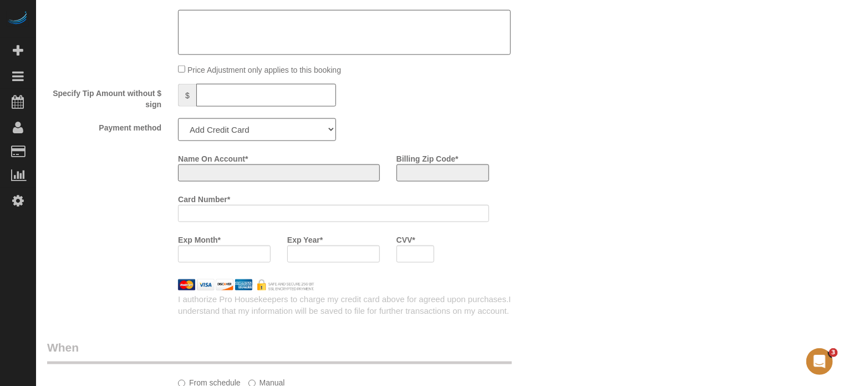
select select "object:1584"
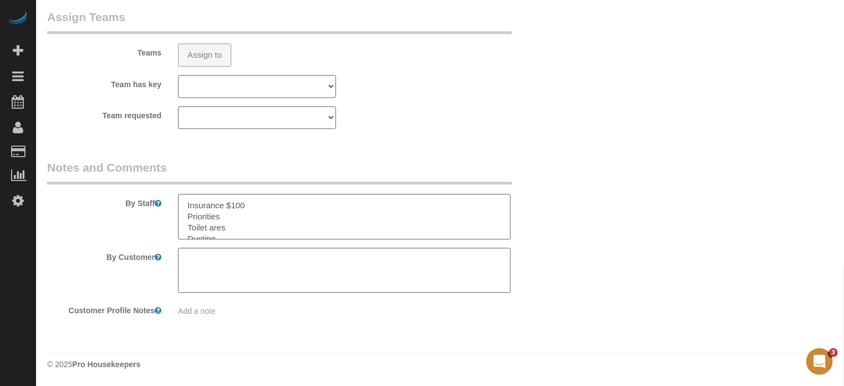
select select "4"
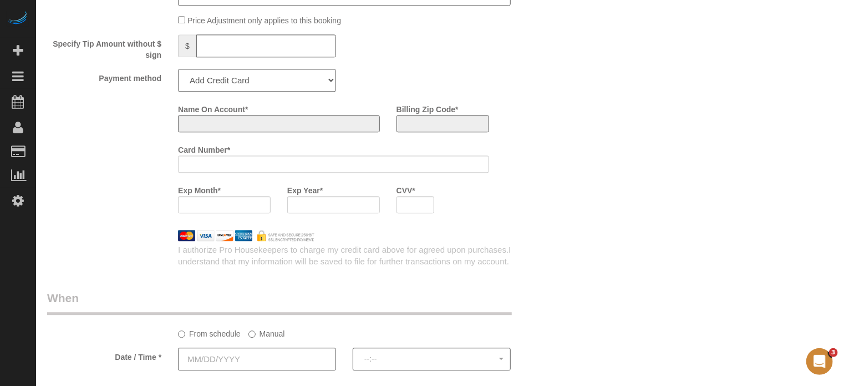
select select "object:2171"
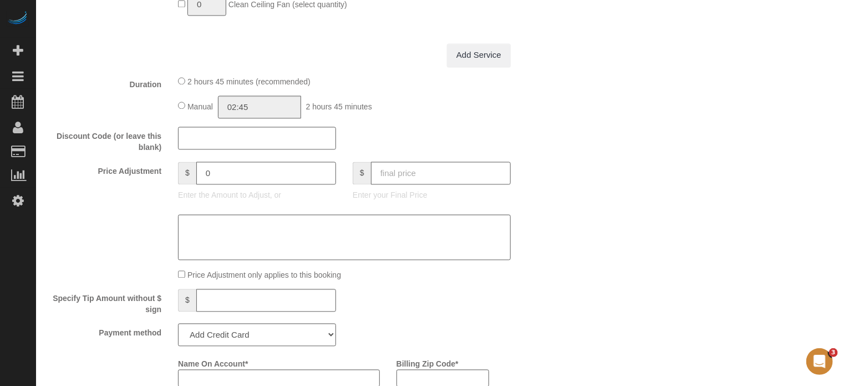
scroll to position [1105, 0]
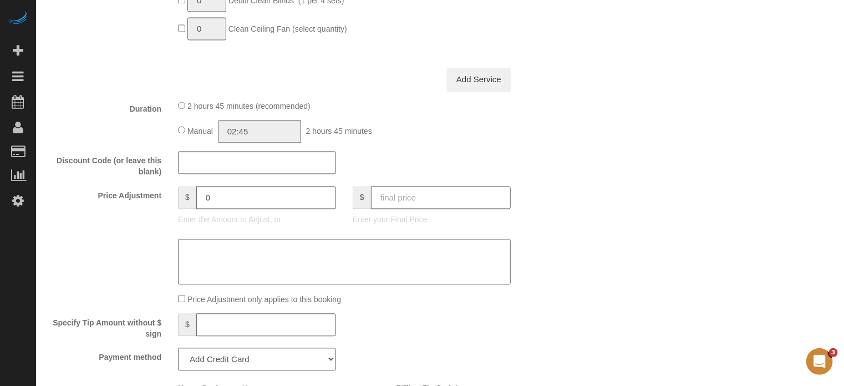
click at [462, 202] on input "text" at bounding box center [441, 197] width 140 height 23
type input "0"
click at [544, 235] on sui-booking-price-adjustment "Price Adjustment $ 0 Enter the Amount to Adjust, or $ 0 Enter your Final Price …" at bounding box center [301, 245] width 508 height 119
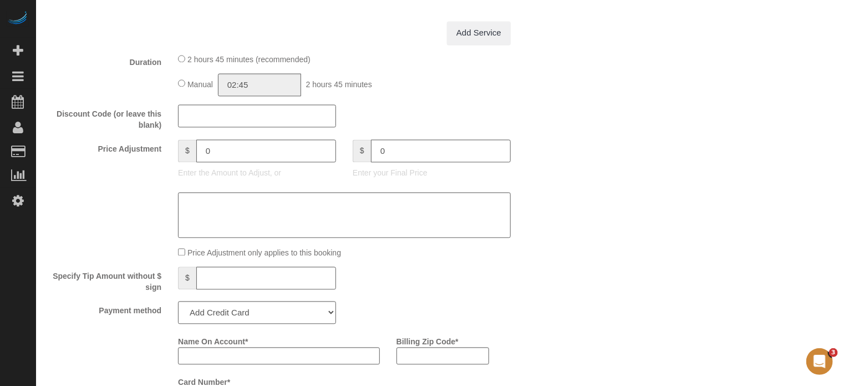
scroll to position [1216, 0]
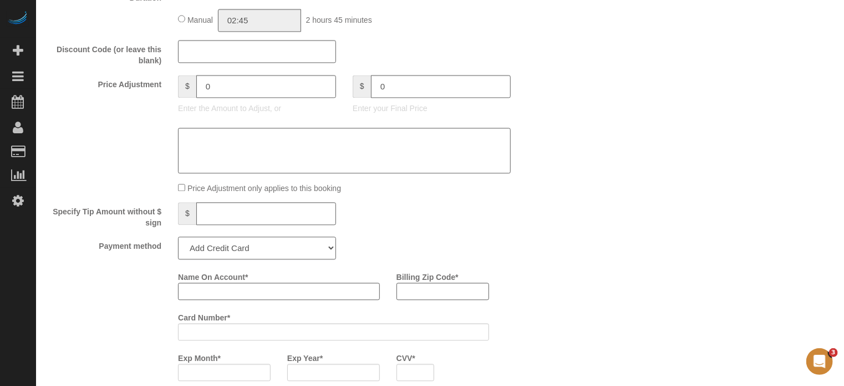
click at [202, 251] on select "Add Credit Card Cash Check Paypal" at bounding box center [257, 247] width 158 height 23
type input "-159"
select select "string:check"
click at [178, 240] on select "Add Credit Card Cash Check Paypal" at bounding box center [257, 247] width 158 height 23
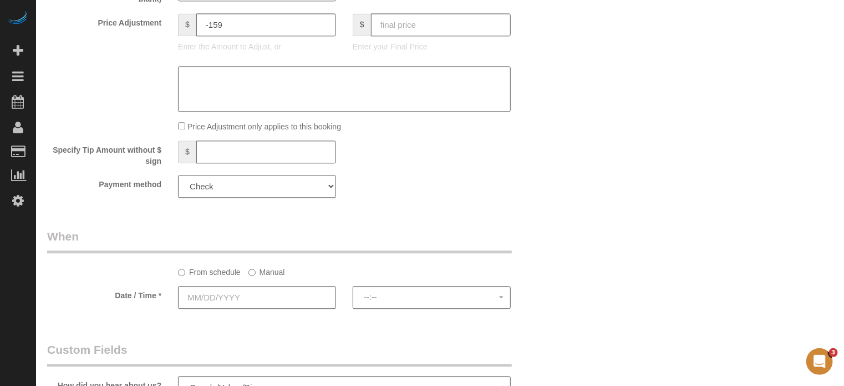
scroll to position [1382, 0]
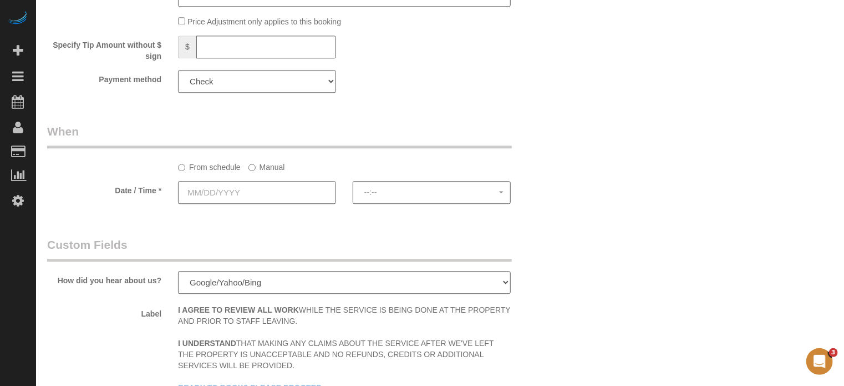
click at [270, 199] on input "text" at bounding box center [257, 192] width 158 height 23
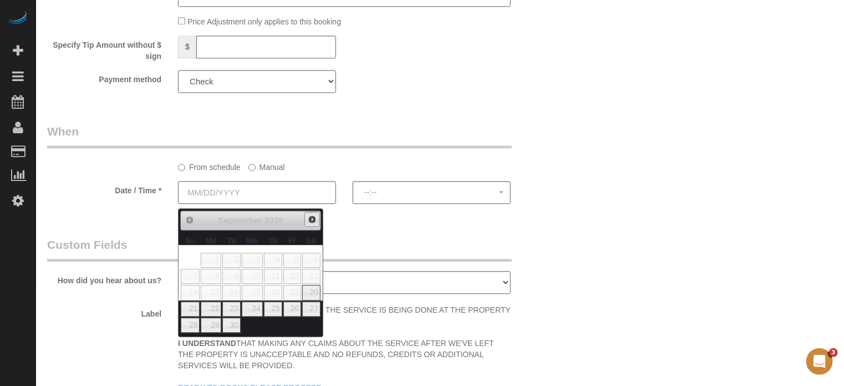
click at [311, 220] on span "Next" at bounding box center [312, 219] width 9 height 9
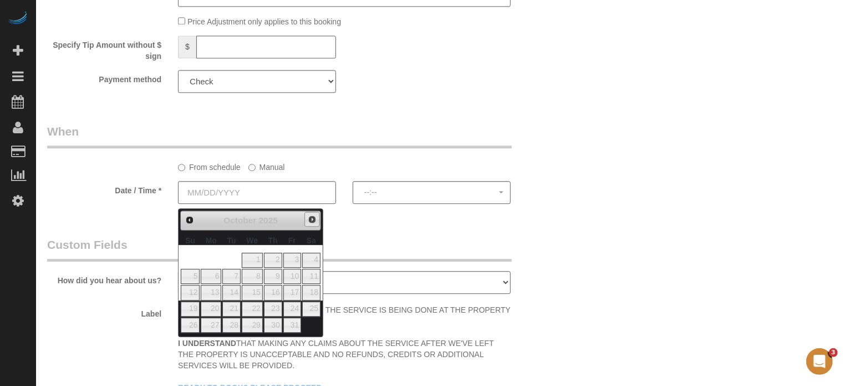
click at [311, 220] on span "Next" at bounding box center [312, 219] width 9 height 9
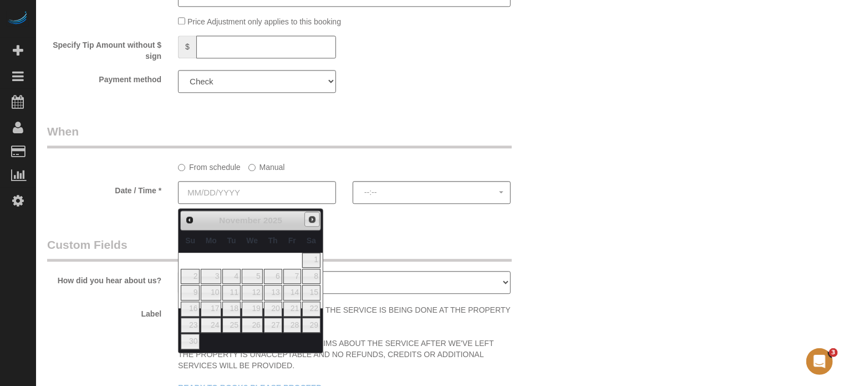
click at [309, 219] on span "Next" at bounding box center [312, 219] width 9 height 9
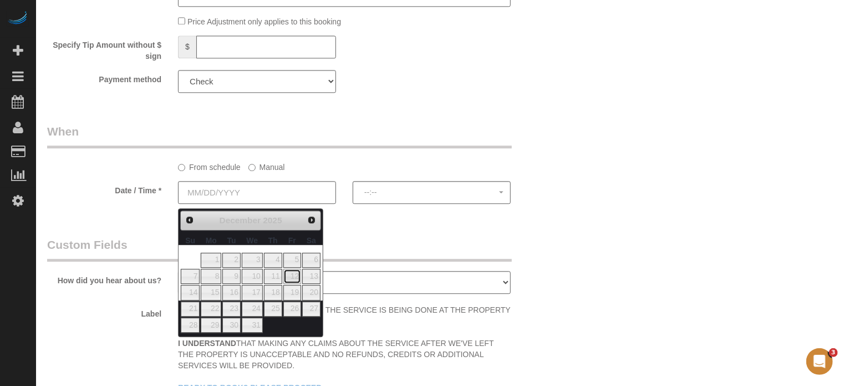
click at [293, 277] on link "12" at bounding box center [292, 276] width 18 height 15
type input "12/12/2025"
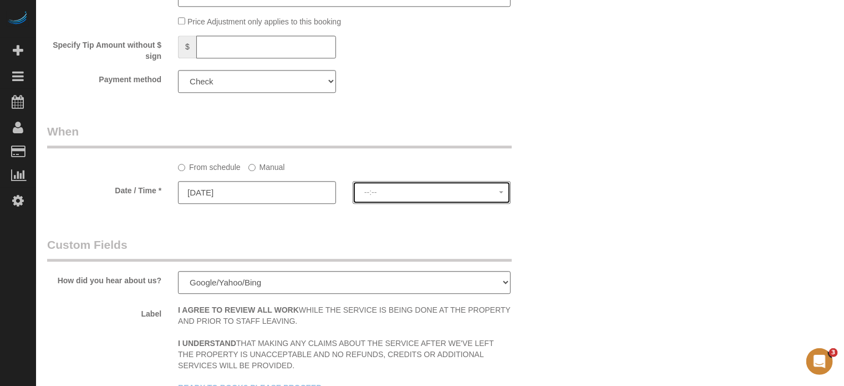
click at [387, 196] on span "--:--" at bounding box center [431, 192] width 135 height 9
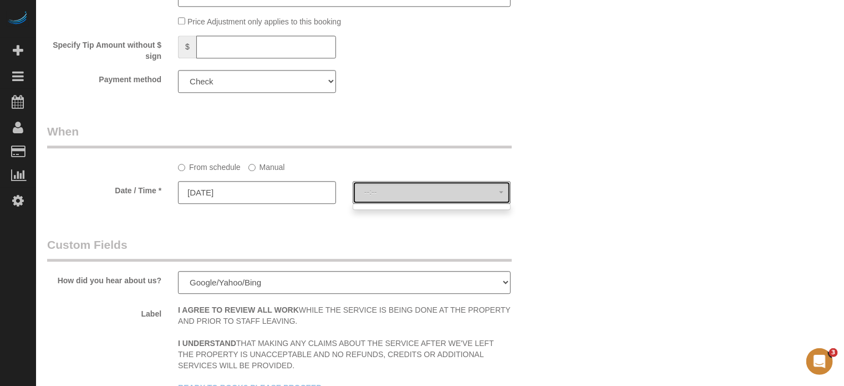
click at [403, 202] on button "--:--" at bounding box center [432, 192] width 158 height 23
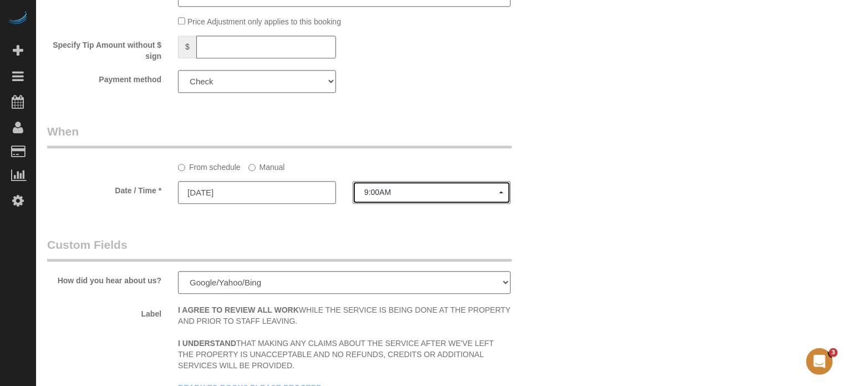
click at [393, 196] on span "9:00AM" at bounding box center [431, 192] width 135 height 9
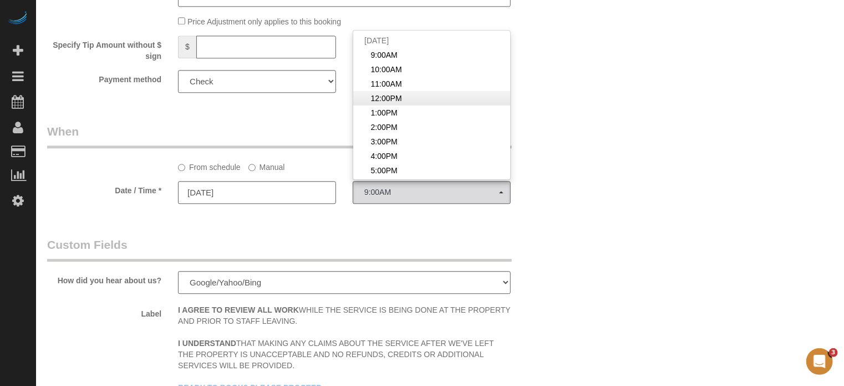
click at [389, 101] on span "12:00PM" at bounding box center [386, 98] width 31 height 11
select select "spot104"
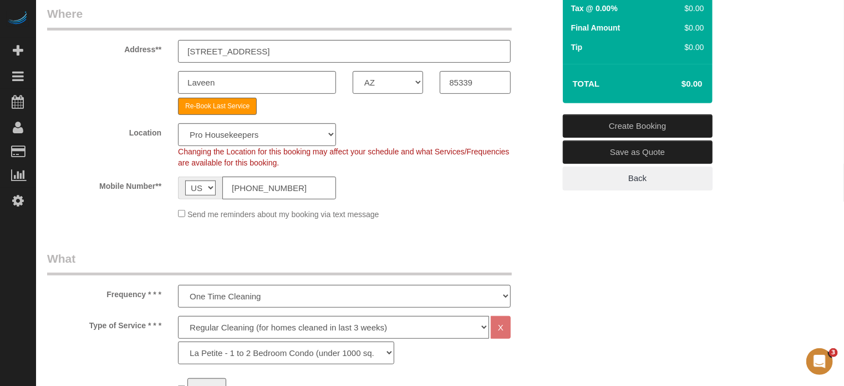
scroll to position [162, 0]
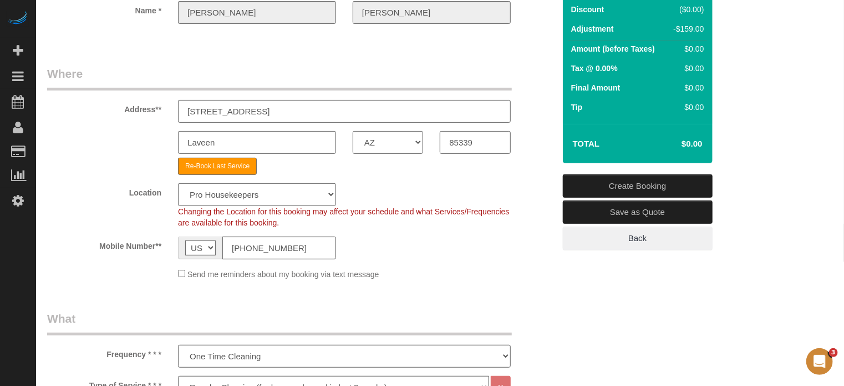
click at [630, 183] on link "Create Booking" at bounding box center [638, 185] width 150 height 23
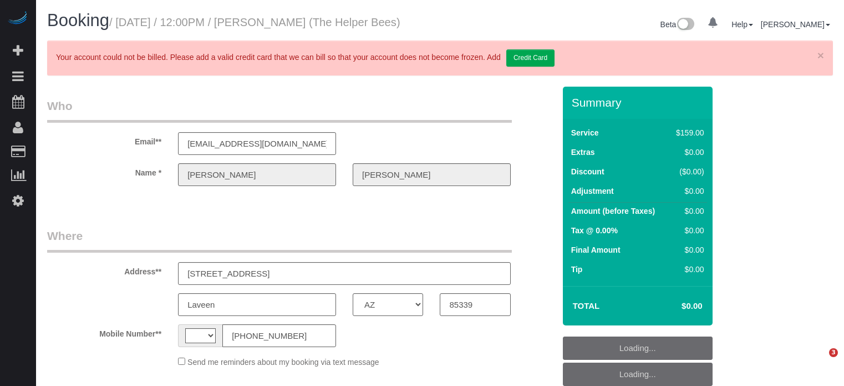
select select "AZ"
select select "string:[GEOGRAPHIC_DATA]"
select select "spot4"
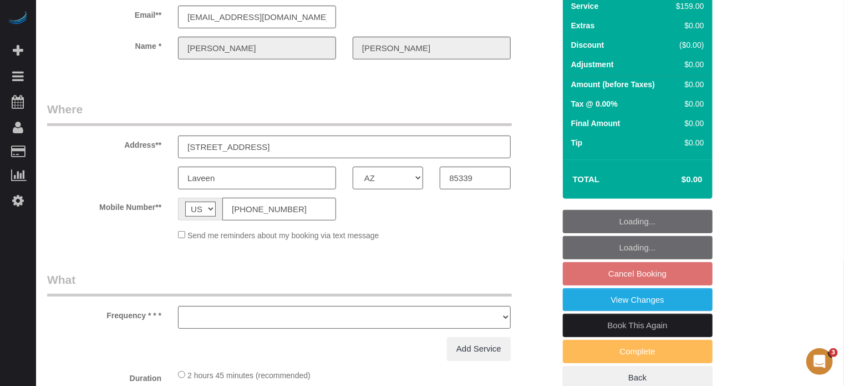
select select "object:626"
select select "number:9"
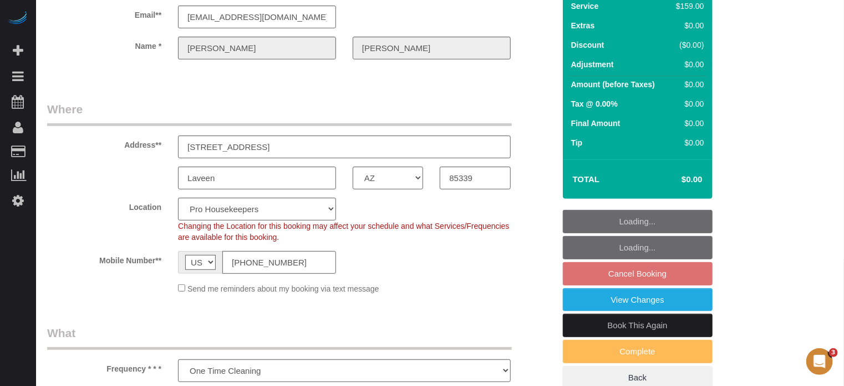
scroll to position [166, 0]
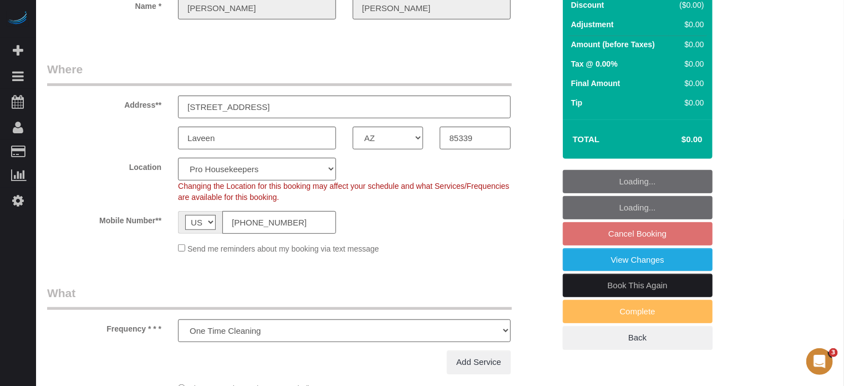
select select "object:1132"
select select "4"
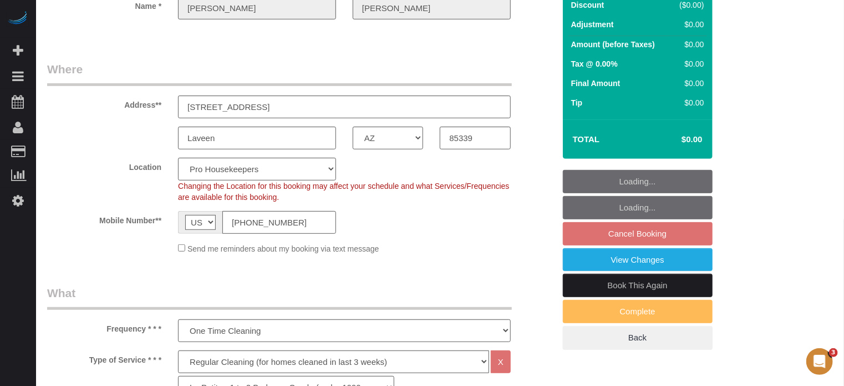
select select "spot54"
click at [579, 297] on link "Book This Again" at bounding box center [638, 284] width 150 height 23
select select "AZ"
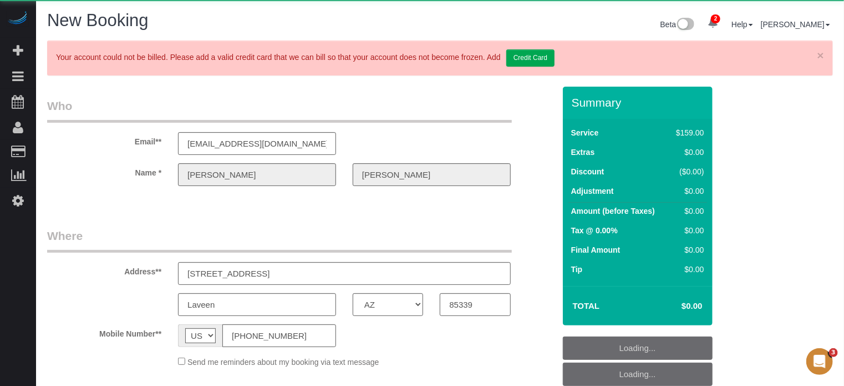
select select "number:9"
select select "string:fspay"
select select "object:2164"
select select "4"
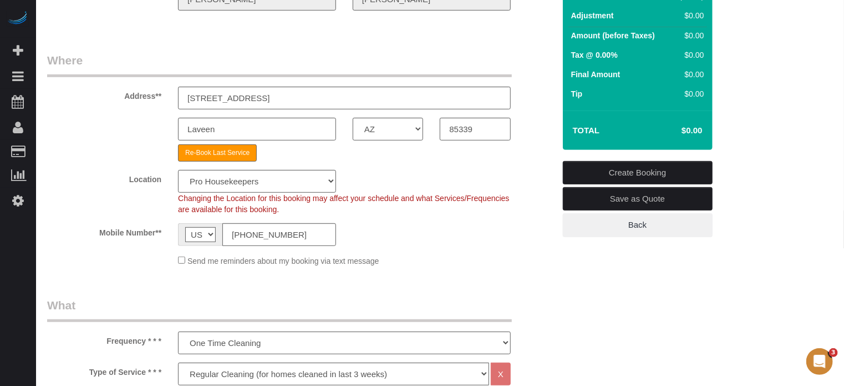
scroll to position [277, 0]
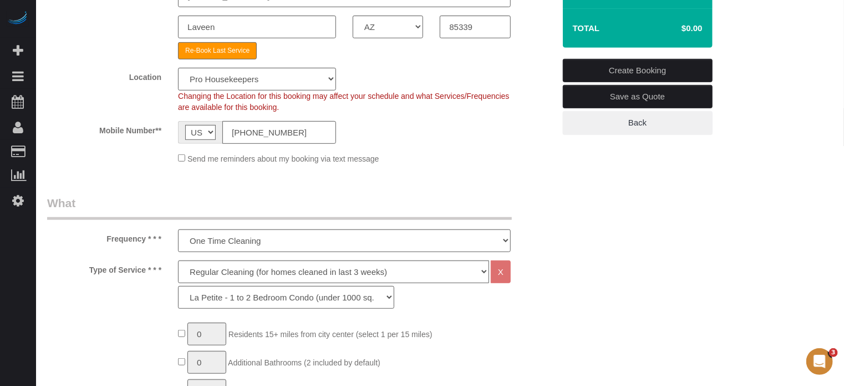
select select "object:2176"
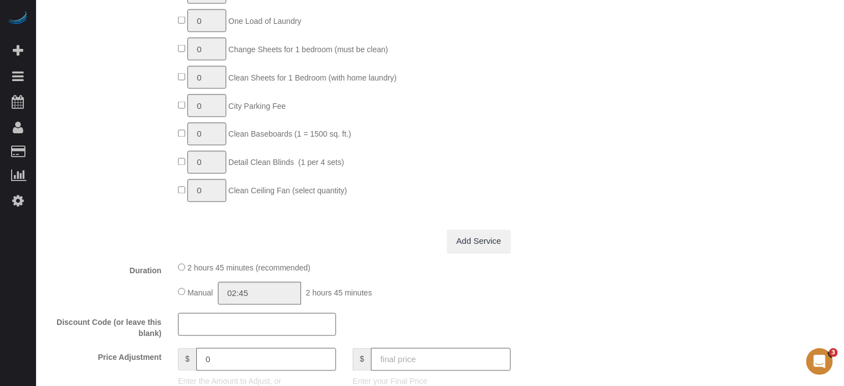
scroll to position [1054, 0]
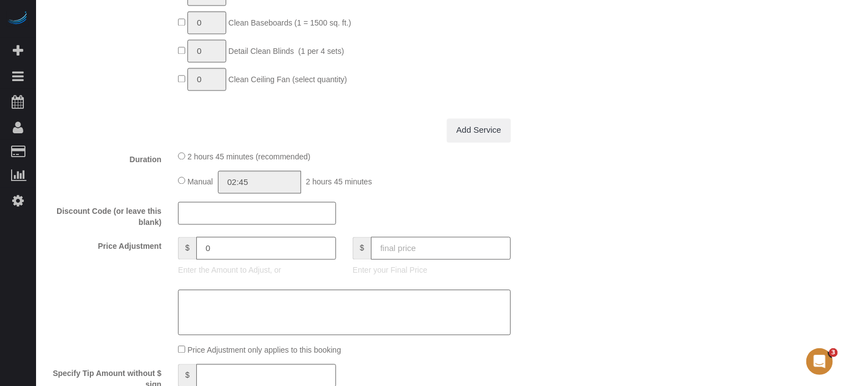
click at [457, 255] on input "text" at bounding box center [441, 248] width 140 height 23
type input "0"
click at [545, 245] on div "Price Adjustment $ 0 Enter the Amount to Adjust, or $ 0 Enter your Final Price" at bounding box center [301, 259] width 524 height 44
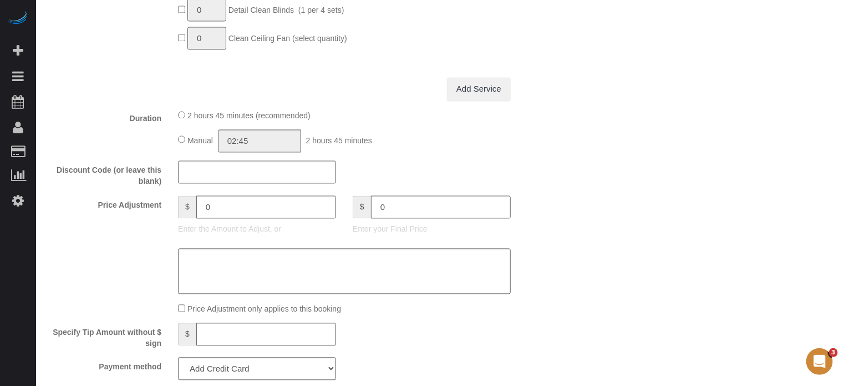
scroll to position [1220, 0]
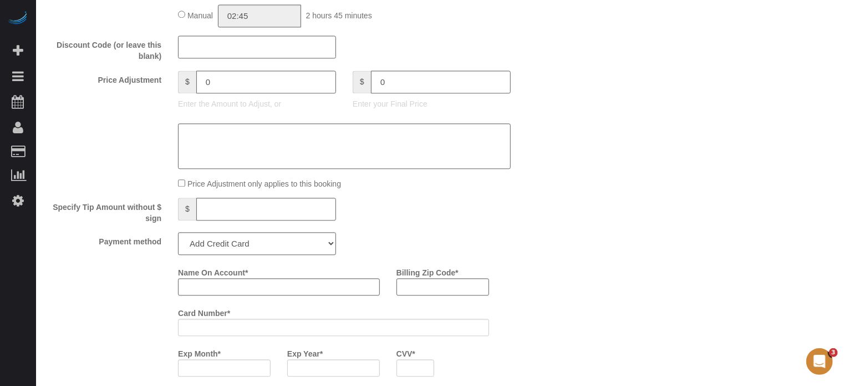
type input "-159"
click at [212, 255] on select "Add Credit Card Cash Check Paypal" at bounding box center [257, 243] width 158 height 23
select select "string:check"
click at [178, 236] on select "Add Credit Card Cash Check Paypal" at bounding box center [257, 243] width 158 height 23
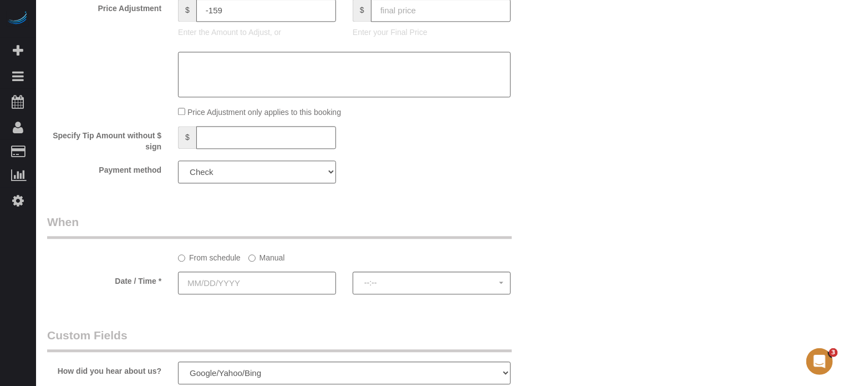
scroll to position [1387, 0]
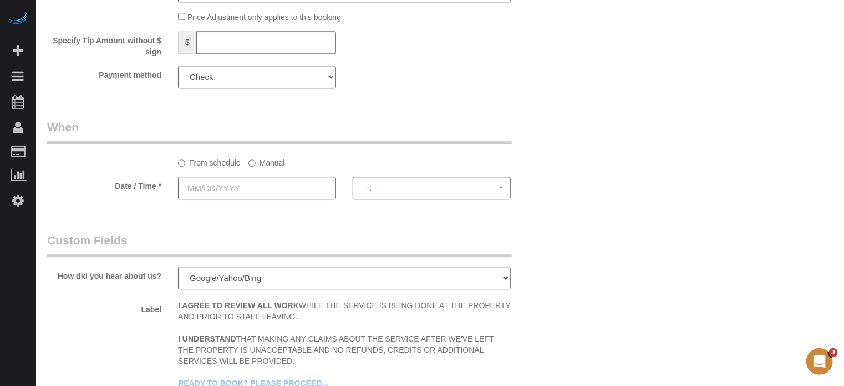
click at [242, 199] on input "text" at bounding box center [257, 187] width 158 height 23
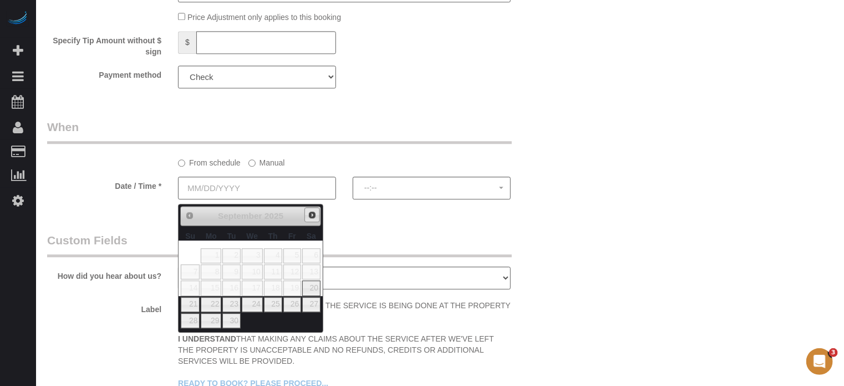
click at [310, 217] on span "Next" at bounding box center [312, 214] width 9 height 9
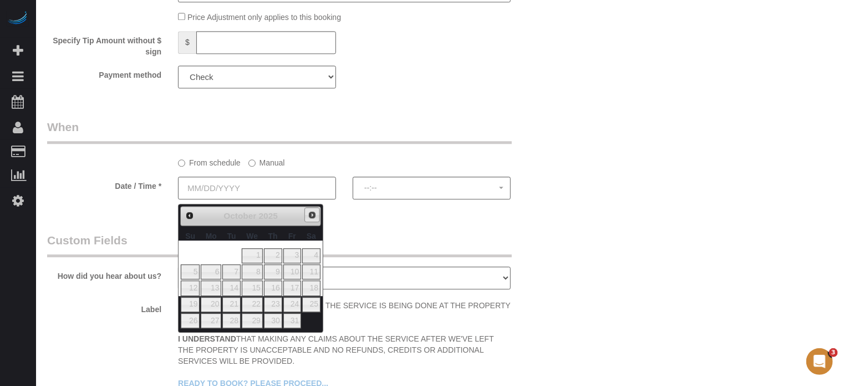
click at [310, 217] on span "Next" at bounding box center [312, 214] width 9 height 9
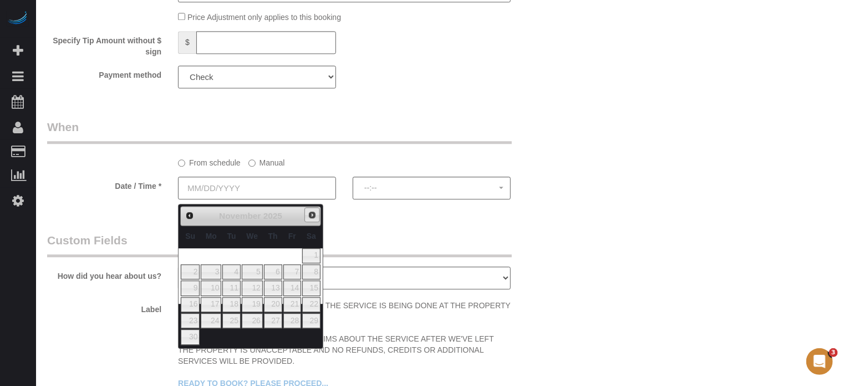
click at [312, 215] on span "Next" at bounding box center [312, 214] width 9 height 9
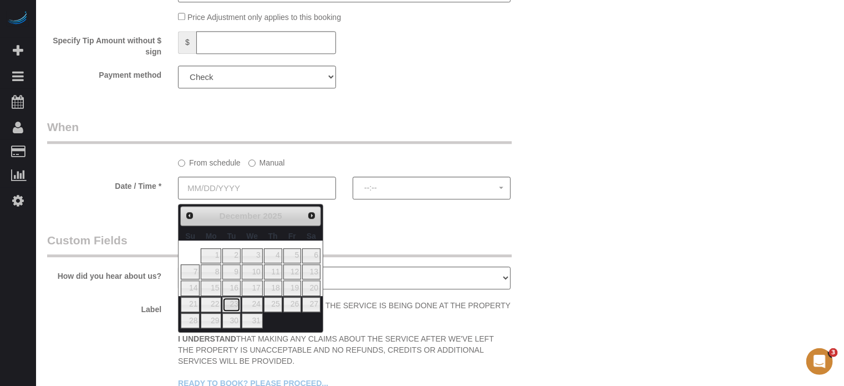
click at [232, 307] on link "23" at bounding box center [231, 304] width 18 height 15
type input "12/23/2025"
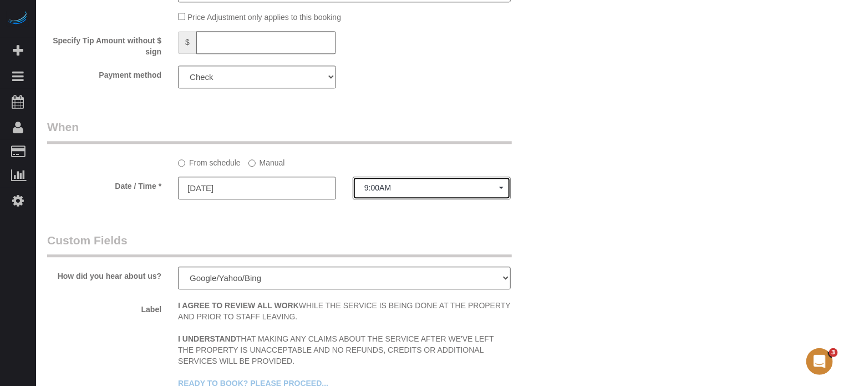
click at [400, 192] on span "9:00AM" at bounding box center [431, 187] width 135 height 9
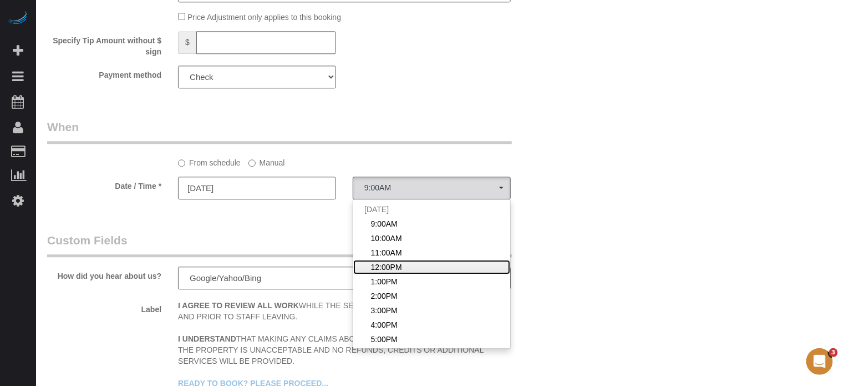
click at [396, 265] on span "12:00PM" at bounding box center [386, 266] width 31 height 11
select select "spot154"
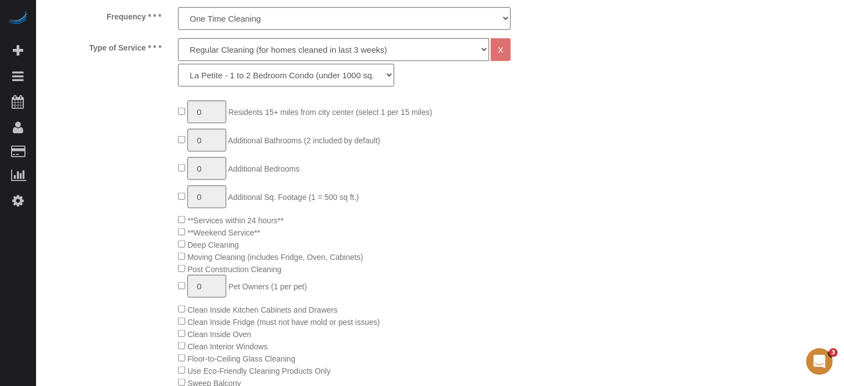
scroll to position [111, 0]
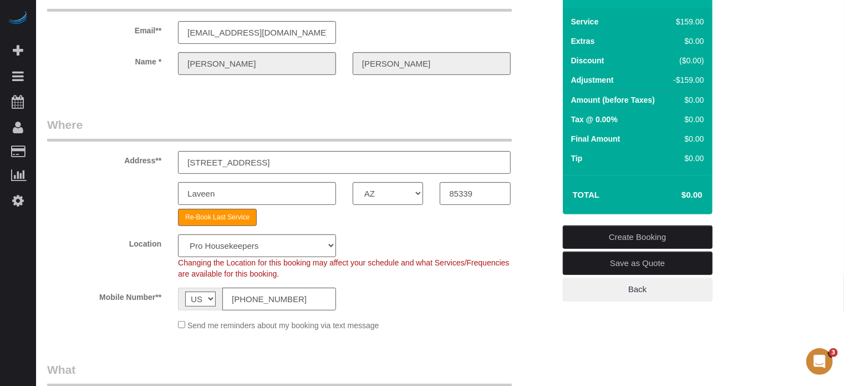
click at [621, 238] on link "Create Booking" at bounding box center [638, 236] width 150 height 23
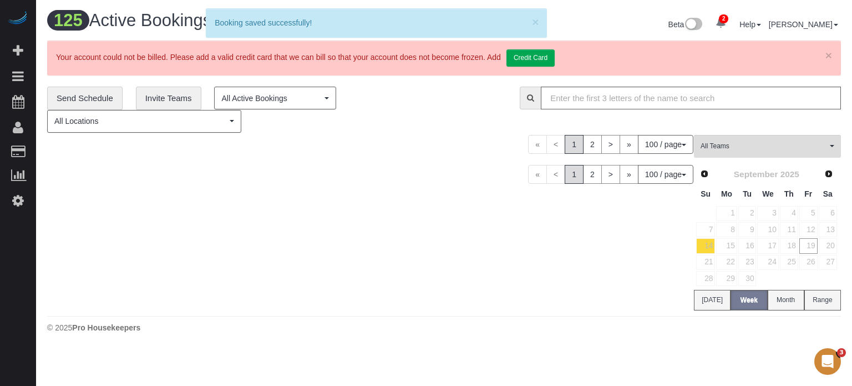
click at [725, 237] on td "15" at bounding box center [727, 245] width 22 height 16
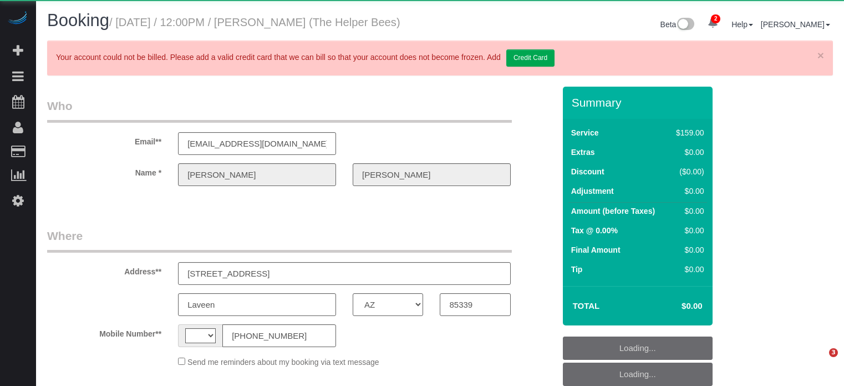
select select "AZ"
select select "object:630"
select select "string:[GEOGRAPHIC_DATA]"
select select "4"
select select "number:9"
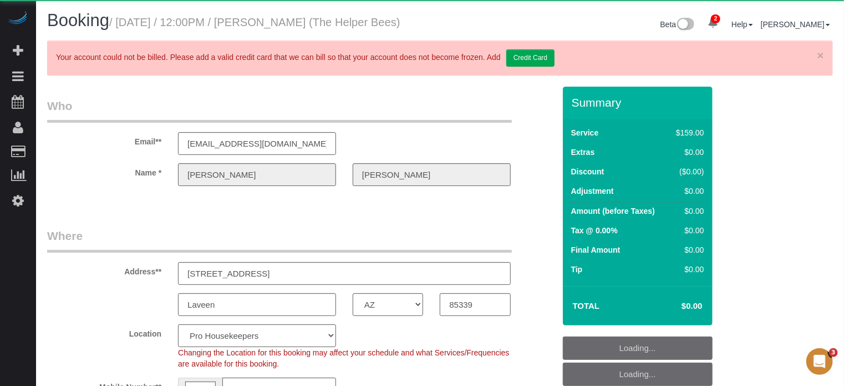
select select "spot4"
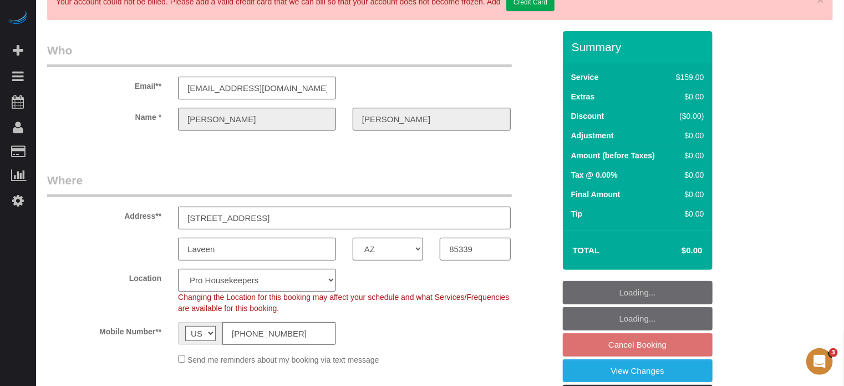
scroll to position [222, 0]
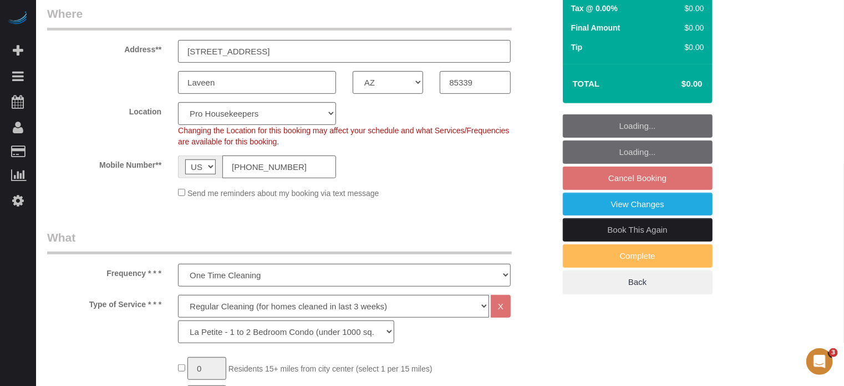
click at [587, 241] on link "Book This Again" at bounding box center [638, 229] width 150 height 23
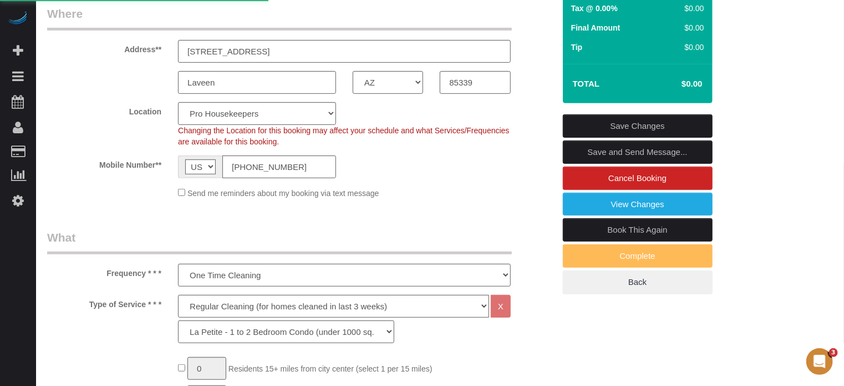
select select "AZ"
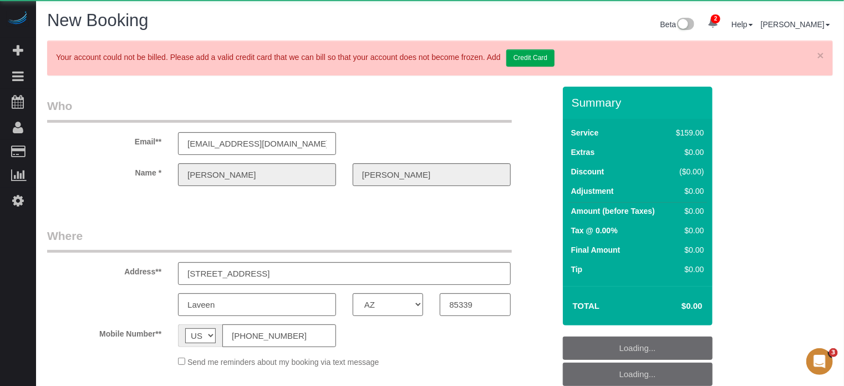
select select "string:fspay"
select select "object:2474"
select select "number:9"
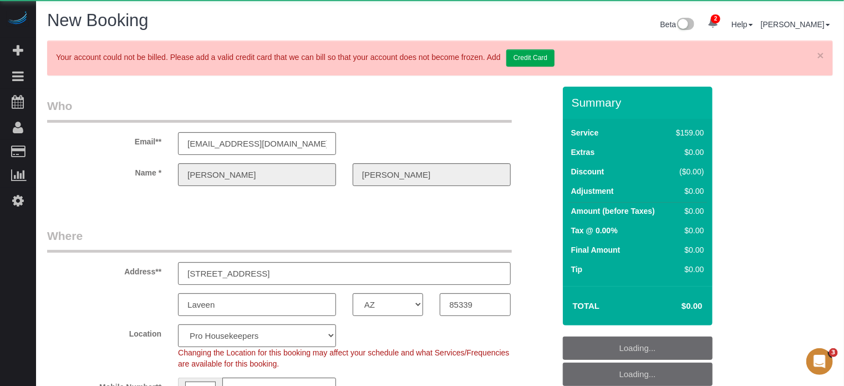
select select "object:2612"
select select "4"
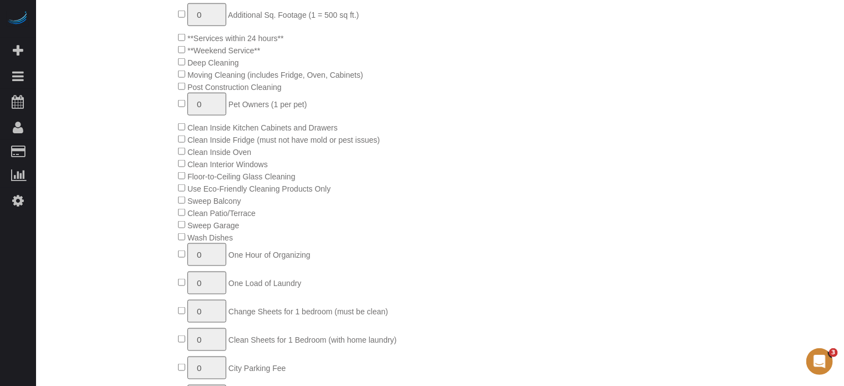
select select "object:2619"
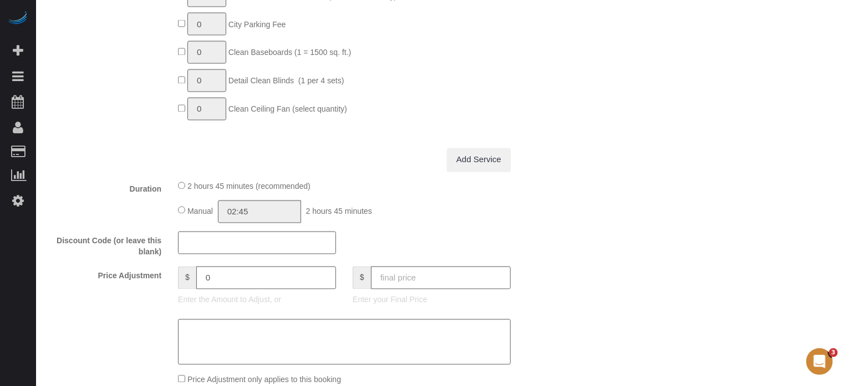
scroll to position [1130, 0]
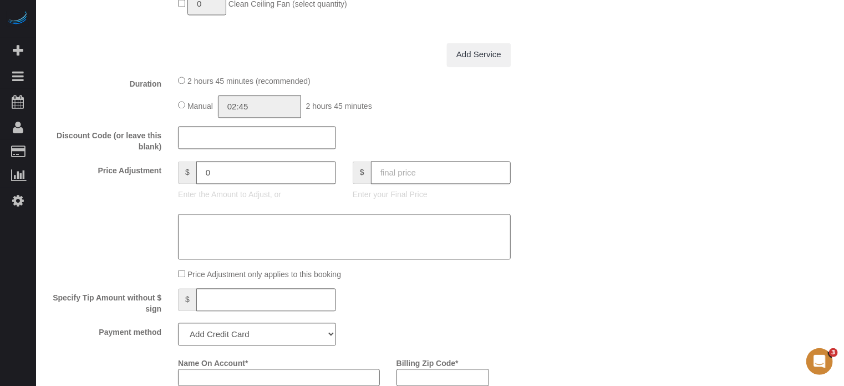
click at [417, 181] on input "text" at bounding box center [441, 172] width 140 height 23
type input "0"
click at [532, 193] on div "Price Adjustment $ 0 Enter the Amount to Adjust, or $ 0 Enter your Final Price" at bounding box center [301, 183] width 524 height 44
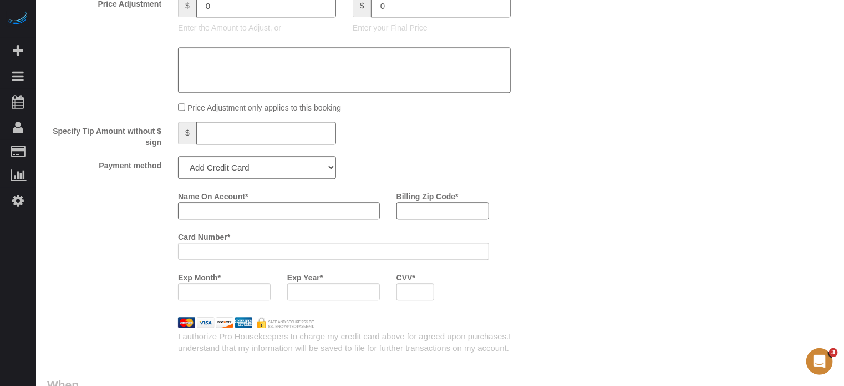
type input "-159"
click at [226, 169] on select "Add Credit Card Cash Check Paypal" at bounding box center [257, 167] width 158 height 23
select select "string:check"
click at [178, 160] on select "Add Credit Card Cash Check Paypal" at bounding box center [257, 167] width 158 height 23
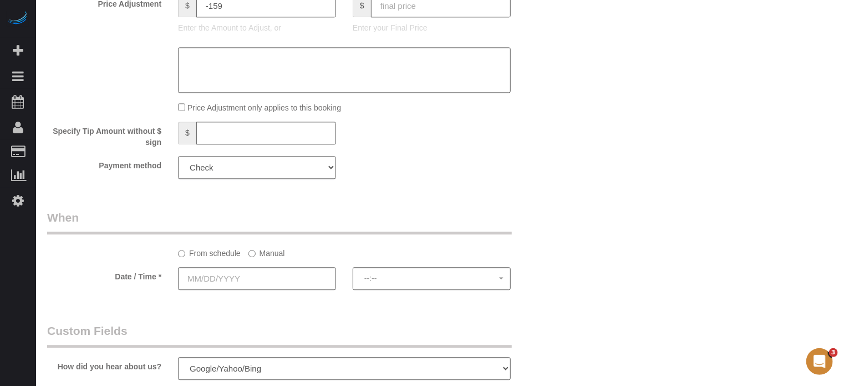
scroll to position [1518, 0]
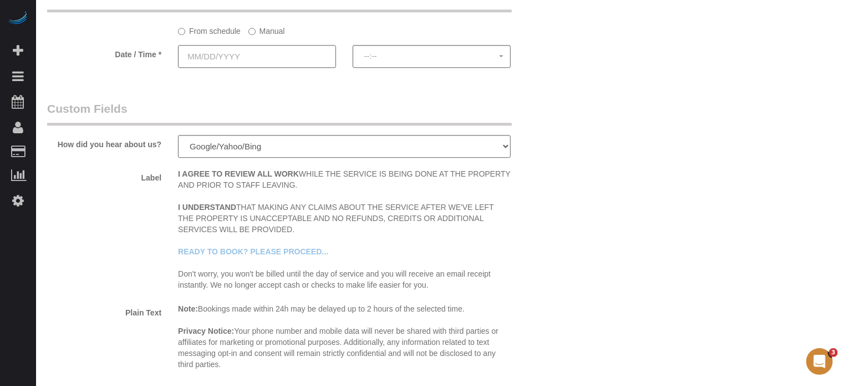
click at [288, 68] on input "text" at bounding box center [257, 56] width 158 height 23
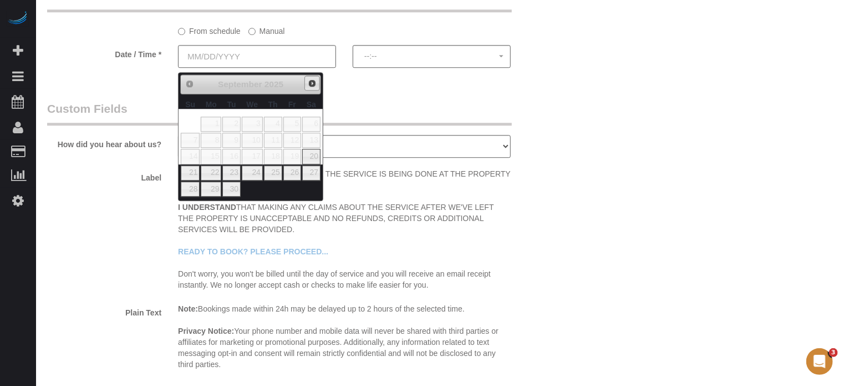
click at [316, 84] on span "Next" at bounding box center [312, 83] width 9 height 9
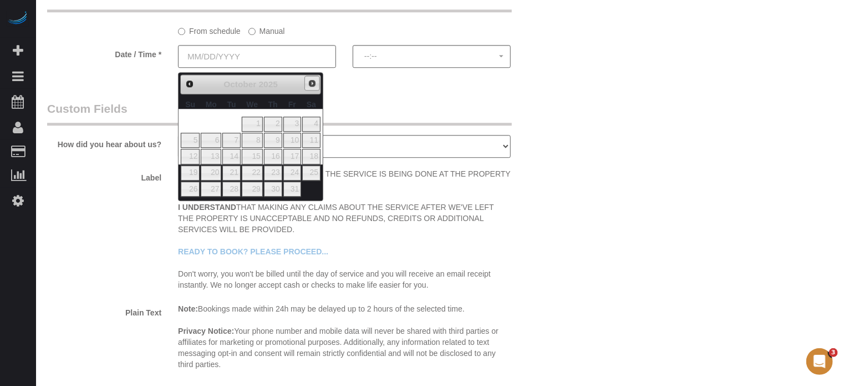
click at [316, 84] on span "Next" at bounding box center [312, 83] width 9 height 9
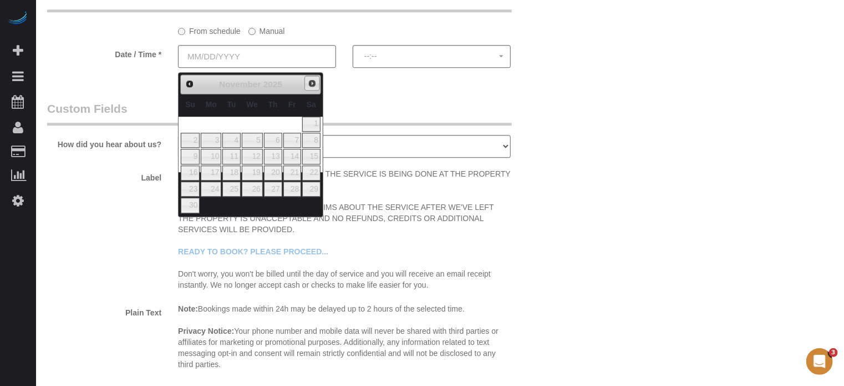
click at [316, 84] on span "Next" at bounding box center [312, 83] width 9 height 9
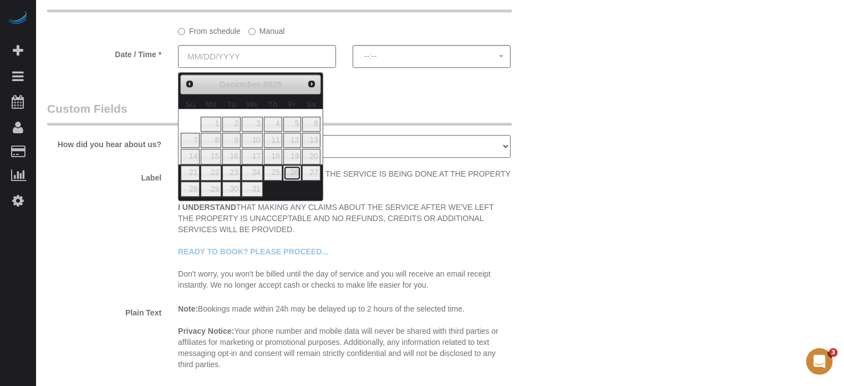
click at [297, 174] on link "26" at bounding box center [292, 172] width 18 height 15
type input "12/26/2025"
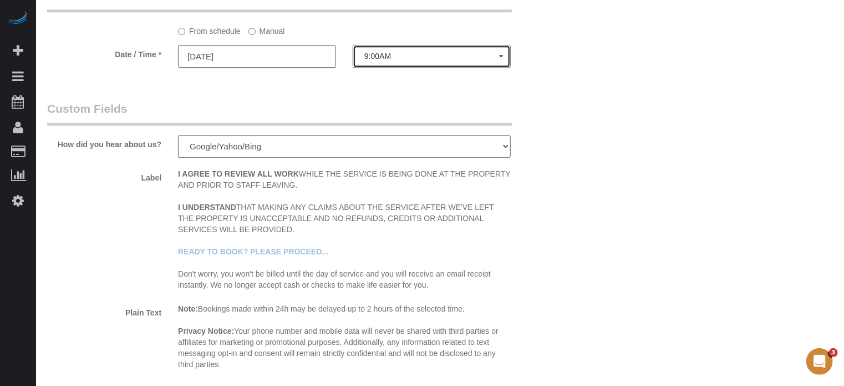
click at [386, 60] on span "9:00AM" at bounding box center [431, 56] width 135 height 9
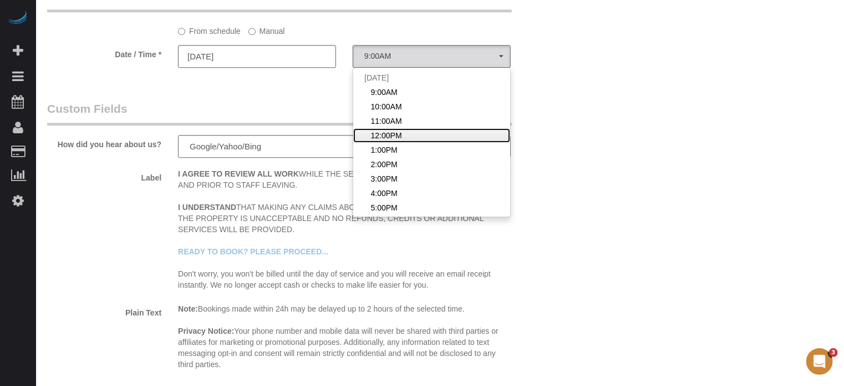
click at [392, 133] on link "12:00PM" at bounding box center [431, 135] width 157 height 14
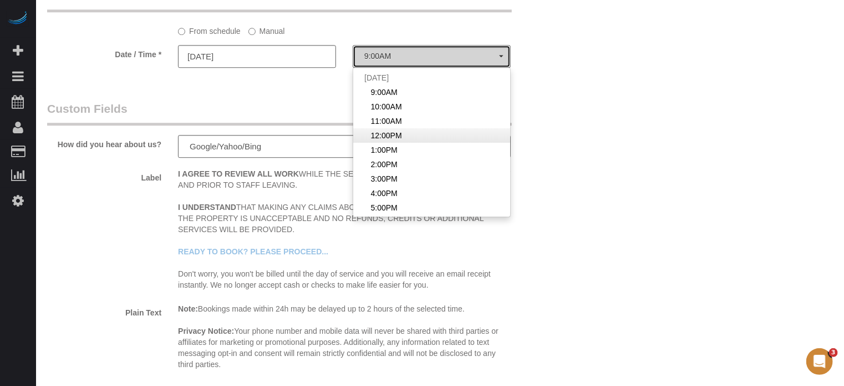
select select "spot104"
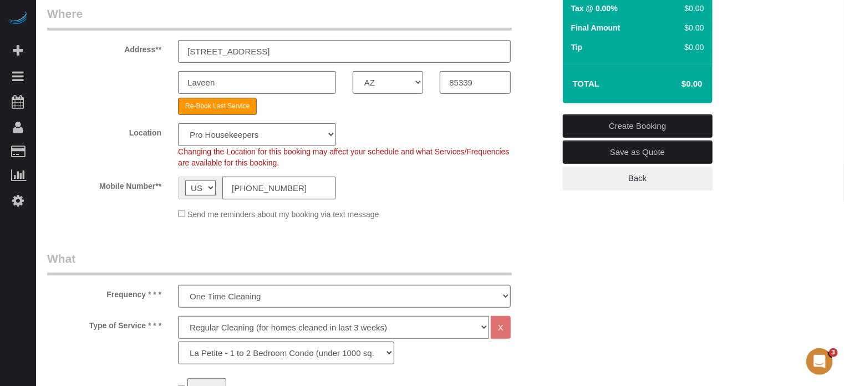
scroll to position [131, 0]
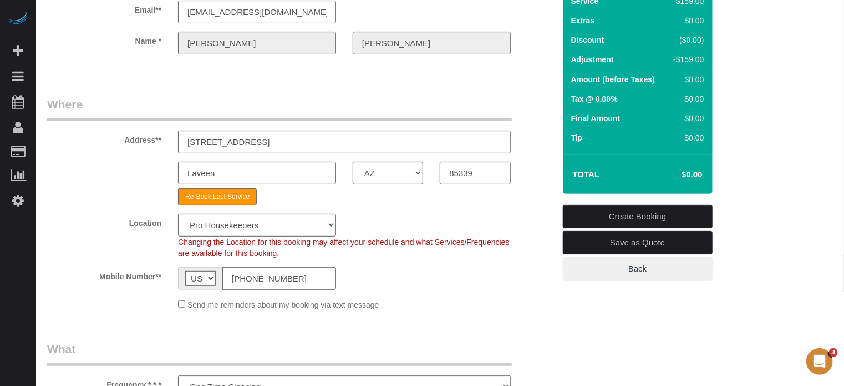
click at [619, 210] on link "Create Booking" at bounding box center [638, 216] width 150 height 23
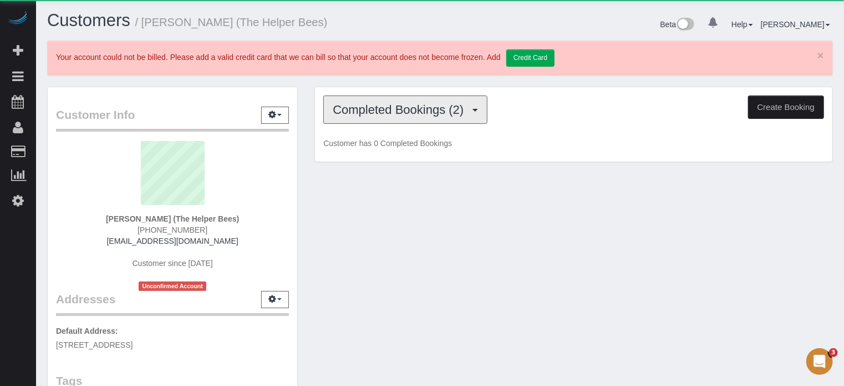
click at [382, 116] on button "Completed Bookings (2)" at bounding box center [405, 109] width 164 height 28
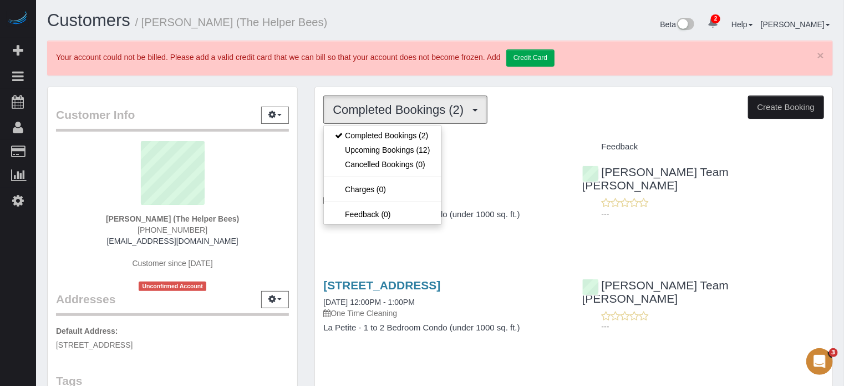
click at [308, 136] on div "Completed Bookings (2) Completed Bookings (2) Upcoming Bookings (12) Cancelled …" at bounding box center [573, 245] width 535 height 316
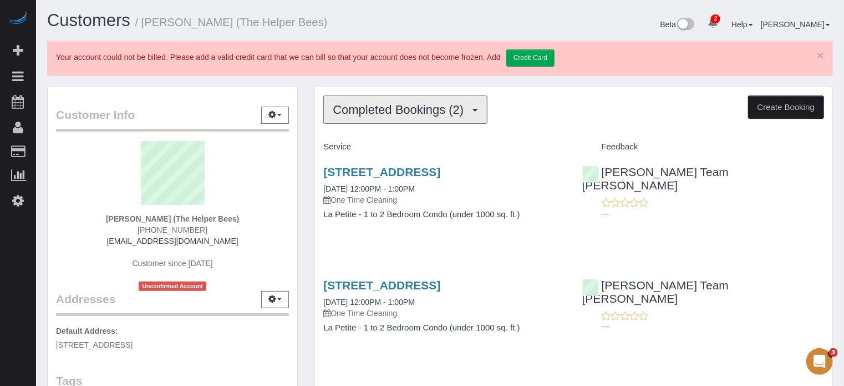
click at [374, 113] on span "Completed Bookings (2)" at bounding box center [401, 110] width 136 height 14
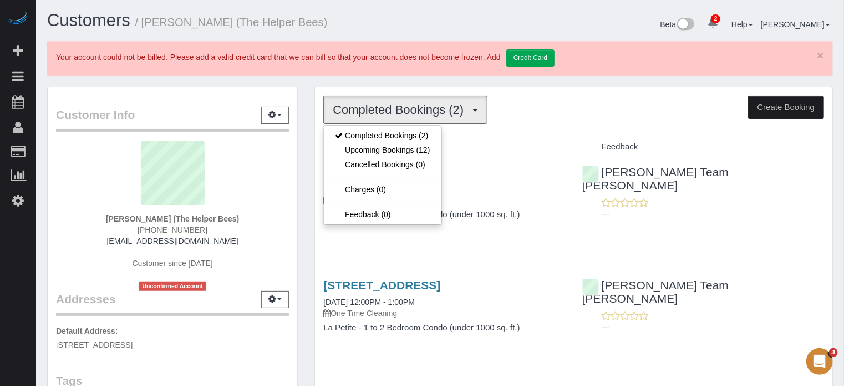
click at [311, 143] on div "Completed Bookings (2) Completed Bookings (2) Upcoming Bookings (12) Cancelled …" at bounding box center [573, 245] width 535 height 316
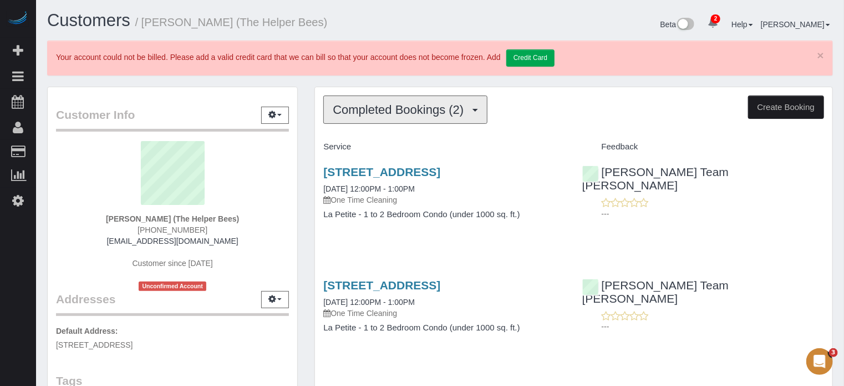
click at [465, 108] on span "Completed Bookings (2)" at bounding box center [401, 110] width 136 height 14
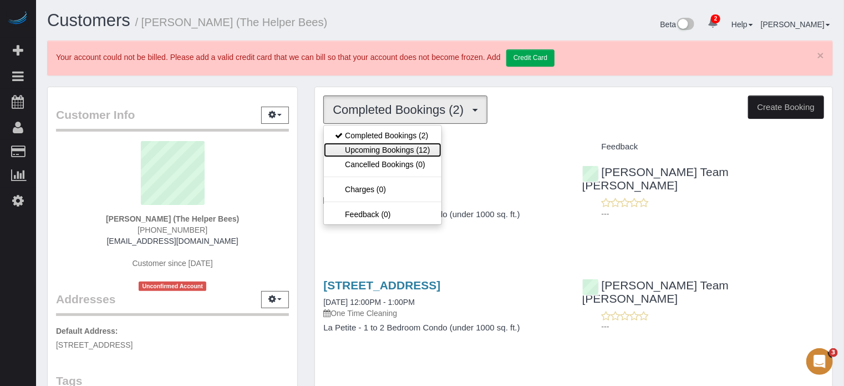
click at [406, 144] on link "Upcoming Bookings (12)" at bounding box center [382, 150] width 117 height 14
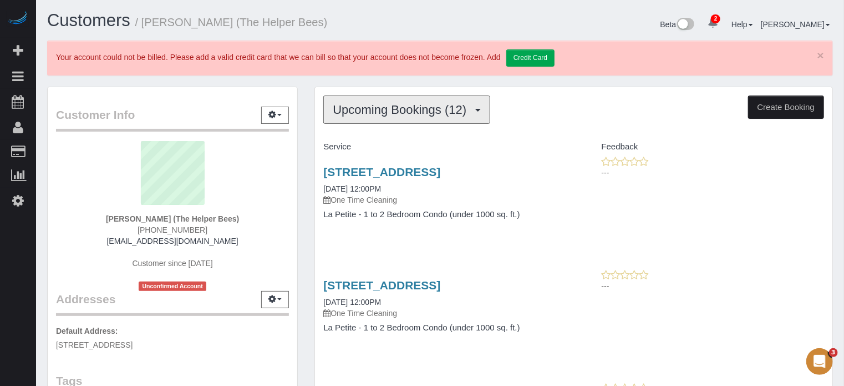
click at [413, 109] on span "Upcoming Bookings (12)" at bounding box center [402, 110] width 139 height 14
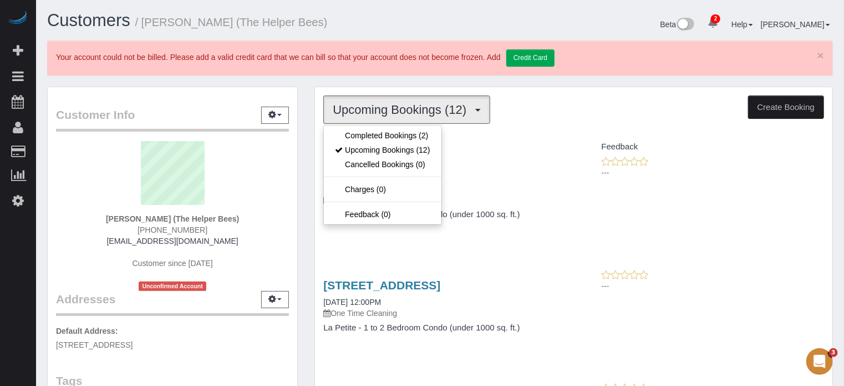
click at [302, 113] on div "Customer Info Edit Contact Info Send Message Email Preferences Special Sales Ta…" at bounding box center [172, 359] width 267 height 544
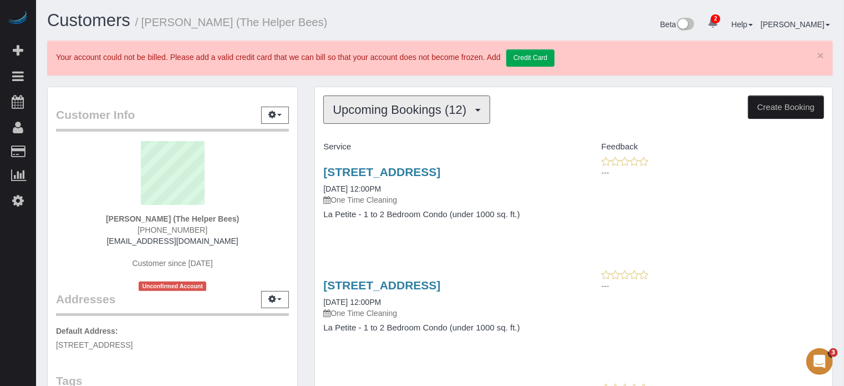
click at [359, 117] on button "Upcoming Bookings (12)" at bounding box center [406, 109] width 167 height 28
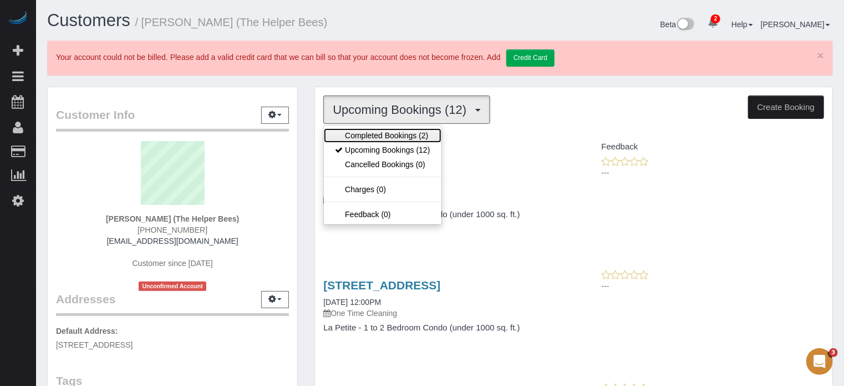
click at [362, 135] on link "Completed Bookings (2)" at bounding box center [382, 135] width 117 height 14
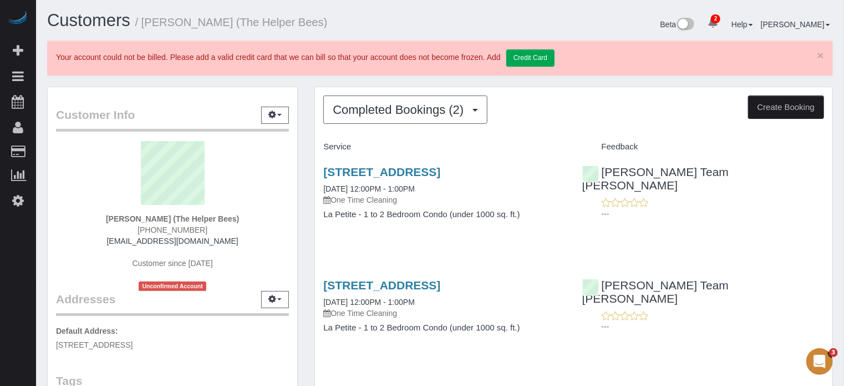
click at [828, 242] on div "Completed Bookings (2) Completed Bookings (2) Upcoming Bookings (12) Cancelled …" at bounding box center [574, 238] width 518 height 303
drag, startPoint x: 828, startPoint y: 225, endPoint x: 731, endPoint y: 235, distance: 97.0
click at [828, 225] on div "7312 S 74th Lane, Laveen, AZ 85339 09/05/2025 12:00PM - 1:00PM One Time Cleanin…" at bounding box center [574, 198] width 518 height 85
drag, startPoint x: 834, startPoint y: 221, endPoint x: 777, endPoint y: 219, distance: 57.2
click at [834, 221] on div "Completed Bookings (2) Completed Bookings (2) Upcoming Bookings (12) Cancelled …" at bounding box center [573, 245] width 535 height 316
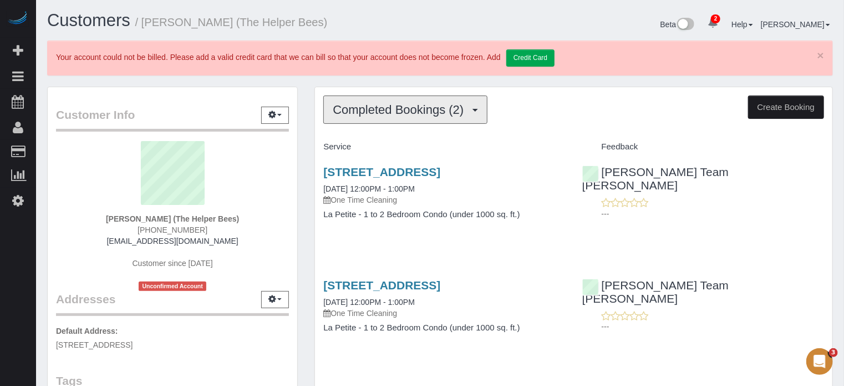
click at [410, 98] on button "Completed Bookings (2)" at bounding box center [405, 109] width 164 height 28
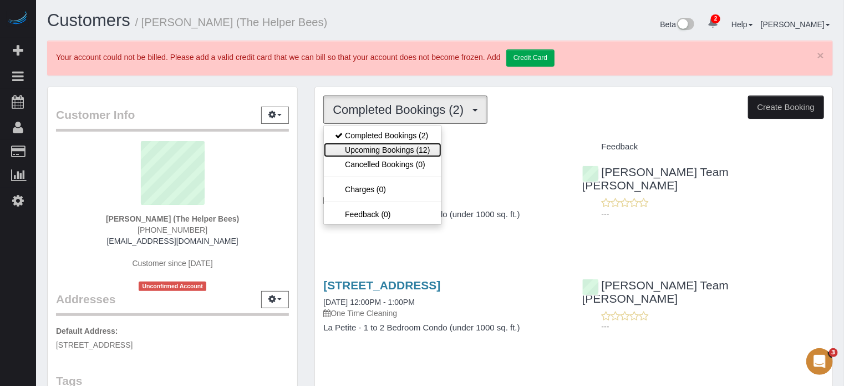
click at [409, 149] on link "Upcoming Bookings (12)" at bounding box center [382, 150] width 117 height 14
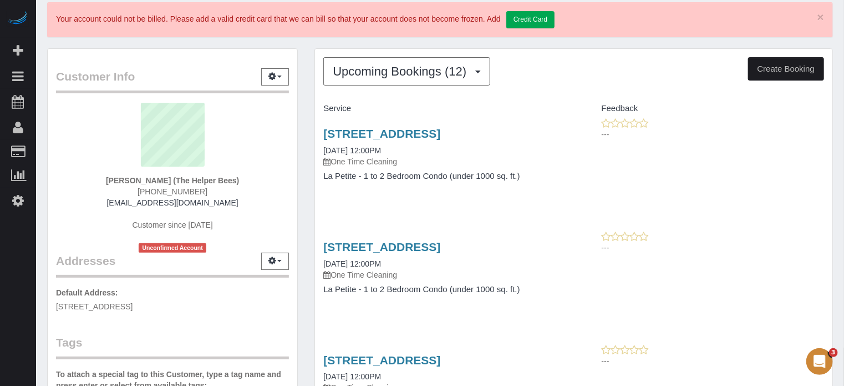
scroll to position [55, 0]
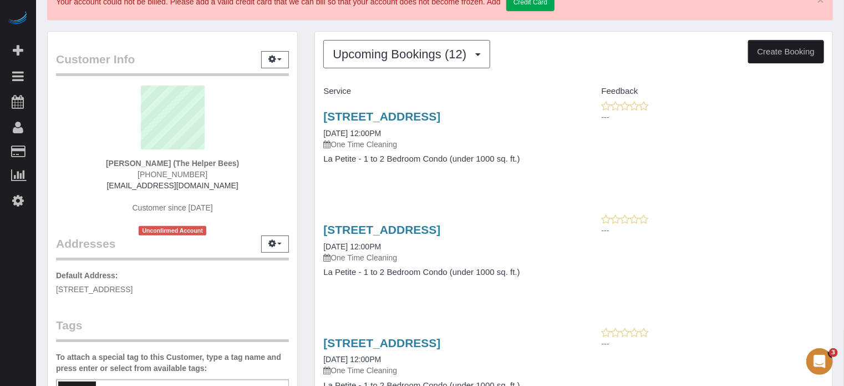
click at [823, 221] on div "---" at bounding box center [703, 225] width 242 height 22
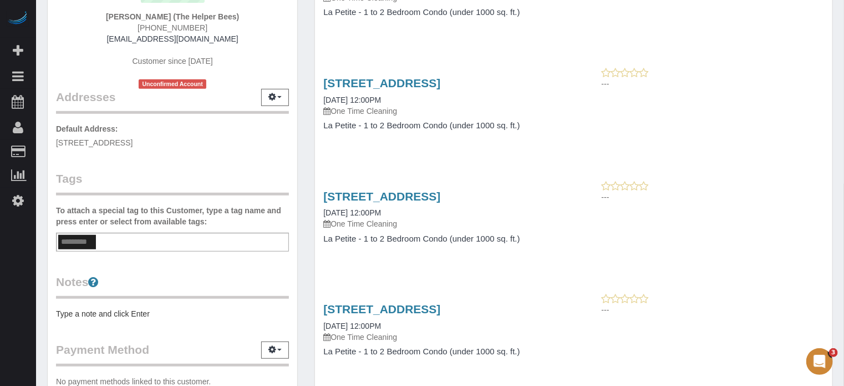
scroll to position [222, 0]
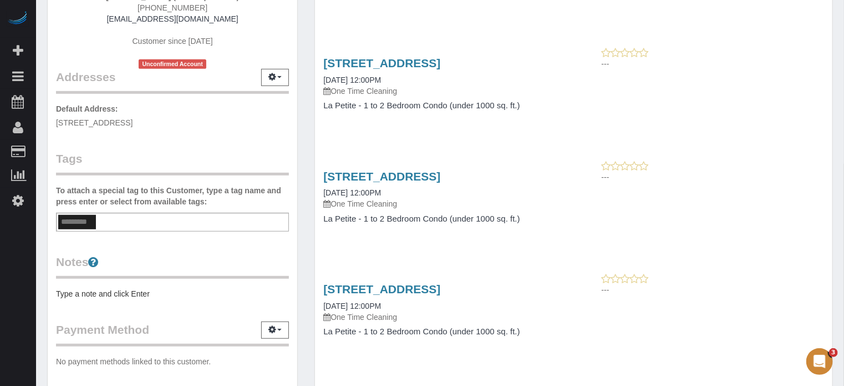
click at [821, 208] on div "7312 S 74th Lane, Laveen, AZ 85339 10/17/2025 12:00PM One Time Cleaning La Peti…" at bounding box center [574, 202] width 518 height 85
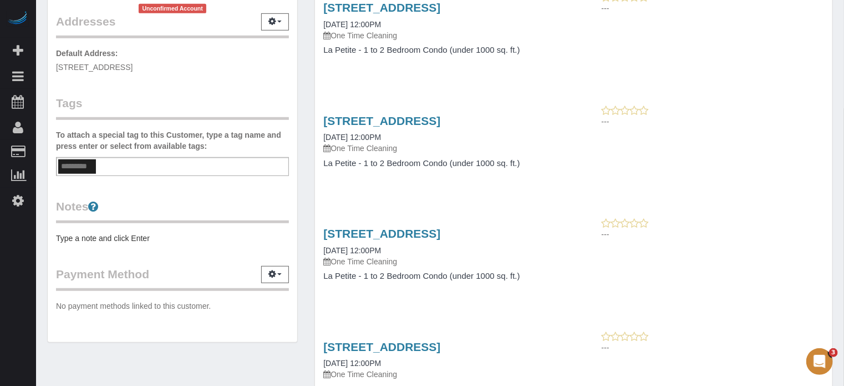
click at [827, 238] on div "---" at bounding box center [703, 230] width 259 height 27
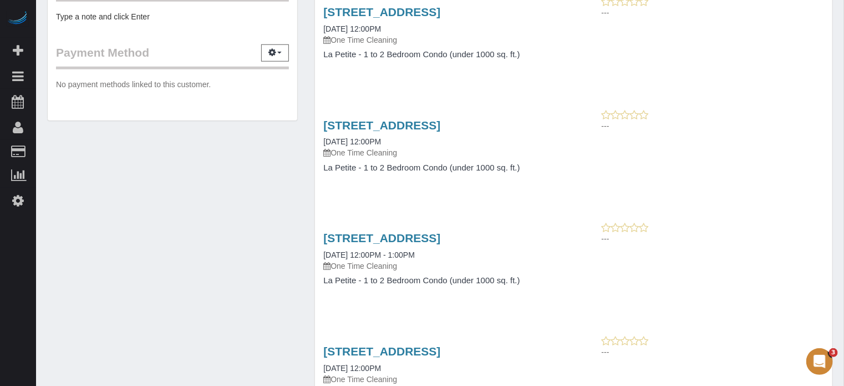
scroll to position [499, 0]
drag, startPoint x: 831, startPoint y: 196, endPoint x: 731, endPoint y: 197, distance: 100.4
click at [831, 196] on div "Upcoming Bookings (12) Completed Bookings (2) Upcoming Bookings (12) Cancelled …" at bounding box center [574, 304] width 518 height 1433
click at [837, 246] on div "Upcoming Bookings (12) Completed Bookings (2) Upcoming Bookings (12) Cancelled …" at bounding box center [573, 309] width 535 height 1445
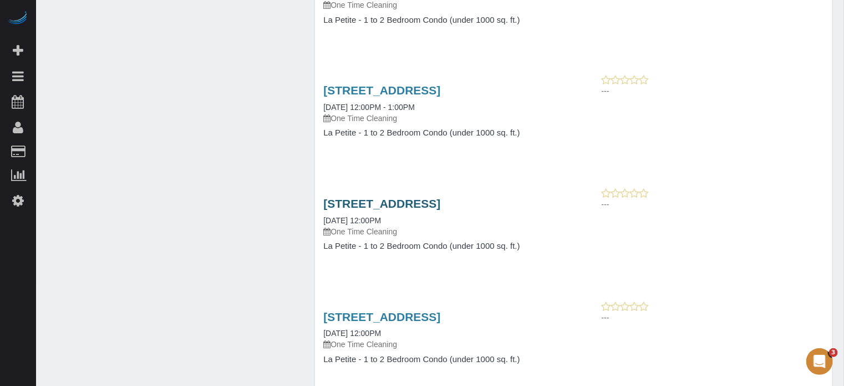
scroll to position [666, 0]
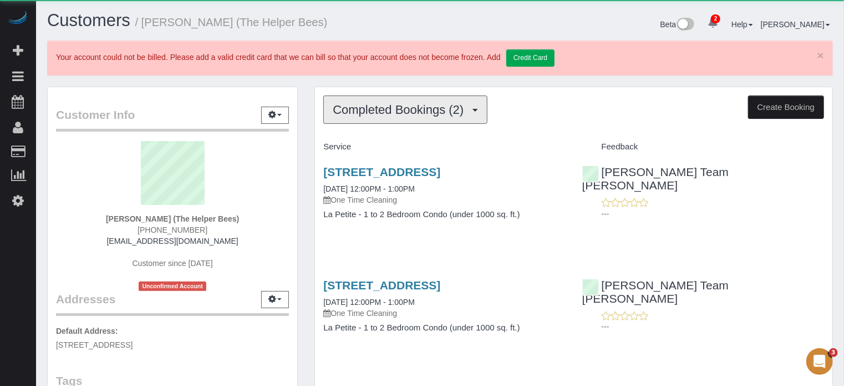
click at [404, 109] on span "Completed Bookings (2)" at bounding box center [401, 110] width 136 height 14
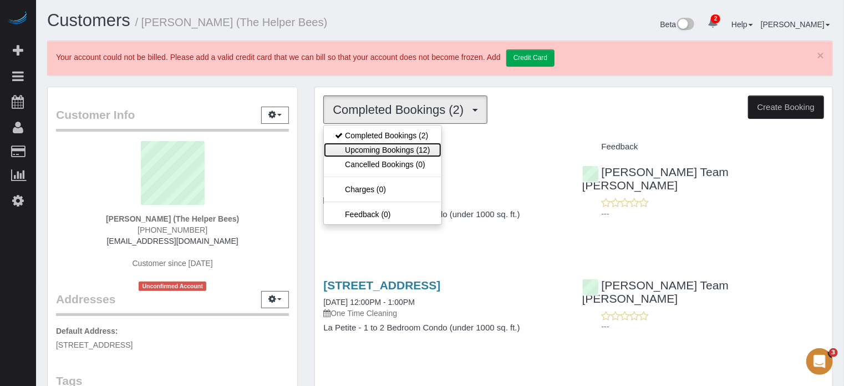
click at [406, 147] on link "Upcoming Bookings (12)" at bounding box center [382, 150] width 117 height 14
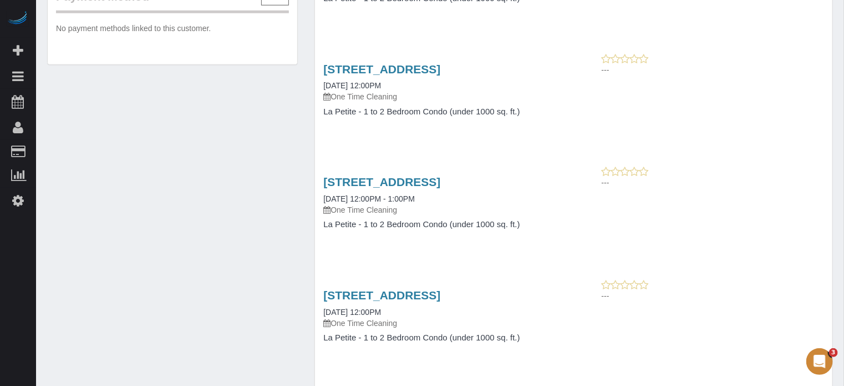
scroll to position [610, 0]
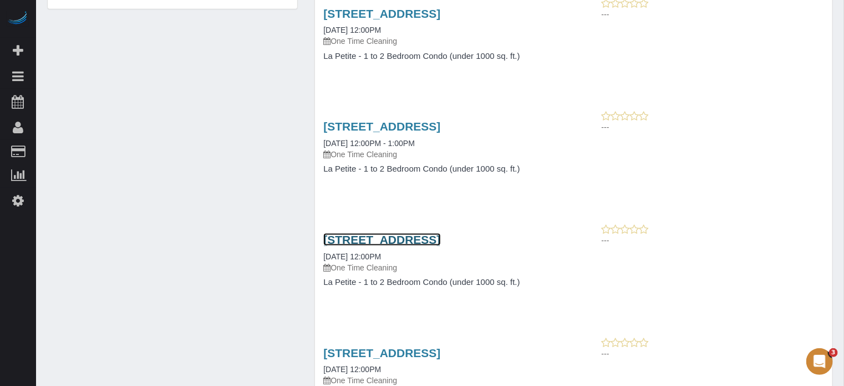
click at [439, 239] on link "7312 S 74th Lane, Laveen, AZ 85339" at bounding box center [381, 239] width 117 height 13
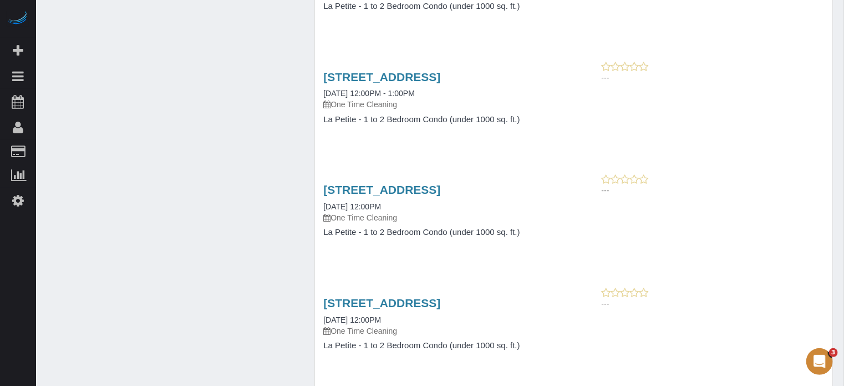
scroll to position [1110, 0]
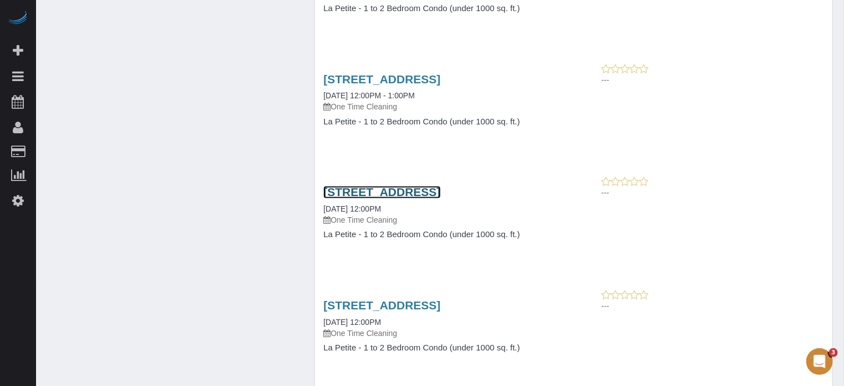
click at [359, 190] on link "7312 S 74th Lane, Laveen, AZ 85339" at bounding box center [381, 191] width 117 height 13
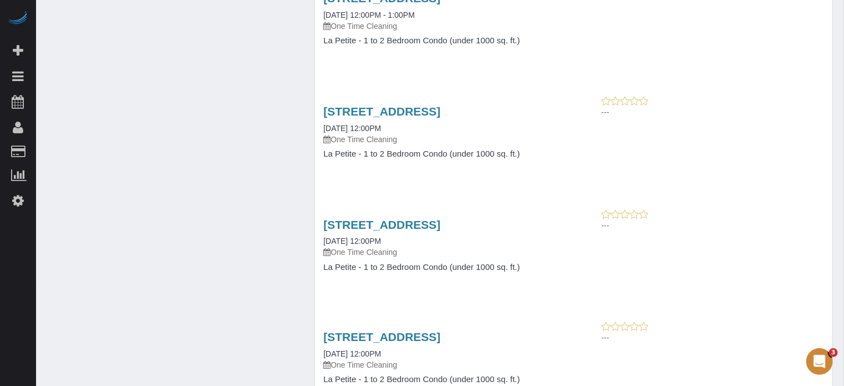
scroll to position [610, 0]
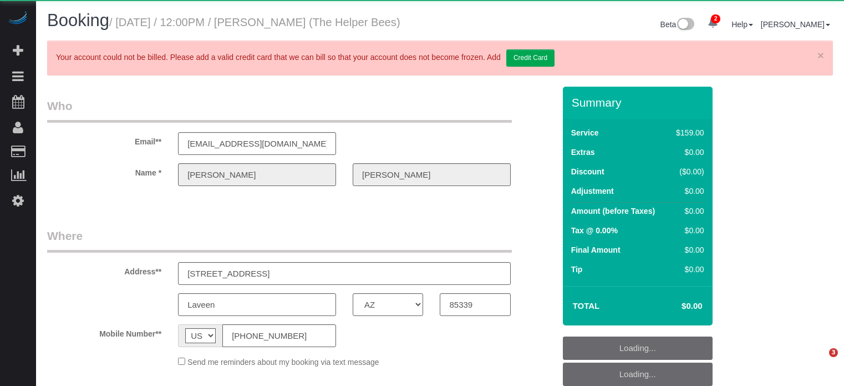
select select "AZ"
select select "object:667"
select select "4"
select select "spot4"
select select "number:9"
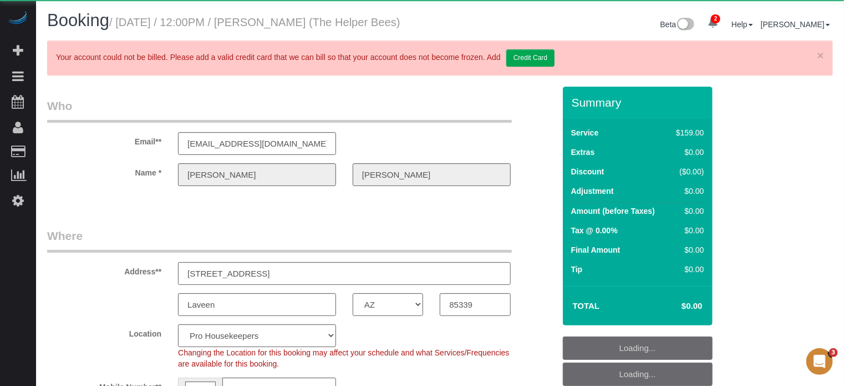
select select "object:1261"
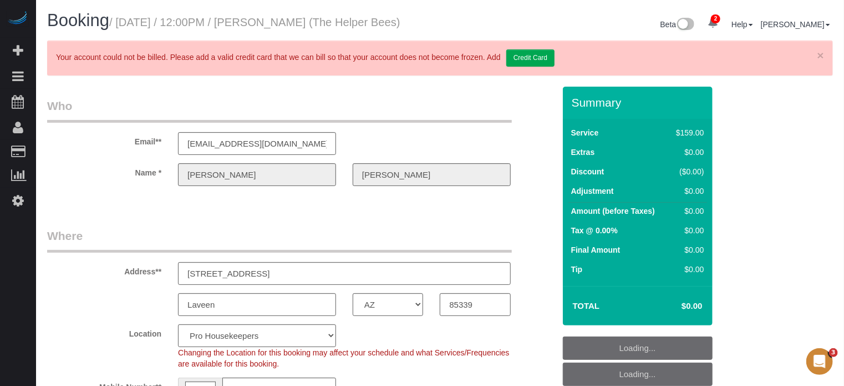
scroll to position [166, 0]
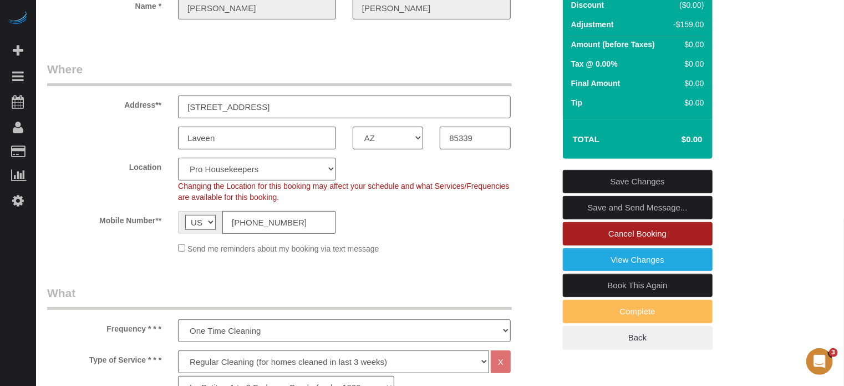
click at [590, 241] on link "Cancel Booking" at bounding box center [638, 233] width 150 height 23
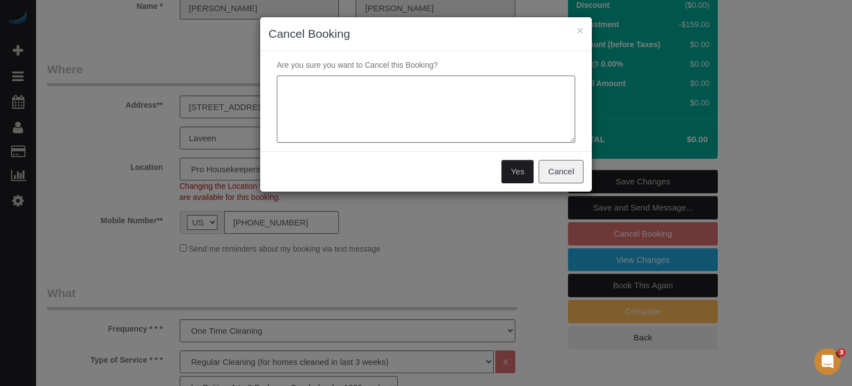
click at [419, 108] on textarea at bounding box center [426, 109] width 298 height 68
type textarea "duplicated"
click at [521, 176] on button "Yes" at bounding box center [517, 171] width 32 height 23
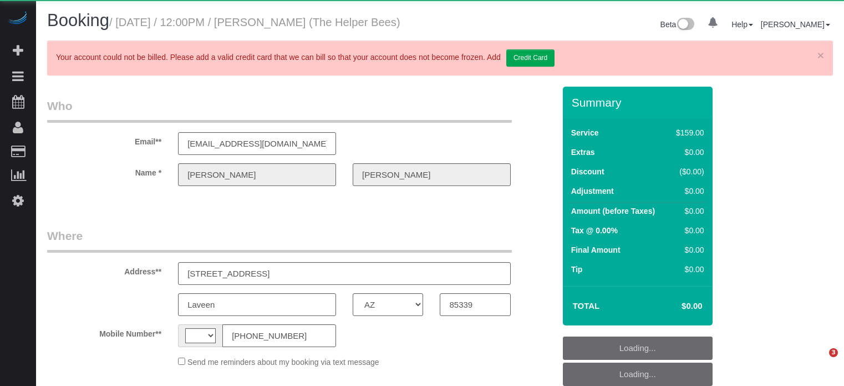
select select "AZ"
select select "string:[GEOGRAPHIC_DATA]"
select select "object:621"
select select "4"
select select "spot4"
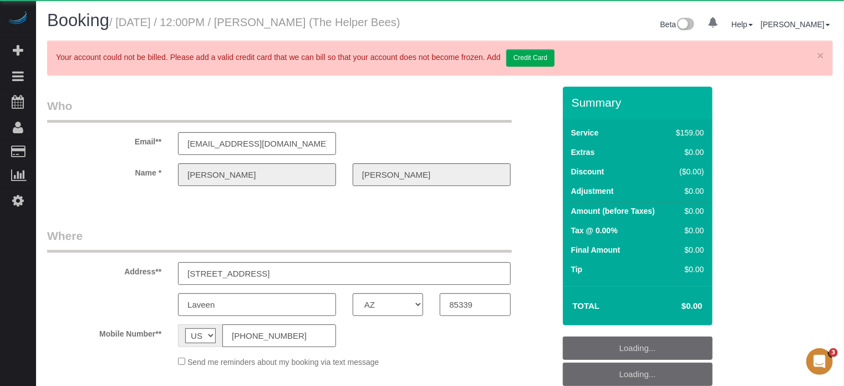
select select "number:9"
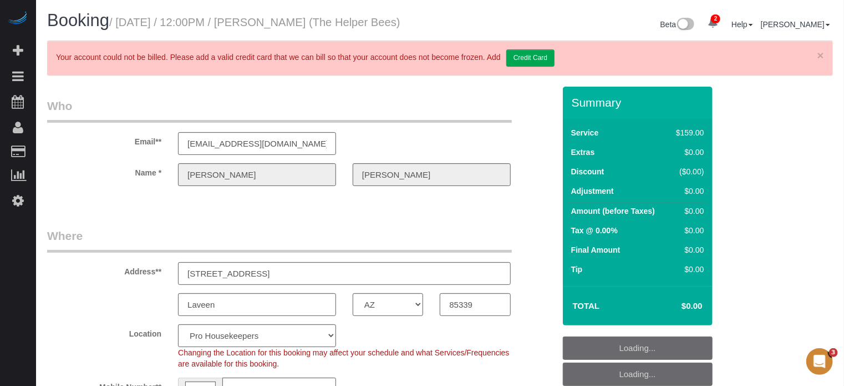
scroll to position [111, 0]
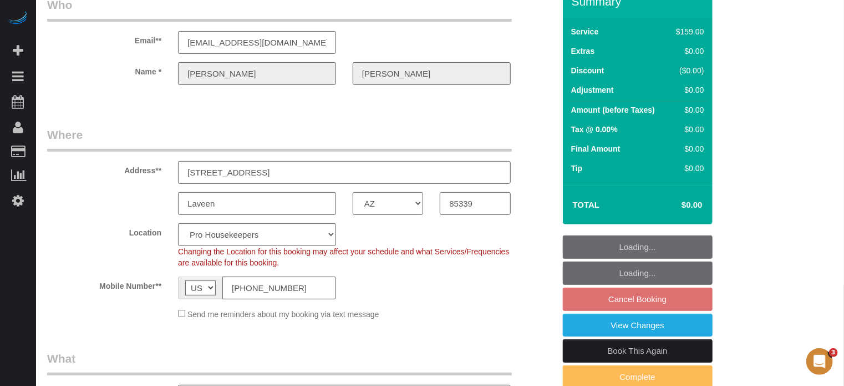
select select "object:1261"
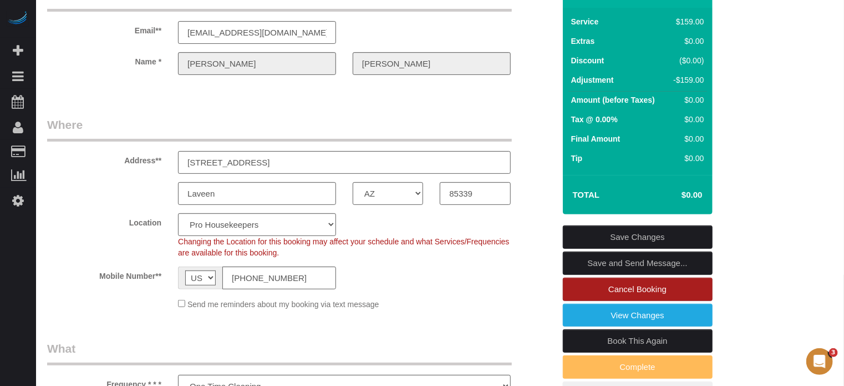
click at [575, 300] on link "Cancel Booking" at bounding box center [638, 288] width 150 height 23
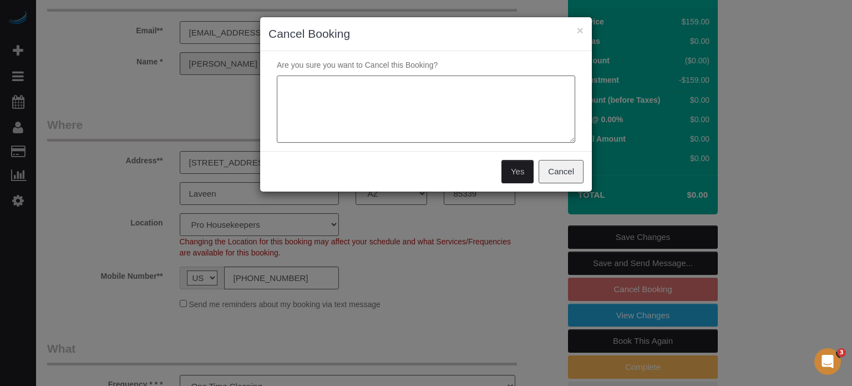
click at [364, 106] on textarea at bounding box center [426, 109] width 298 height 68
type textarea "duplicated"
click at [519, 165] on button "Yes" at bounding box center [517, 171] width 32 height 23
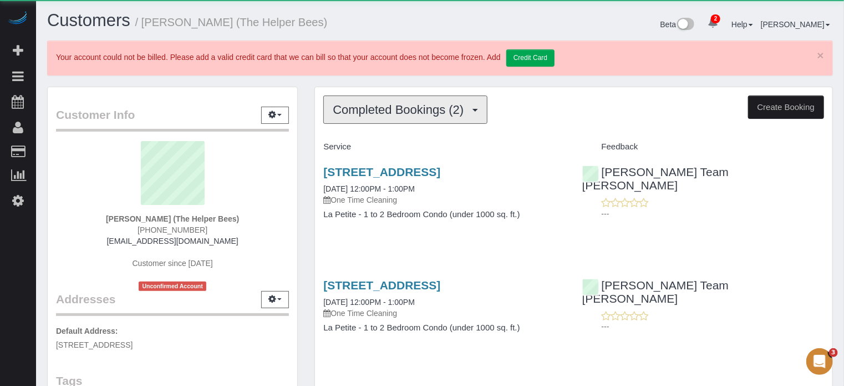
click at [391, 106] on span "Completed Bookings (2)" at bounding box center [401, 110] width 136 height 14
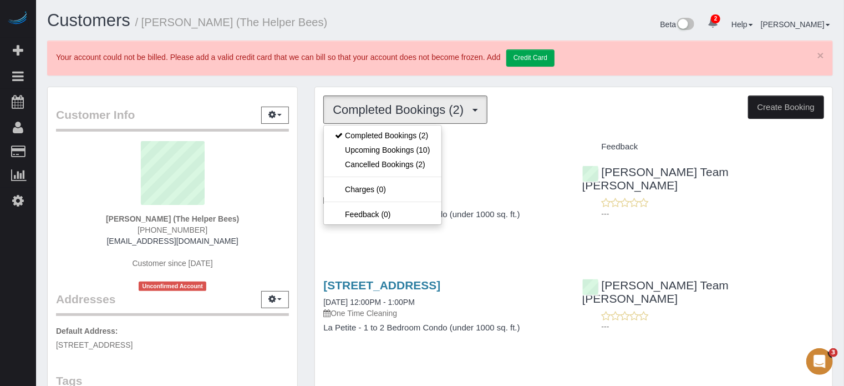
click at [306, 140] on div "Customer Info Edit Contact Info Send Message Email Preferences Special Sales Ta…" at bounding box center [172, 359] width 267 height 544
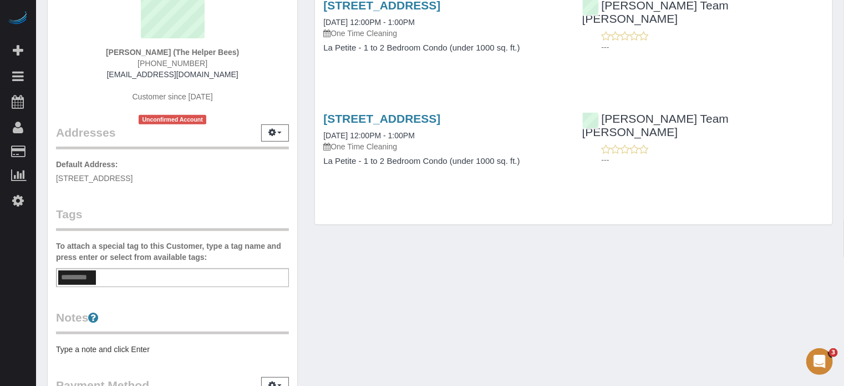
scroll to position [55, 0]
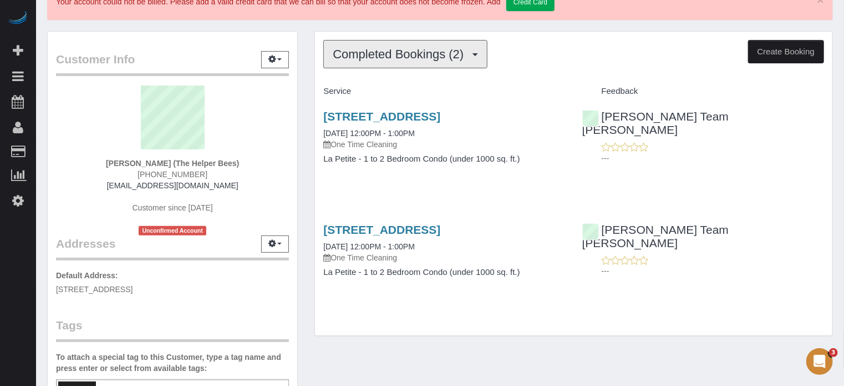
click at [395, 58] on span "Completed Bookings (2)" at bounding box center [401, 54] width 136 height 14
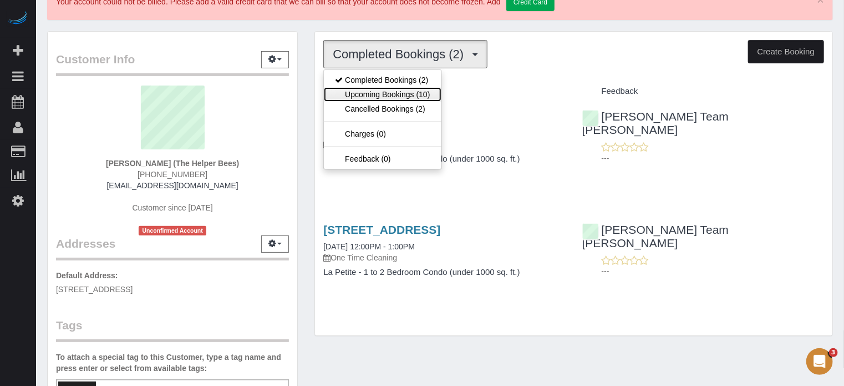
click at [394, 96] on link "Upcoming Bookings (10)" at bounding box center [382, 94] width 117 height 14
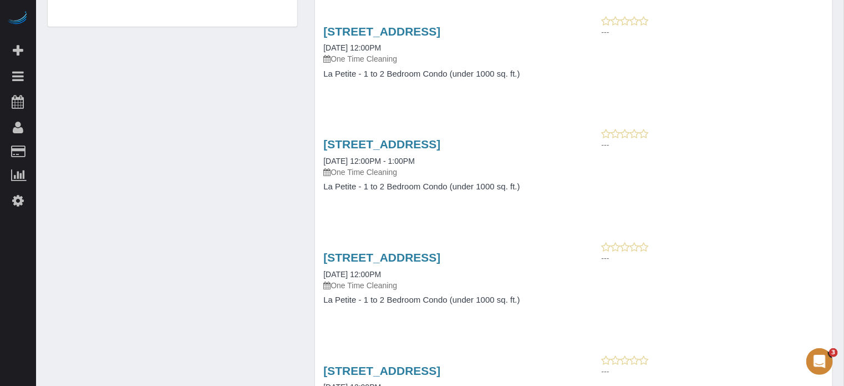
scroll to position [610, 0]
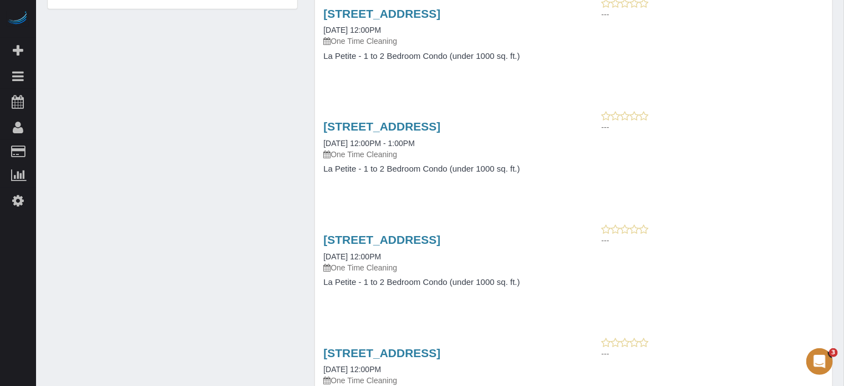
drag, startPoint x: 834, startPoint y: 231, endPoint x: 763, endPoint y: 225, distance: 70.7
click at [834, 231] on div "Upcoming Bookings (10) Completed Bookings (2) Upcoming Bookings (10) Cancelled …" at bounding box center [573, 85] width 535 height 1219
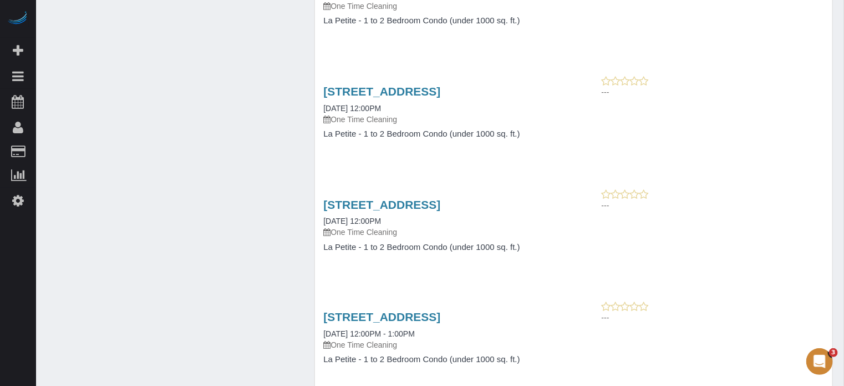
scroll to position [777, 0]
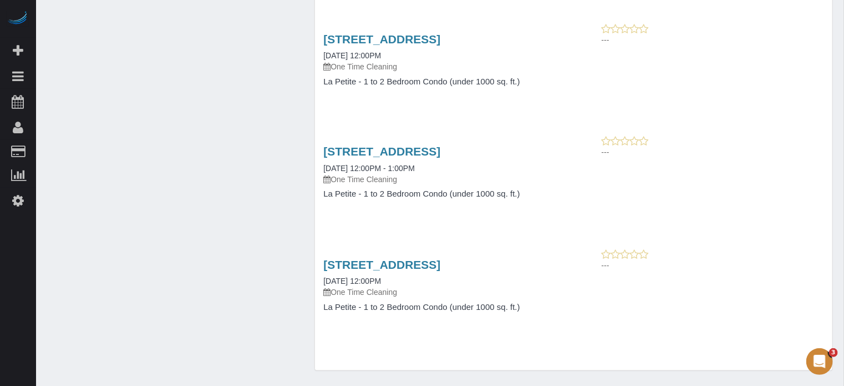
scroll to position [943, 0]
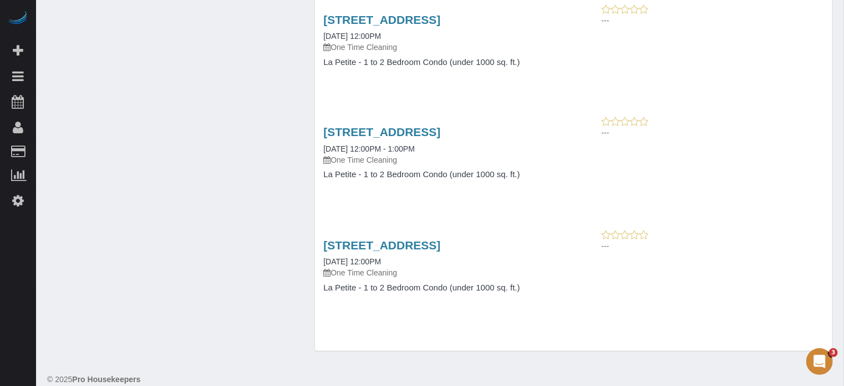
drag, startPoint x: 53, startPoint y: 283, endPoint x: 60, endPoint y: 283, distance: 7.8
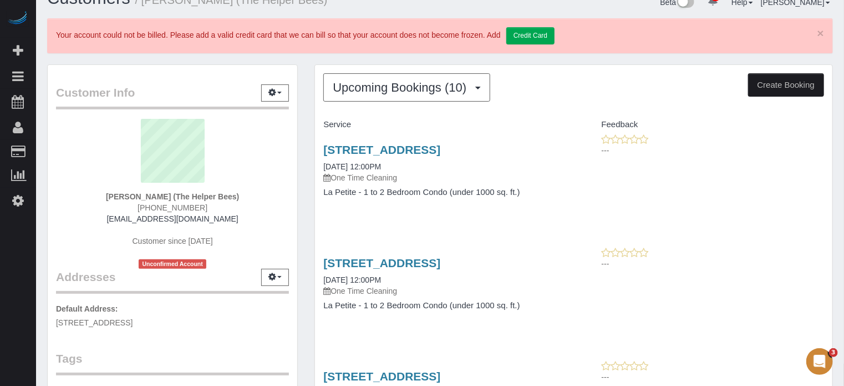
scroll to position [0, 0]
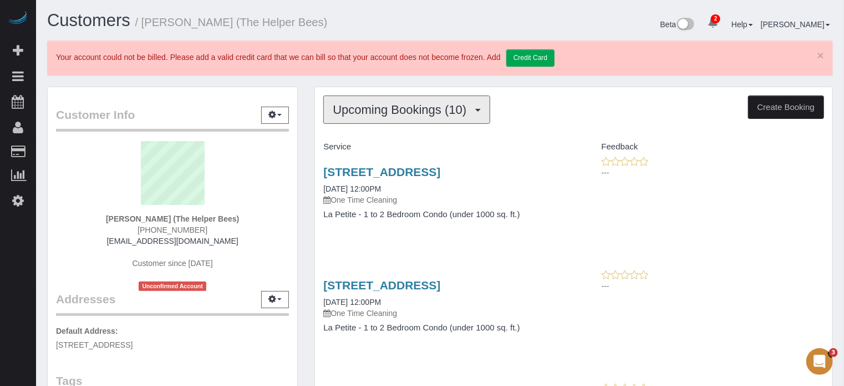
click at [448, 109] on span "Upcoming Bookings (10)" at bounding box center [402, 110] width 139 height 14
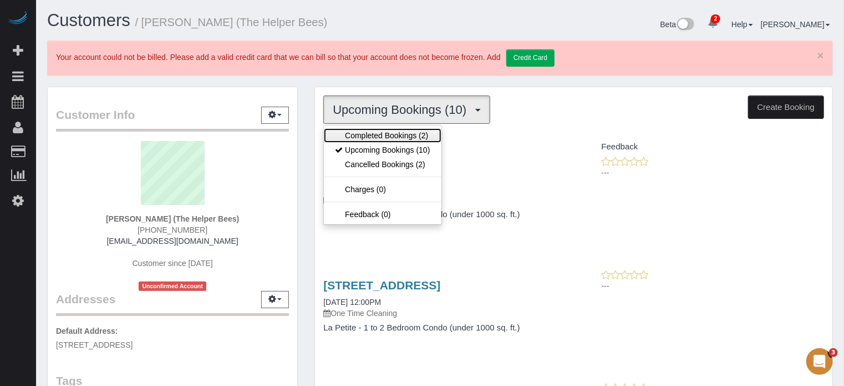
click at [413, 128] on link "Completed Bookings (2)" at bounding box center [382, 135] width 117 height 14
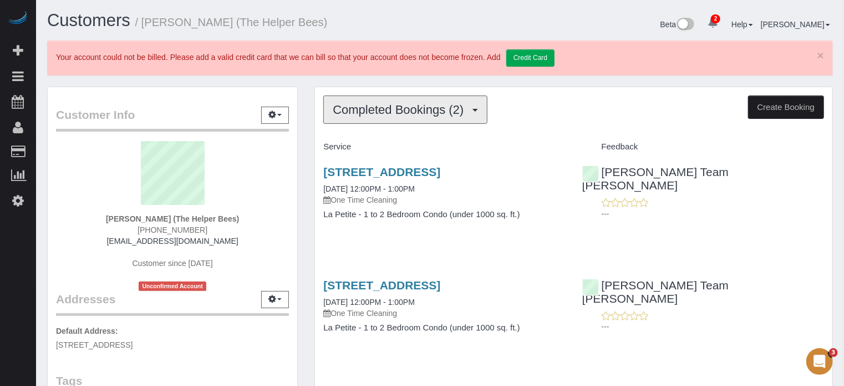
click at [413, 108] on span "Completed Bookings (2)" at bounding box center [401, 110] width 136 height 14
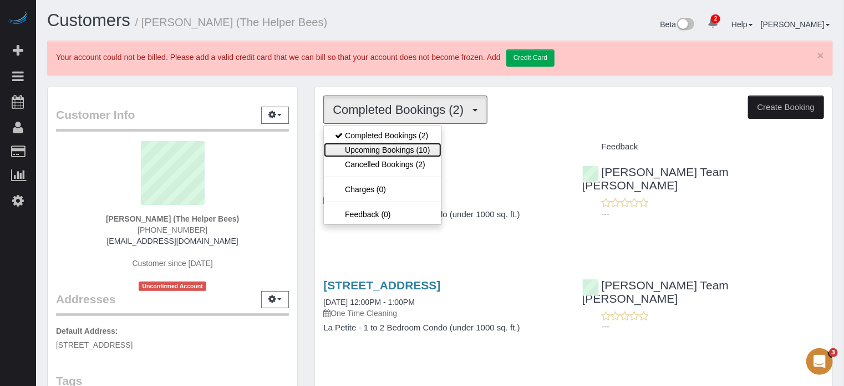
click at [416, 150] on link "Upcoming Bookings (10)" at bounding box center [382, 150] width 117 height 14
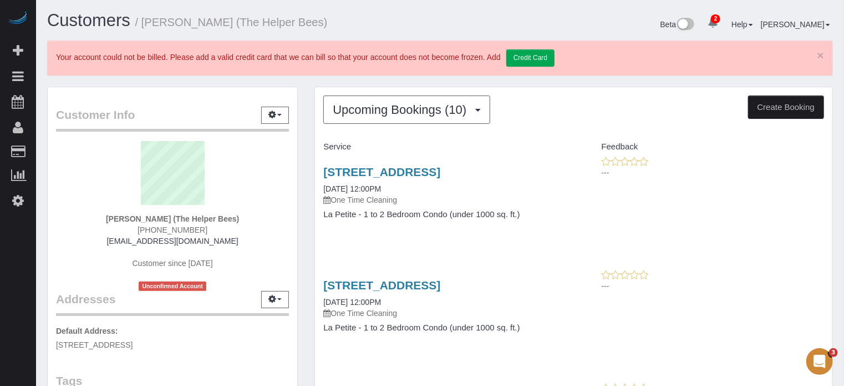
drag, startPoint x: 822, startPoint y: 216, endPoint x: 811, endPoint y: 216, distance: 11.1
click at [822, 216] on div "7312 S 74th Lane, Laveen, AZ 85339 09/22/2025 12:00PM One Time Cleaning La Peti…" at bounding box center [574, 198] width 518 height 85
click at [379, 120] on button "Upcoming Bookings (10)" at bounding box center [406, 109] width 167 height 28
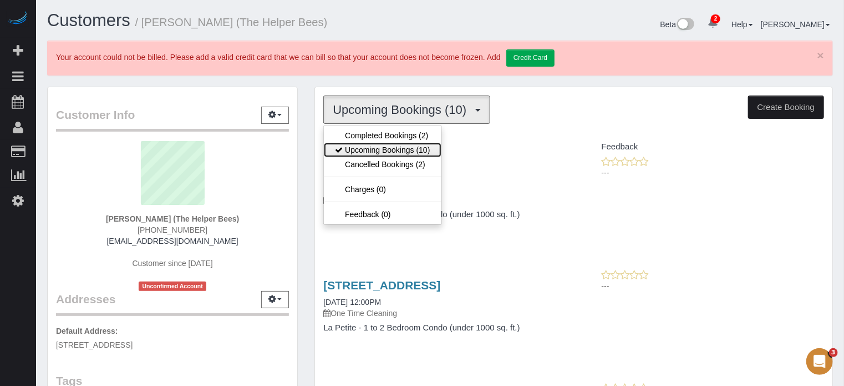
click at [389, 146] on link "Upcoming Bookings (10)" at bounding box center [382, 150] width 117 height 14
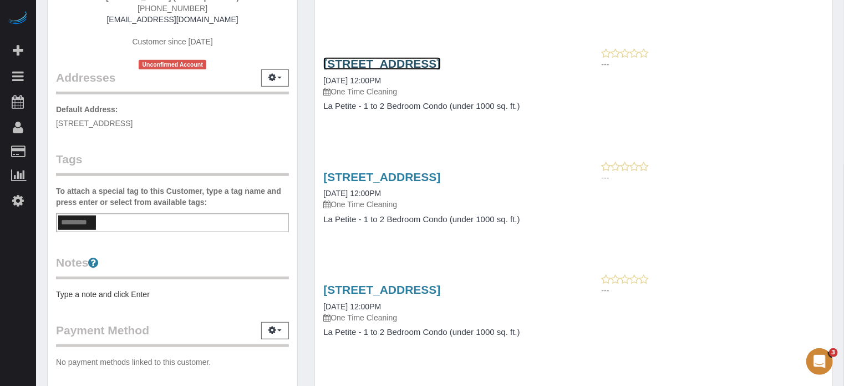
scroll to position [222, 0]
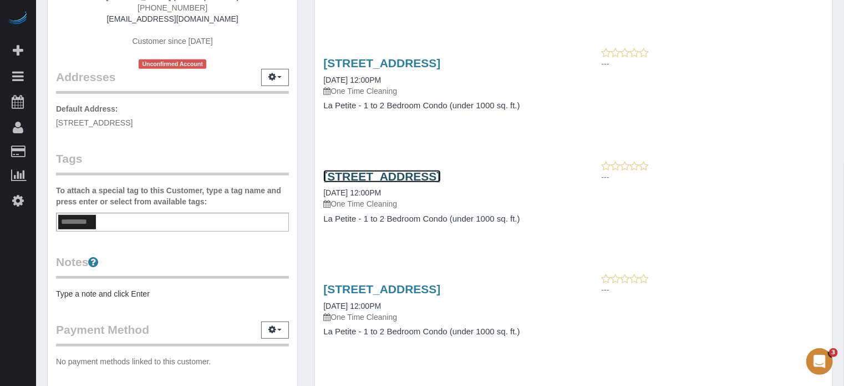
drag, startPoint x: 371, startPoint y: 175, endPoint x: 429, endPoint y: 146, distance: 65.2
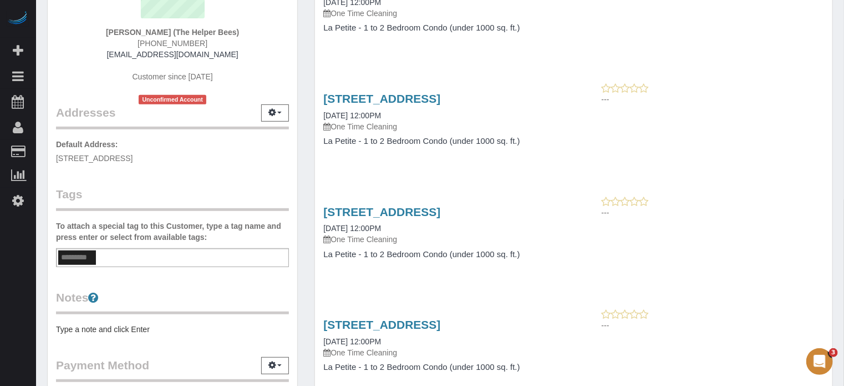
scroll to position [70, 0]
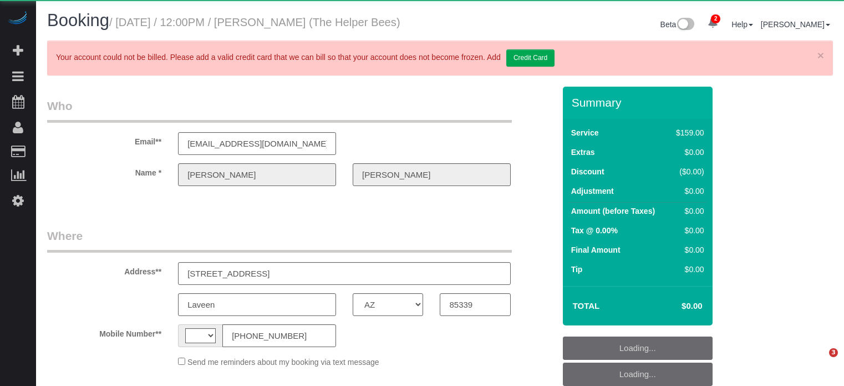
select select "AZ"
select select "string:[GEOGRAPHIC_DATA]"
select select "object:1002"
select select "4"
select select "spot4"
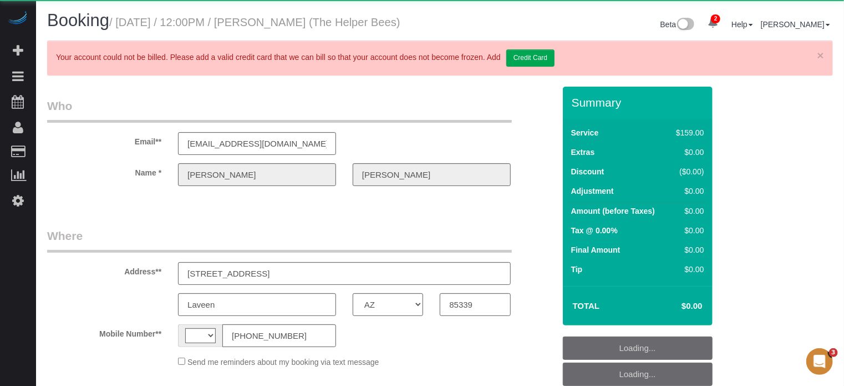
select select "number:9"
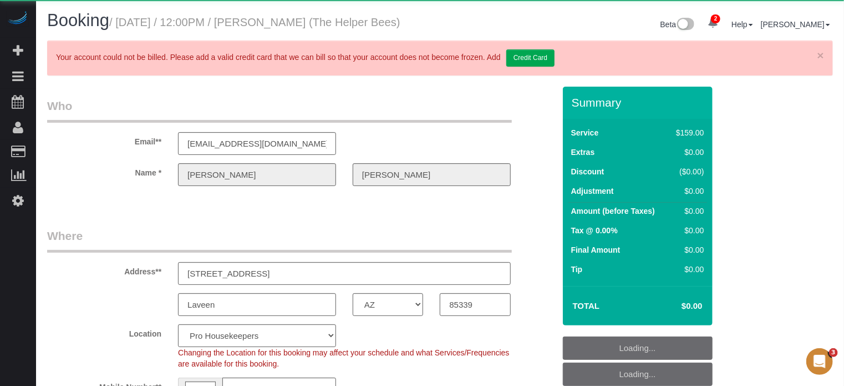
select select "object:1261"
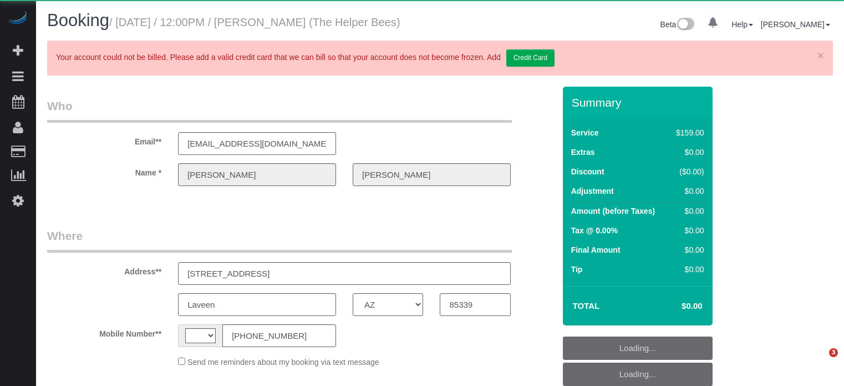
select select "AZ"
select select "string:[GEOGRAPHIC_DATA]"
select select "object:376"
select select "4"
select select "number:9"
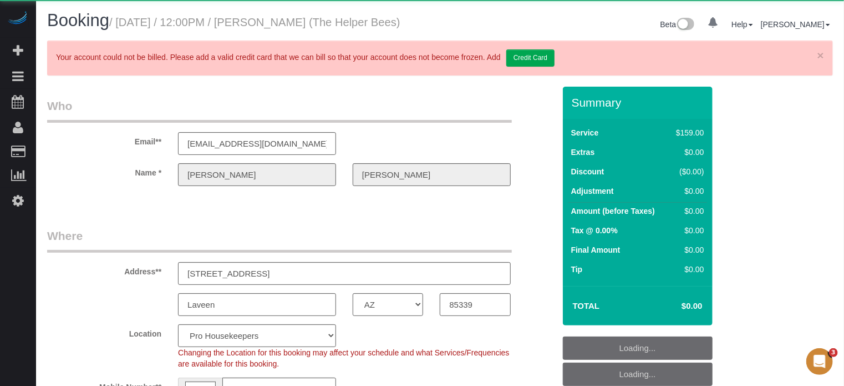
select select "object:1261"
select select "spot4"
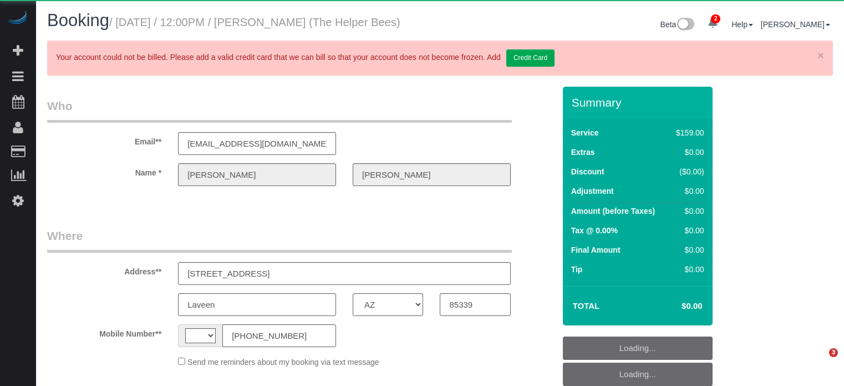
select select "AZ"
select select "string:[GEOGRAPHIC_DATA]"
select select "object:621"
select select "4"
select select "spot4"
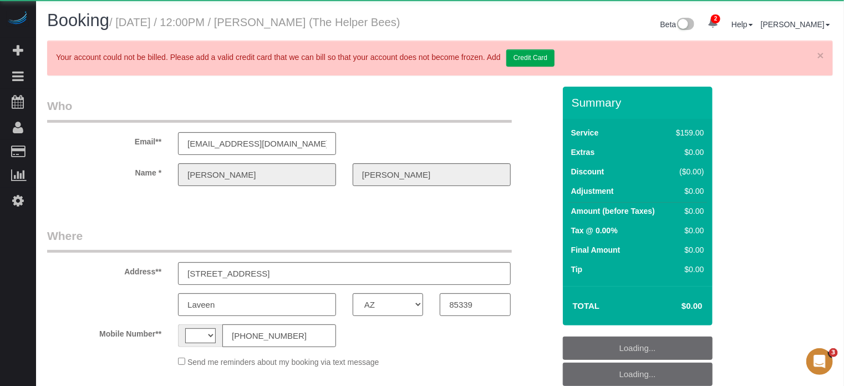
select select "number:9"
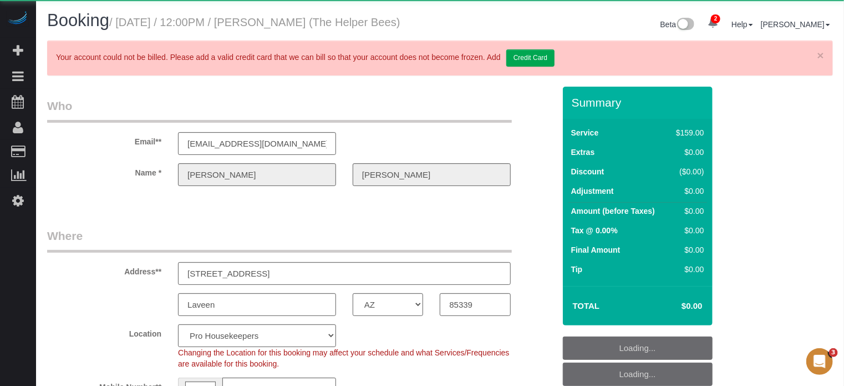
select select "object:1261"
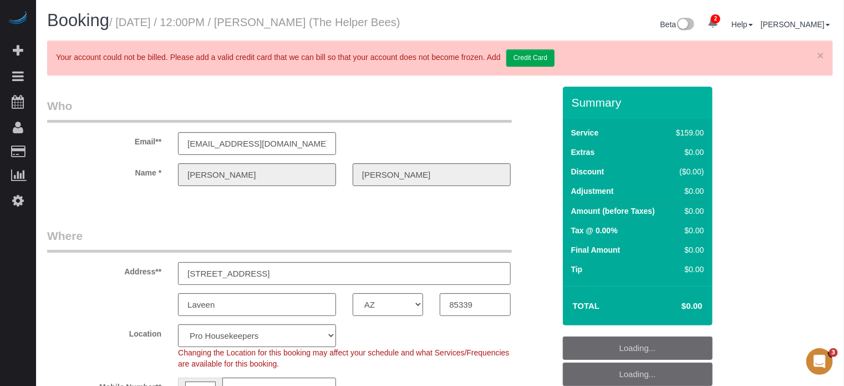
select select "spot54"
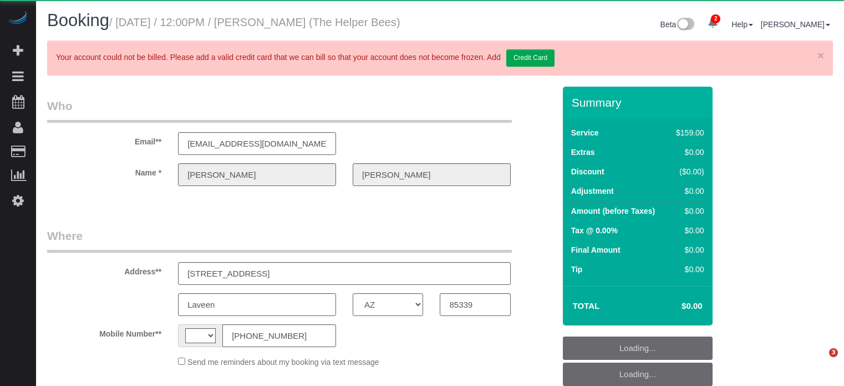
select select "AZ"
select select "string:[GEOGRAPHIC_DATA]"
select select "object:667"
select select "number:9"
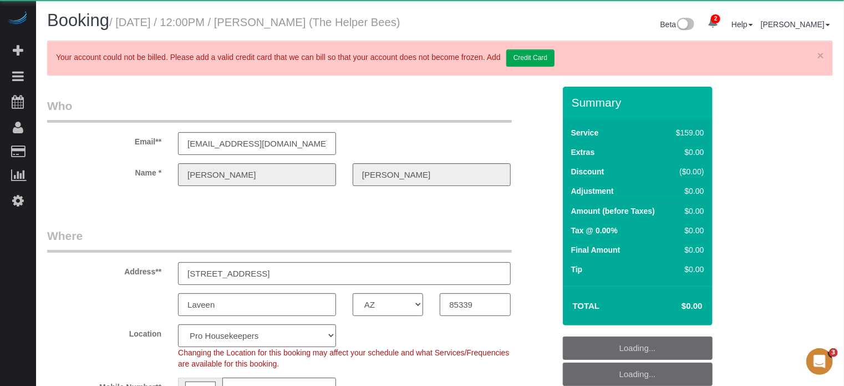
select select "object:810"
select select "4"
select select "spot4"
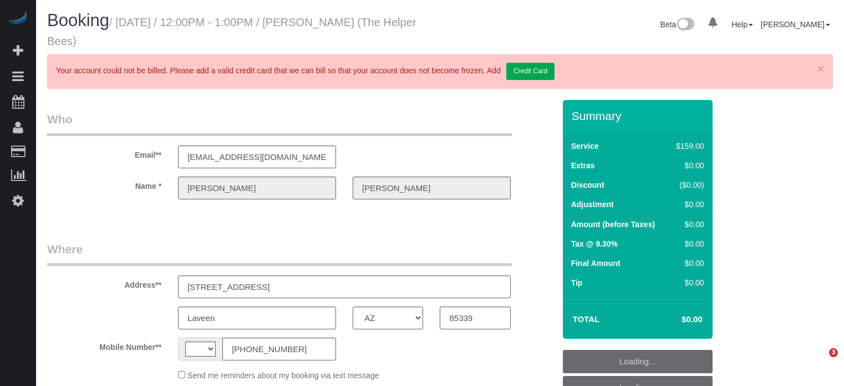
select select "AZ"
select select "string:[GEOGRAPHIC_DATA]"
select select "object:700"
select select "spot3"
select select "number:9"
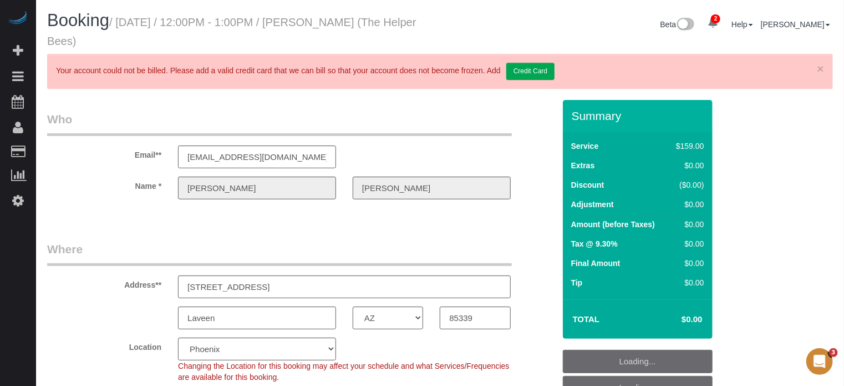
select select "object:836"
select select "spot28"
select select "4"
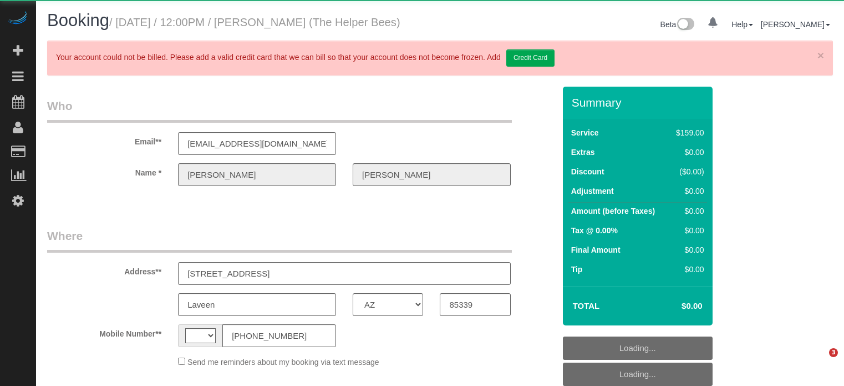
select select "AZ"
select select "string:US"
select select "object:621"
select select "4"
select select "number:9"
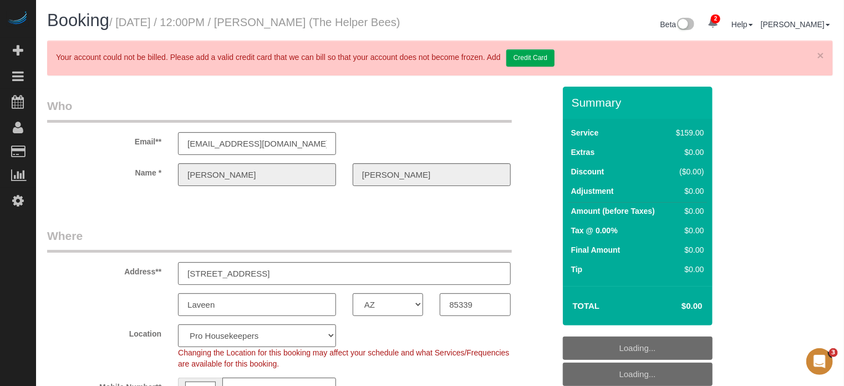
select select "spot54"
select select "object:1261"
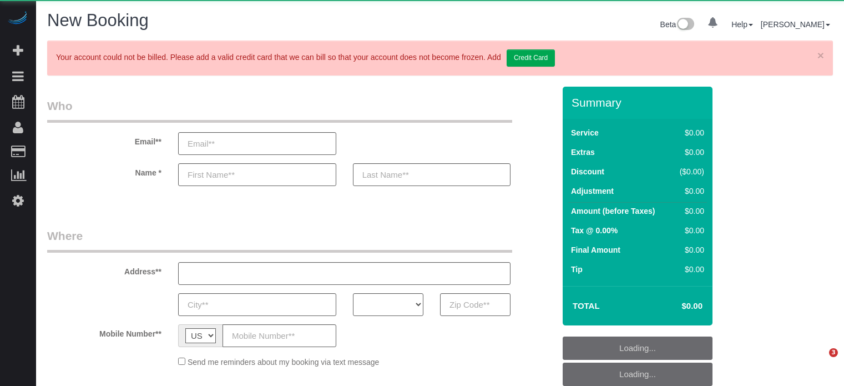
select select "number:9"
select select "object:651"
select select "4"
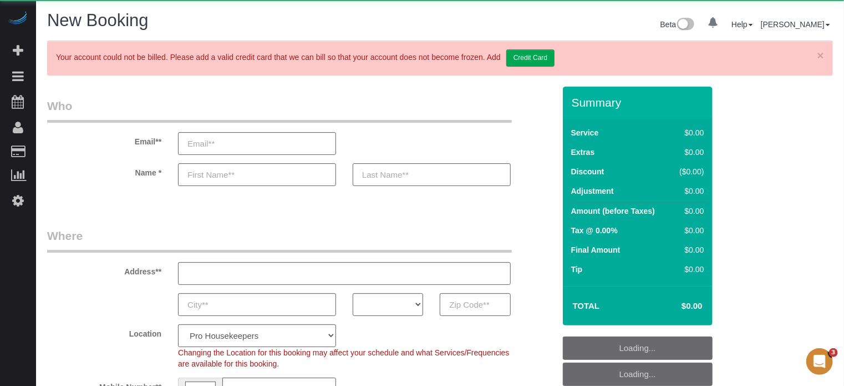
select select "object:1244"
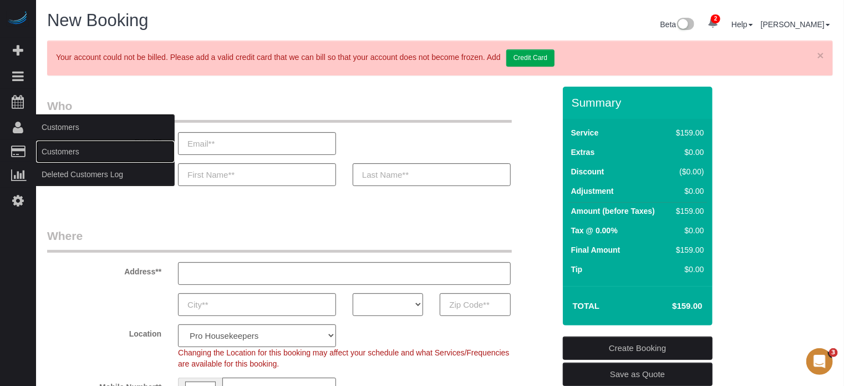
click at [67, 155] on link "Customers" at bounding box center [105, 151] width 139 height 22
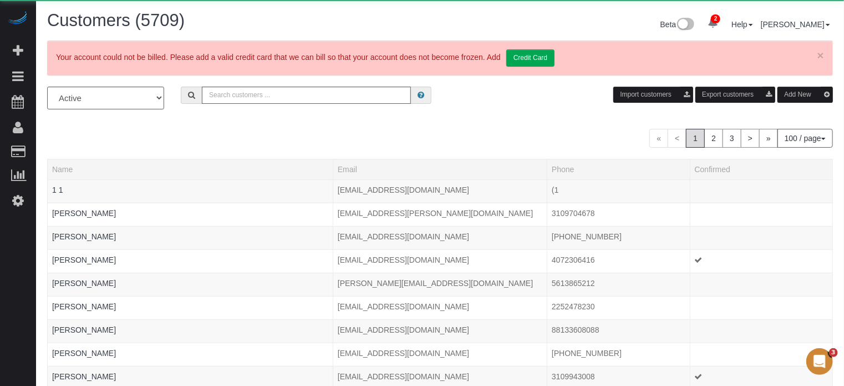
click at [798, 99] on button "Add New" at bounding box center [805, 95] width 55 height 16
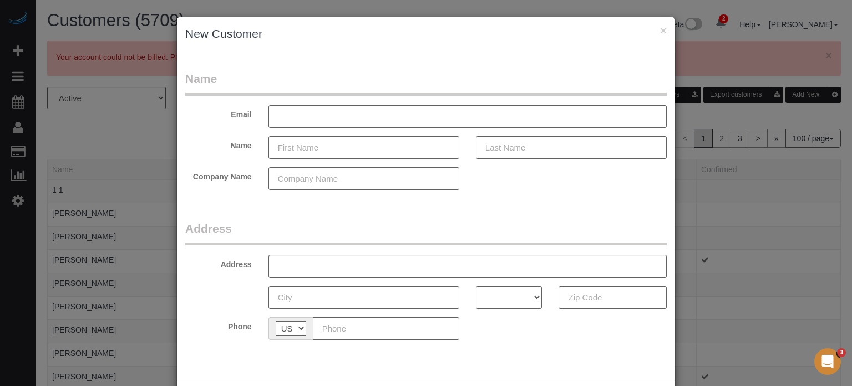
click at [314, 146] on input "text" at bounding box center [364, 147] width 191 height 23
click at [317, 146] on input "text" at bounding box center [364, 147] width 191 height 23
drag, startPoint x: 837, startPoint y: 177, endPoint x: 635, endPoint y: 223, distance: 207.1
click at [837, 177] on div "× New Customer Name Email Name Company Name Address Address AK AL AR AZ CA CO C…" at bounding box center [426, 193] width 852 height 386
click at [317, 150] on input "text" at bounding box center [364, 147] width 191 height 23
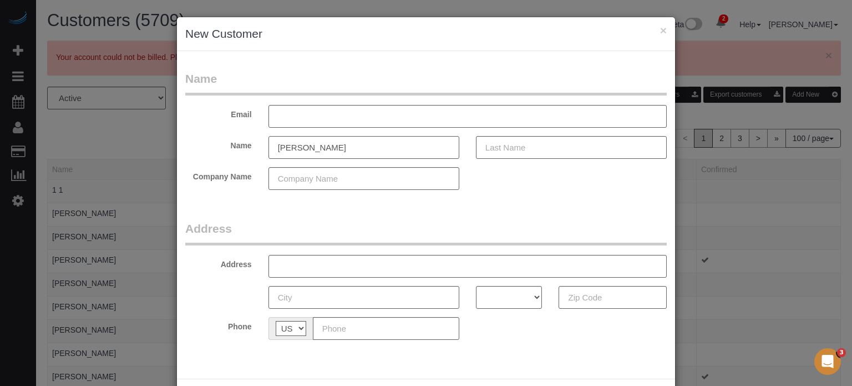
type input "[PERSON_NAME]"
click at [501, 153] on input "text" at bounding box center [571, 147] width 191 height 23
click at [506, 152] on input "text" at bounding box center [571, 147] width 191 height 23
type input "Will"
click at [346, 325] on input "text" at bounding box center [386, 328] width 146 height 23
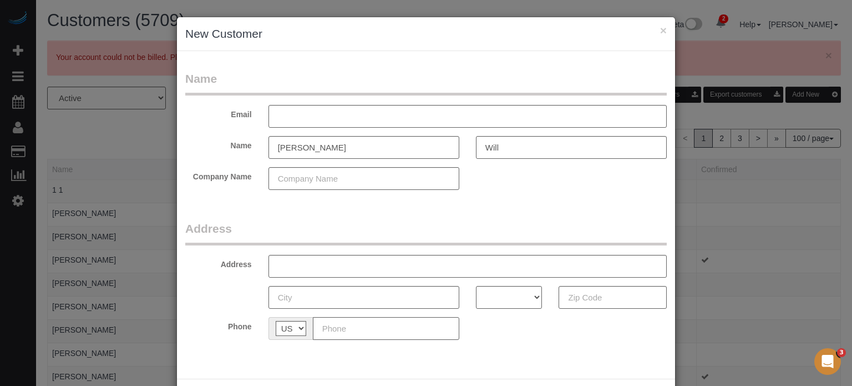
paste input "(954) 868-0605"
type input "(954) 868-0605"
click at [325, 118] on input "text" at bounding box center [468, 116] width 398 height 23
click at [316, 117] on input "text" at bounding box center [468, 116] width 398 height 23
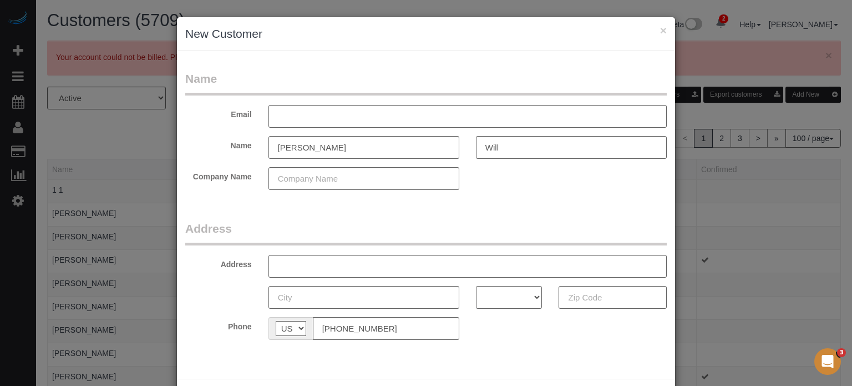
click at [514, 300] on select "AK AL AR AZ CA CO CT DC DE FL GA HI IA ID IL IN KS KY LA MA MD ME MI MN MO MS M…" at bounding box center [509, 297] width 67 height 23
select select "FL"
click at [476, 286] on select "AK AL AR AZ CA CO CT DC DE FL GA HI IA ID IL IN KS KY LA MA MD ME MI MN MO MS M…" at bounding box center [509, 297] width 67 height 23
click at [425, 302] on input "text" at bounding box center [364, 297] width 191 height 23
type input "Orlando"
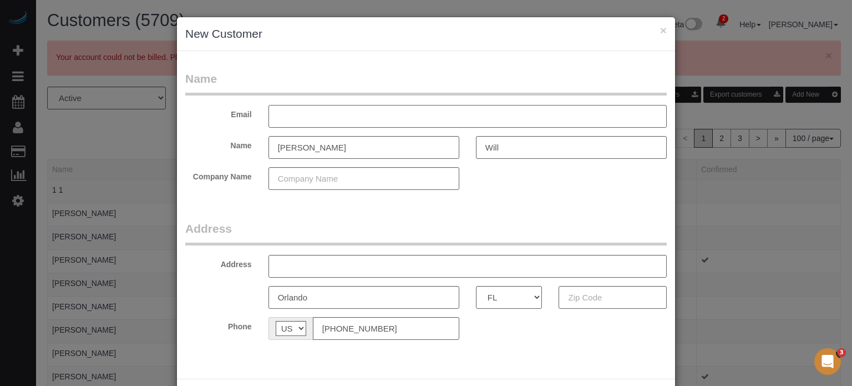
click at [315, 121] on input "text" at bounding box center [468, 116] width 398 height 23
click at [287, 114] on input "wm408632@gmail.com" at bounding box center [468, 116] width 398 height 23
click at [308, 115] on input "wn408632@gmail.com" at bounding box center [468, 116] width 398 height 23
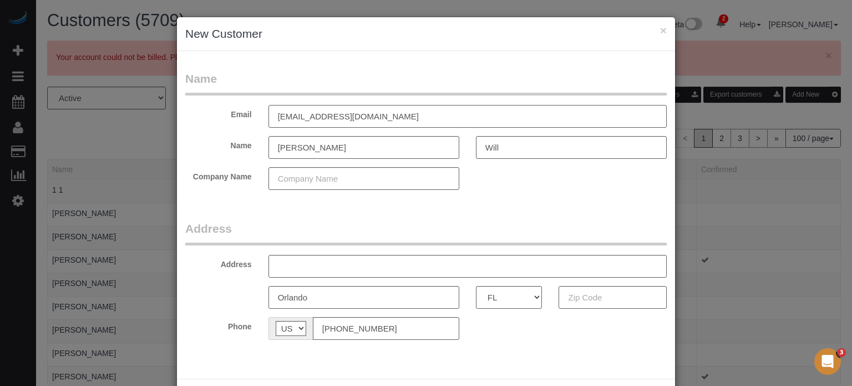
click at [285, 118] on input "wn408632@gmail.com" at bounding box center [468, 116] width 398 height 23
click at [286, 117] on input "wm408632@gmail.com" at bounding box center [468, 116] width 398 height 23
type input "wm408632@gmail.com"
click at [326, 209] on form "Name Email wm408632@gmail.com Name Michael Will Company Name Address Address Or…" at bounding box center [426, 208] width 482 height 277
click at [318, 264] on input "text" at bounding box center [468, 266] width 398 height 23
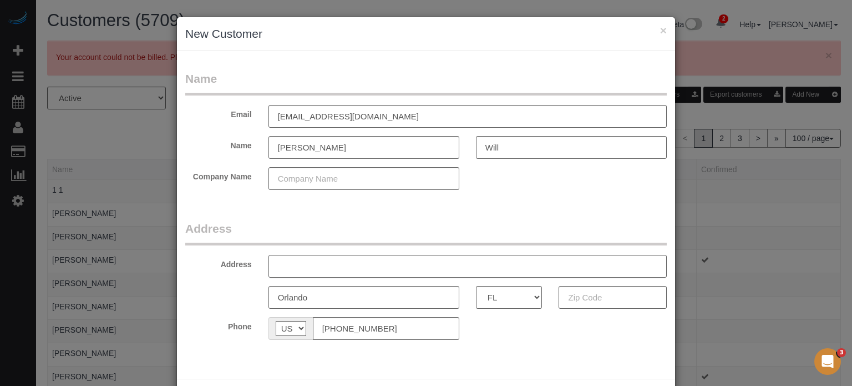
paste input "335 N Magnolia Ave, Orlando, FL 32801, USA"
click at [408, 267] on input "335 N Magnolia Ave, Orlando, FL 32801, USA" at bounding box center [468, 266] width 398 height 23
type input "335 N Magnolia Ave, Orlando, FL , USA"
click at [588, 297] on input "text" at bounding box center [613, 297] width 108 height 23
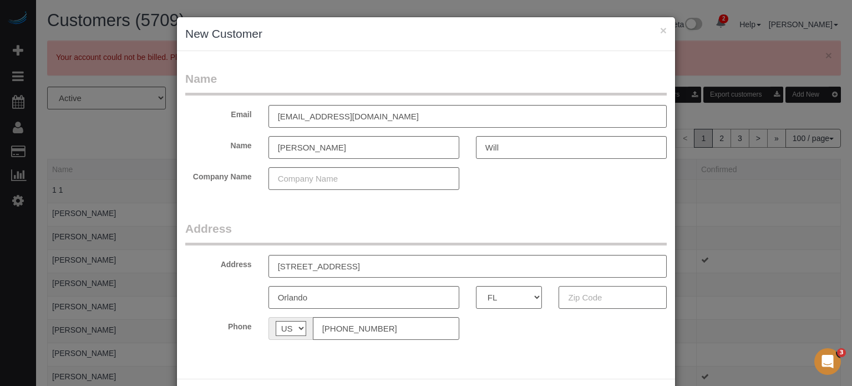
paste input "32801"
type input "32801"
drag, startPoint x: 455, startPoint y: 266, endPoint x: 352, endPoint y: 269, distance: 103.8
click at [352, 269] on input "335 N Magnolia Ave, Orlando, FL , USA" at bounding box center [468, 266] width 398 height 23
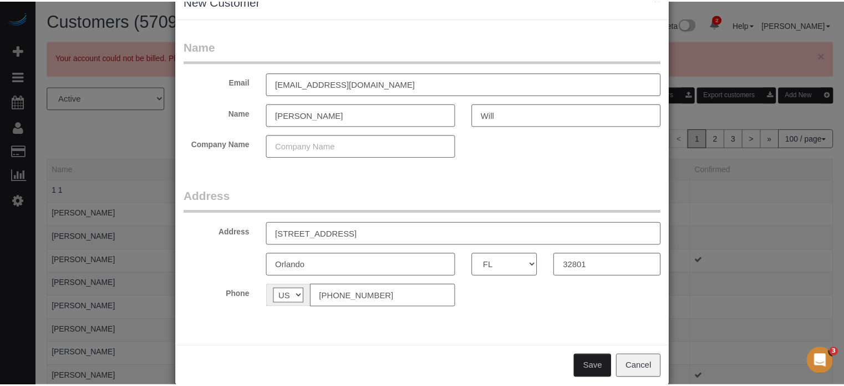
scroll to position [49, 0]
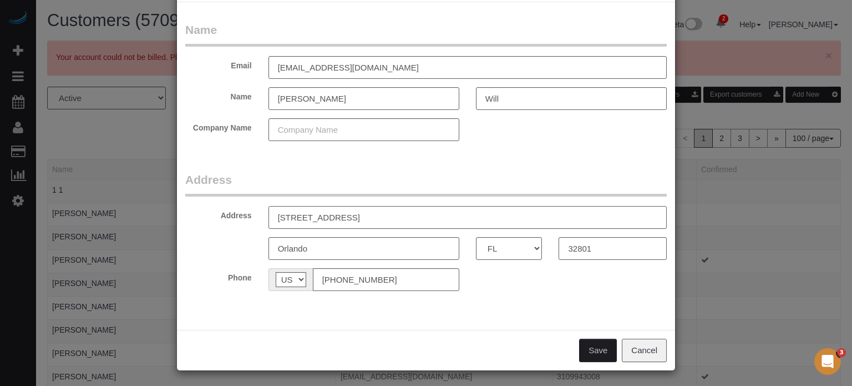
type input "335 N Magnolia Ave"
click at [587, 348] on button "Save" at bounding box center [598, 349] width 38 height 23
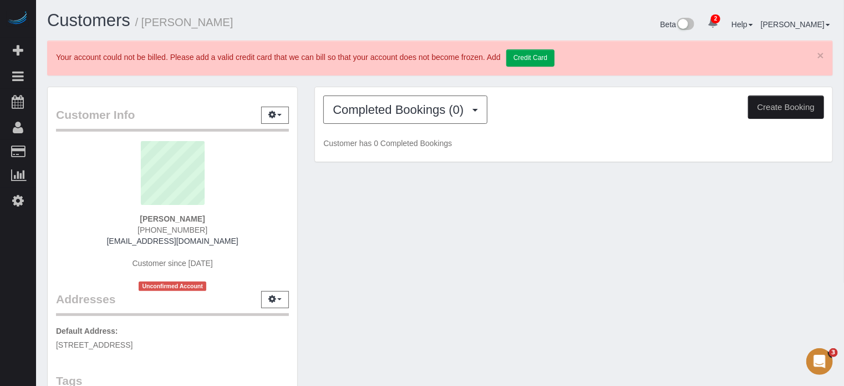
click at [796, 110] on button "Create Booking" at bounding box center [786, 106] width 76 height 23
select select "FL"
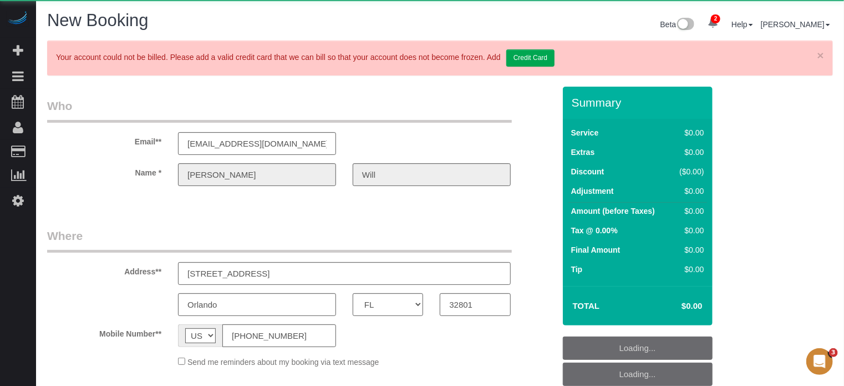
select select "object:2271"
select select "number:9"
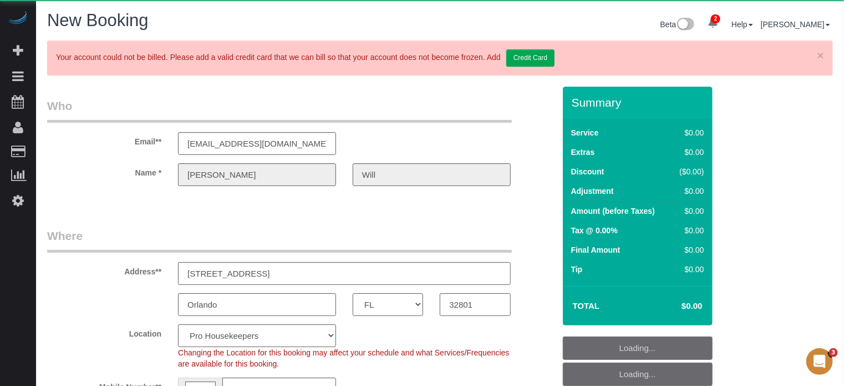
select select "object:2860"
select select "4"
click at [285, 272] on input "335 N Magnolia Ave" at bounding box center [344, 273] width 333 height 23
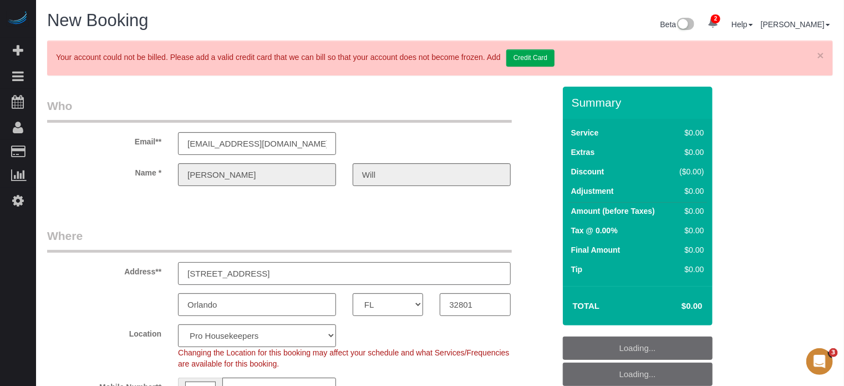
select select "20"
select select "object:2867"
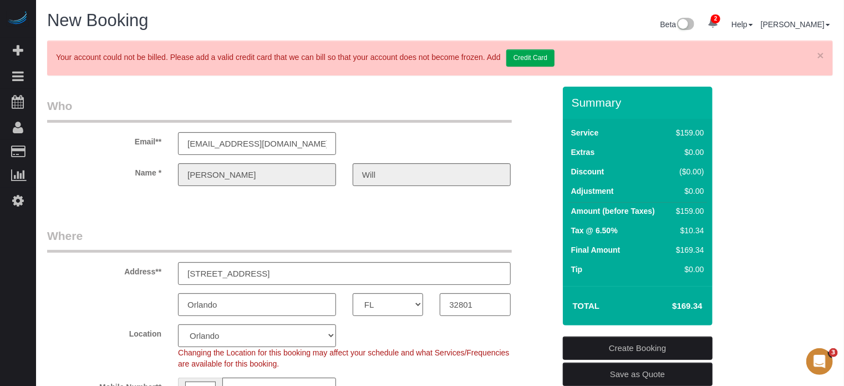
click at [220, 244] on legend "Where" at bounding box center [279, 239] width 465 height 25
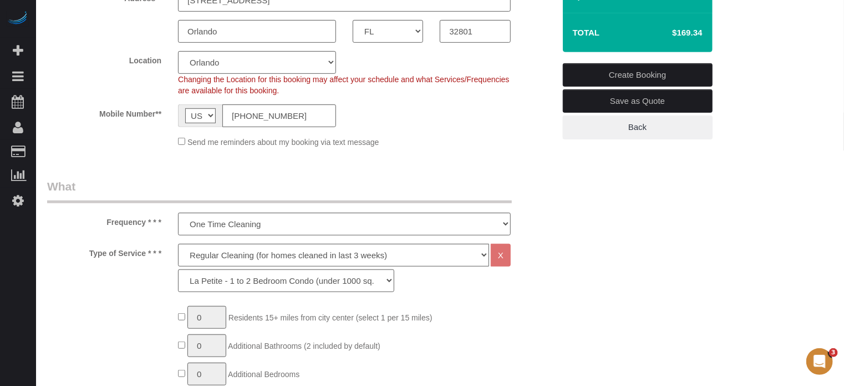
scroll to position [333, 0]
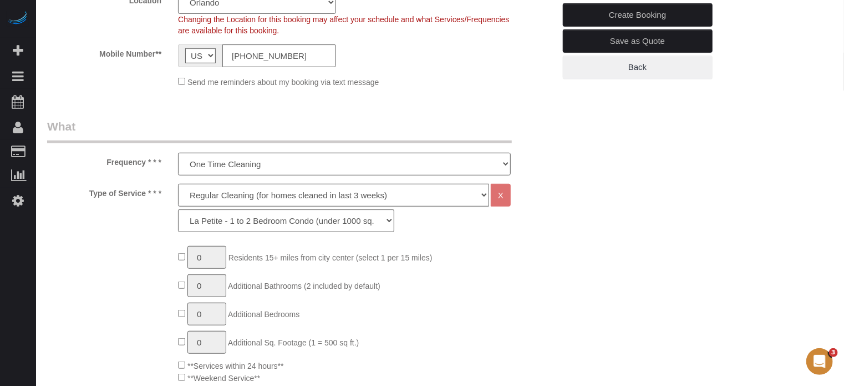
click at [217, 193] on select "Deep Cleaning (for homes that have not been cleaned in 3+ weeks) Spruce Regular…" at bounding box center [333, 195] width 311 height 23
select select "5"
click at [178, 184] on select "Deep Cleaning (for homes that have not been cleaned in 3+ weeks) Spruce Regular…" at bounding box center [333, 195] width 311 height 23
select select "93"
click at [208, 222] on select "La Petite - 1 to 2 Bedroom Condo (under 1000 sq. ft.) La Petite II - 2 Bedroom …" at bounding box center [286, 220] width 216 height 23
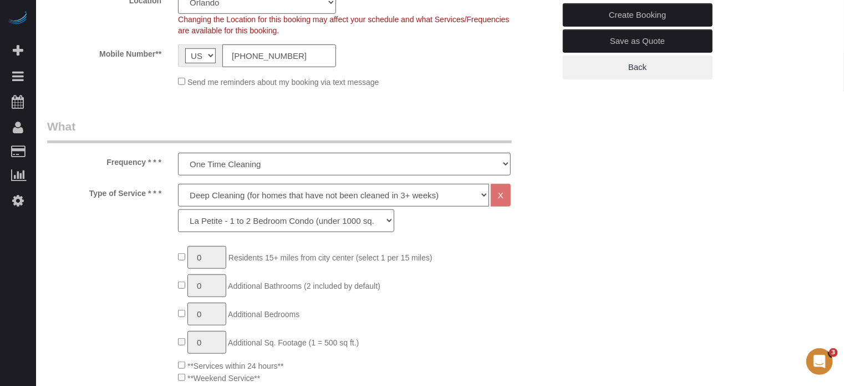
click at [208, 222] on select "La Petite - 1 to 2 Bedroom Condo (under 1000 sq. ft.) La Petite II - 2 Bedroom …" at bounding box center [286, 220] width 216 height 23
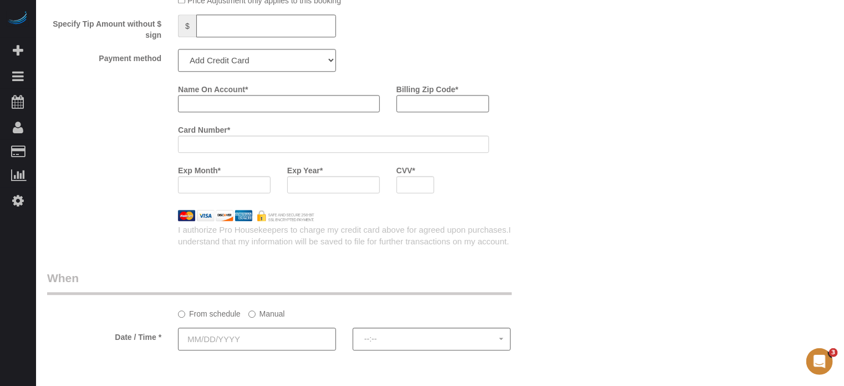
scroll to position [1442, 0]
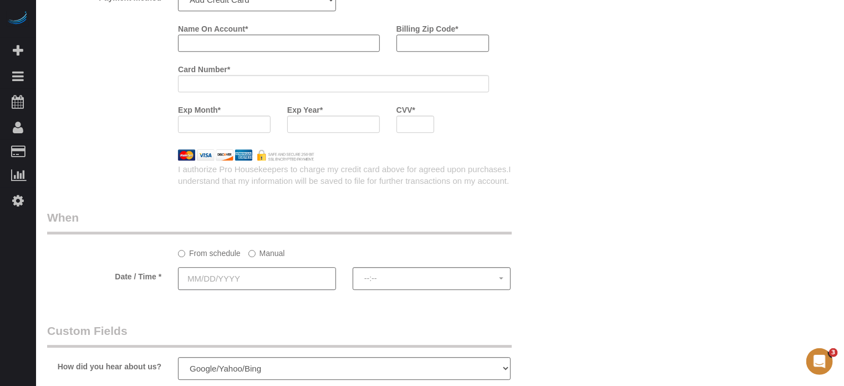
click at [291, 287] on input "text" at bounding box center [257, 278] width 158 height 23
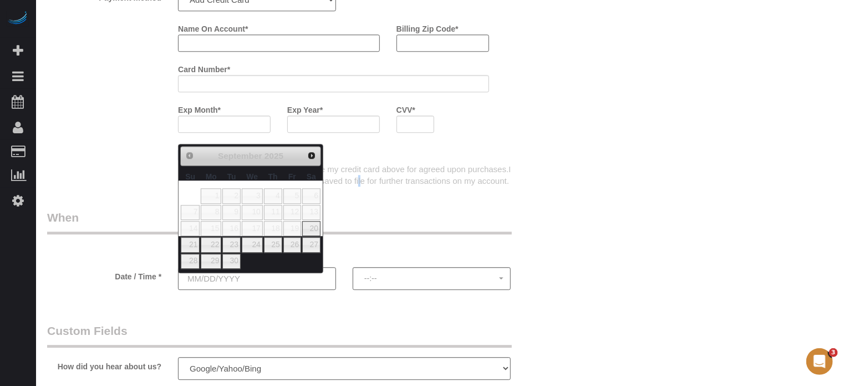
click at [361, 187] on div "I authorize Pro Housekeepers to charge my credit card above for agreed upon pur…" at bounding box center [366, 175] width 393 height 24
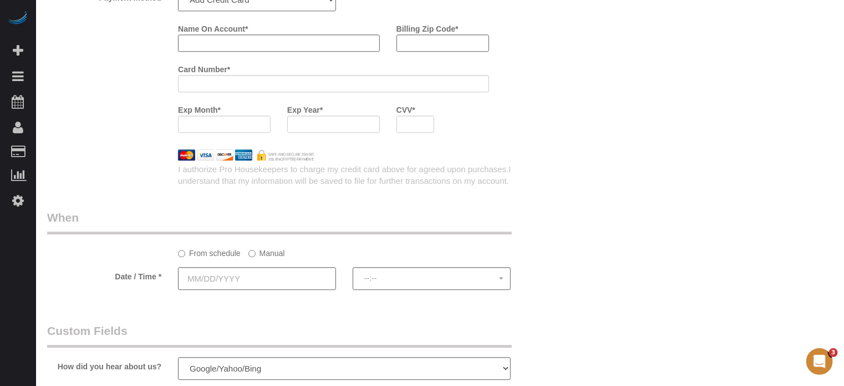
click at [273, 258] on label "Manual" at bounding box center [267, 251] width 37 height 15
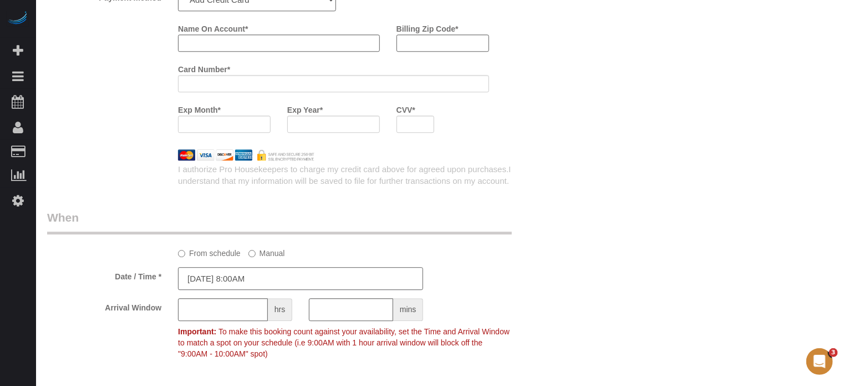
click at [263, 283] on input "09/19/2025 8:00AM" at bounding box center [300, 278] width 245 height 23
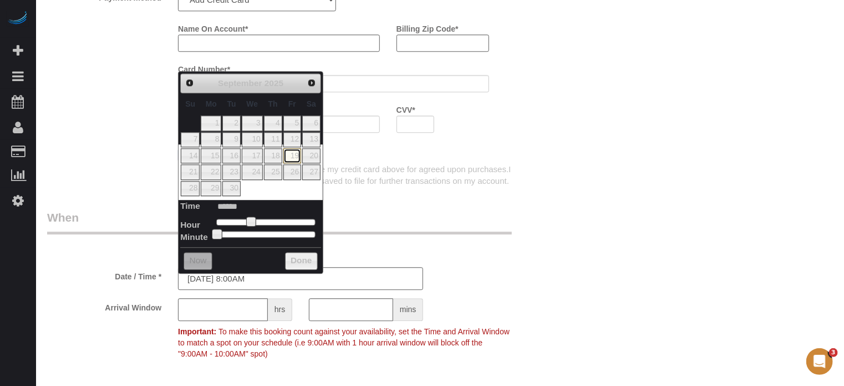
click at [291, 155] on link "19" at bounding box center [292, 155] width 18 height 15
click at [379, 242] on div "From schedule Manual" at bounding box center [301, 233] width 524 height 49
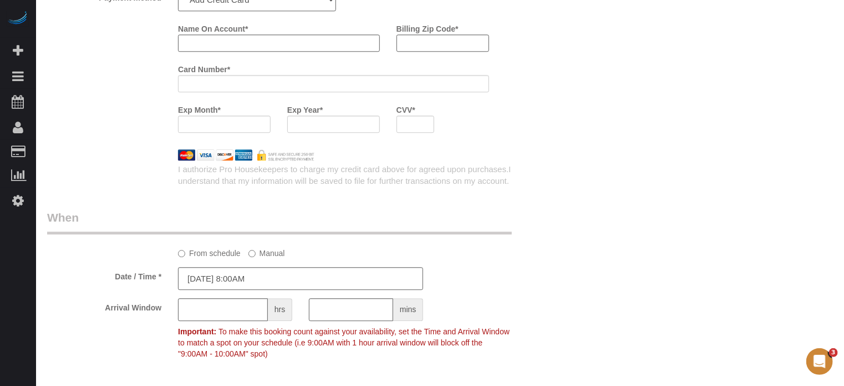
click at [521, 239] on div "From schedule Manual" at bounding box center [301, 233] width 524 height 49
click at [288, 279] on input "09/19/2025 8:00AM" at bounding box center [300, 278] width 245 height 23
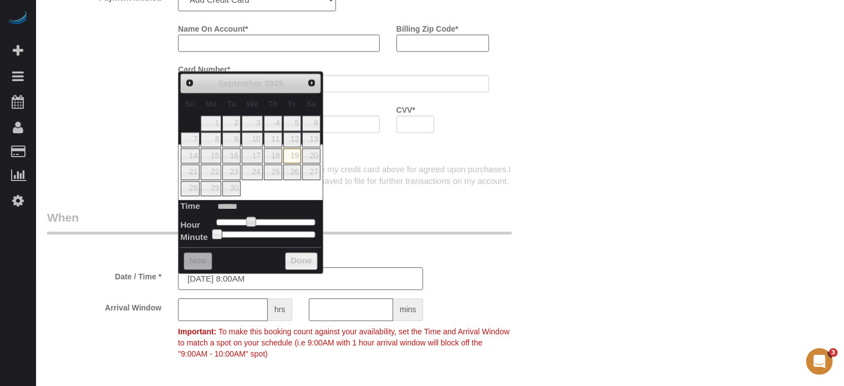
type input "09/19/2025 9:00AM"
type input "******"
type input "09/19/2025 8:00AM"
type input "******"
type input "09/19/2025 9:00AM"
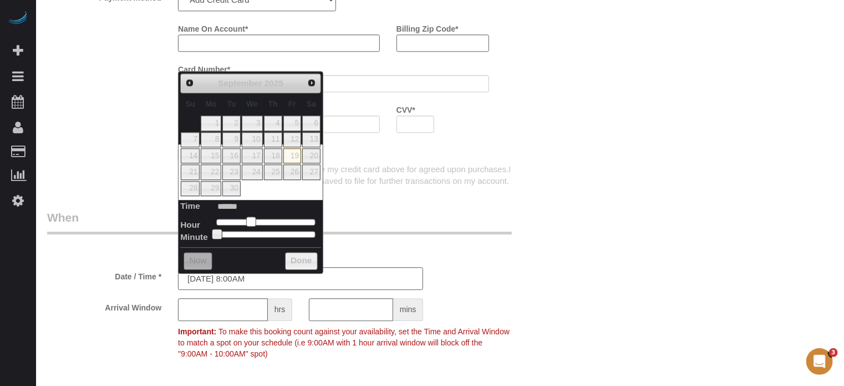
type input "******"
type input "09/19/2025 10:00AM"
type input "*******"
type input "09/19/2025 11:00AM"
type input "*******"
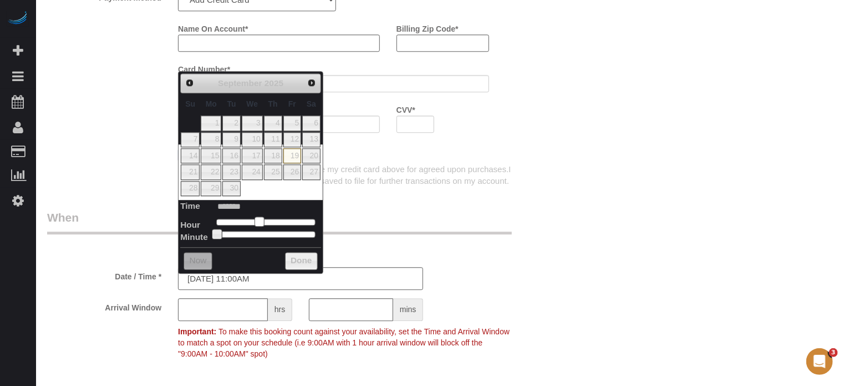
type input "09/19/2025 12:00PM"
type input "*******"
type input "09/19/2025 1:00PM"
type input "******"
type input "09/19/2025 2:00PM"
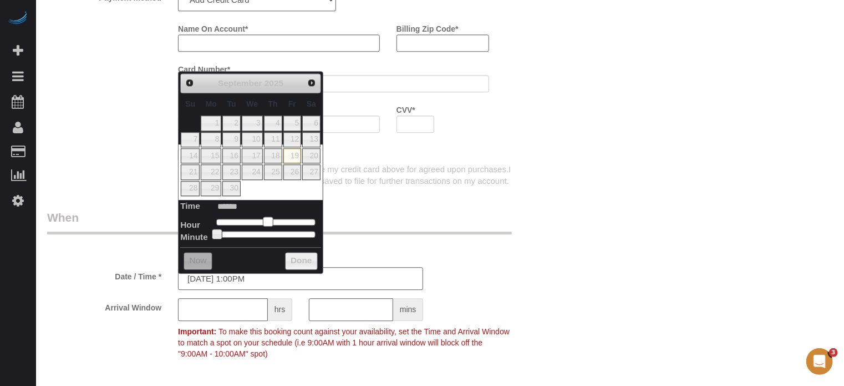
type input "******"
type input "09/19/2025 3:00PM"
type input "******"
type input "09/19/2025 4:00PM"
type input "******"
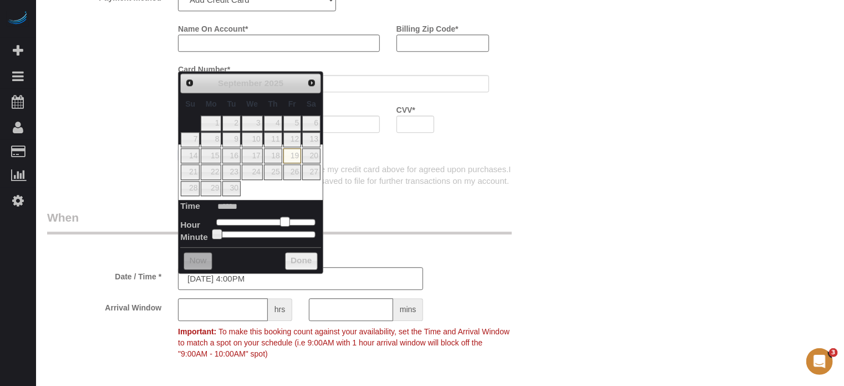
type input "09/19/2025 5:00PM"
type input "******"
drag, startPoint x: 249, startPoint y: 221, endPoint x: 286, endPoint y: 226, distance: 38.0
click at [286, 226] on dl "Time ****** Hour Minute Second Millisecond Microsecond Time Zone ***** ***** **…" at bounding box center [250, 219] width 141 height 38
click at [437, 225] on legend "When" at bounding box center [279, 221] width 465 height 25
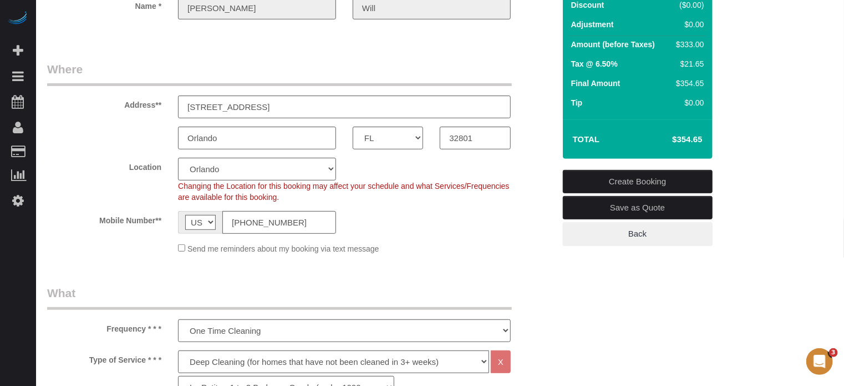
scroll to position [0, 0]
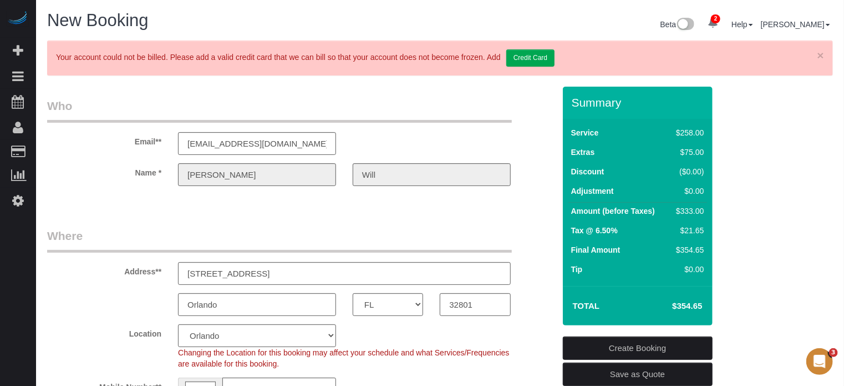
click at [149, 178] on div "Name * Michael Will" at bounding box center [301, 174] width 524 height 23
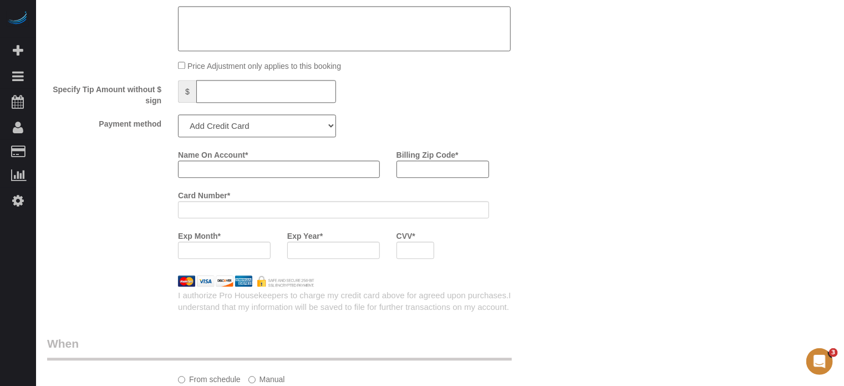
scroll to position [1331, 0]
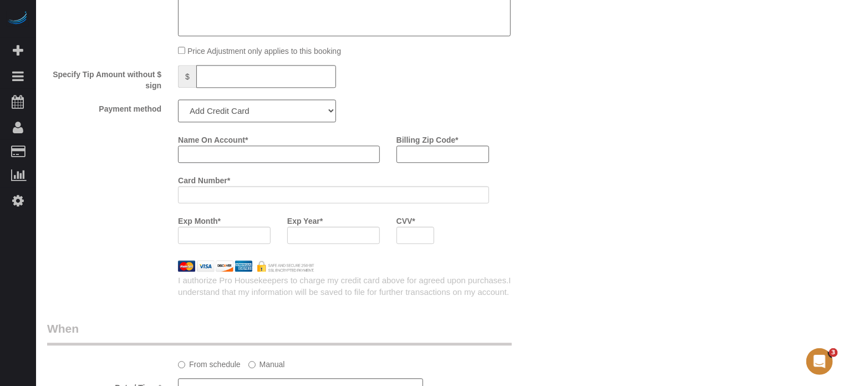
click at [226, 161] on input "Name On Account *" at bounding box center [279, 153] width 202 height 17
paste input "Michael"
type input "Michael Will"
click at [426, 158] on input "Billing Zip Code *" at bounding box center [443, 153] width 93 height 17
type input "86303"
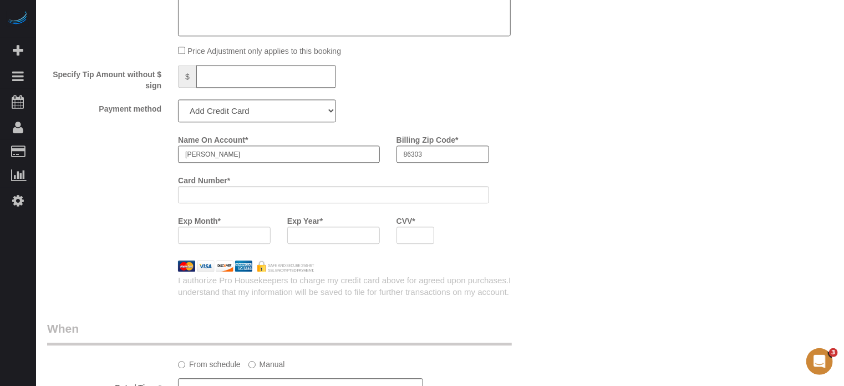
click at [141, 230] on div "Name On Account * Michael Will Billing Zip Code * 86303 Card Number * Exp Month…" at bounding box center [301, 190] width 524 height 121
click at [301, 244] on div at bounding box center [333, 234] width 93 height 17
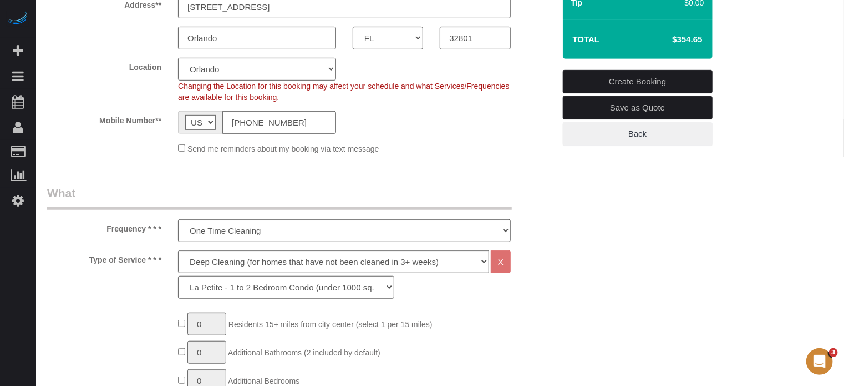
scroll to position [166, 0]
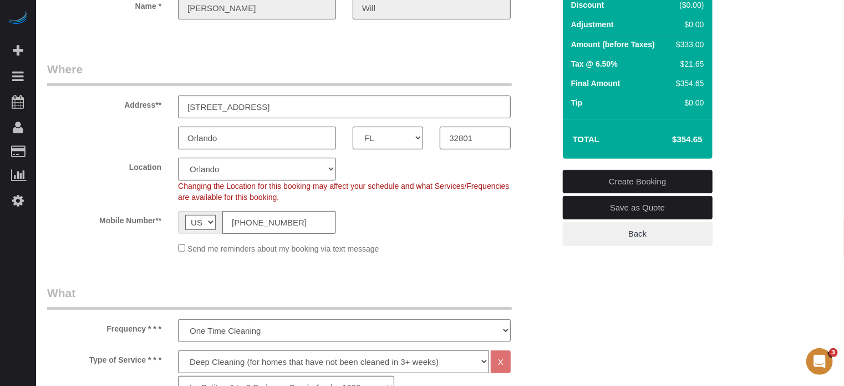
click at [612, 181] on link "Create Booking" at bounding box center [638, 181] width 150 height 23
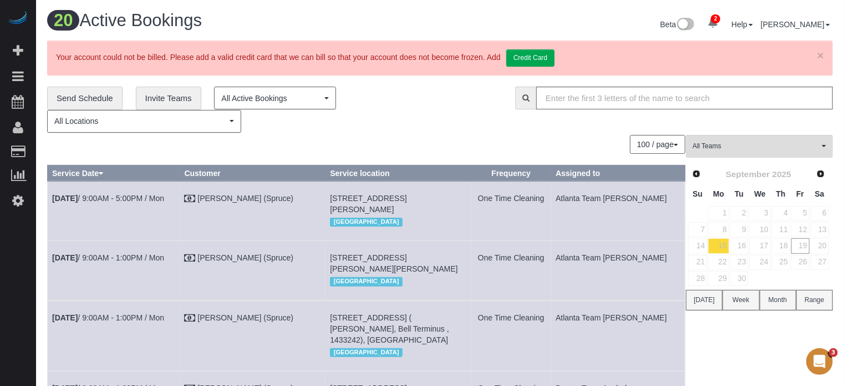
click at [437, 135] on div "100 / page 10 / page 20 / page 30 / page 40 / page 50 / page 100 / page" at bounding box center [366, 144] width 639 height 19
click at [377, 149] on div "100 / page 10 / page 20 / page 30 / page 40 / page 50 / page 100 / page" at bounding box center [366, 144] width 639 height 19
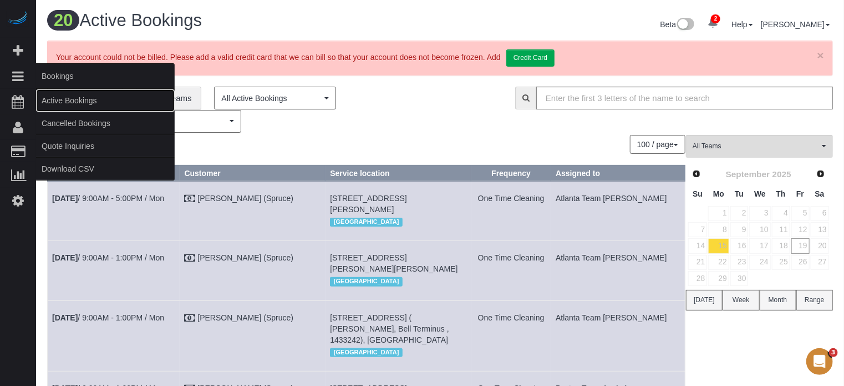
click at [71, 102] on link "Active Bookings" at bounding box center [105, 100] width 139 height 22
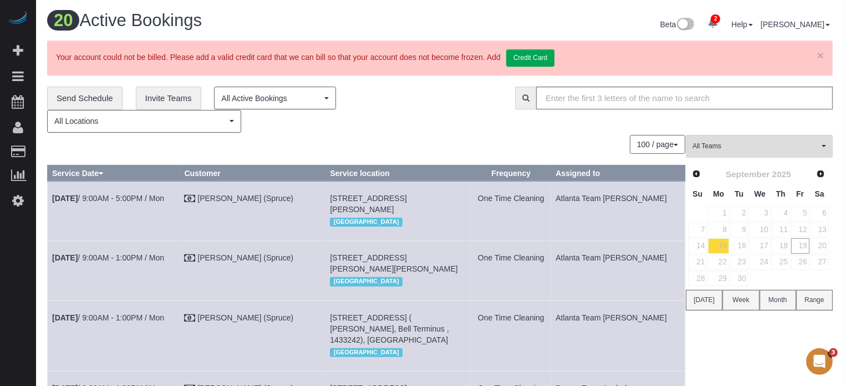
click at [470, 113] on div "**********" at bounding box center [273, 110] width 452 height 46
click at [418, 115] on div "**********" at bounding box center [273, 110] width 452 height 46
click at [499, 148] on div "100 / page 10 / page 20 / page 30 / page 40 / page 50 / page 100 / page" at bounding box center [366, 144] width 639 height 19
drag, startPoint x: 64, startPoint y: 155, endPoint x: 74, endPoint y: 154, distance: 10.6
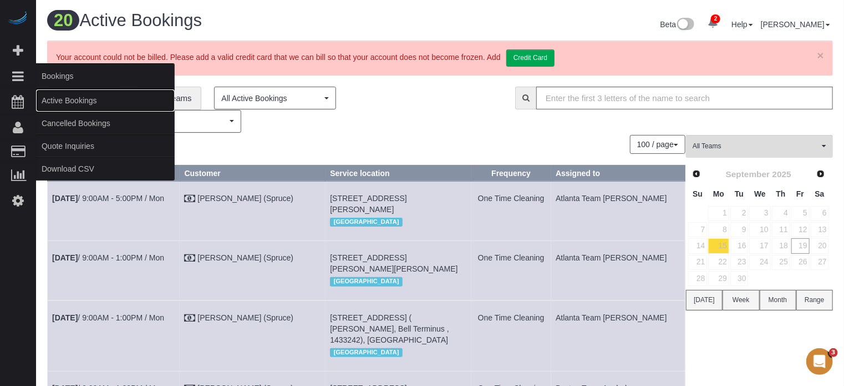
click at [60, 103] on link "Active Bookings" at bounding box center [105, 100] width 139 height 22
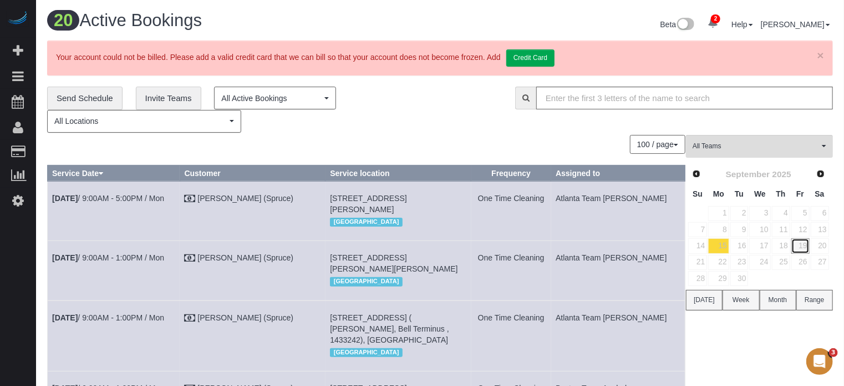
click at [800, 244] on link "19" at bounding box center [801, 245] width 18 height 15
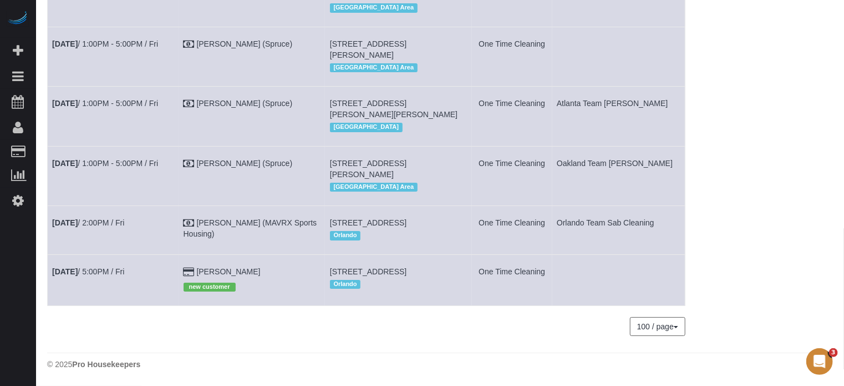
scroll to position [2220, 0]
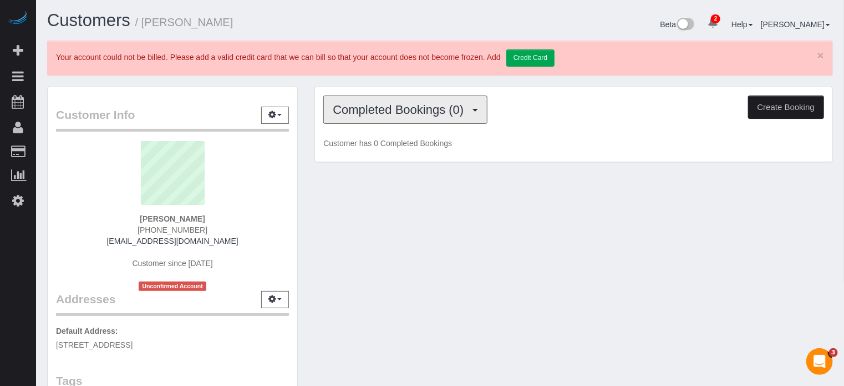
click at [399, 121] on button "Completed Bookings (0)" at bounding box center [405, 109] width 164 height 28
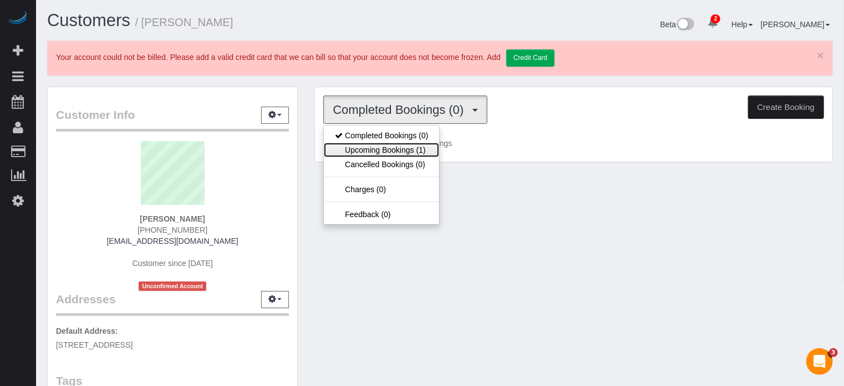
click at [392, 154] on link "Upcoming Bookings (1)" at bounding box center [381, 150] width 115 height 14
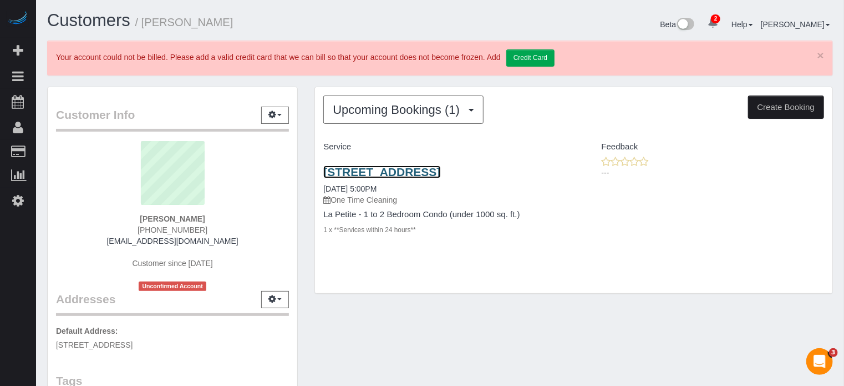
click at [387, 167] on link "[STREET_ADDRESS]" at bounding box center [381, 171] width 117 height 13
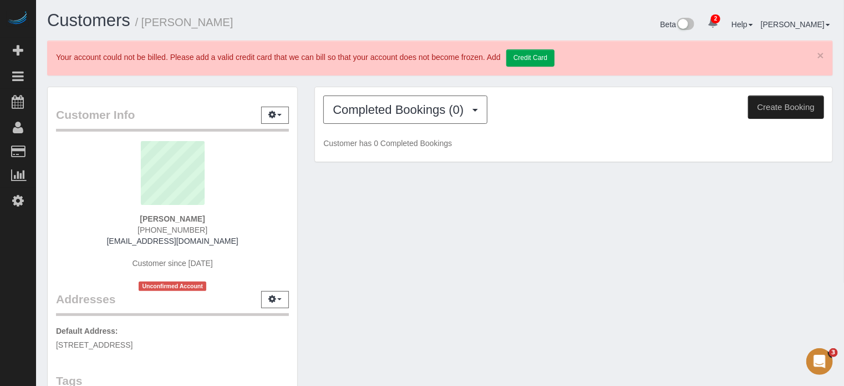
click at [706, 216] on div "Customer Info Edit Contact Info Send Message Email Preferences Special Sales Ta…" at bounding box center [440, 361] width 803 height 548
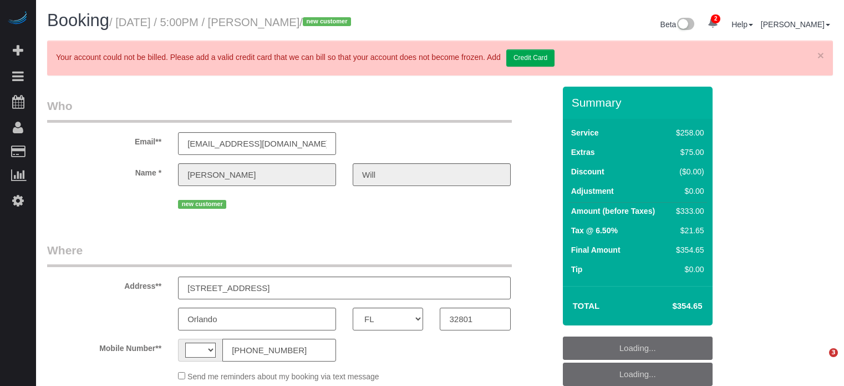
select select "FL"
select select "string:[GEOGRAPHIC_DATA]"
select select "object:839"
select select "5"
select select "number:9"
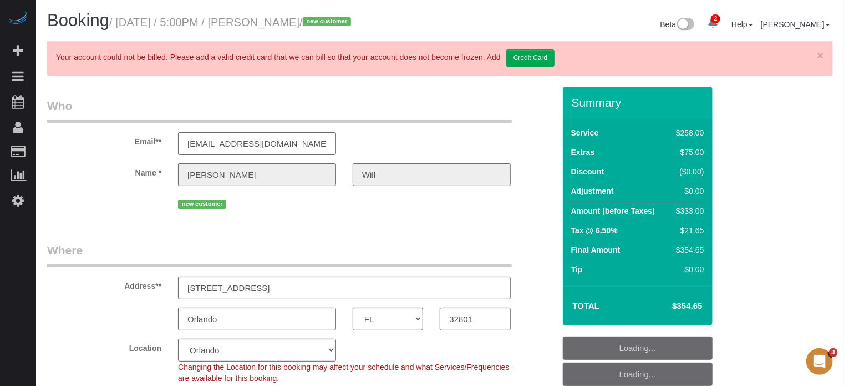
select select "object:877"
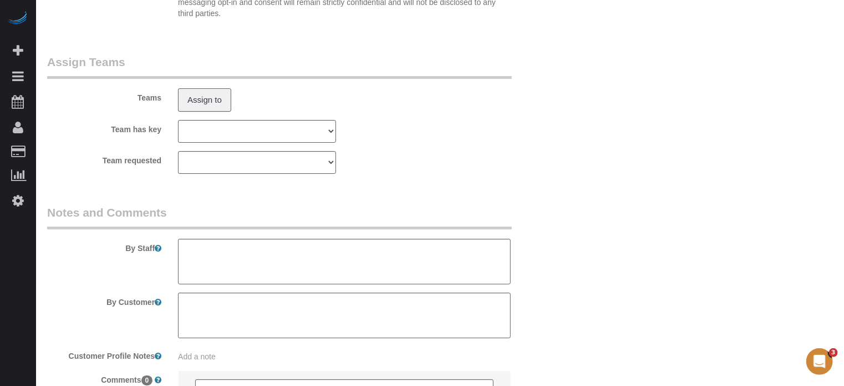
scroll to position [2055, 0]
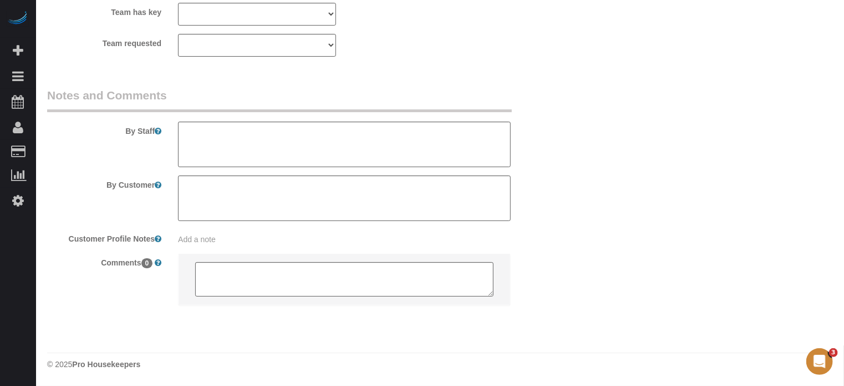
drag, startPoint x: 849, startPoint y: 54, endPoint x: 14, endPoint y: 21, distance: 835.6
click at [359, 141] on textarea at bounding box center [344, 143] width 333 height 45
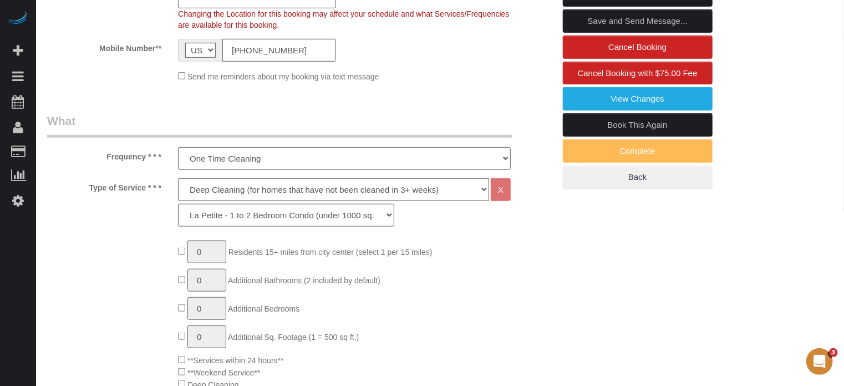
scroll to position [224, 0]
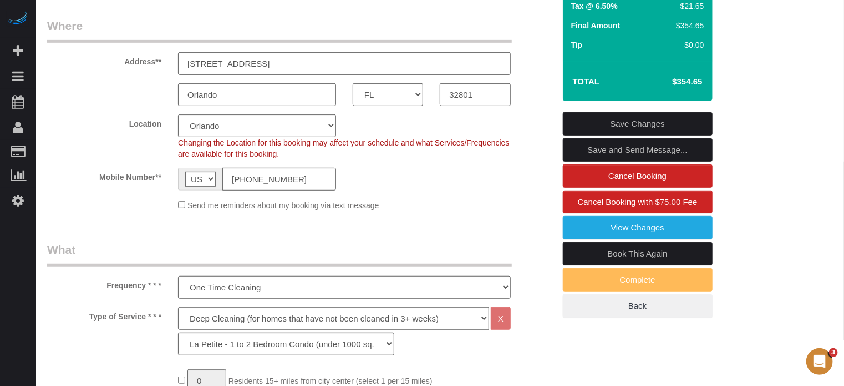
type textarea "He's going to be there to provide access. Call once you arrive for him to go do…"
click at [625, 120] on link "Save Changes" at bounding box center [638, 123] width 150 height 23
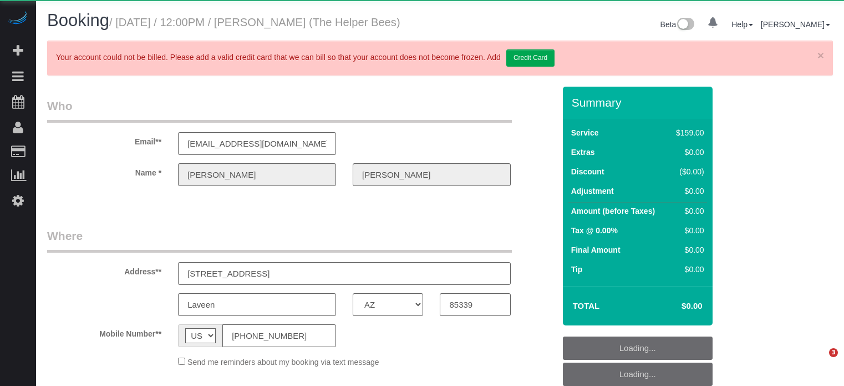
select select "AZ"
select select "object:1132"
select select "spot4"
select select "number:9"
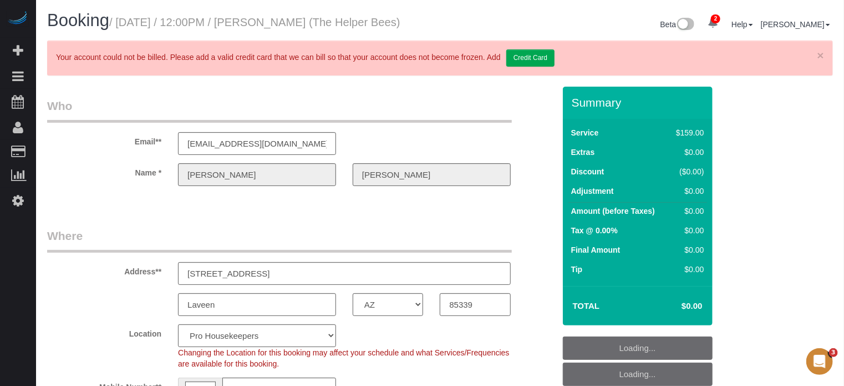
select select "spot54"
select select "4"
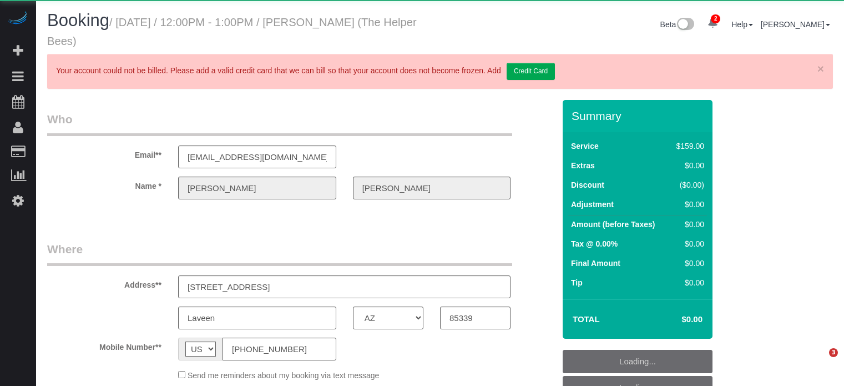
select select "AZ"
select select "4"
select select "number:9"
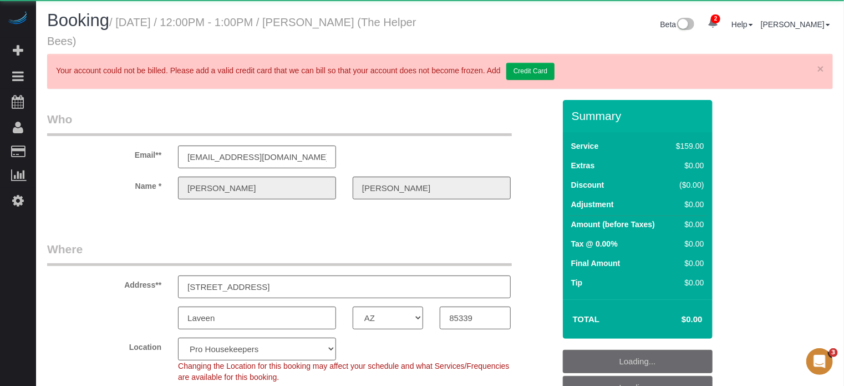
select select "object:1270"
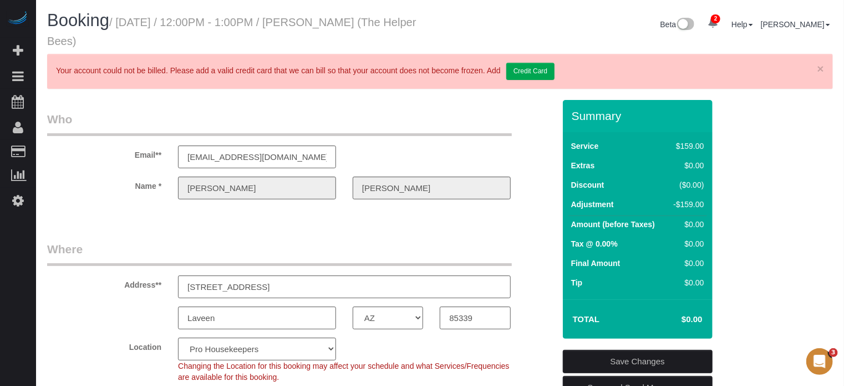
drag, startPoint x: 808, startPoint y: 140, endPoint x: 555, endPoint y: 17, distance: 281.6
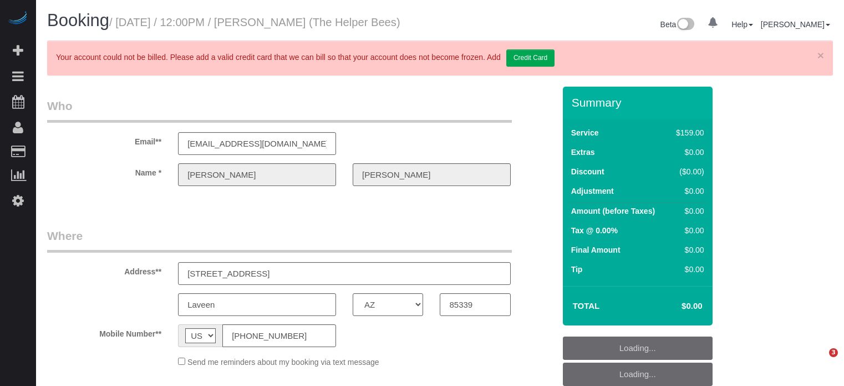
select select "AZ"
select select "object:676"
select select "4"
select select "number:9"
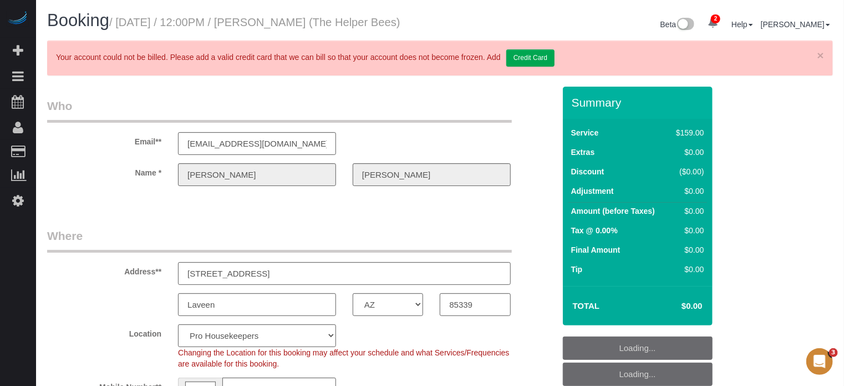
select select "spot4"
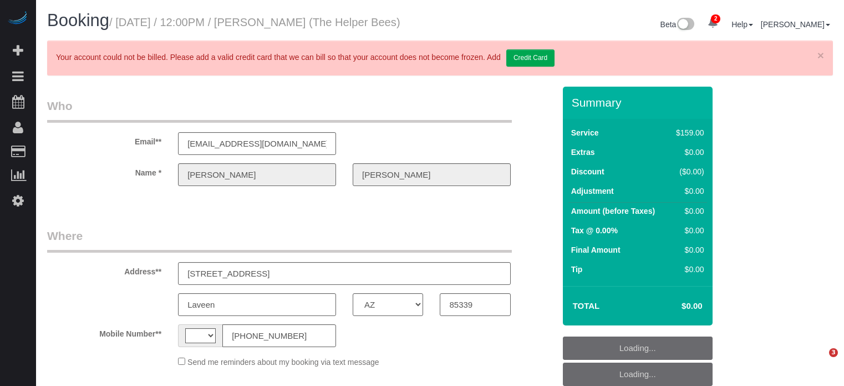
select select "AZ"
select select "string:[GEOGRAPHIC_DATA]"
select select "object:1132"
select select "spot4"
select select "number:9"
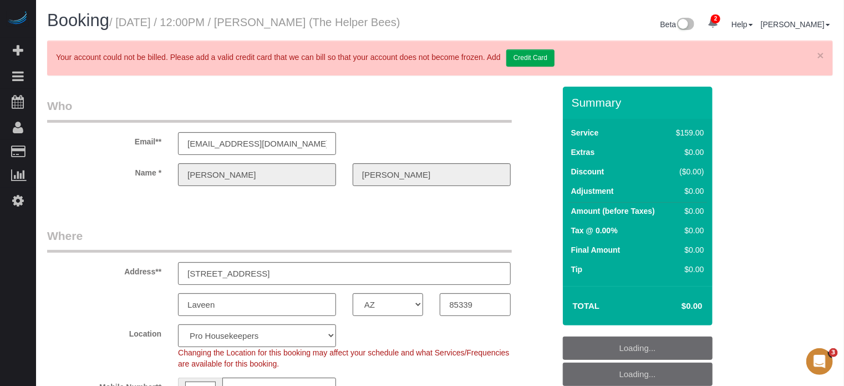
select select "4"
